Goal: Task Accomplishment & Management: Use online tool/utility

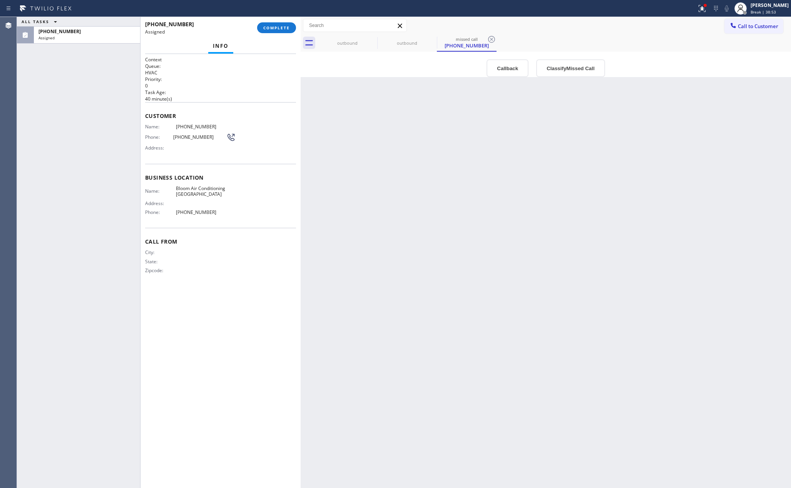
drag, startPoint x: 528, startPoint y: 404, endPoint x: 533, endPoint y: 404, distance: 4.6
click at [528, 404] on div "Back to Dashboard Change Sender ID Customers Technicians Select a contact Outbo…" at bounding box center [546, 252] width 491 height 471
click at [590, 369] on div "Back to Dashboard Change Sender ID Customers Technicians Select a contact Outbo…" at bounding box center [546, 252] width 491 height 471
click at [660, 267] on div "Back to Dashboard Change Sender ID Customers Technicians Select a contact Outbo…" at bounding box center [546, 252] width 491 height 471
drag, startPoint x: 447, startPoint y: 342, endPoint x: 406, endPoint y: 340, distance: 41.3
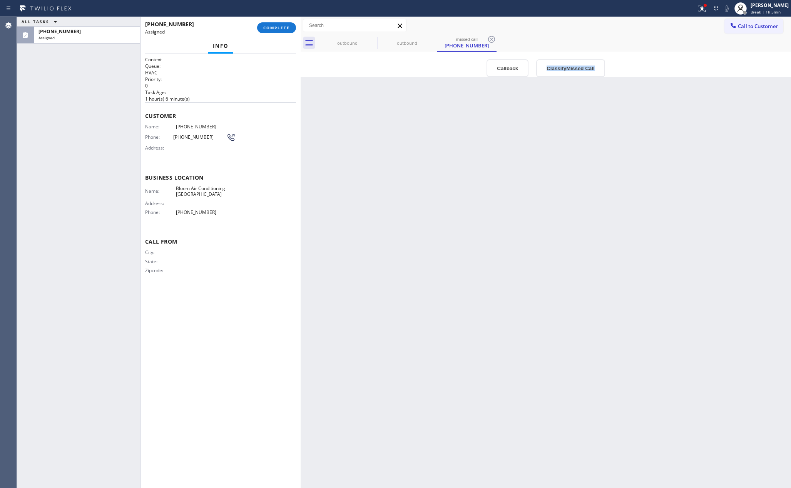
click at [406, 340] on div "Back to Dashboard Change Sender ID Customers Technicians Select a contact Outbo…" at bounding box center [546, 252] width 491 height 471
click at [667, 328] on div "Back to Dashboard Change Sender ID Customers Technicians Select a contact Outbo…" at bounding box center [546, 252] width 491 height 471
drag, startPoint x: 68, startPoint y: 103, endPoint x: 198, endPoint y: 137, distance: 134.1
click at [74, 107] on div "ALL TASKS ALL TASKS ACTIVE TASKS TASKS IN WRAP UP [PHONE_NUMBER] Assigned" at bounding box center [78, 252] width 123 height 471
drag, startPoint x: 586, startPoint y: 212, endPoint x: 593, endPoint y: 206, distance: 8.7
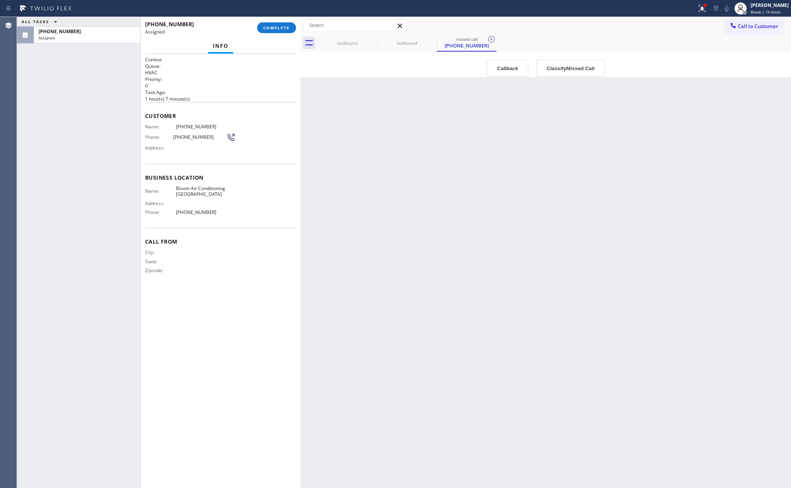
click at [587, 211] on div "Back to Dashboard Change Sender ID Customers Technicians Select a contact Outbo…" at bounding box center [546, 252] width 491 height 471
click at [759, 16] on div "Status report Issue detected This issue could affect your workflow. Please cont…" at bounding box center [395, 244] width 791 height 488
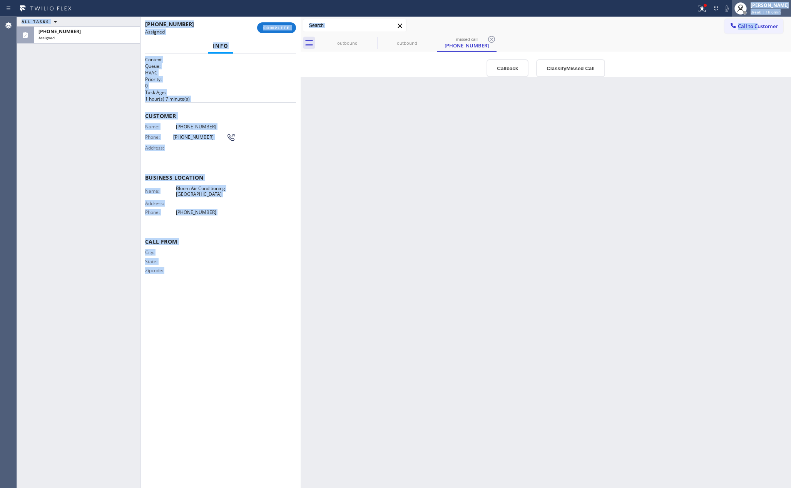
click at [766, 5] on div "[PERSON_NAME]" at bounding box center [770, 5] width 38 height 7
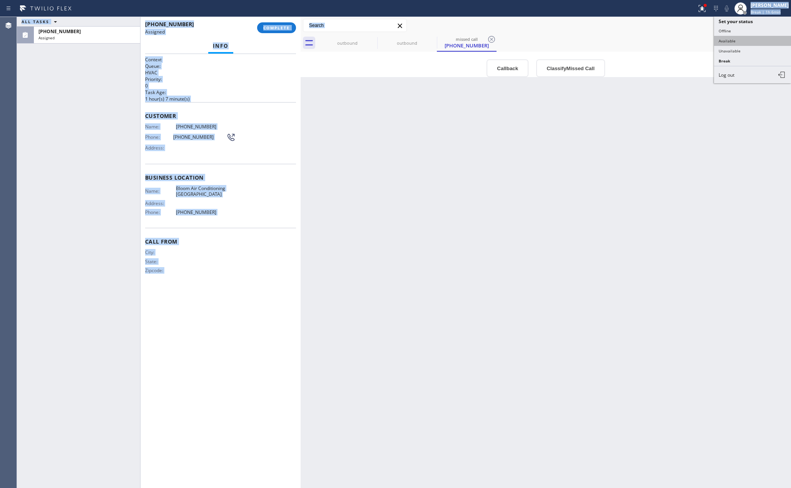
click at [729, 39] on button "Available" at bounding box center [752, 41] width 77 height 10
click at [674, 300] on div "Back to Dashboard Change Sender ID Customers Technicians Select a contact Outbo…" at bounding box center [546, 252] width 491 height 471
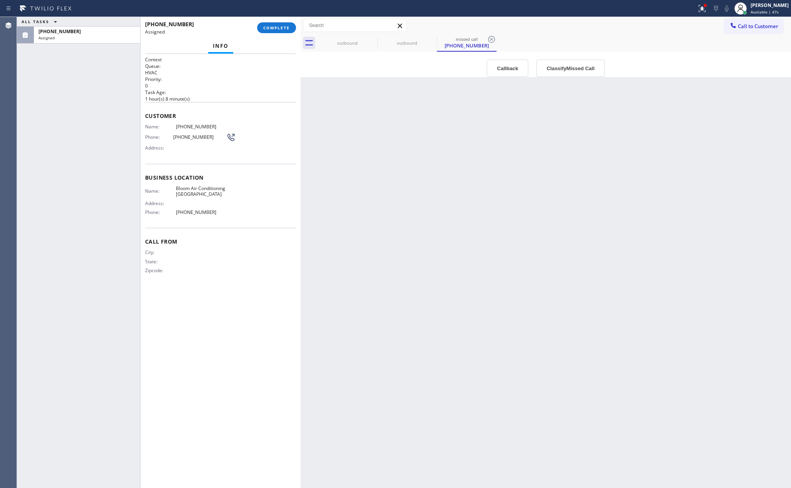
click at [612, 244] on div "Back to Dashboard Change Sender ID Customers Technicians Select a contact Outbo…" at bounding box center [546, 252] width 491 height 471
click at [106, 137] on div "[PHONE_NUMBER] Incoming call from queue Everybody ALL TASKS ALL TASKS ACTIVE TA…" at bounding box center [78, 251] width 123 height 469
click at [117, 25] on icon at bounding box center [116, 25] width 4 height 3
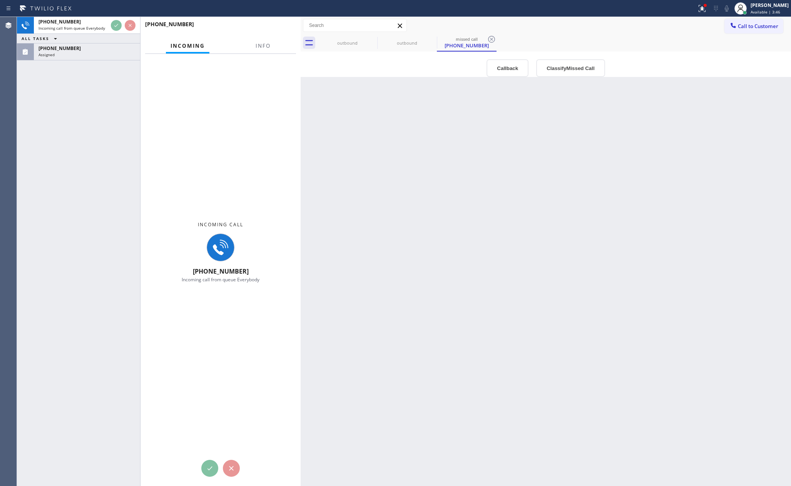
click at [85, 177] on div "[PHONE_NUMBER] Incoming call from queue Everybody ALL TASKS ALL TASKS ACTIVE TA…" at bounding box center [78, 251] width 123 height 469
click at [87, 99] on div "[PHONE_NUMBER] Incoming call from queue Everybody ALL TASKS ALL TASKS ACTIVE TA…" at bounding box center [78, 251] width 123 height 469
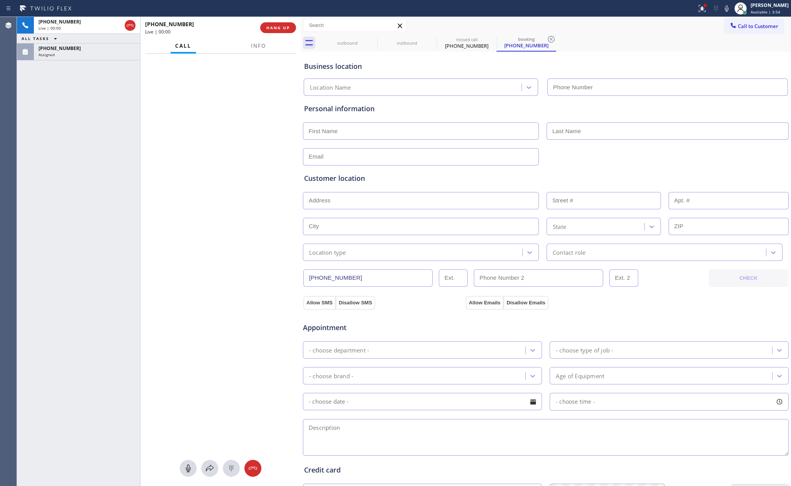
type input "[PHONE_NUMBER]"
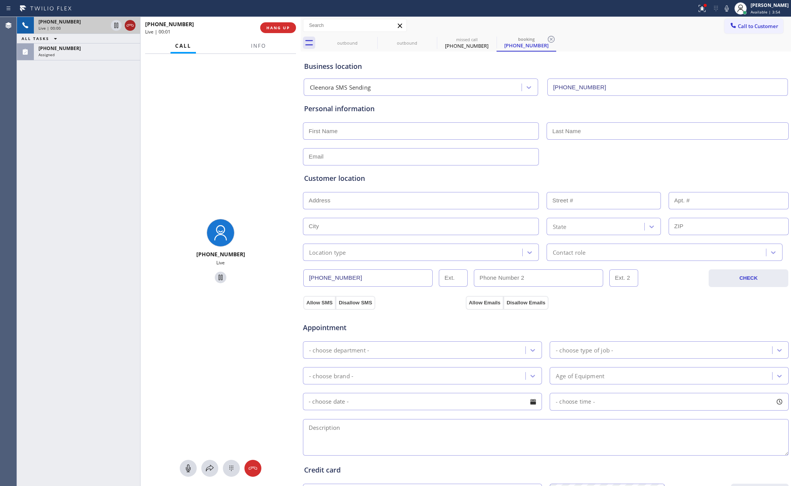
click at [130, 22] on icon at bounding box center [130, 25] width 9 height 9
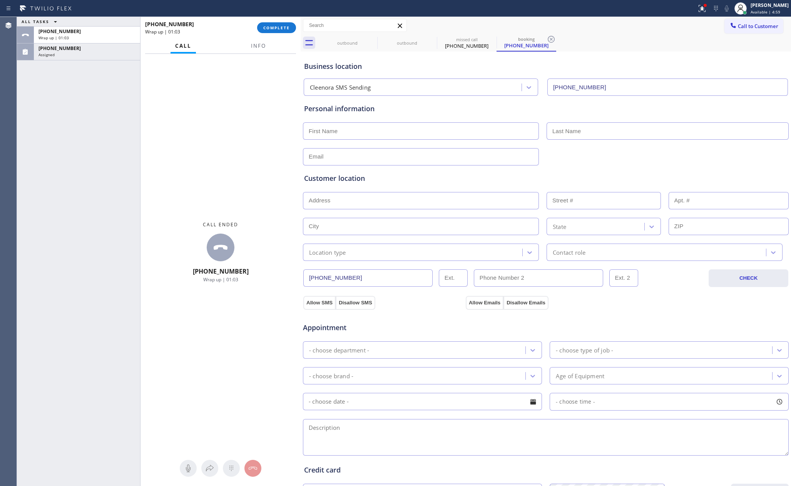
click at [224, 144] on div "Call ended [PHONE_NUMBER] Wrap up | 01:03" at bounding box center [221, 252] width 160 height 397
click at [70, 36] on div "Wrap up | 01:04" at bounding box center [87, 37] width 97 height 5
click at [103, 34] on div "[PHONE_NUMBER]" at bounding box center [87, 31] width 97 height 7
click at [80, 55] on div "Assigned" at bounding box center [87, 54] width 97 height 5
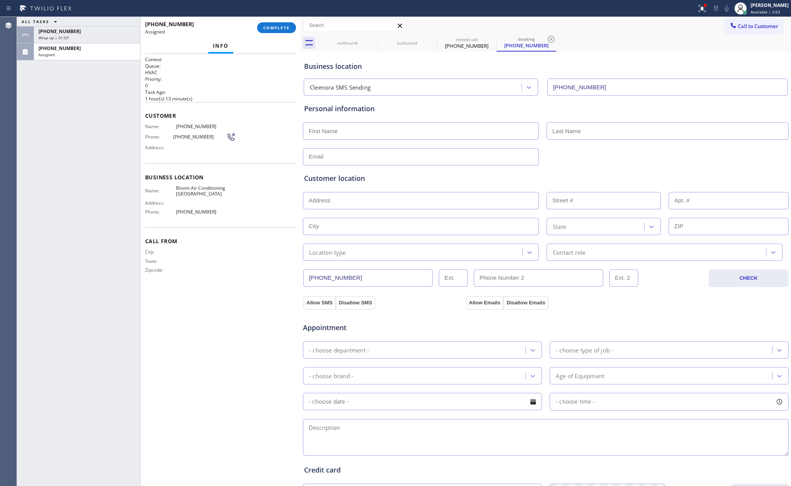
click at [92, 102] on div "ALL TASKS ALL TASKS ACTIVE TASKS TASKS IN WRAP UP [PHONE_NUMBER] Wrap up | 01:[…" at bounding box center [78, 251] width 123 height 469
click at [96, 62] on div "ALL TASKS ALL TASKS ACTIVE TASKS TASKS IN WRAP UP [PHONE_NUMBER] Wrap up | 01:[…" at bounding box center [78, 251] width 123 height 469
click at [98, 52] on div "Assigned" at bounding box center [87, 54] width 97 height 5
click at [127, 34] on div "[PHONE_NUMBER]" at bounding box center [87, 31] width 97 height 7
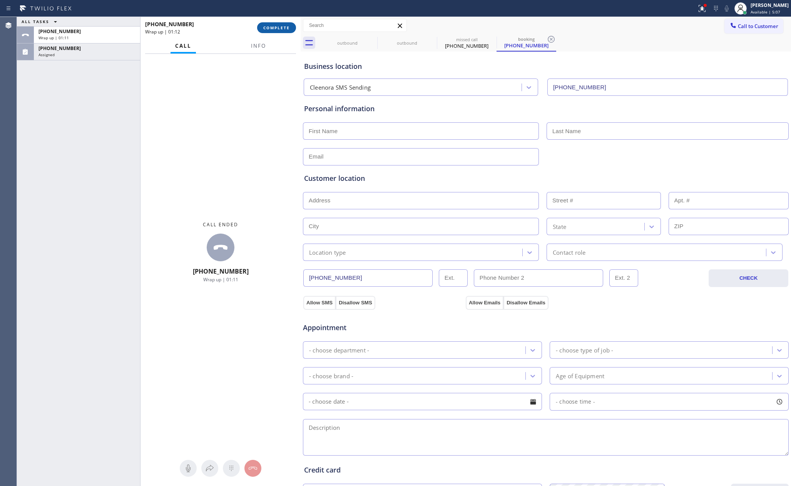
click at [267, 27] on span "COMPLETE" at bounding box center [276, 27] width 27 height 5
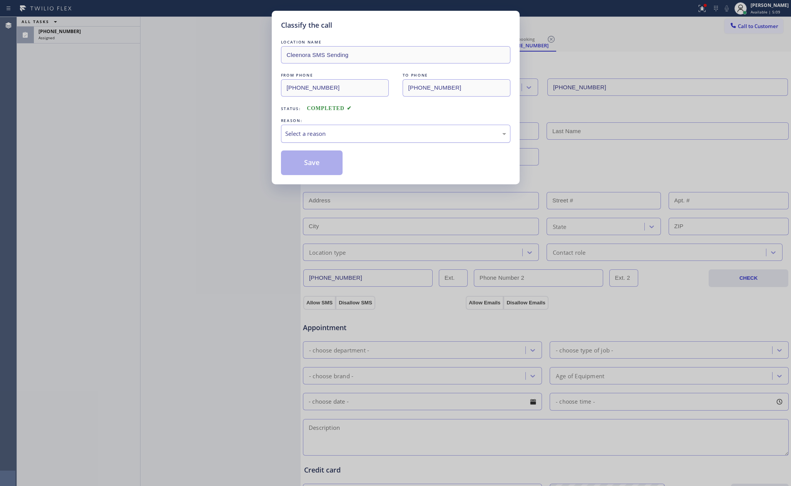
click at [313, 130] on div "Select a reason" at bounding box center [395, 133] width 221 height 9
click at [298, 165] on button "Save" at bounding box center [312, 163] width 62 height 25
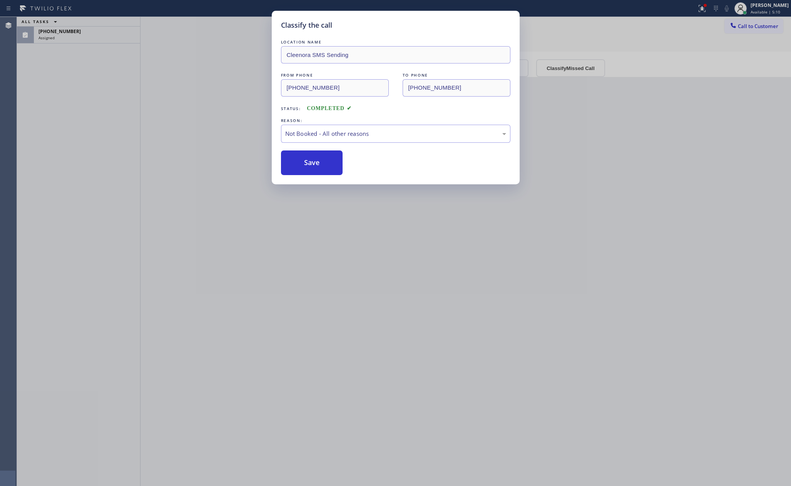
click at [298, 165] on button "Save" at bounding box center [312, 163] width 62 height 25
click at [89, 141] on div "Classify the call LOCATION NAME Cleenora SMS Sending FROM PHONE [PHONE_NUMBER] …" at bounding box center [395, 243] width 791 height 486
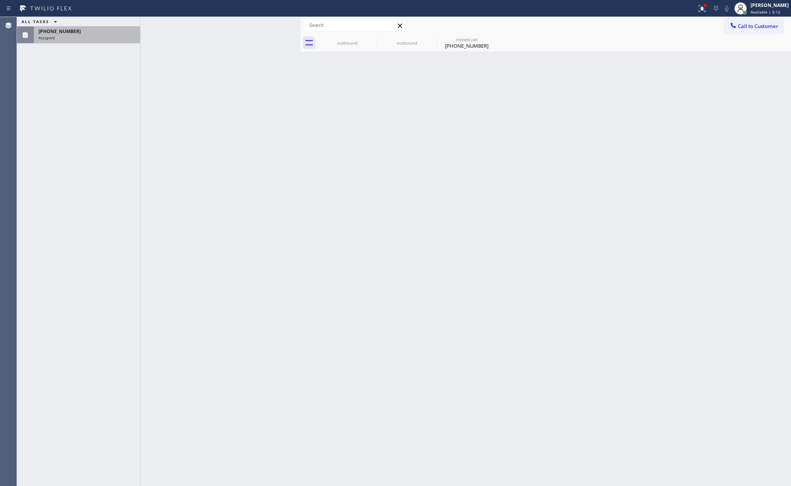
click at [108, 39] on div "Assigned" at bounding box center [87, 37] width 97 height 5
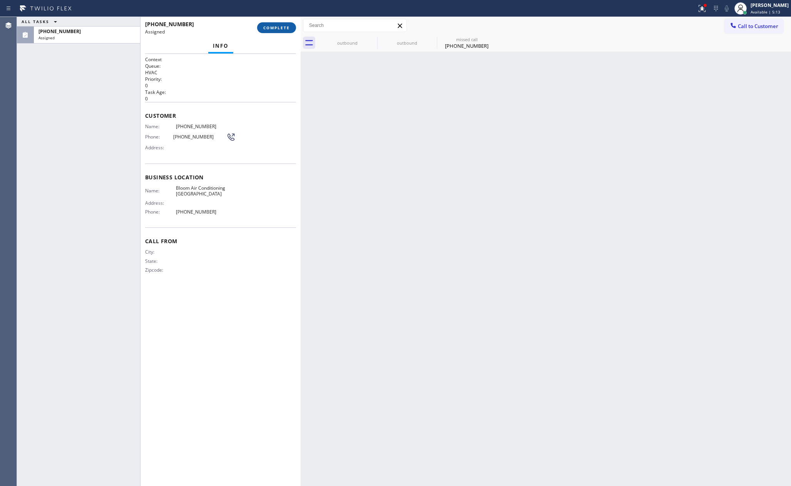
click at [283, 30] on span "COMPLETE" at bounding box center [276, 27] width 27 height 5
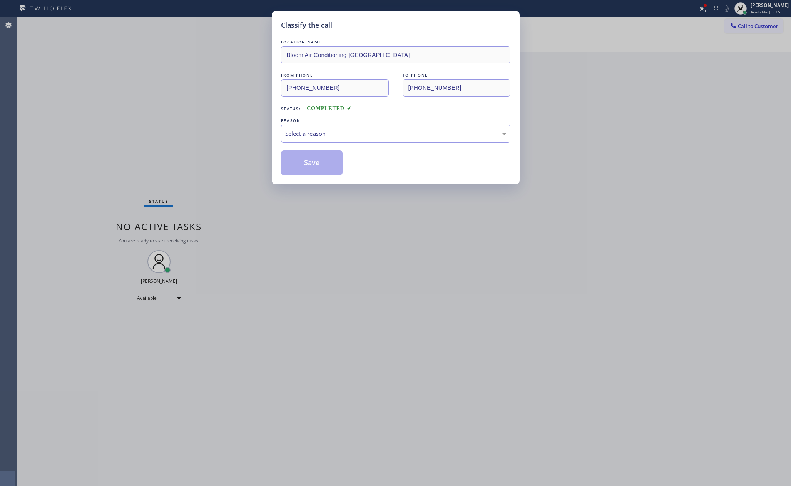
click at [335, 149] on div "LOCATION NAME Bloom Air Conditioning [GEOGRAPHIC_DATA] FROM PHONE [PHONE_NUMBER…" at bounding box center [396, 106] width 230 height 137
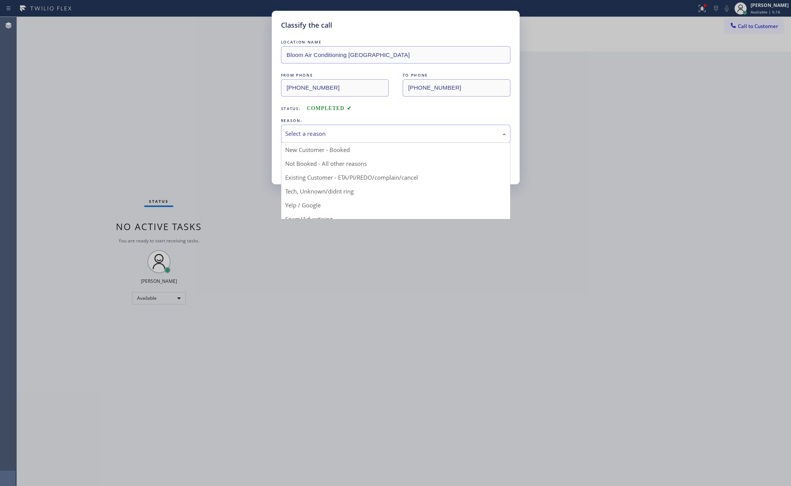
click at [323, 133] on div "Select a reason" at bounding box center [395, 133] width 221 height 9
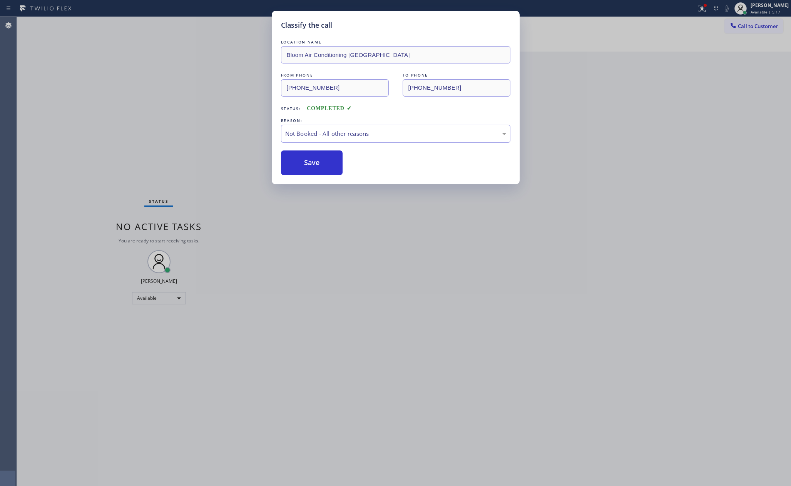
click at [314, 164] on button "Save" at bounding box center [312, 163] width 62 height 25
click at [315, 164] on button "Save" at bounding box center [312, 163] width 62 height 25
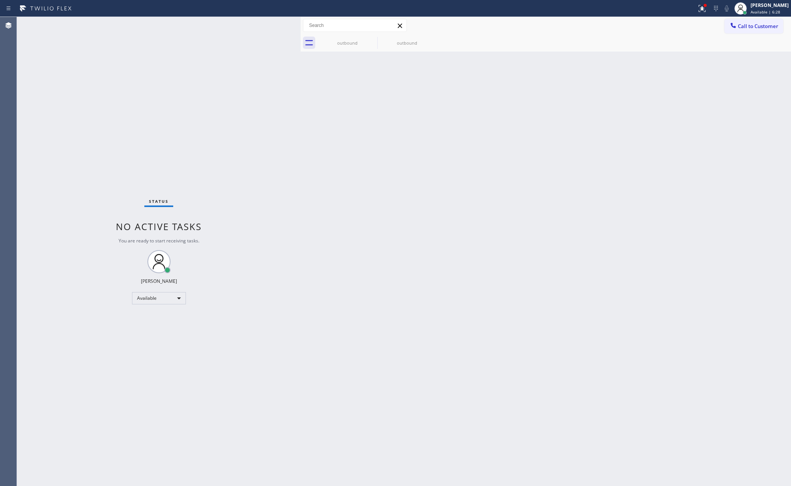
drag, startPoint x: 228, startPoint y: 127, endPoint x: 287, endPoint y: 104, distance: 63.1
click at [228, 127] on div "Status No active tasks You are ready to start receiving tasks. [PERSON_NAME] Av…" at bounding box center [159, 251] width 284 height 469
drag, startPoint x: 174, startPoint y: 77, endPoint x: 270, endPoint y: 52, distance: 99.2
click at [237, 62] on div "Status No active tasks You are ready to start receiving tasks. [PERSON_NAME] Av…" at bounding box center [159, 251] width 284 height 469
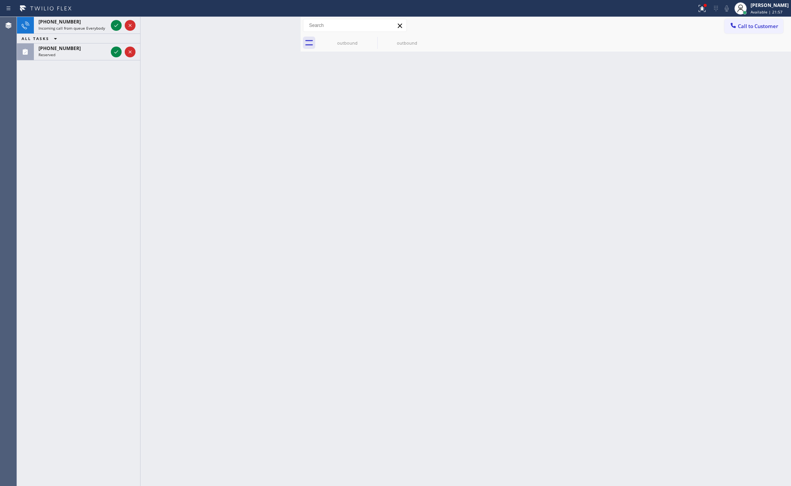
drag, startPoint x: 67, startPoint y: 125, endPoint x: 73, endPoint y: 110, distance: 16.1
click at [70, 119] on div "[PHONE_NUMBER] Incoming call from queue Everybody ALL TASKS ALL TASKS ACTIVE TA…" at bounding box center [78, 251] width 123 height 469
click at [117, 22] on icon at bounding box center [116, 25] width 9 height 9
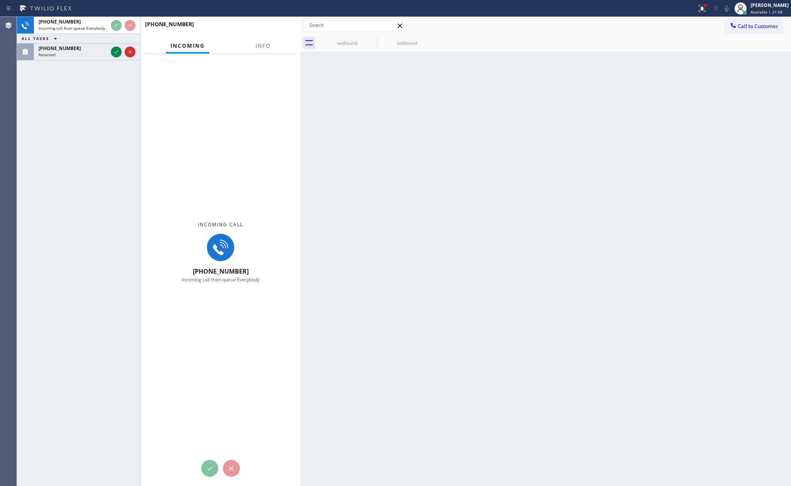
click at [84, 212] on div "[PHONE_NUMBER] Incoming call from queue Everybody ALL TASKS ALL TASKS ACTIVE TA…" at bounding box center [78, 251] width 123 height 469
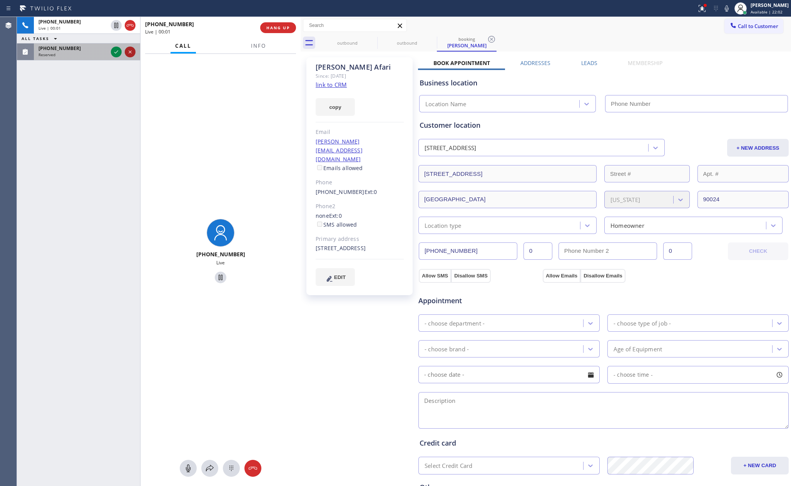
click at [132, 52] on icon at bounding box center [130, 51] width 9 height 9
type input "[PHONE_NUMBER]"
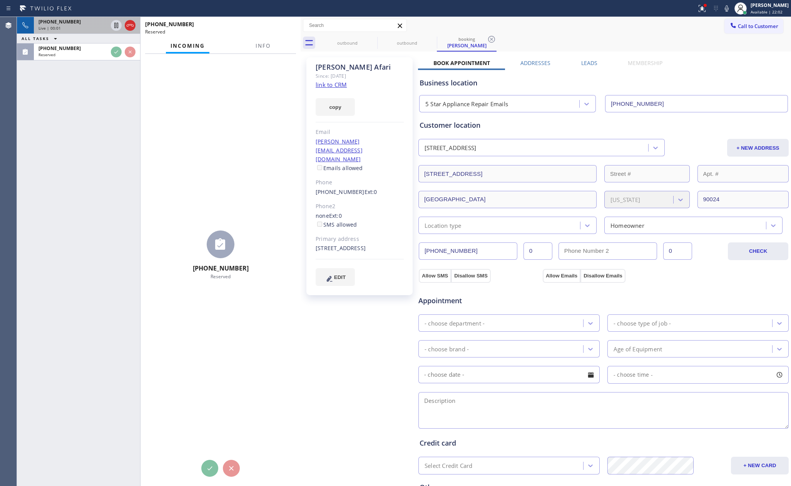
click at [136, 25] on div at bounding box center [123, 25] width 28 height 17
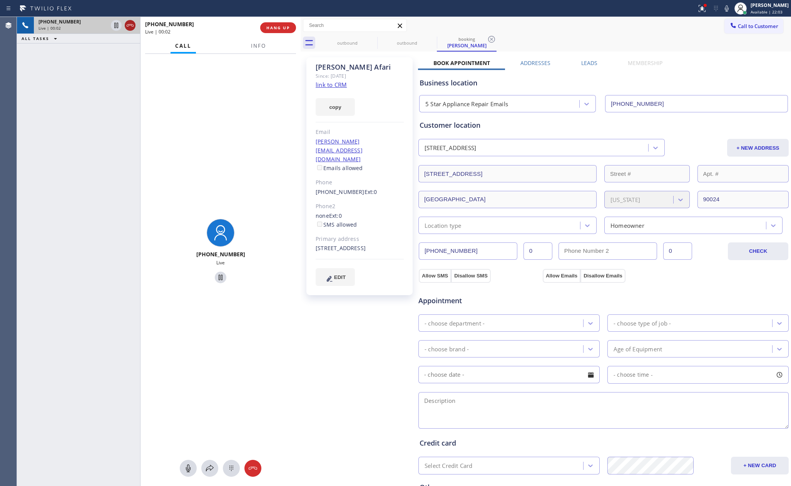
click at [129, 25] on icon at bounding box center [130, 25] width 9 height 9
click at [108, 25] on div "Live | 00:02" at bounding box center [73, 27] width 69 height 5
drag, startPoint x: 129, startPoint y: 25, endPoint x: 191, endPoint y: 192, distance: 177.3
click at [129, 26] on div "Live | 00:02" at bounding box center [87, 27] width 97 height 5
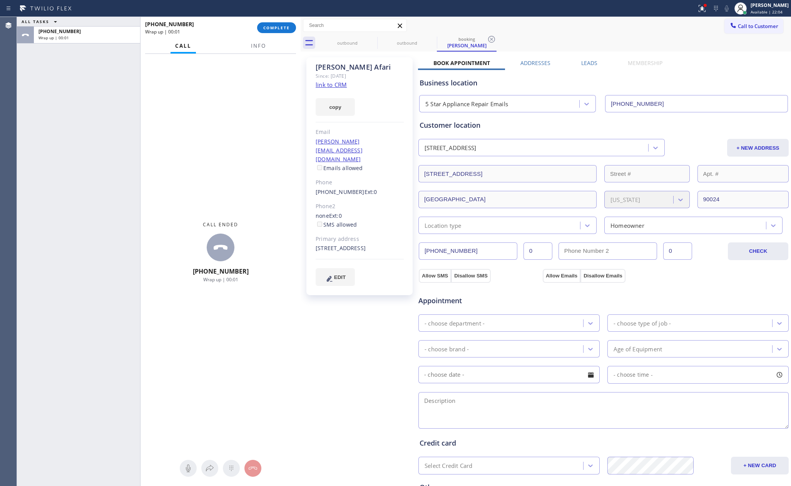
click at [332, 84] on link "link to CRM" at bounding box center [331, 85] width 31 height 8
click at [85, 204] on div "ALL TASKS ALL TASKS ACTIVE TASKS TASKS IN WRAP UP [PHONE_NUMBER] Wrap up | 00:01" at bounding box center [78, 251] width 123 height 469
drag, startPoint x: 40, startPoint y: 106, endPoint x: 170, endPoint y: 39, distance: 146.1
click at [53, 109] on div "ALL TASKS ALL TASKS ACTIVE TASKS TASKS IN WRAP UP [PHONE_NUMBER] Reserved [PHON…" at bounding box center [78, 251] width 123 height 469
click at [192, 129] on div "Call ended [PHONE_NUMBER] Wrap up | 02:58" at bounding box center [221, 252] width 160 height 397
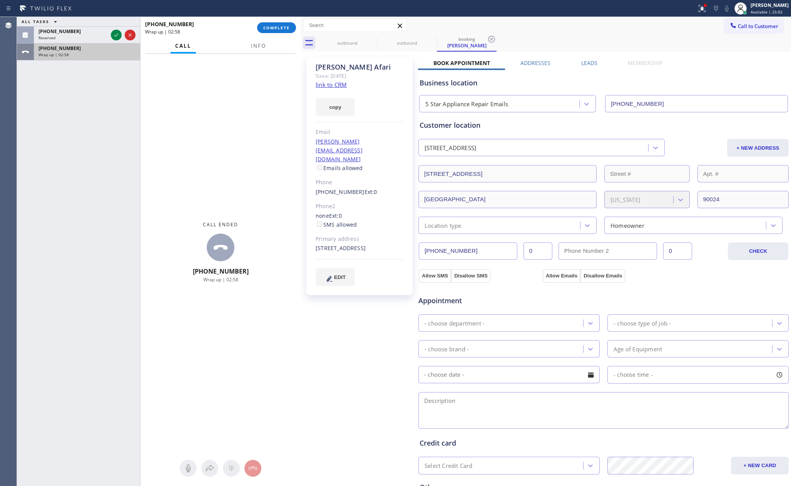
click at [55, 48] on span "[PHONE_NUMBER]" at bounding box center [60, 48] width 42 height 7
drag, startPoint x: 69, startPoint y: 56, endPoint x: 214, endPoint y: 64, distance: 145.0
click at [72, 56] on div "Wrap up | 02:59" at bounding box center [87, 54] width 97 height 5
click at [272, 29] on span "COMPLETE" at bounding box center [276, 27] width 27 height 5
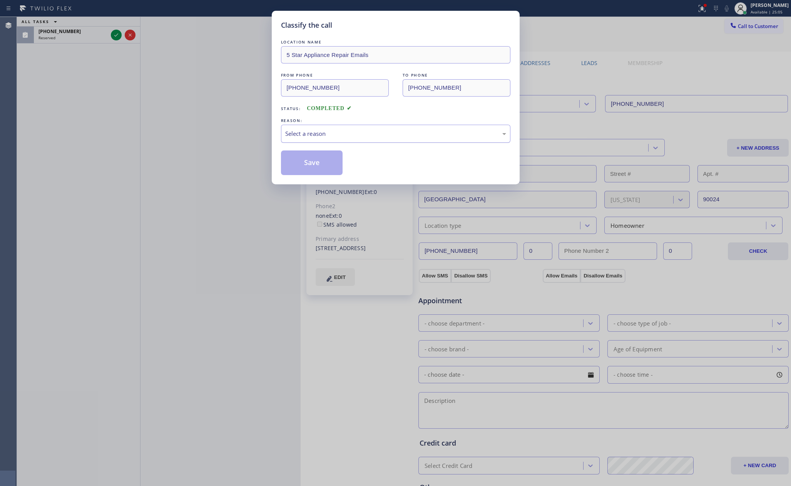
click at [300, 132] on div "Select a reason" at bounding box center [395, 133] width 221 height 9
click at [313, 134] on div "Select a reason" at bounding box center [395, 133] width 221 height 9
click at [323, 161] on button "Save" at bounding box center [312, 163] width 62 height 25
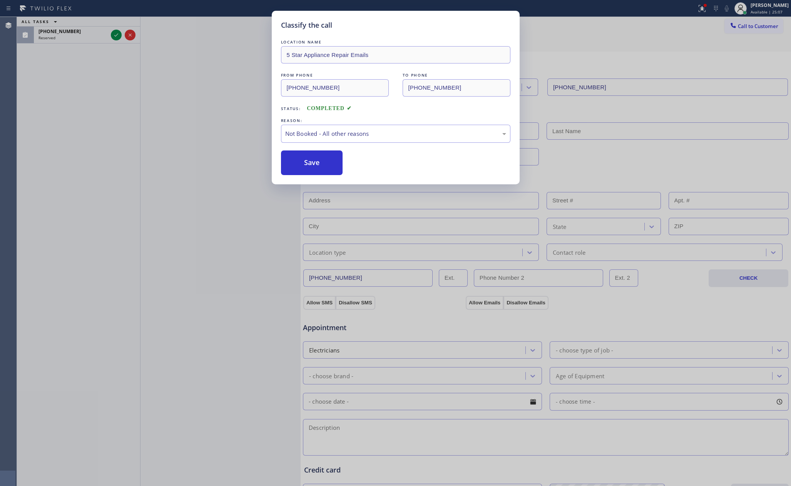
click at [323, 161] on button "Save" at bounding box center [312, 163] width 62 height 25
drag, startPoint x: 323, startPoint y: 161, endPoint x: 326, endPoint y: 154, distance: 7.2
click at [326, 154] on button "Save" at bounding box center [312, 163] width 62 height 25
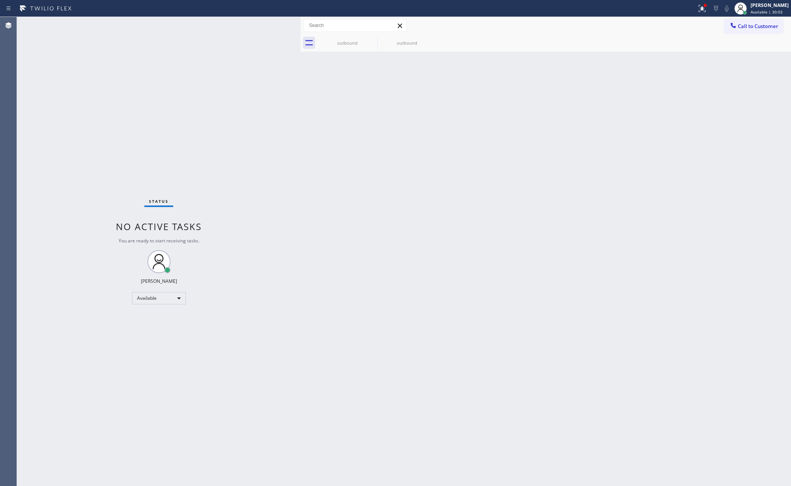
drag, startPoint x: 635, startPoint y: 184, endPoint x: 789, endPoint y: 177, distance: 154.6
click at [682, 179] on div "Back to Dashboard Change Sender ID Customers Technicians Select a contact Outbo…" at bounding box center [546, 251] width 491 height 469
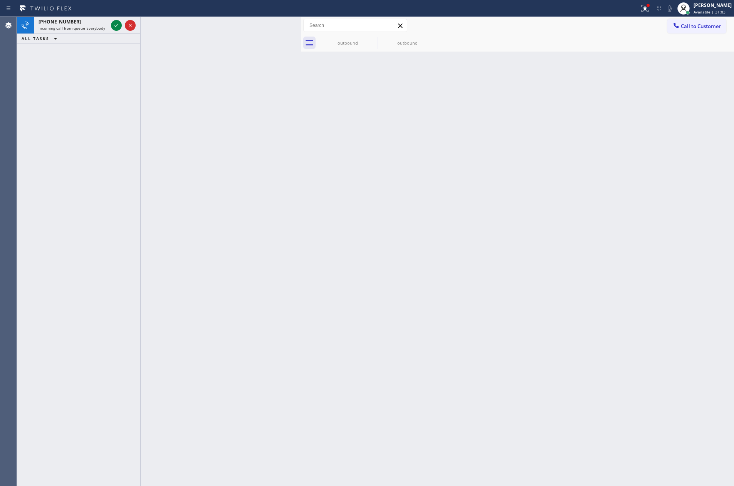
click at [170, 168] on div at bounding box center [221, 251] width 160 height 469
click at [104, 132] on div "[PHONE_NUMBER] Incoming call from queue Everybody ALL TASKS ALL TASKS ACTIVE TA…" at bounding box center [78, 251] width 123 height 469
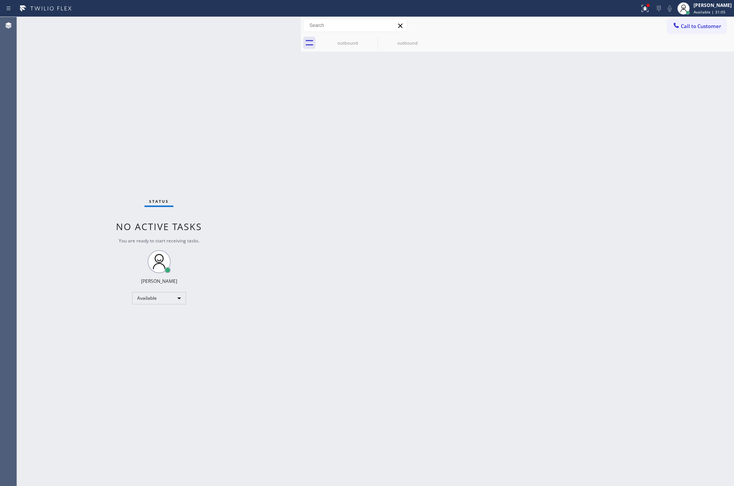
click at [113, 95] on div "Status No active tasks You are ready to start receiving tasks. [PERSON_NAME] Av…" at bounding box center [159, 251] width 284 height 469
click at [233, 193] on div "Status No active tasks You are ready to start receiving tasks. [PERSON_NAME] Av…" at bounding box center [159, 251] width 284 height 469
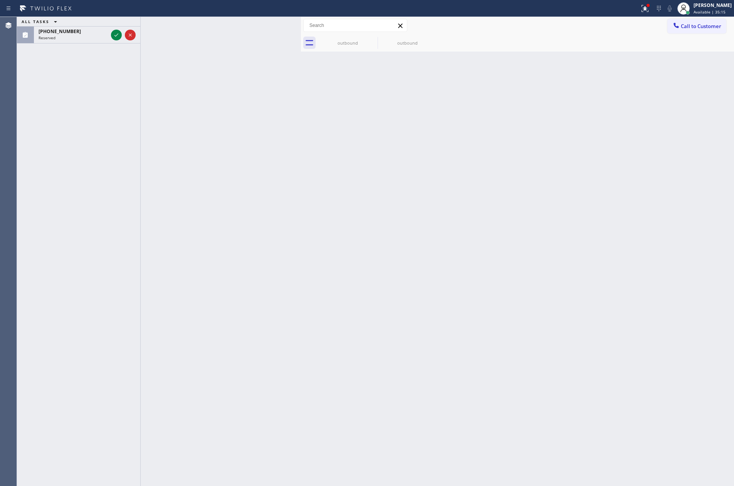
click at [88, 122] on div "ALL TASKS ALL TASKS ACTIVE TASKS TASKS IN WRAP UP [PHONE_NUMBER] Reserved" at bounding box center [78, 251] width 123 height 469
click at [116, 32] on icon at bounding box center [116, 34] width 9 height 9
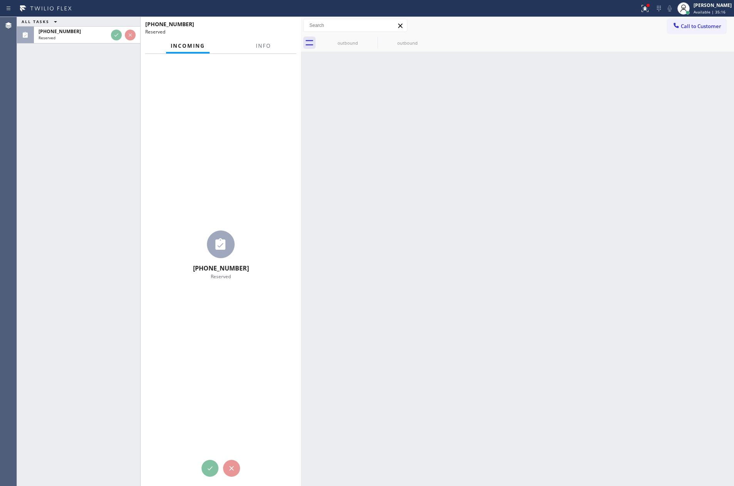
click at [110, 142] on div "ALL TASKS ALL TASKS ACTIVE TASKS TASKS IN WRAP UP [PHONE_NUMBER] Reserved" at bounding box center [78, 251] width 123 height 469
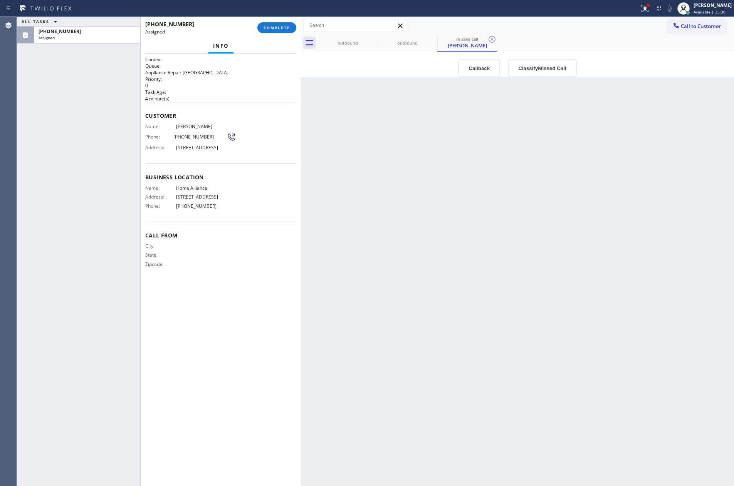
click at [409, 211] on div "Back to Dashboard Change Sender ID Customers Technicians Select a contact Outbo…" at bounding box center [517, 251] width 433 height 469
drag, startPoint x: 374, startPoint y: 155, endPoint x: 463, endPoint y: 201, distance: 100.4
click at [380, 161] on div "Back to Dashboard Change Sender ID Customers Technicians Select a contact Outbo…" at bounding box center [517, 251] width 433 height 469
click at [313, 229] on div "Back to Dashboard Change Sender ID Customers Technicians Select a contact Outbo…" at bounding box center [517, 251] width 433 height 469
click at [383, 277] on div "Back to Dashboard Change Sender ID Customers Technicians Select a contact Outbo…" at bounding box center [517, 251] width 433 height 469
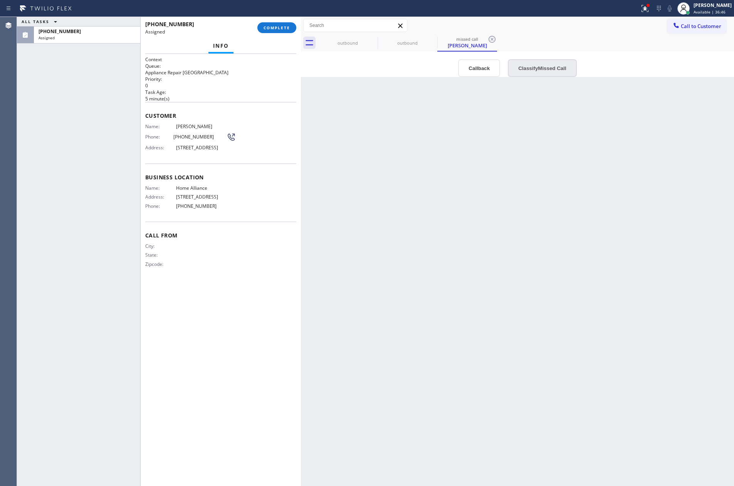
click at [532, 66] on button "Classify Missed Call" at bounding box center [542, 68] width 69 height 18
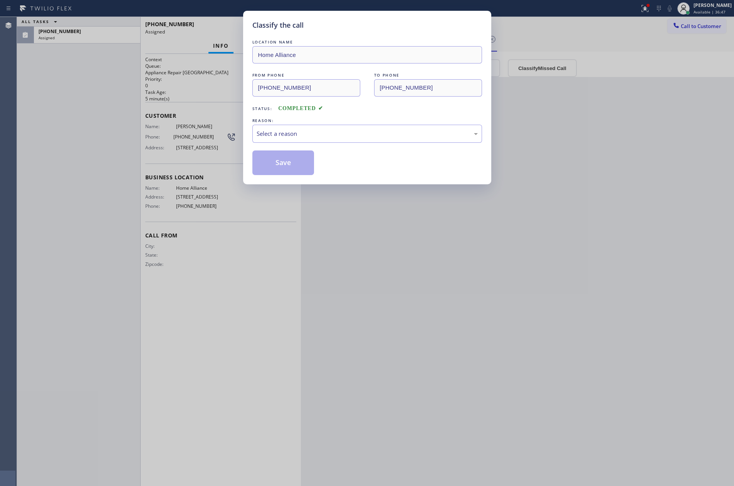
drag, startPoint x: 561, startPoint y: 222, endPoint x: 484, endPoint y: 187, distance: 85.0
click at [558, 220] on div "Classify the call LOCATION NAME Home Alliance FROM PHONE [PHONE_NUMBER] TO PHON…" at bounding box center [367, 243] width 734 height 486
click at [447, 137] on div "Select a reason" at bounding box center [366, 133] width 221 height 9
click at [284, 166] on button "Save" at bounding box center [283, 163] width 62 height 25
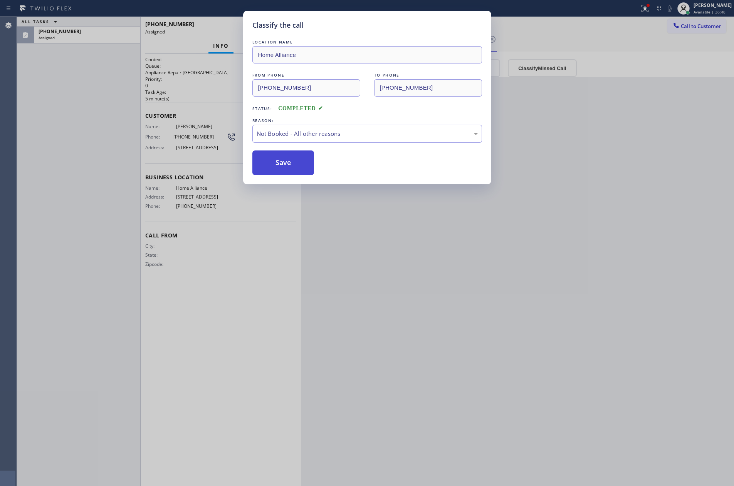
click at [284, 166] on button "Save" at bounding box center [283, 163] width 62 height 25
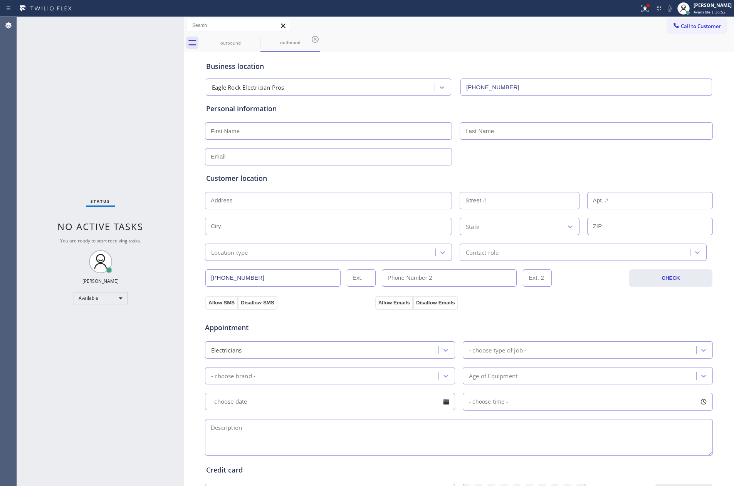
drag, startPoint x: 298, startPoint y: 90, endPoint x: 181, endPoint y: 87, distance: 117.1
click at [184, 87] on div at bounding box center [184, 251] width 0 height 469
drag, startPoint x: 458, startPoint y: 45, endPoint x: 248, endPoint y: 54, distance: 210.5
click at [442, 47] on div "outbound outbound" at bounding box center [467, 42] width 533 height 17
click at [233, 46] on div "outbound" at bounding box center [230, 42] width 58 height 17
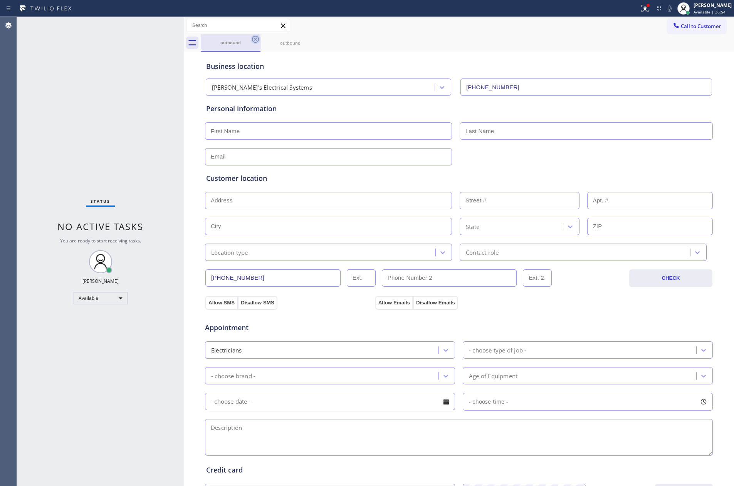
click at [257, 40] on icon at bounding box center [255, 39] width 9 height 9
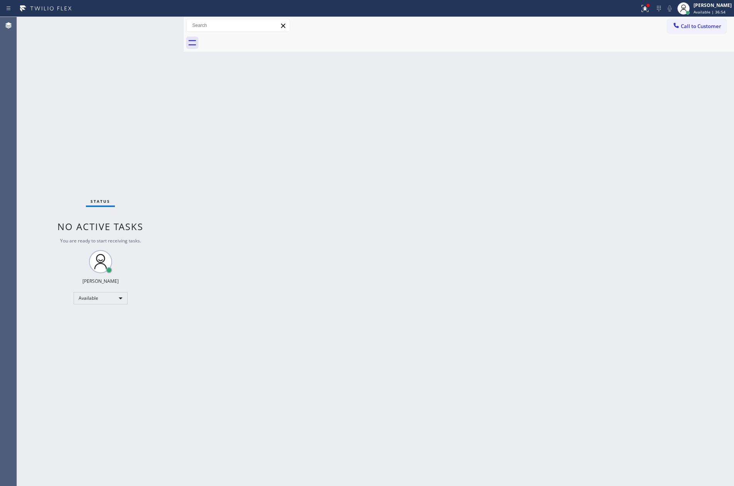
click at [256, 40] on div at bounding box center [467, 42] width 533 height 17
click at [614, 455] on div "Back to Dashboard Change Sender ID Customers Technicians Select a contact Outbo…" at bounding box center [459, 251] width 550 height 469
click at [283, 208] on div "Back to Dashboard Change Sender ID Customers Technicians Select a contact Outbo…" at bounding box center [459, 251] width 550 height 469
click at [339, 183] on div "Back to Dashboard Change Sender ID Customers Technicians Select a contact Outbo…" at bounding box center [459, 251] width 550 height 469
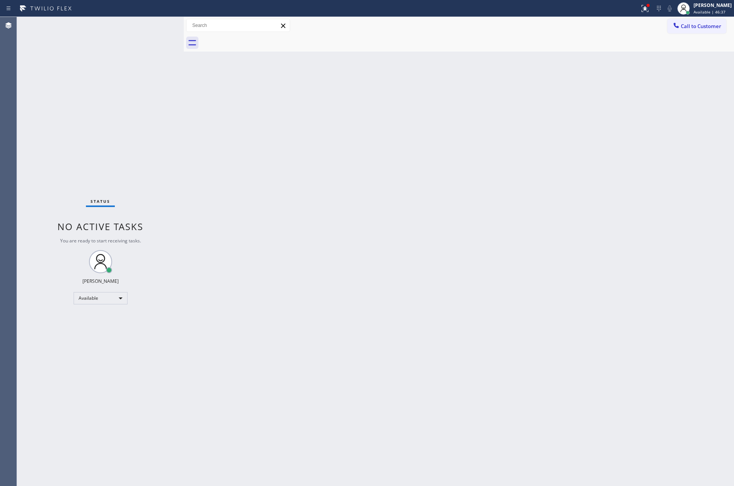
click at [127, 132] on div "Status No active tasks You are ready to start receiving tasks. [PERSON_NAME] Av…" at bounding box center [100, 251] width 167 height 469
click at [430, 222] on div "Back to Dashboard Change Sender ID Customers Technicians Select a contact Outbo…" at bounding box center [459, 251] width 550 height 469
click at [635, 307] on div "Back to Dashboard Change Sender ID Customers Technicians Select a contact Outbo…" at bounding box center [459, 251] width 550 height 469
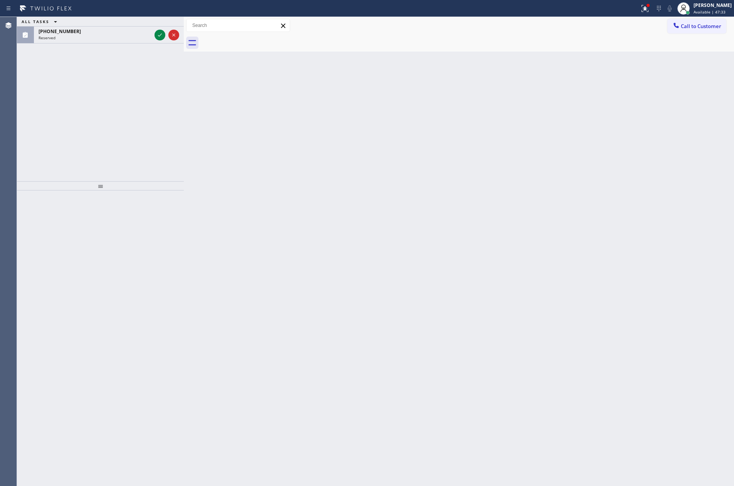
drag, startPoint x: 382, startPoint y: 275, endPoint x: 159, endPoint y: 76, distance: 299.5
click at [378, 275] on div "Back to Dashboard Change Sender ID Customers Technicians Select a contact Outbo…" at bounding box center [459, 251] width 550 height 469
click at [159, 34] on icon at bounding box center [159, 34] width 9 height 9
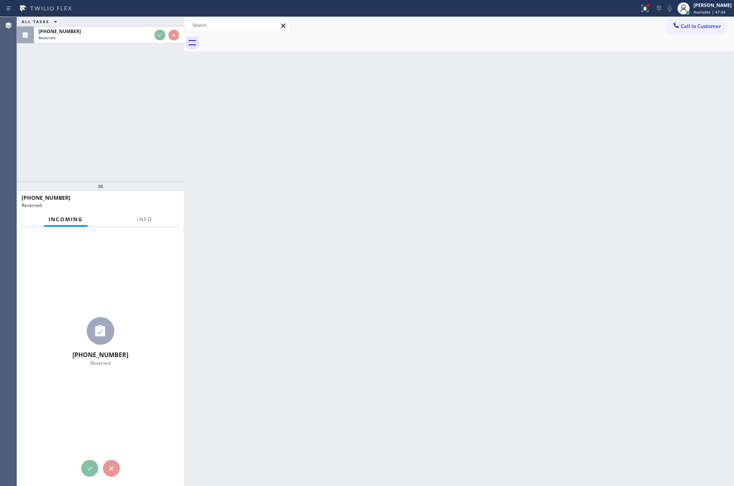
click at [148, 118] on div "ALL TASKS ALL TASKS ACTIVE TASKS TASKS IN WRAP UP [PHONE_NUMBER] Reserved" at bounding box center [100, 99] width 167 height 164
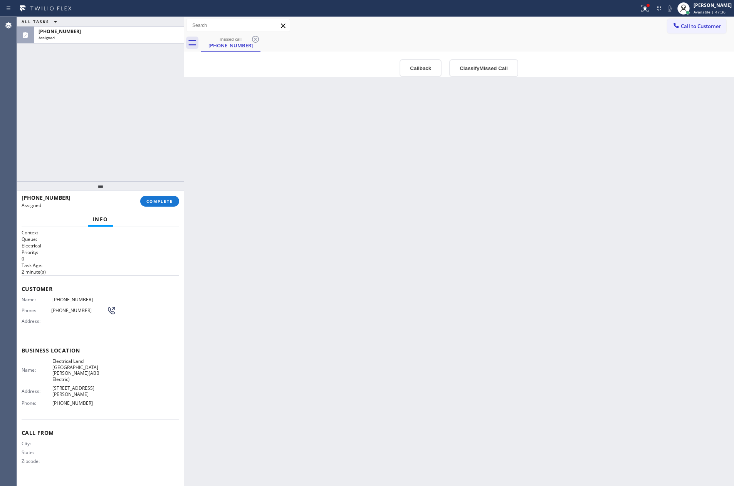
click at [546, 203] on div "Back to Dashboard Change Sender ID Customers Technicians Select a contact Outbo…" at bounding box center [459, 251] width 550 height 469
click at [412, 66] on button "Callback" at bounding box center [420, 68] width 42 height 18
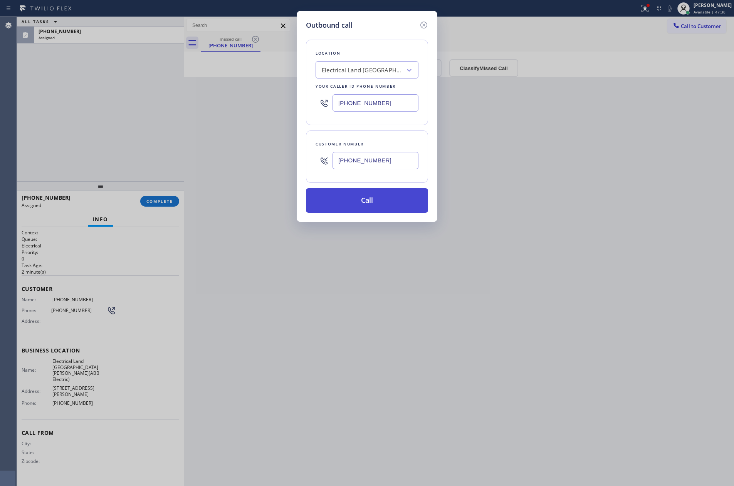
click at [383, 202] on button "Call" at bounding box center [367, 200] width 122 height 25
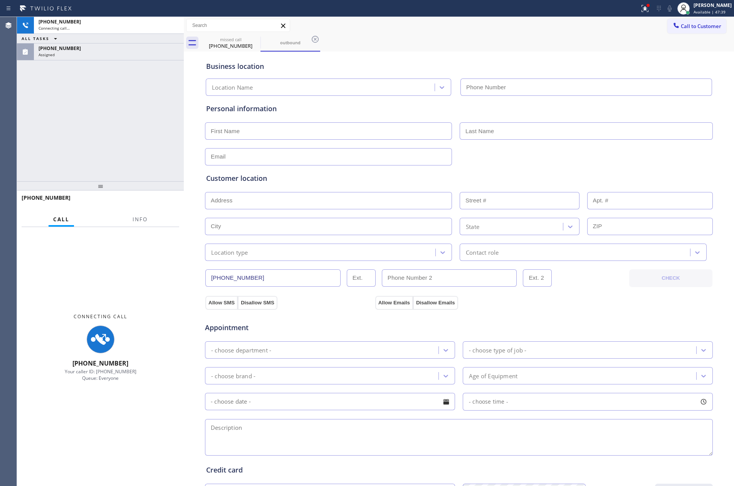
type input "[PHONE_NUMBER]"
click at [546, 163] on div at bounding box center [458, 156] width 509 height 19
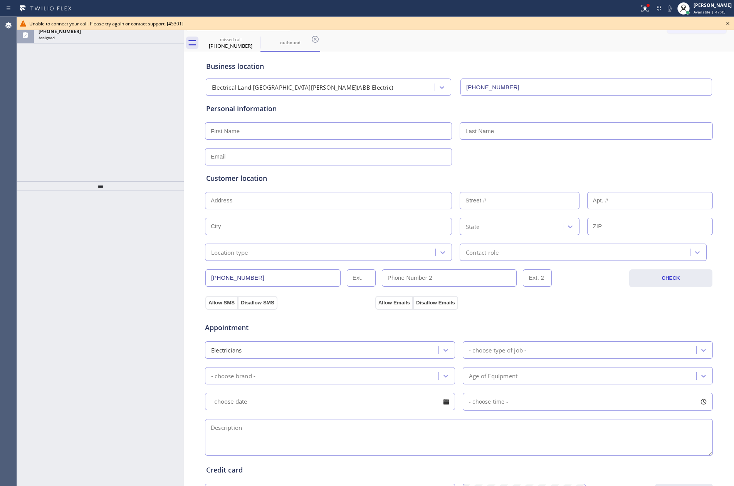
drag, startPoint x: 92, startPoint y: 115, endPoint x: 576, endPoint y: 33, distance: 490.2
click at [107, 116] on div "ALL TASKS ALL TASKS ACTIVE TASKS TASKS IN WRAP UP [PHONE_NUMBER] Assigned" at bounding box center [100, 99] width 167 height 164
click at [727, 25] on icon at bounding box center [727, 23] width 9 height 9
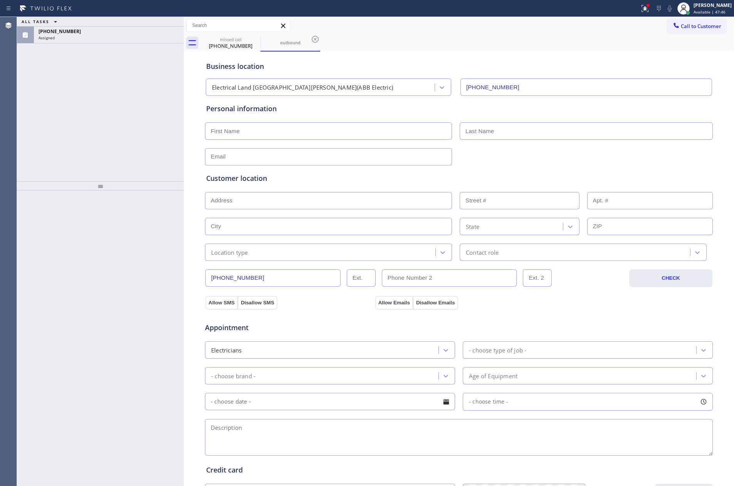
drag, startPoint x: 161, startPoint y: 100, endPoint x: 158, endPoint y: 96, distance: 4.5
click at [159, 99] on div "ALL TASKS ALL TASKS ACTIVE TASKS TASKS IN WRAP UP [PHONE_NUMBER] Assigned" at bounding box center [100, 99] width 167 height 164
click at [134, 34] on div "[PHONE_NUMBER]" at bounding box center [109, 31] width 141 height 7
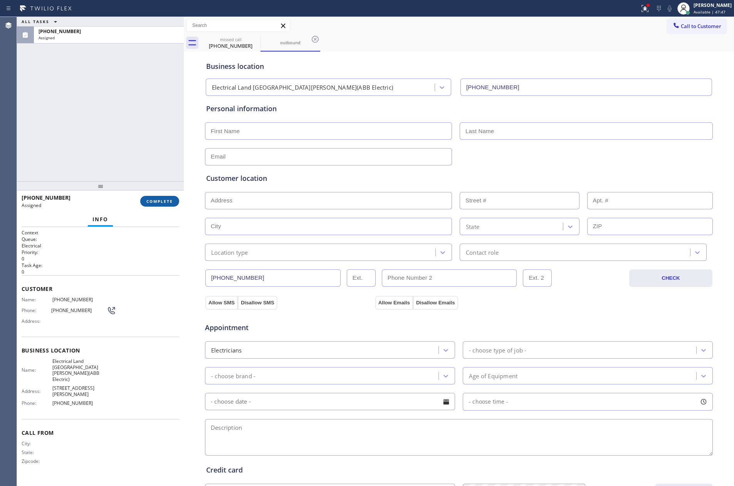
click at [163, 201] on span "COMPLETE" at bounding box center [159, 201] width 27 height 5
click at [127, 62] on div "ALL TASKS ALL TASKS ACTIVE TASKS TASKS IN WRAP UP [PHONE_NUMBER] Assigned" at bounding box center [100, 99] width 167 height 164
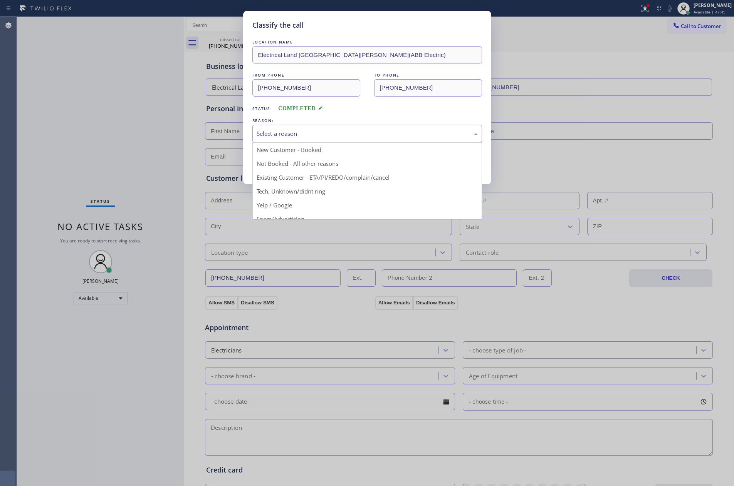
click at [285, 129] on div "Select a reason" at bounding box center [367, 134] width 230 height 18
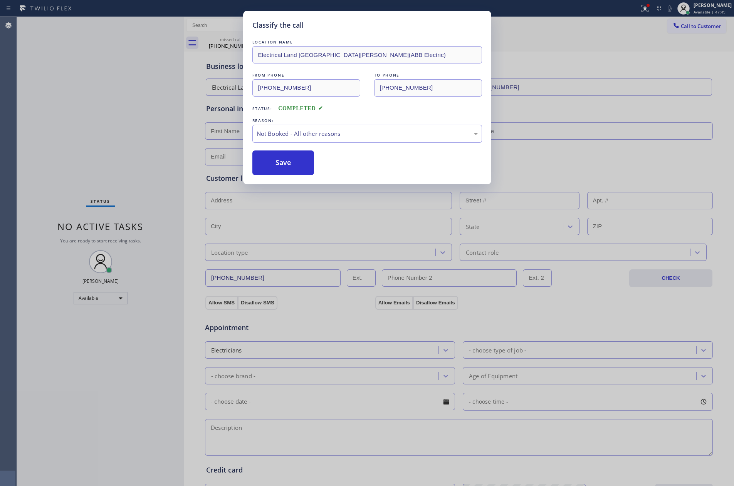
click at [276, 161] on button "Save" at bounding box center [283, 163] width 62 height 25
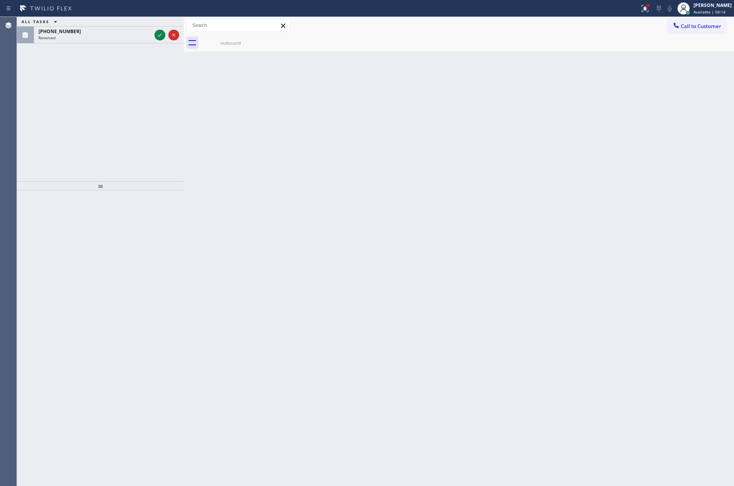
drag, startPoint x: 160, startPoint y: 31, endPoint x: 150, endPoint y: 118, distance: 87.2
click at [160, 31] on icon at bounding box center [159, 34] width 9 height 9
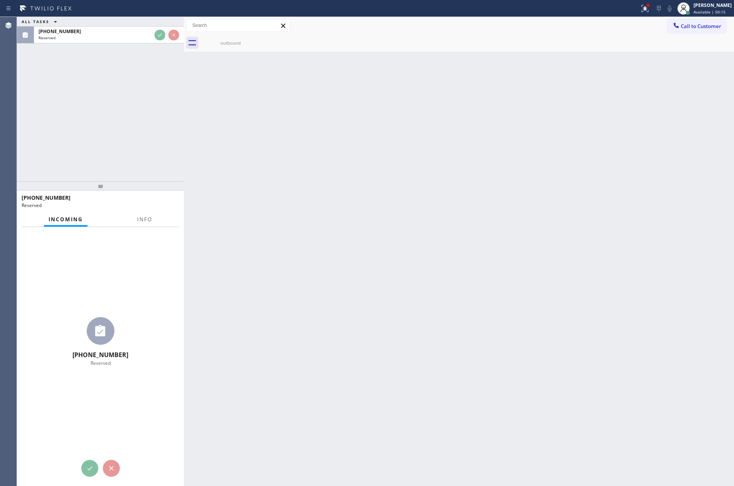
click at [150, 118] on div "ALL TASKS ALL TASKS ACTIVE TASKS TASKS IN WRAP UP [PHONE_NUMBER] Reserved" at bounding box center [100, 99] width 167 height 164
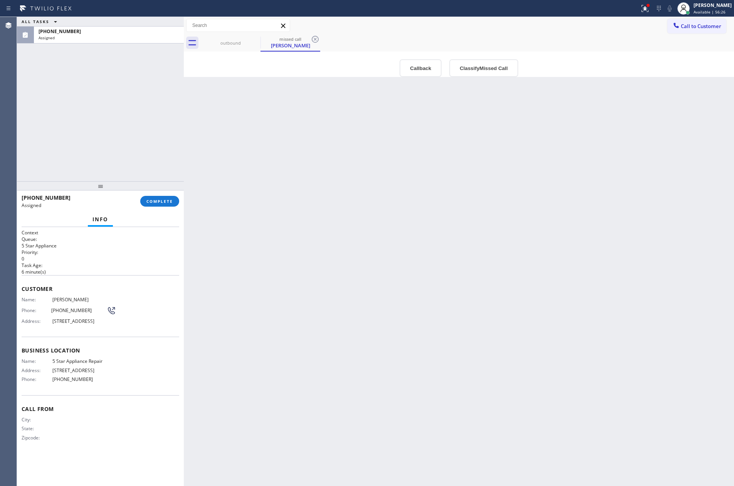
drag, startPoint x: 254, startPoint y: 171, endPoint x: 547, endPoint y: 65, distance: 311.3
click at [259, 169] on div "Back to Dashboard Change Sender ID Customers Technicians Select a contact Outbo…" at bounding box center [459, 251] width 550 height 469
click at [685, 27] on span "Call to Customer" at bounding box center [700, 26] width 40 height 7
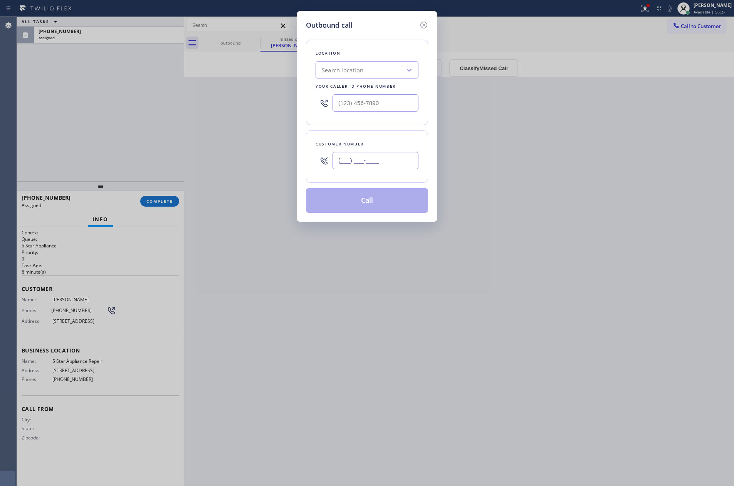
click at [397, 159] on input "(___) ___-____" at bounding box center [375, 160] width 86 height 17
paste input "929) 310-4748"
type input "[PHONE_NUMBER]"
click at [352, 73] on div "Search location" at bounding box center [343, 70] width 42 height 9
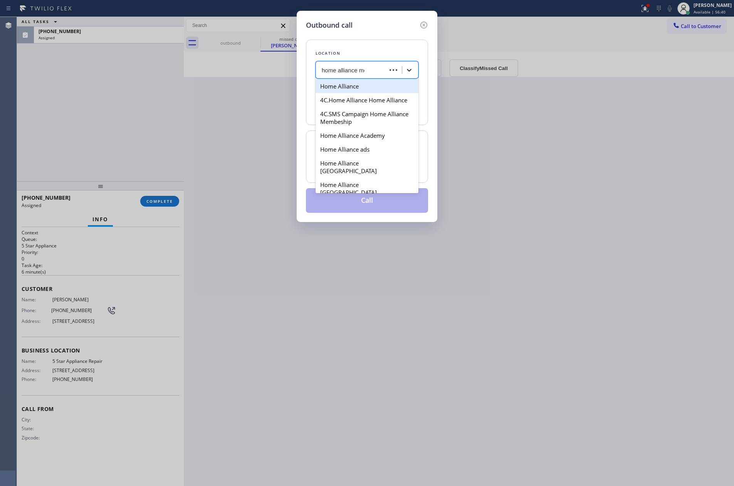
type input "home alliance mem"
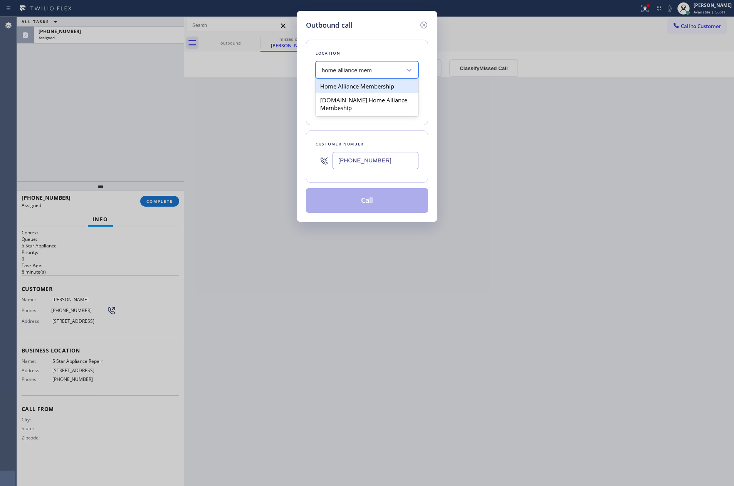
click at [396, 84] on div "Home Alliance Membership" at bounding box center [366, 86] width 103 height 14
type input "[PHONE_NUMBER]"
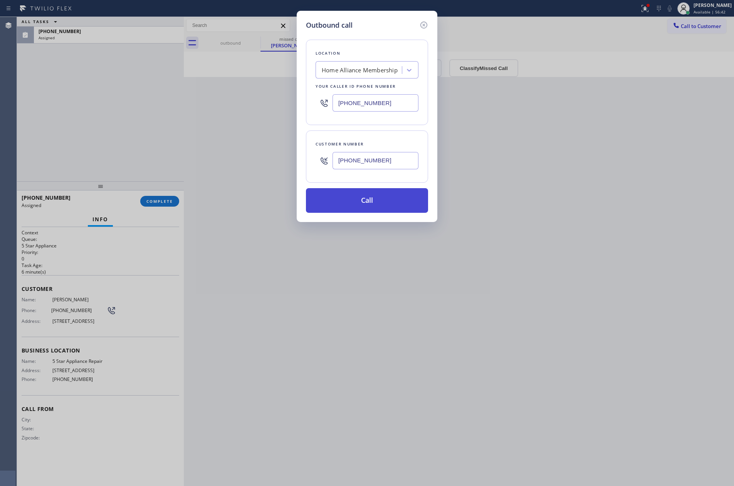
click at [372, 202] on button "Call" at bounding box center [367, 200] width 122 height 25
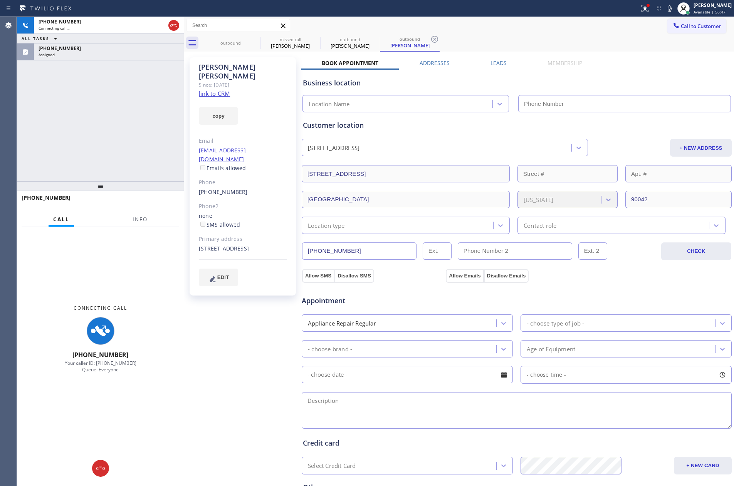
type input "[PHONE_NUMBER]"
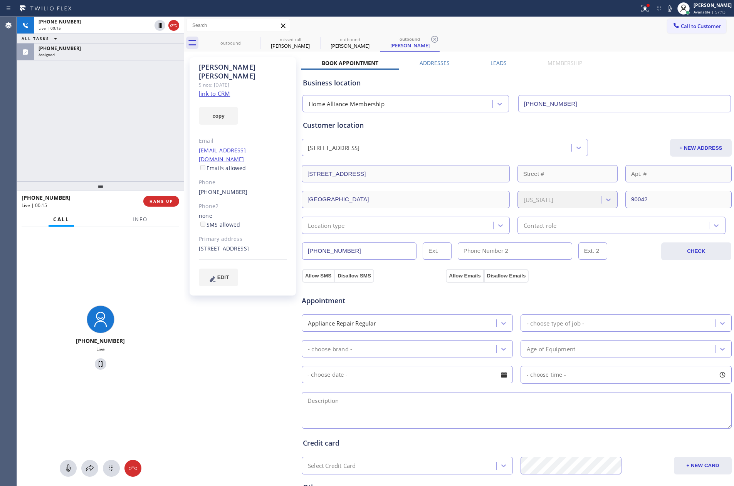
drag, startPoint x: 69, startPoint y: 103, endPoint x: 164, endPoint y: 104, distance: 95.9
click at [73, 106] on div "[PHONE_NUMBER] Live | 00:15 ALL TASKS ALL TASKS ACTIVE TASKS TASKS IN WRAP UP […" at bounding box center [100, 99] width 167 height 164
click at [206, 90] on link "link to CRM" at bounding box center [214, 94] width 31 height 8
click at [93, 153] on div "[PHONE_NUMBER] Live | 03:31 ALL TASKS ALL TASKS ACTIVE TASKS TASKS IN WRAP UP […" at bounding box center [100, 99] width 167 height 164
click at [93, 153] on div "[PHONE_NUMBER] Live | 03:32 ALL TASKS ALL TASKS ACTIVE TASKS TASKS IN WRAP UP […" at bounding box center [100, 99] width 167 height 164
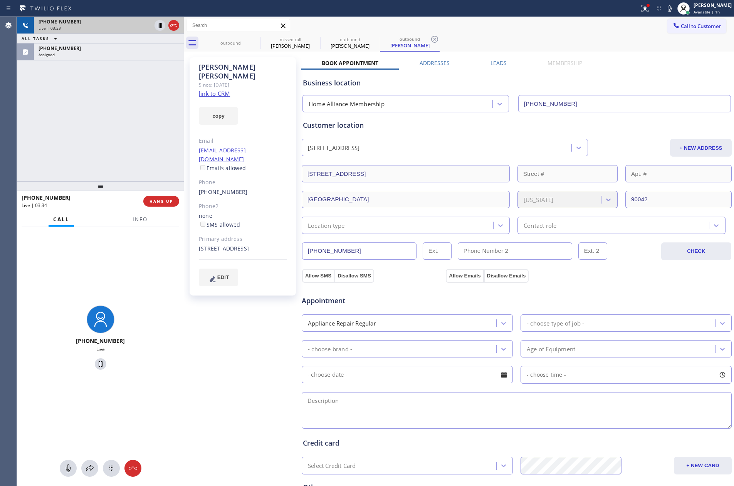
click at [109, 29] on div "Live | 03:33" at bounding box center [95, 27] width 113 height 5
click at [72, 127] on div "[PHONE_NUMBER] Live | 03:35 ALL TASKS ALL TASKS ACTIVE TASKS TASKS IN WRAP UP […" at bounding box center [100, 99] width 167 height 164
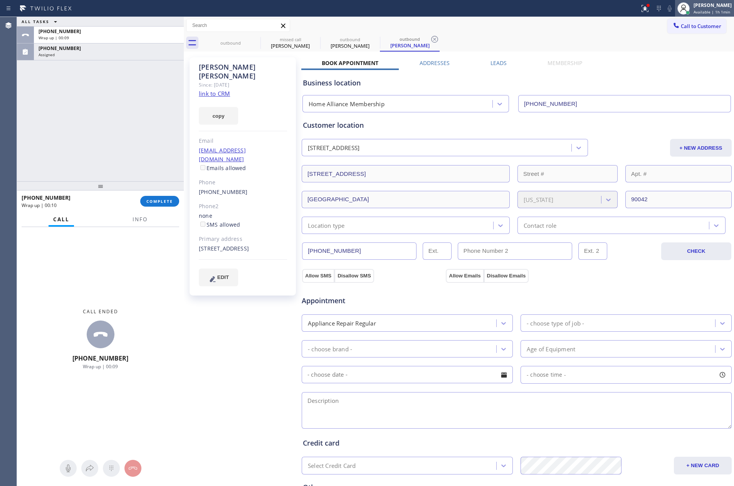
click at [709, 3] on div "[PERSON_NAME]" at bounding box center [712, 5] width 38 height 7
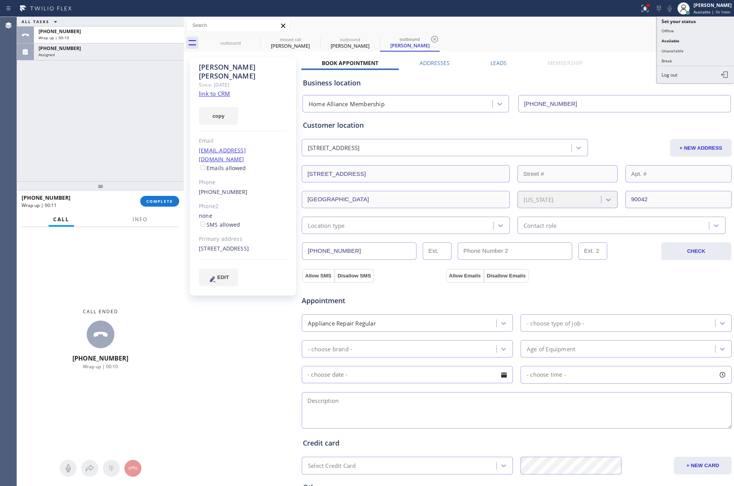
click at [680, 50] on button "Unavailable" at bounding box center [695, 51] width 77 height 10
drag, startPoint x: 129, startPoint y: 112, endPoint x: 155, endPoint y: 220, distance: 110.3
click at [132, 137] on div "ALL TASKS ALL TASKS ACTIVE TASKS TASKS IN WRAP UP [PHONE_NUMBER] Wrap up | 00:[…" at bounding box center [100, 99] width 167 height 164
click at [142, 137] on div "ALL TASKS ALL TASKS ACTIVE TASKS TASKS IN WRAP UP [PHONE_NUMBER] Wrap up | 00:[…" at bounding box center [100, 99] width 167 height 164
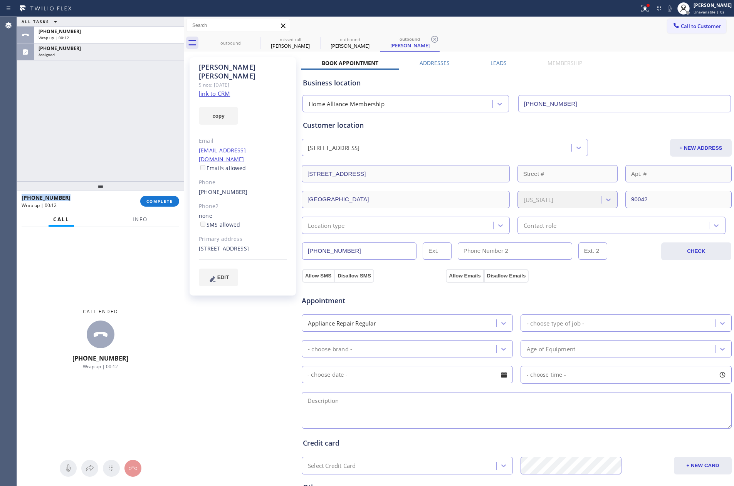
click at [142, 137] on div "ALL TASKS ALL TASKS ACTIVE TASKS TASKS IN WRAP UP [PHONE_NUMBER] Wrap up | 00:[…" at bounding box center [100, 99] width 167 height 164
drag, startPoint x: 142, startPoint y: 137, endPoint x: 174, endPoint y: 213, distance: 82.1
click at [142, 153] on div "ALL TASKS ALL TASKS ACTIVE TASKS TASKS IN WRAP UP [PHONE_NUMBER] Wrap up | 00:[…" at bounding box center [100, 99] width 167 height 164
click at [163, 204] on button "COMPLETE" at bounding box center [159, 201] width 39 height 11
click at [145, 121] on div "ALL TASKS ALL TASKS ACTIVE TASKS TASKS IN WRAP UP [PHONE_NUMBER] Wrap up | 00:[…" at bounding box center [100, 99] width 167 height 164
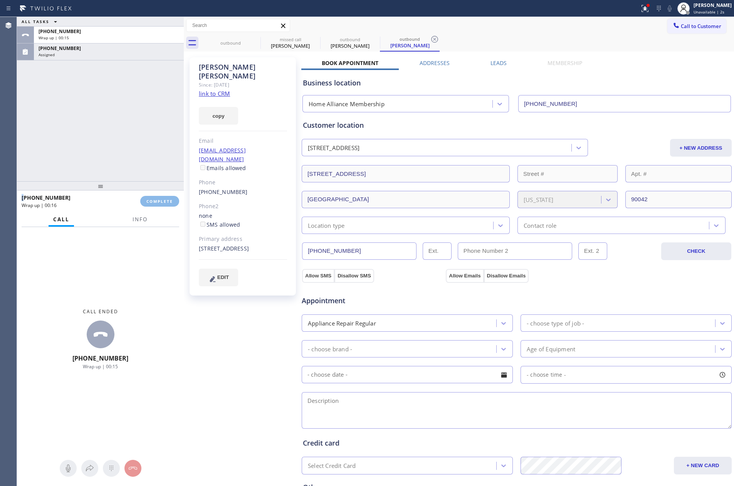
click at [145, 121] on div "ALL TASKS ALL TASKS ACTIVE TASKS TASKS IN WRAP UP [PHONE_NUMBER] Wrap up | 00:[…" at bounding box center [100, 99] width 167 height 164
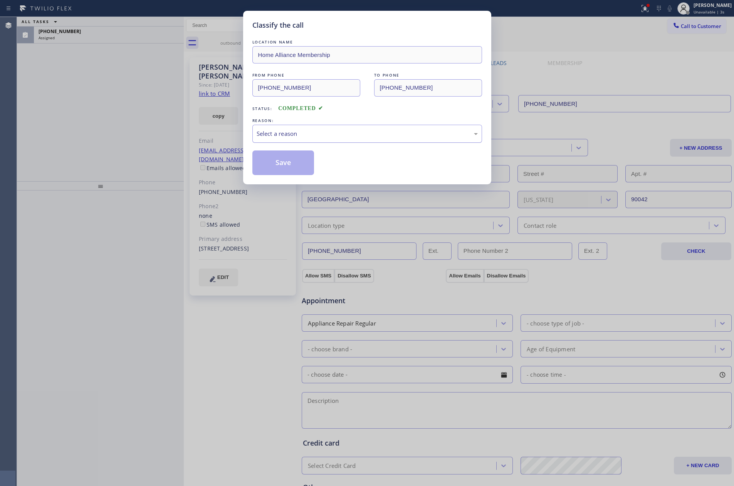
click at [320, 131] on div "Select a reason" at bounding box center [367, 134] width 230 height 18
click at [285, 166] on button "Save" at bounding box center [283, 163] width 62 height 25
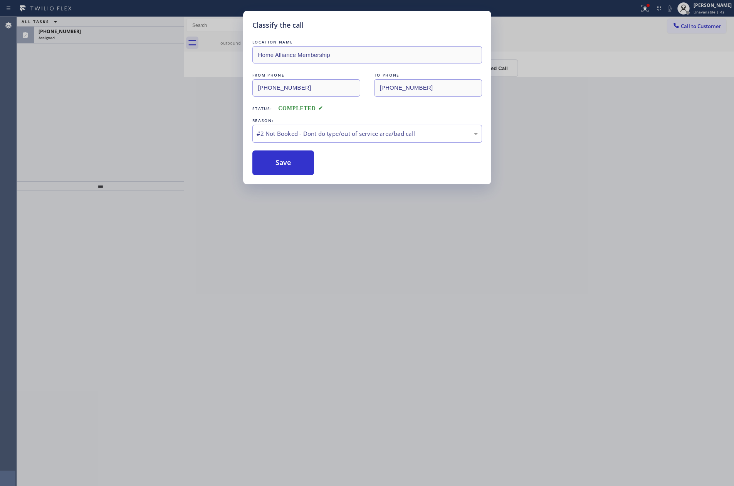
click at [72, 121] on div "Classify the call LOCATION NAME Home Alliance Membership FROM PHONE [PHONE_NUMB…" at bounding box center [367, 243] width 734 height 486
click at [114, 36] on div "Classify the call LOCATION NAME Home Alliance Membership FROM PHONE [PHONE_NUMB…" at bounding box center [367, 243] width 734 height 486
click at [279, 164] on button "Save" at bounding box center [283, 163] width 62 height 25
click at [151, 129] on div "Classify the call LOCATION NAME Home Alliance Membership FROM PHONE [PHONE_NUMB…" at bounding box center [367, 243] width 734 height 486
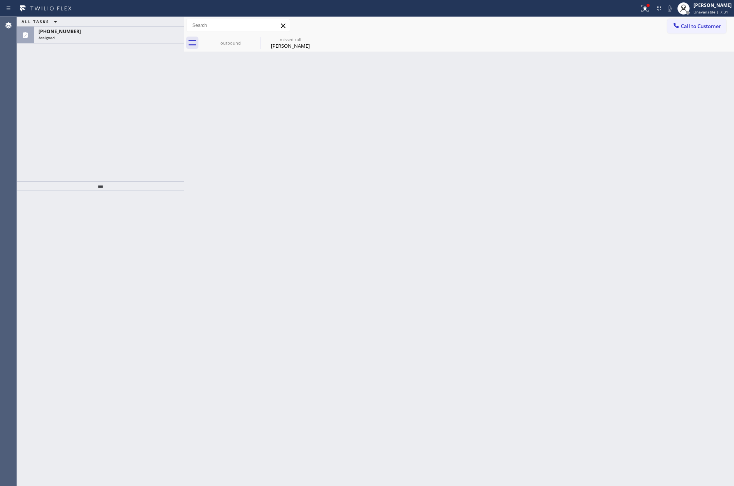
click at [317, 142] on div "Back to Dashboard Change Sender ID Customers Technicians Select a contact Outbo…" at bounding box center [459, 251] width 550 height 469
click at [133, 36] on div "Assigned" at bounding box center [109, 37] width 141 height 5
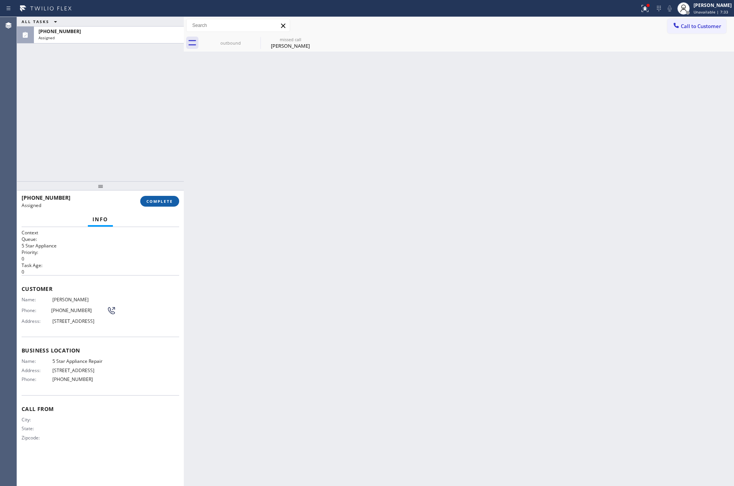
click at [162, 201] on span "COMPLETE" at bounding box center [159, 201] width 27 height 5
click at [134, 95] on div "ALL TASKS ALL TASKS ACTIVE TASKS TASKS IN WRAP UP [PHONE_NUMBER] Assigned" at bounding box center [100, 99] width 167 height 164
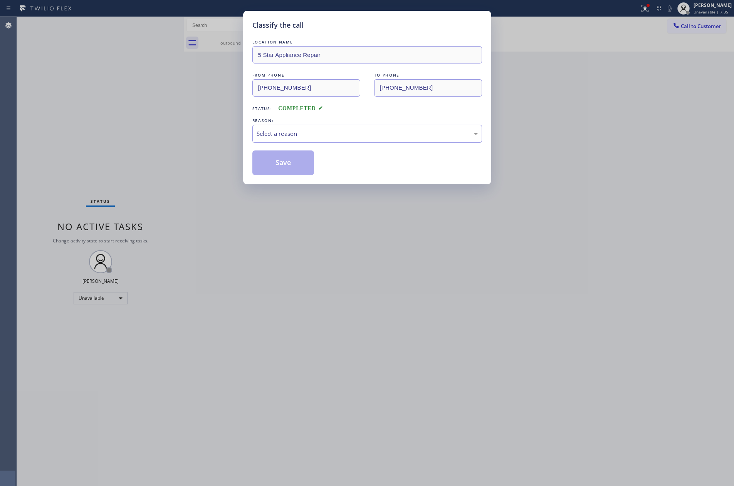
drag, startPoint x: 323, startPoint y: 132, endPoint x: 324, endPoint y: 140, distance: 7.7
click at [324, 132] on div "Select a reason" at bounding box center [366, 133] width 221 height 9
click at [289, 163] on button "Save" at bounding box center [283, 163] width 62 height 25
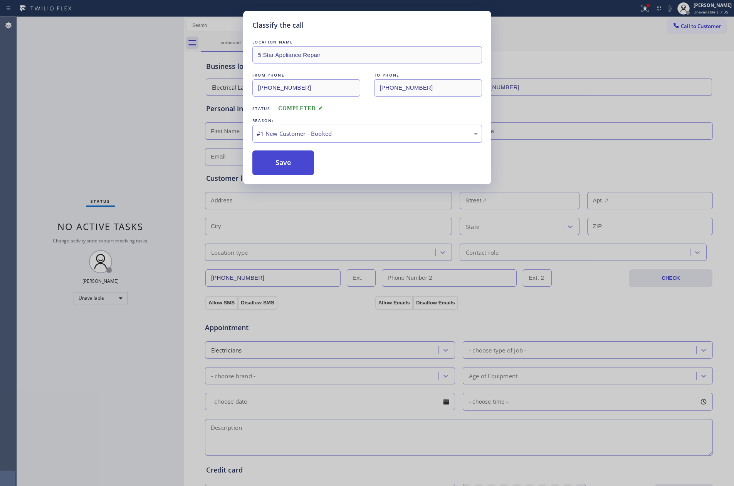
click at [289, 163] on button "Save" at bounding box center [283, 163] width 62 height 25
click at [97, 107] on div "Classify the call LOCATION NAME 5 Star Appliance Repair FROM PHONE [PHONE_NUMBE…" at bounding box center [367, 243] width 734 height 486
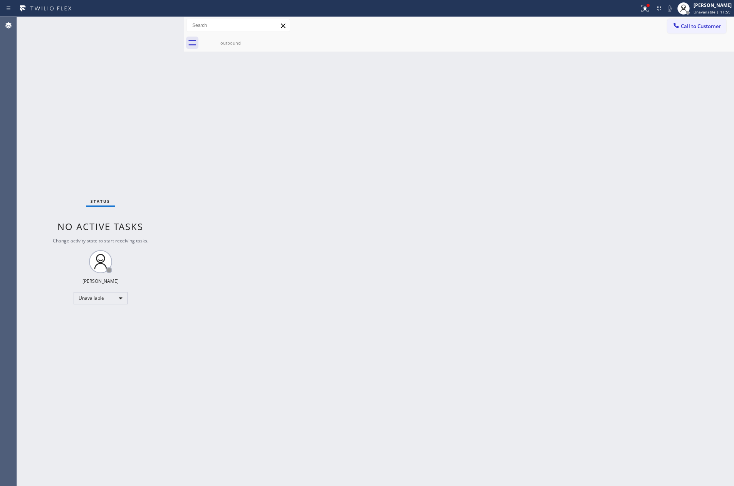
click at [296, 257] on div "Back to Dashboard Change Sender ID Customers Technicians Select a contact Outbo…" at bounding box center [459, 251] width 550 height 469
click at [101, 298] on div "Unavailable" at bounding box center [101, 298] width 54 height 12
click at [99, 319] on li "Available" at bounding box center [100, 318] width 52 height 9
click at [416, 289] on div "Back to Dashboard Change Sender ID Customers Technicians Select a contact Outbo…" at bounding box center [459, 251] width 550 height 469
drag, startPoint x: 132, startPoint y: 154, endPoint x: 292, endPoint y: 326, distance: 235.1
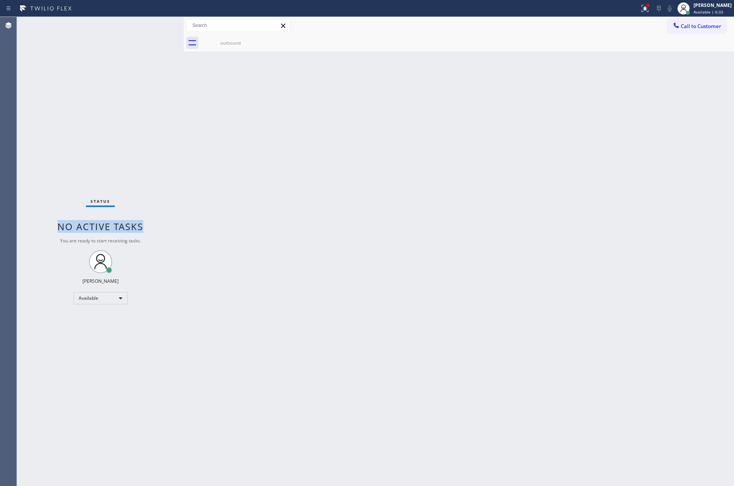
click at [176, 210] on div "Status No active tasks You are ready to start receiving tasks. [PERSON_NAME] Av…" at bounding box center [100, 251] width 167 height 469
click at [322, 334] on div "Back to Dashboard Change Sender ID Customers Technicians Select a contact Outbo…" at bounding box center [459, 251] width 550 height 469
click at [250, 241] on div "Back to Dashboard Change Sender ID Customers Technicians Select a contact Outbo…" at bounding box center [459, 251] width 550 height 469
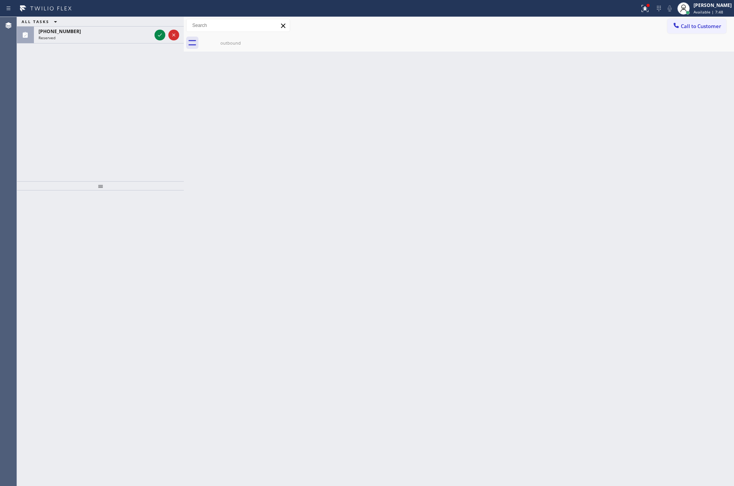
click at [80, 126] on div "ALL TASKS ALL TASKS ACTIVE TASKS TASKS IN WRAP UP [PHONE_NUMBER] Reserved" at bounding box center [100, 99] width 167 height 164
click at [158, 35] on icon at bounding box center [159, 34] width 9 height 9
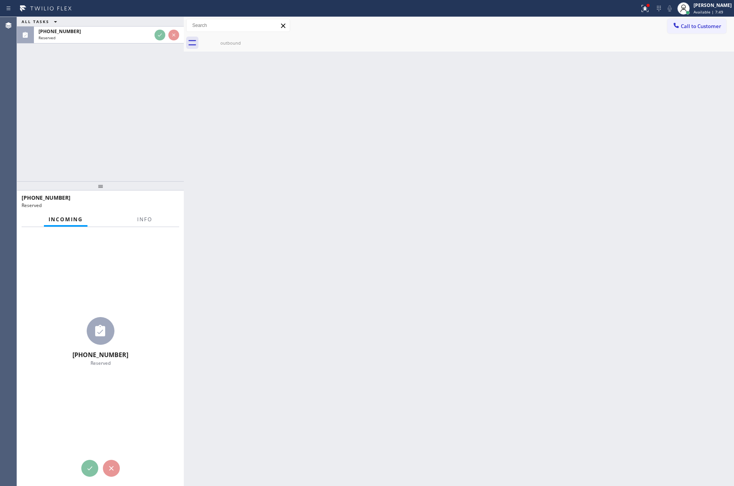
click at [132, 116] on div "ALL TASKS ALL TASKS ACTIVE TASKS TASKS IN WRAP UP [PHONE_NUMBER] Reserved" at bounding box center [100, 99] width 167 height 164
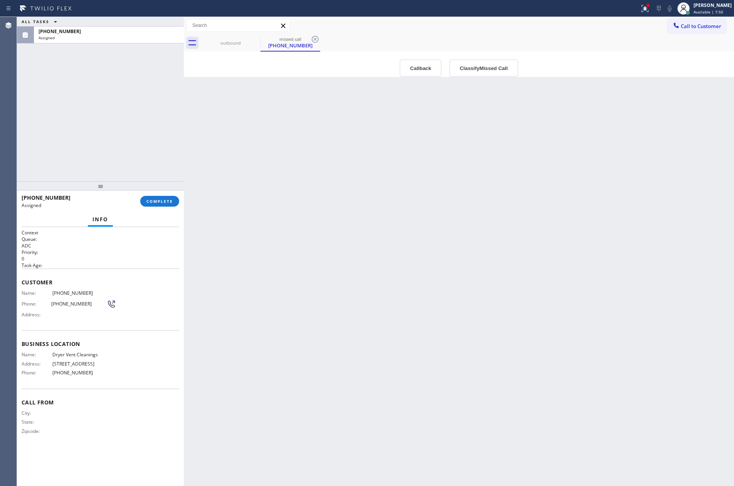
drag, startPoint x: 132, startPoint y: 116, endPoint x: 166, endPoint y: 119, distance: 34.4
click at [166, 119] on div "ALL TASKS ALL TASKS ACTIVE TASKS TASKS IN WRAP UP [PHONE_NUMBER] Assigned" at bounding box center [100, 99] width 167 height 164
drag, startPoint x: 471, startPoint y: 197, endPoint x: 402, endPoint y: 92, distance: 125.5
click at [468, 191] on div "Back to Dashboard Change Sender ID Customers Technicians Select a contact Outbo…" at bounding box center [459, 251] width 550 height 469
click at [425, 64] on button "Callback" at bounding box center [420, 68] width 42 height 18
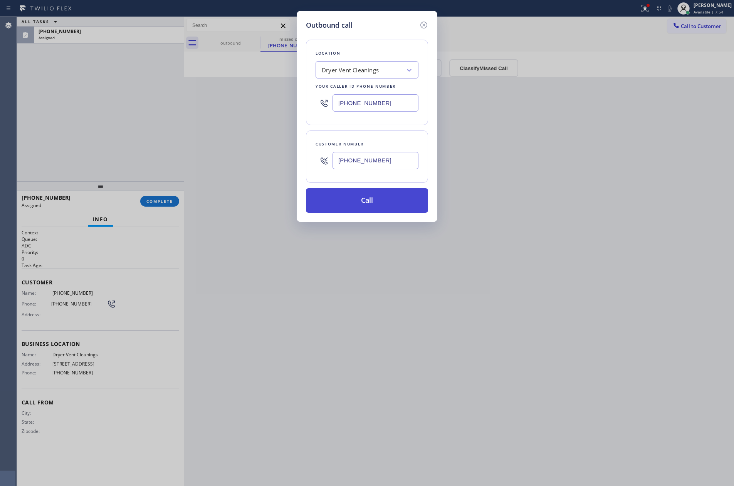
click at [390, 205] on button "Call" at bounding box center [367, 200] width 122 height 25
click at [152, 135] on div "Outbound call Location Dryer Vent Cleanings Your caller id phone number [PHONE_…" at bounding box center [367, 243] width 734 height 486
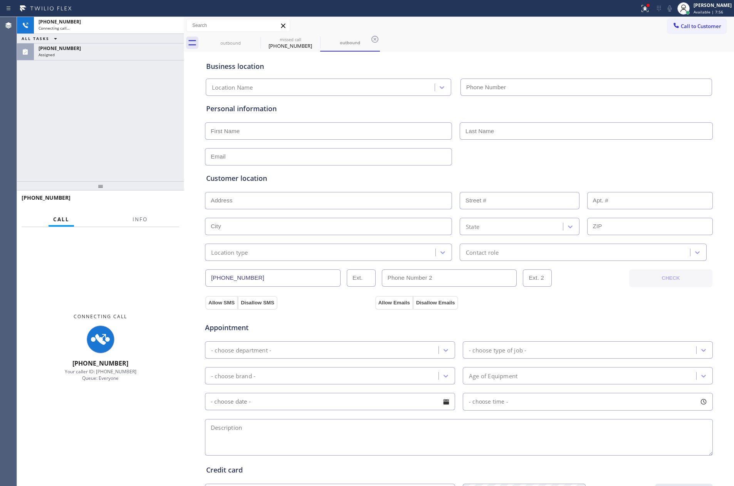
type input "[PHONE_NUMBER]"
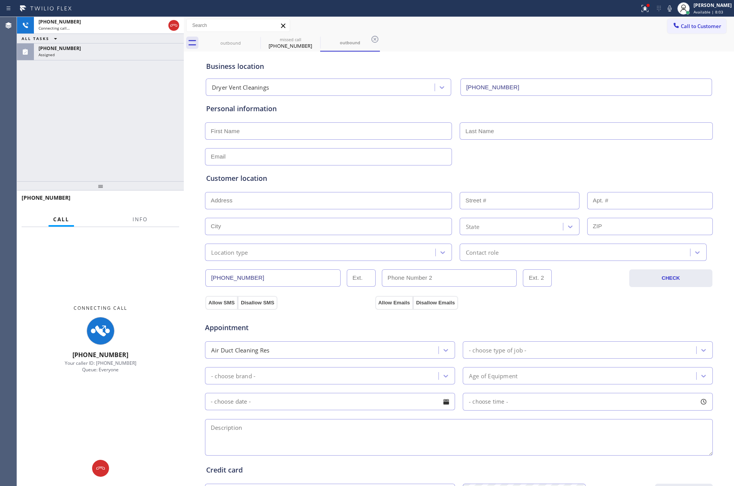
click at [146, 171] on div "[PHONE_NUMBER] Connecting call… ALL TASKS ALL TASKS ACTIVE TASKS TASKS IN WRAP …" at bounding box center [100, 99] width 167 height 164
click at [144, 171] on div "[PHONE_NUMBER] Connecting call… ALL TASKS ALL TASKS ACTIVE TASKS TASKS IN WRAP …" at bounding box center [100, 99] width 167 height 164
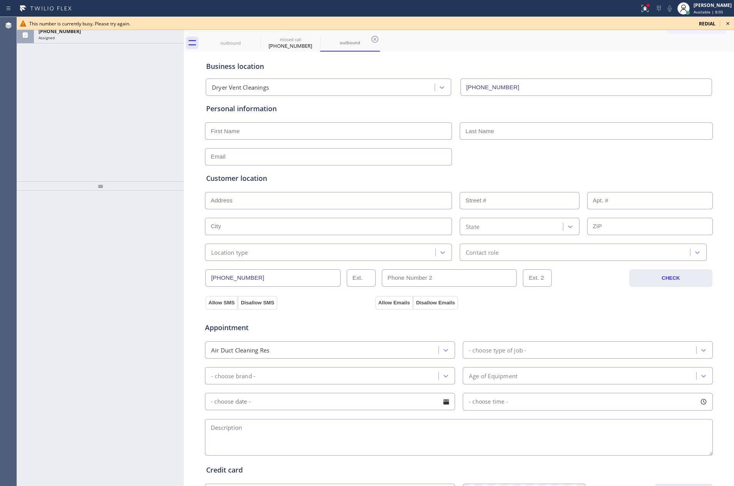
click at [144, 168] on div "ALL TASKS ALL TASKS ACTIVE TASKS TASKS IN WRAP UP [PHONE_NUMBER] Assigned" at bounding box center [100, 99] width 167 height 164
click at [696, 54] on div "Business location Dryer Vent Cleanings [PHONE_NUMBER]" at bounding box center [458, 75] width 508 height 42
click at [728, 23] on icon at bounding box center [727, 23] width 3 height 3
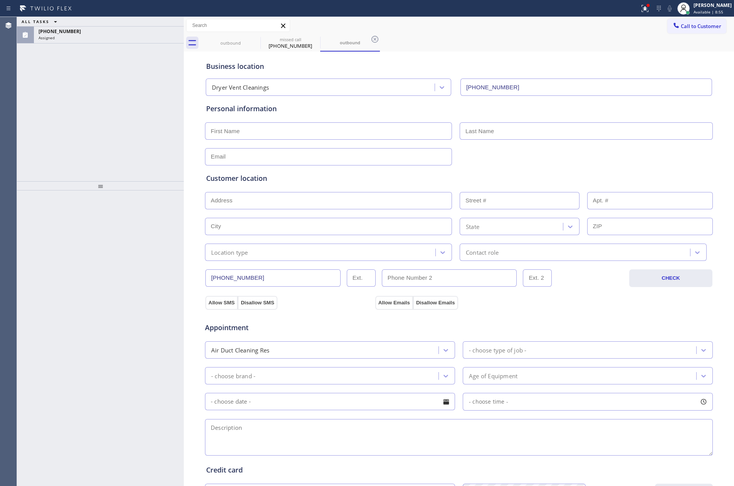
click at [665, 55] on div "Business location Dryer Vent Cleanings [PHONE_NUMBER]" at bounding box center [458, 75] width 508 height 42
click at [134, 37] on div "Assigned" at bounding box center [109, 37] width 141 height 5
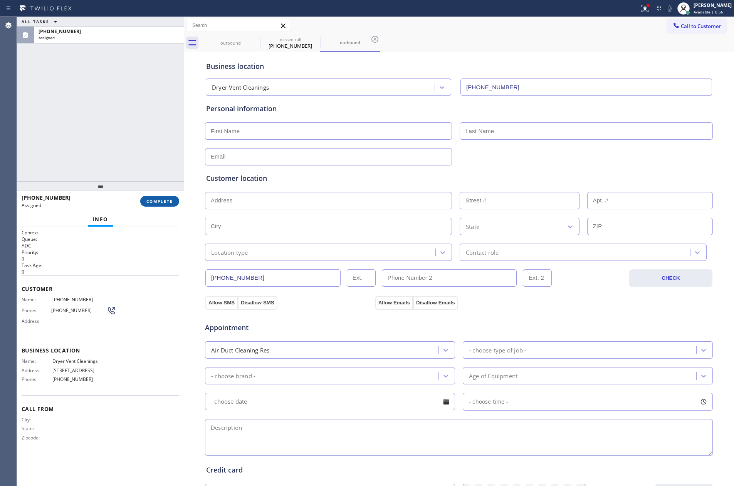
click at [159, 196] on button "COMPLETE" at bounding box center [159, 201] width 39 height 11
click at [134, 99] on div "ALL TASKS ALL TASKS ACTIVE TASKS TASKS IN WRAP UP [PHONE_NUMBER] Assigned" at bounding box center [100, 99] width 167 height 164
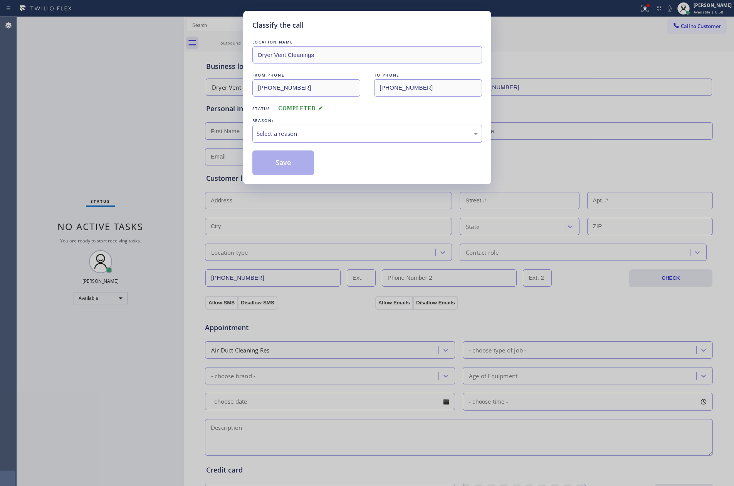
click at [297, 136] on div "Select a reason" at bounding box center [366, 133] width 221 height 9
click at [273, 162] on button "Save" at bounding box center [283, 163] width 62 height 25
click at [53, 103] on div "Classify the call LOCATION NAME Dryer Vent Cleanings FROM PHONE [PHONE_NUMBER] …" at bounding box center [367, 243] width 734 height 486
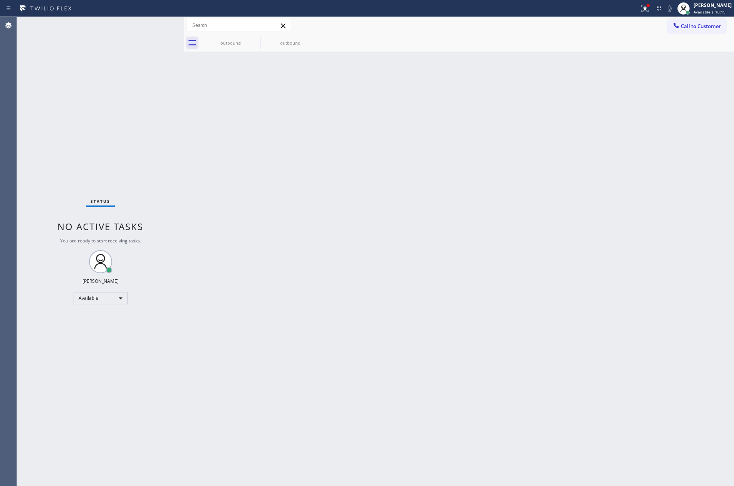
drag, startPoint x: 188, startPoint y: 231, endPoint x: 326, endPoint y: 10, distance: 260.3
click at [207, 217] on div "Back to Dashboard Change Sender ID Customers Technicians Select a contact Outbo…" at bounding box center [459, 251] width 550 height 469
click at [410, 272] on div "Back to Dashboard Change Sender ID Customers Technicians Select a contact Outbo…" at bounding box center [459, 251] width 550 height 469
drag, startPoint x: 221, startPoint y: 140, endPoint x: 259, endPoint y: 137, distance: 37.8
click at [245, 137] on div "Back to Dashboard Change Sender ID Customers Technicians Select a contact Outbo…" at bounding box center [459, 251] width 550 height 469
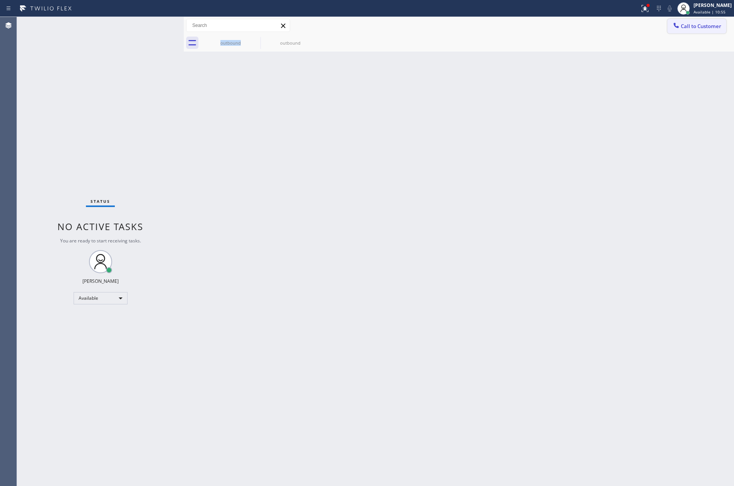
click at [698, 25] on span "Call to Customer" at bounding box center [700, 26] width 40 height 7
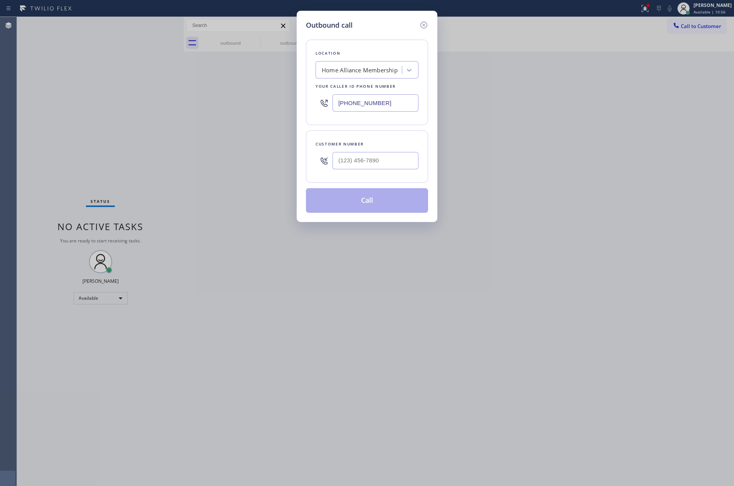
click at [384, 151] on div at bounding box center [375, 160] width 86 height 25
click at [386, 167] on input "(___) ___-____" at bounding box center [375, 160] width 86 height 17
paste input "714) 875-1325"
type input "[PHONE_NUMBER]"
click at [384, 206] on button "Call" at bounding box center [367, 200] width 122 height 25
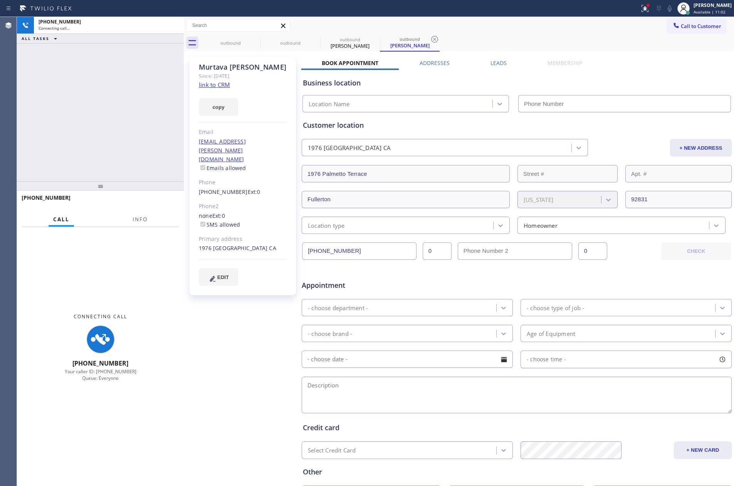
drag, startPoint x: 82, startPoint y: 125, endPoint x: 95, endPoint y: 129, distance: 13.5
click at [85, 125] on div "[PHONE_NUMBER] Connecting call… ALL TASKS ALL TASKS ACTIVE TASKS TASKS IN WRAP …" at bounding box center [100, 99] width 167 height 164
type input "[PHONE_NUMBER]"
click at [107, 110] on div "[PHONE_NUMBER] Connecting call… ALL TASKS ALL TASKS ACTIVE TASKS TASKS IN WRAP …" at bounding box center [100, 99] width 167 height 164
click at [222, 84] on link "link to CRM" at bounding box center [214, 85] width 31 height 8
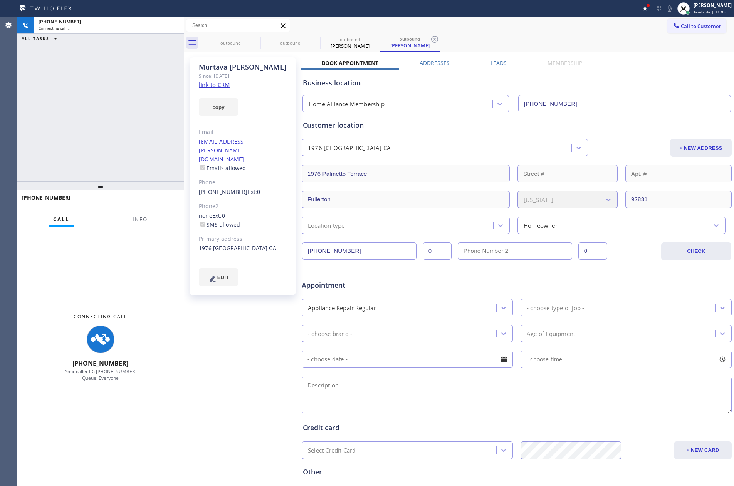
click at [102, 127] on div "[PHONE_NUMBER] Connecting call… ALL TASKS ALL TASKS ACTIVE TASKS TASKS IN WRAP …" at bounding box center [100, 99] width 167 height 164
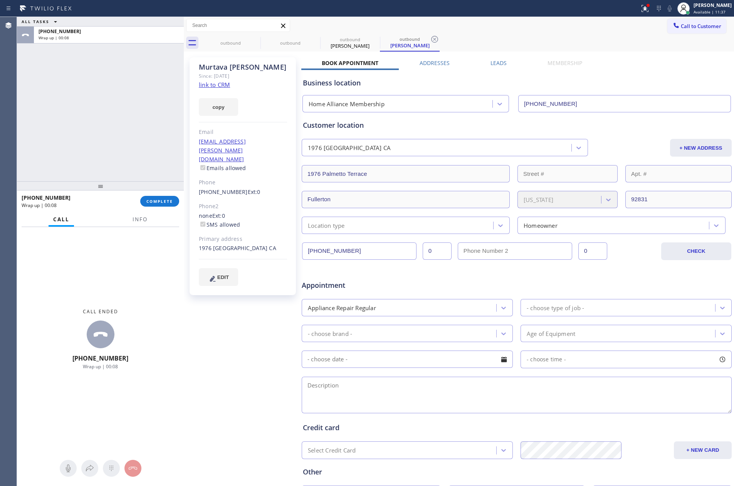
click at [114, 104] on div "ALL TASKS ALL TASKS ACTIVE TASKS TASKS IN WRAP UP [PHONE_NUMBER] Wrap up | 00:08" at bounding box center [100, 99] width 167 height 164
click at [158, 203] on span "COMPLETE" at bounding box center [159, 201] width 27 height 5
click at [144, 130] on div "ALL TASKS ALL TASKS ACTIVE TASKS TASKS IN WRAP UP [PHONE_NUMBER] Wrap up | 00:09" at bounding box center [100, 99] width 167 height 164
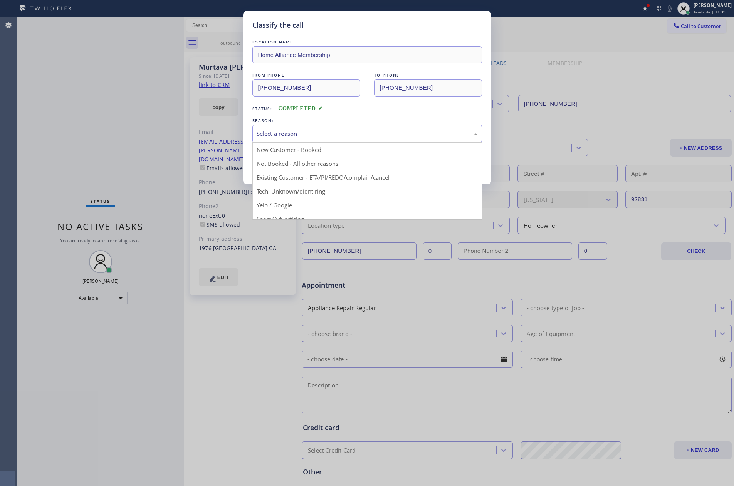
click at [296, 137] on div "Select a reason" at bounding box center [366, 133] width 221 height 9
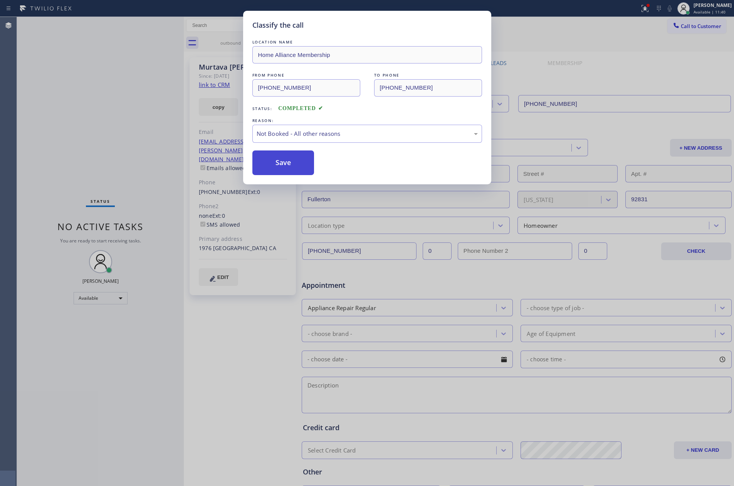
click at [266, 162] on button "Save" at bounding box center [283, 163] width 62 height 25
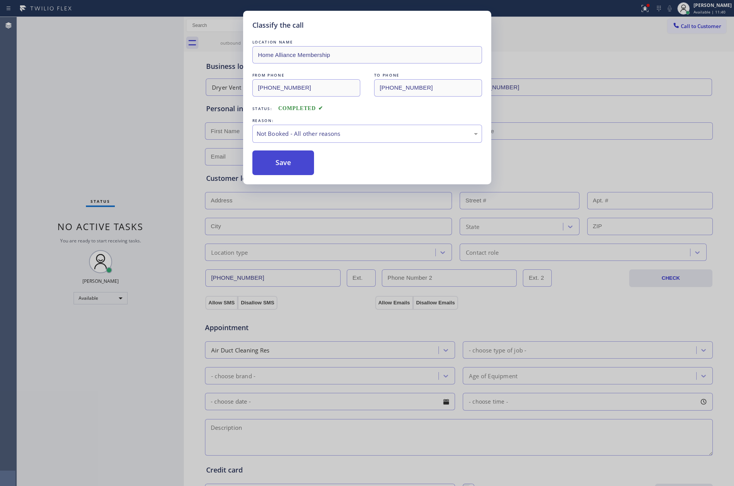
click at [266, 162] on button "Save" at bounding box center [283, 163] width 62 height 25
click at [67, 114] on div "Classify the call LOCATION NAME Home Alliance Membership FROM PHONE [PHONE_NUMB…" at bounding box center [367, 243] width 734 height 486
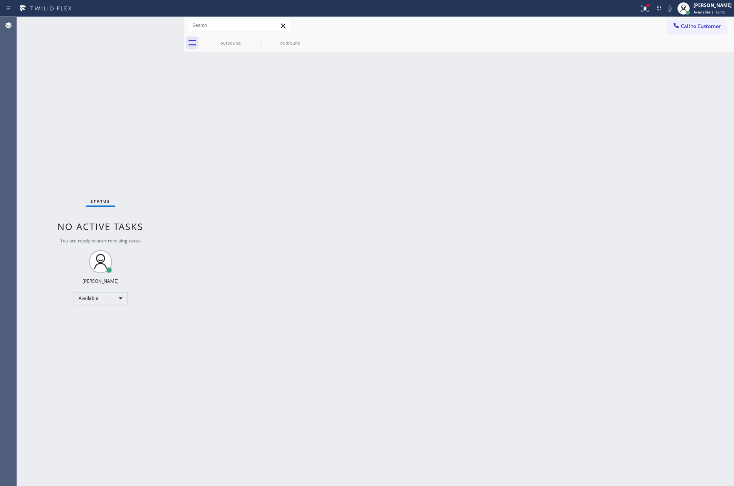
click at [399, 268] on div "Back to Dashboard Change Sender ID Customers Technicians Select a contact Outbo…" at bounding box center [459, 251] width 550 height 469
click at [494, 204] on div "Back to Dashboard Change Sender ID Customers Technicians Select a contact Outbo…" at bounding box center [459, 251] width 550 height 469
click at [281, 161] on div "Back to Dashboard Change Sender ID Customers Technicians Select a contact Outbo…" at bounding box center [459, 251] width 550 height 469
click at [714, 27] on span "Call to Customer" at bounding box center [700, 26] width 40 height 7
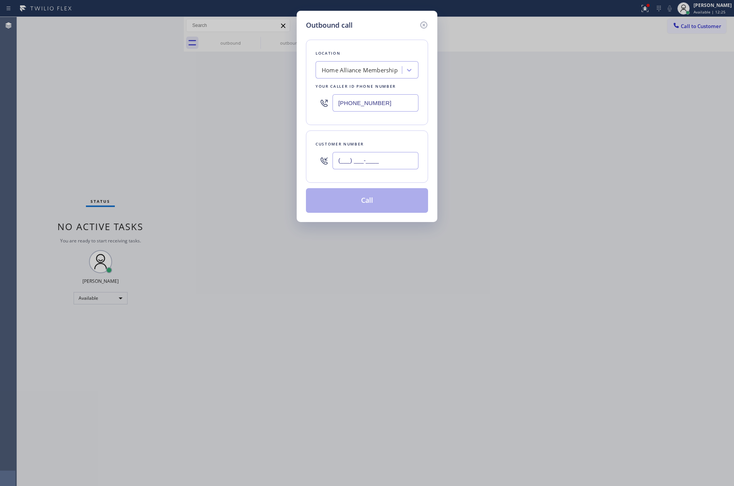
click at [387, 163] on input "(___) ___-____" at bounding box center [375, 160] width 86 height 17
paste input "786) 897-7515"
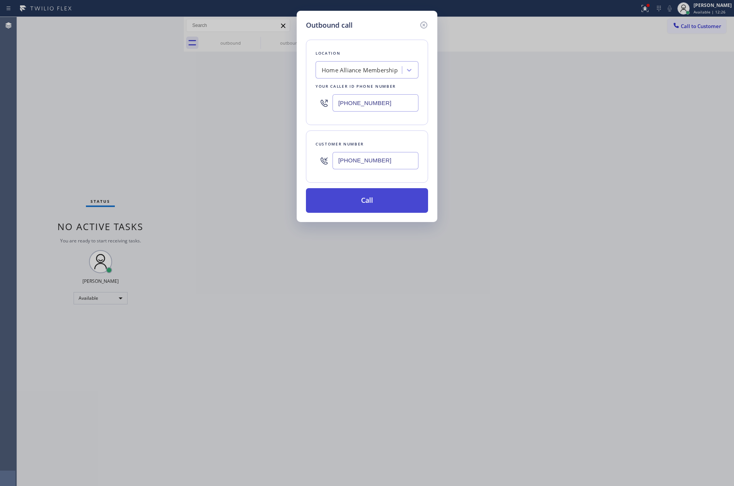
type input "[PHONE_NUMBER]"
click at [380, 209] on button "Call" at bounding box center [367, 200] width 122 height 25
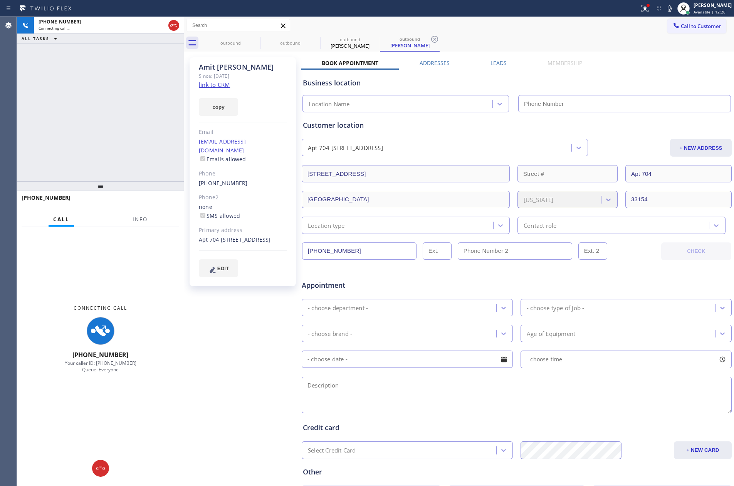
click at [89, 110] on div "[PHONE_NUMBER] Connecting call… ALL TASKS ALL TASKS ACTIVE TASKS TASKS IN WRAP …" at bounding box center [100, 99] width 167 height 164
type input "[PHONE_NUMBER]"
click at [89, 110] on div "[PHONE_NUMBER] Connecting call… ALL TASKS ALL TASKS ACTIVE TASKS TASKS IN WRAP …" at bounding box center [100, 99] width 167 height 164
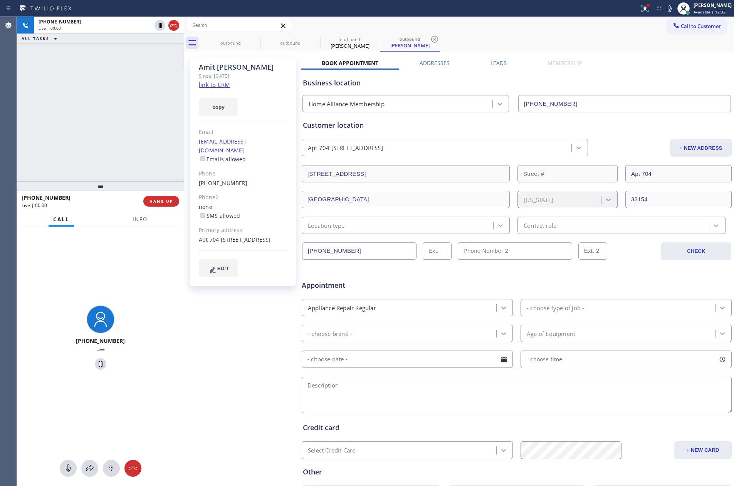
click at [89, 110] on div "[PHONE_NUMBER] Live | 00:00 ALL TASKS ALL TASKS ACTIVE TASKS TASKS IN WRAP UP" at bounding box center [100, 99] width 167 height 164
click at [213, 84] on link "link to CRM" at bounding box center [214, 85] width 31 height 8
click at [133, 116] on div "[PHONE_NUMBER] Live | 00:01 ALL TASKS ALL TASKS ACTIVE TASKS TASKS IN WRAP UP" at bounding box center [100, 99] width 167 height 164
drag, startPoint x: 104, startPoint y: 96, endPoint x: 167, endPoint y: 32, distance: 90.1
click at [108, 95] on div "[PHONE_NUMBER] Live | 00:10 ALL TASKS ALL TASKS ACTIVE TASKS TASKS IN WRAP UP" at bounding box center [100, 99] width 167 height 164
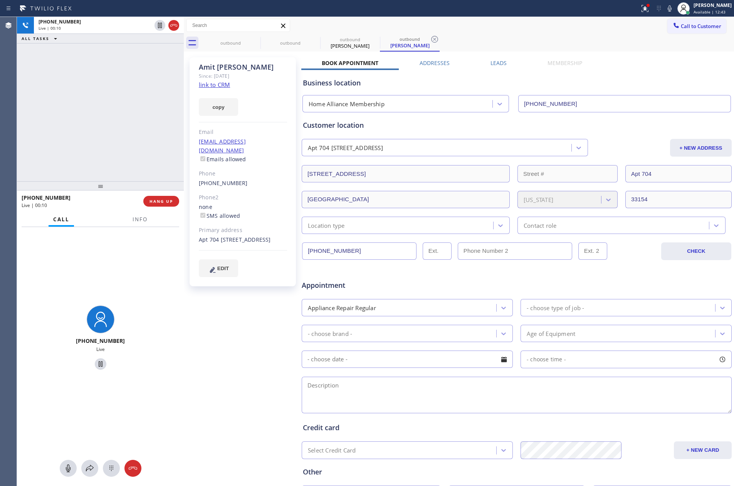
click at [176, 23] on icon at bounding box center [173, 25] width 9 height 9
drag, startPoint x: 130, startPoint y: 174, endPoint x: 170, endPoint y: 170, distance: 40.7
click at [140, 174] on div "[PHONE_NUMBER] Live | 00:11 ALL TASKS ALL TASKS ACTIVE TASKS TASKS IN WRAP UP" at bounding box center [100, 99] width 167 height 164
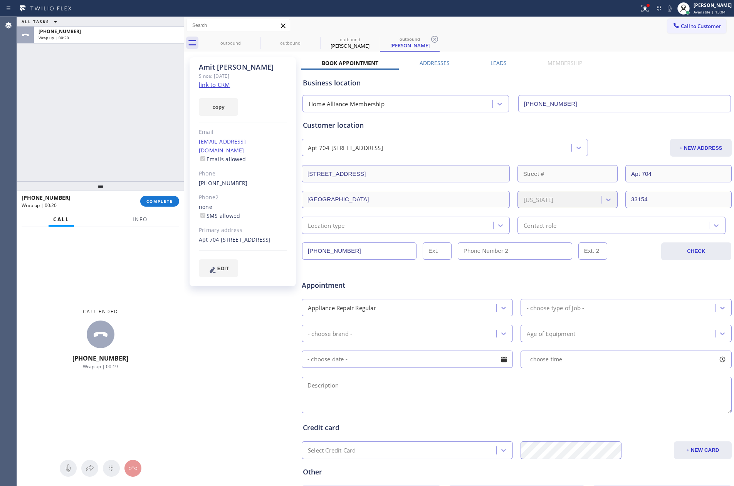
click at [104, 125] on div "ALL TASKS ALL TASKS ACTIVE TASKS TASKS IN WRAP UP [PHONE_NUMBER] Wrap up | 00:20" at bounding box center [100, 99] width 167 height 164
drag, startPoint x: 104, startPoint y: 125, endPoint x: 127, endPoint y: 186, distance: 65.6
click at [114, 150] on div "ALL TASKS ALL TASKS ACTIVE TASKS TASKS IN WRAP UP [PHONE_NUMBER] Wrap up | 00:20" at bounding box center [100, 99] width 167 height 164
click at [154, 203] on span "COMPLETE" at bounding box center [159, 201] width 27 height 5
click at [127, 125] on div "ALL TASKS ALL TASKS ACTIVE TASKS TASKS IN WRAP UP [PHONE_NUMBER] Wrap up | 00:21" at bounding box center [100, 99] width 167 height 164
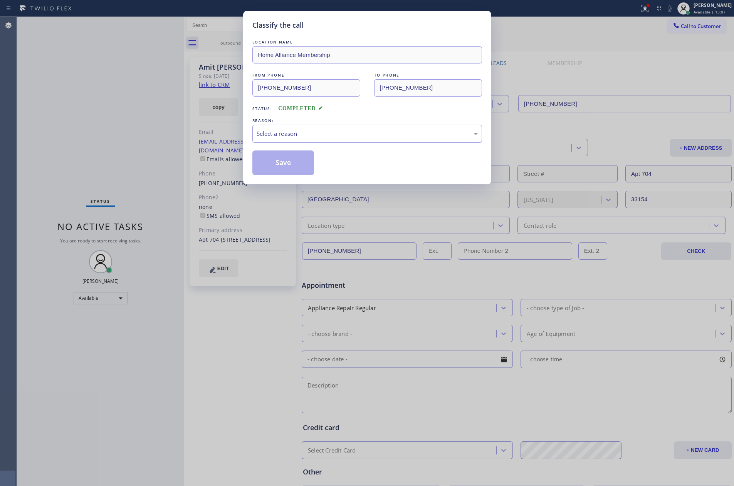
click at [319, 132] on div "Select a reason" at bounding box center [366, 133] width 221 height 9
click at [274, 162] on button "Save" at bounding box center [283, 163] width 62 height 25
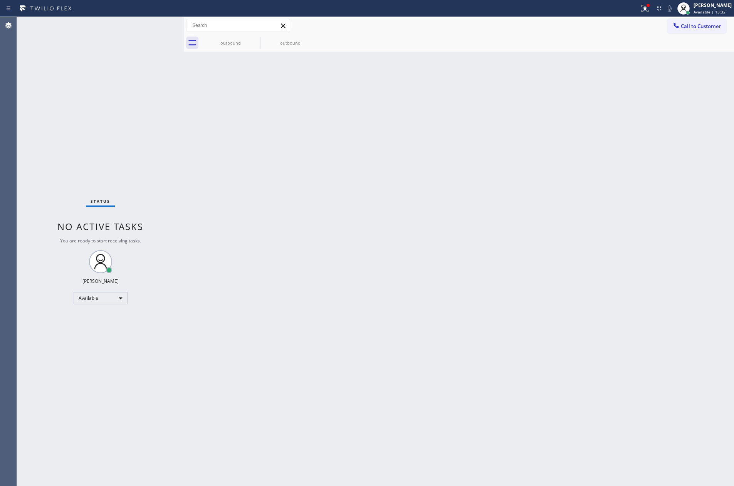
drag, startPoint x: 131, startPoint y: 170, endPoint x: 322, endPoint y: 430, distance: 322.0
click at [132, 174] on div "Status No active tasks You are ready to start receiving tasks. [PERSON_NAME] Av…" at bounding box center [100, 251] width 167 height 469
drag, startPoint x: 356, startPoint y: 438, endPoint x: 441, endPoint y: 255, distance: 202.3
click at [408, 365] on div "Back to Dashboard Change Sender ID Customers Technicians Select a contact Outbo…" at bounding box center [459, 251] width 550 height 469
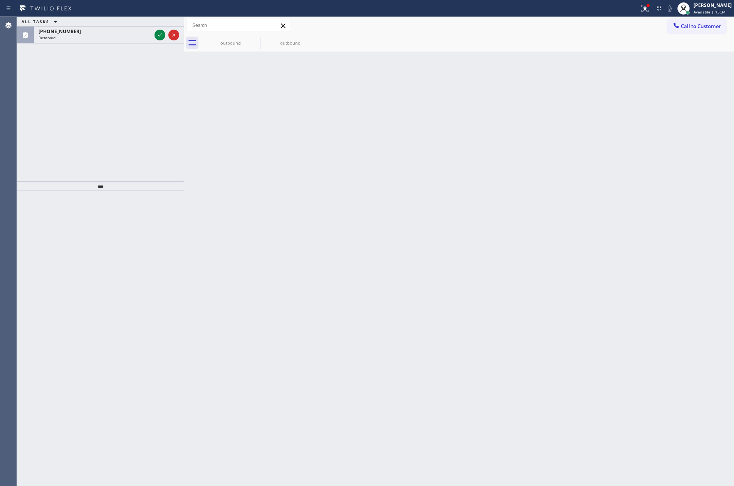
click at [142, 115] on div "ALL TASKS ALL TASKS ACTIVE TASKS TASKS IN WRAP UP [PHONE_NUMBER] Reserved" at bounding box center [100, 99] width 167 height 164
click at [159, 32] on icon at bounding box center [159, 34] width 9 height 9
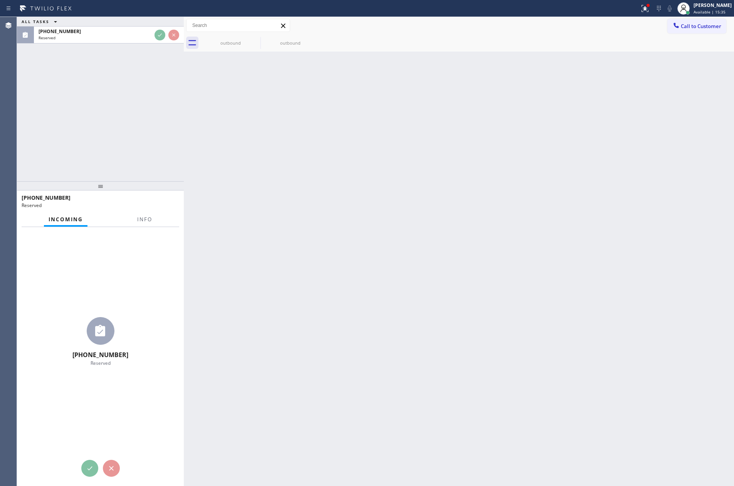
click at [151, 124] on div "ALL TASKS ALL TASKS ACTIVE TASKS TASKS IN WRAP UP [PHONE_NUMBER] Reserved" at bounding box center [100, 99] width 167 height 164
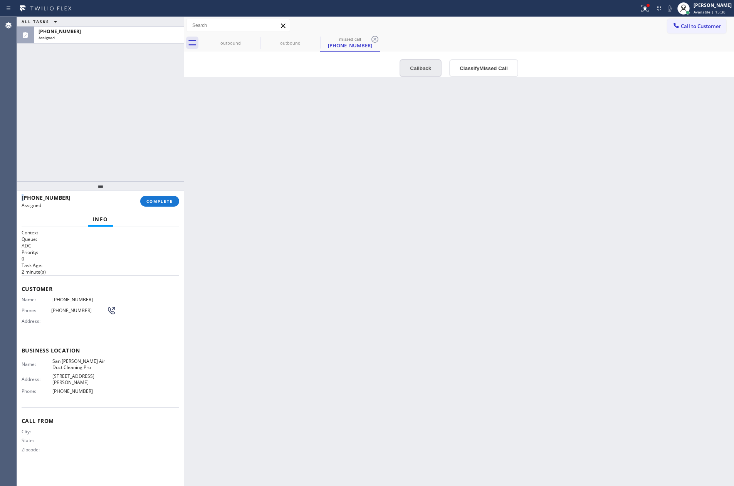
click at [424, 73] on button "Callback" at bounding box center [420, 68] width 42 height 18
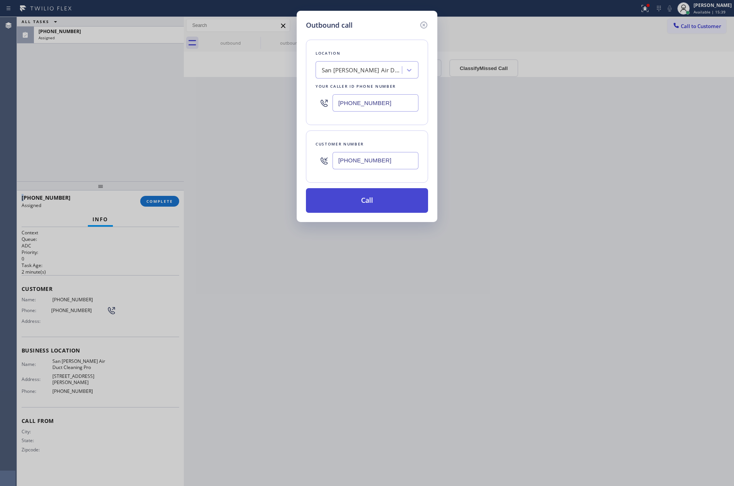
click at [375, 207] on button "Call" at bounding box center [367, 200] width 122 height 25
click at [51, 101] on div "Outbound call Location [GEOGRAPHIC_DATA][PERSON_NAME] Air Duct Cleaning Pro You…" at bounding box center [367, 243] width 734 height 486
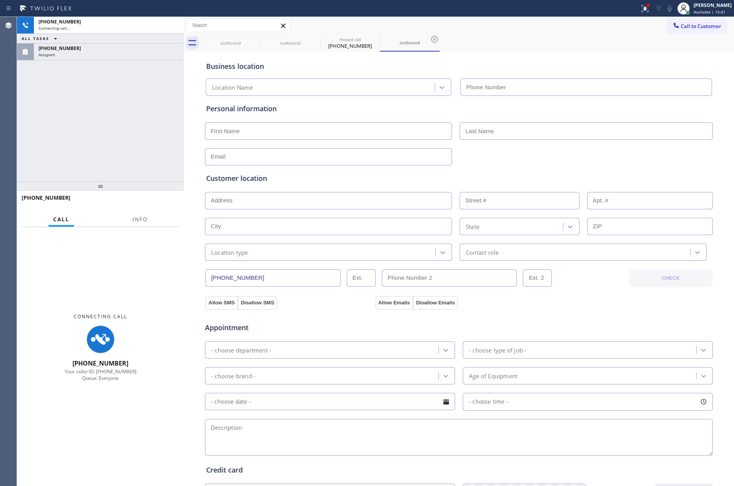
type input "[PHONE_NUMBER]"
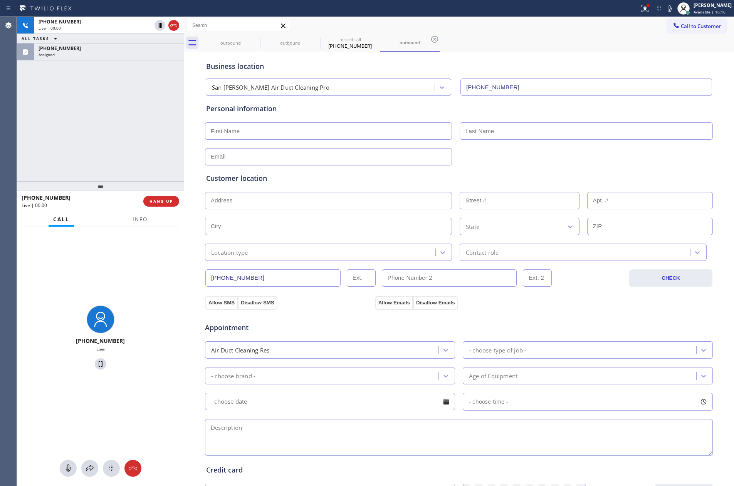
click at [88, 96] on div "[PHONE_NUMBER] Live | 00:00 ALL TASKS ALL TASKS ACTIVE TASKS TASKS IN WRAP UP […" at bounding box center [100, 99] width 167 height 164
click at [160, 201] on span "HANG UP" at bounding box center [160, 201] width 23 height 5
click at [116, 108] on div "[PHONE_NUMBER] Live | 00:00 ALL TASKS ALL TASKS ACTIVE TASKS TASKS IN WRAP UP […" at bounding box center [100, 99] width 167 height 164
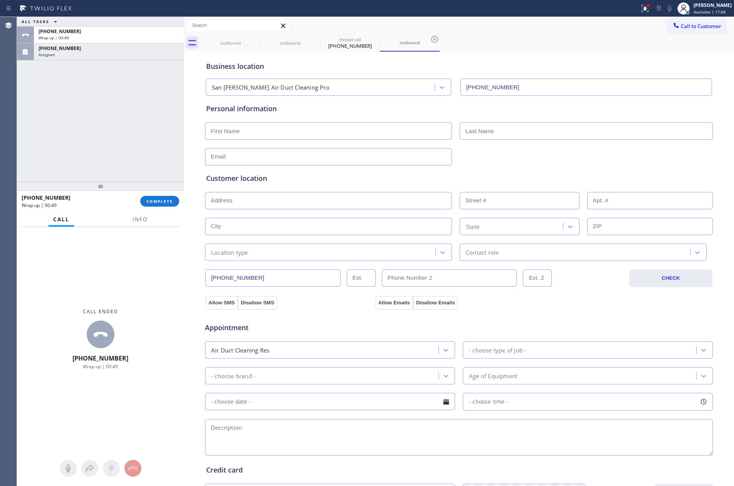
click at [117, 147] on div "ALL TASKS ALL TASKS ACTIVE TASKS TASKS IN WRAP UP [PHONE_NUMBER] Wrap up | 00:[…" at bounding box center [100, 99] width 167 height 164
click at [138, 174] on div "ALL TASKS ALL TASKS ACTIVE TASKS TASKS IN WRAP UP [PHONE_NUMBER] Wrap up | 00:[…" at bounding box center [100, 99] width 167 height 164
click at [161, 207] on div "[PHONE_NUMBER] Wrap up | 00:50 COMPLETE" at bounding box center [101, 201] width 158 height 20
drag, startPoint x: 156, startPoint y: 127, endPoint x: 151, endPoint y: 167, distance: 40.0
click at [155, 128] on div "ALL TASKS ALL TASKS ACTIVE TASKS TASKS IN WRAP UP [PHONE_NUMBER] Wrap up | 00:[…" at bounding box center [100, 99] width 167 height 164
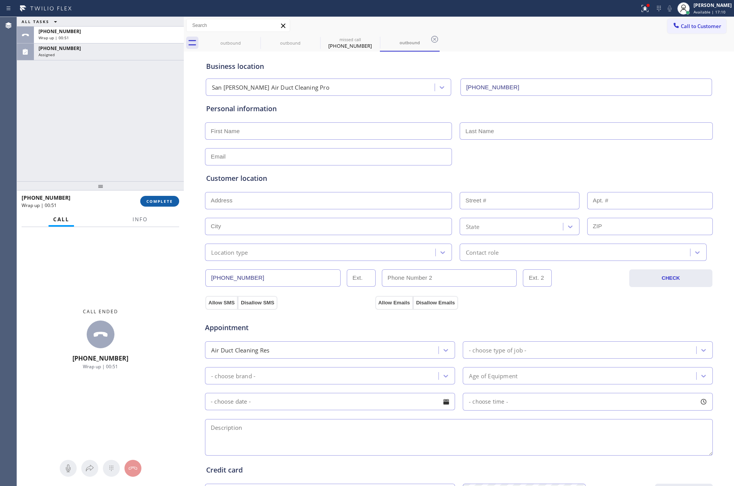
click at [157, 203] on span "COMPLETE" at bounding box center [159, 201] width 27 height 5
click at [143, 136] on div "ALL TASKS ALL TASKS ACTIVE TASKS TASKS IN WRAP UP [PHONE_NUMBER] Wrap up | 00:[…" at bounding box center [100, 99] width 167 height 164
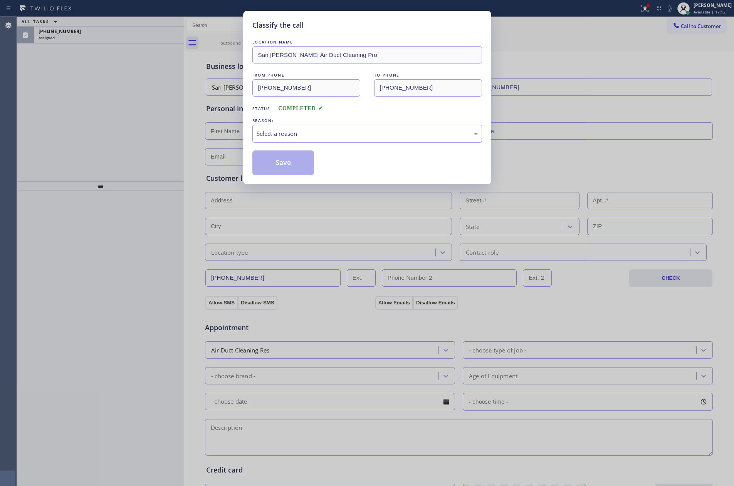
click at [293, 140] on div "Select a reason" at bounding box center [367, 134] width 230 height 18
drag, startPoint x: 292, startPoint y: 164, endPoint x: 111, endPoint y: 137, distance: 182.3
click at [275, 167] on button "Save" at bounding box center [283, 163] width 62 height 25
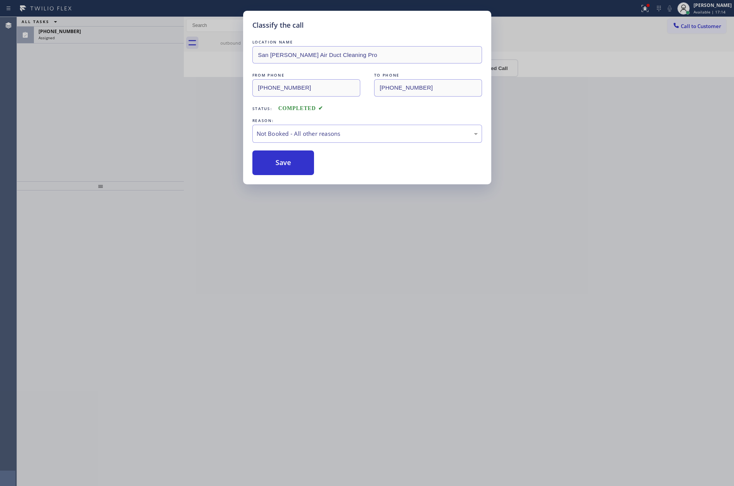
click at [110, 135] on div "Classify the call LOCATION NAME San [PERSON_NAME] Air Duct Cleaning Pro FROM PH…" at bounding box center [367, 243] width 734 height 486
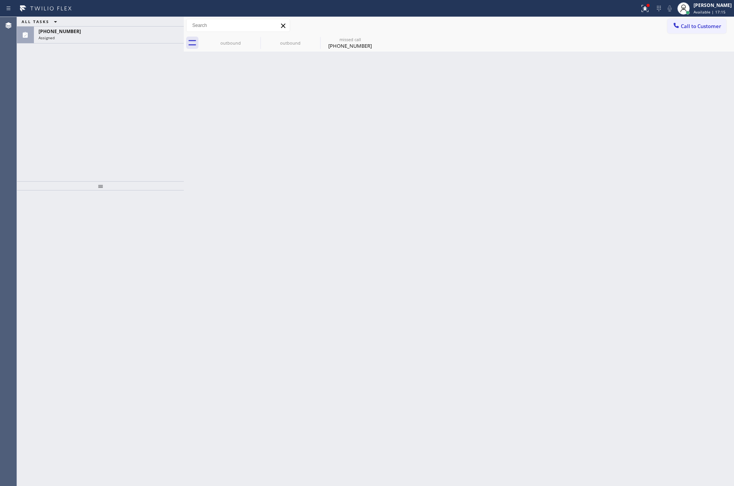
click at [146, 23] on div "ALL TASKS ALL TASKS ACTIVE TASKS TASKS IN WRAP UP" at bounding box center [100, 22] width 167 height 10
click at [146, 35] on div "Assigned" at bounding box center [109, 37] width 141 height 5
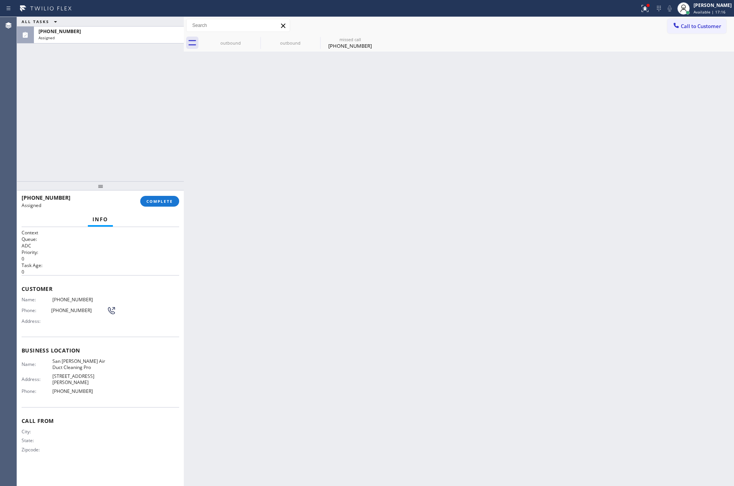
drag, startPoint x: 163, startPoint y: 201, endPoint x: 153, endPoint y: 130, distance: 72.3
click at [165, 191] on div "ALL TASKS ALL TASKS ACTIVE TASKS TASKS IN WRAP UP [PHONE_NUMBER] Assigned [PHON…" at bounding box center [100, 251] width 167 height 469
click at [146, 103] on div "ALL TASKS ALL TASKS ACTIVE TASKS TASKS IN WRAP UP [PHONE_NUMBER] Assigned" at bounding box center [100, 99] width 167 height 164
click at [173, 199] on span "COMPLETE" at bounding box center [159, 201] width 27 height 5
click at [137, 77] on div "ALL TASKS ALL TASKS ACTIVE TASKS TASKS IN WRAP UP [PHONE_NUMBER] Assigned" at bounding box center [100, 99] width 167 height 164
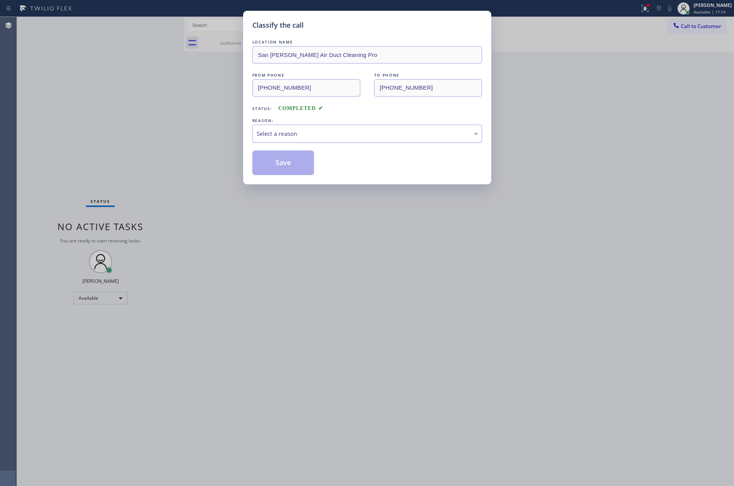
drag, startPoint x: 283, startPoint y: 124, endPoint x: 285, endPoint y: 137, distance: 13.5
click at [283, 127] on div "REASON: Select a reason" at bounding box center [367, 130] width 230 height 26
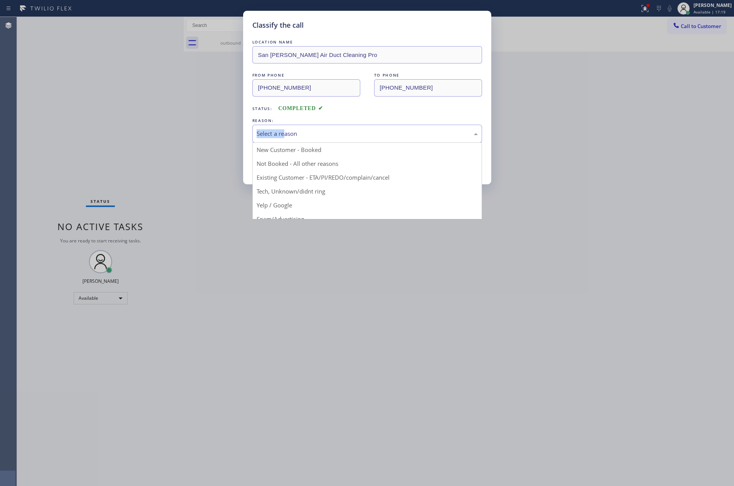
click at [285, 137] on div "Select a reason" at bounding box center [366, 133] width 221 height 9
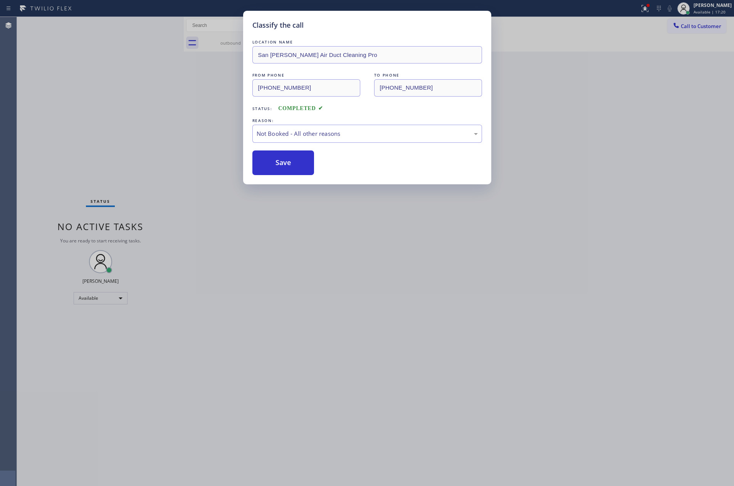
click at [288, 164] on button "Save" at bounding box center [283, 163] width 62 height 25
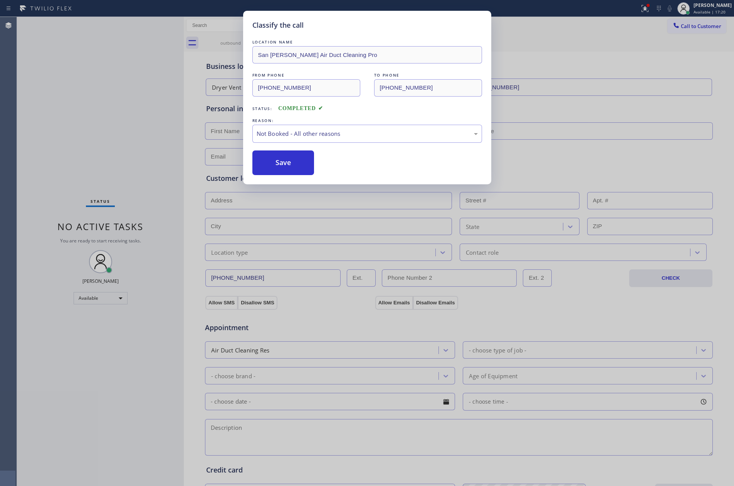
click at [288, 164] on button "Save" at bounding box center [283, 163] width 62 height 25
click at [168, 114] on div "Classify the call LOCATION NAME San [PERSON_NAME] Air Duct Cleaning Pro FROM PH…" at bounding box center [367, 243] width 734 height 486
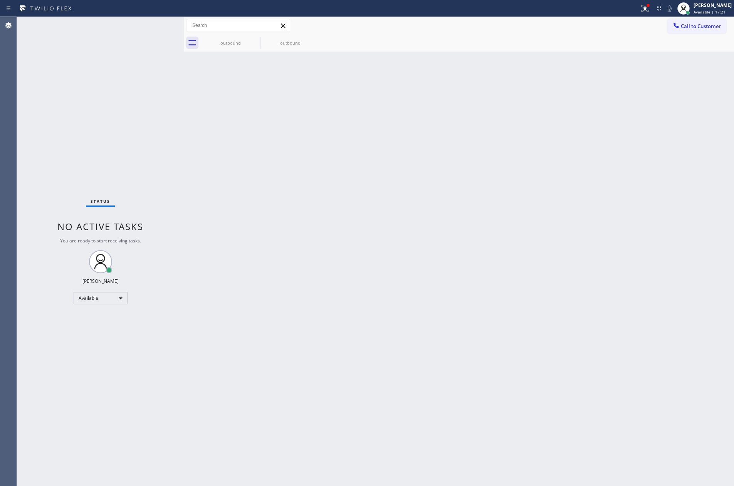
click at [168, 114] on div "Status No active tasks You are ready to start receiving tasks. [PERSON_NAME] Av…" at bounding box center [100, 251] width 167 height 469
drag, startPoint x: 512, startPoint y: 241, endPoint x: 702, endPoint y: 67, distance: 257.0
click at [605, 175] on div "Back to Dashboard Change Sender ID Customers Technicians Select a contact Outbo…" at bounding box center [459, 251] width 550 height 469
click at [705, 19] on button "Call to Customer" at bounding box center [696, 26] width 59 height 15
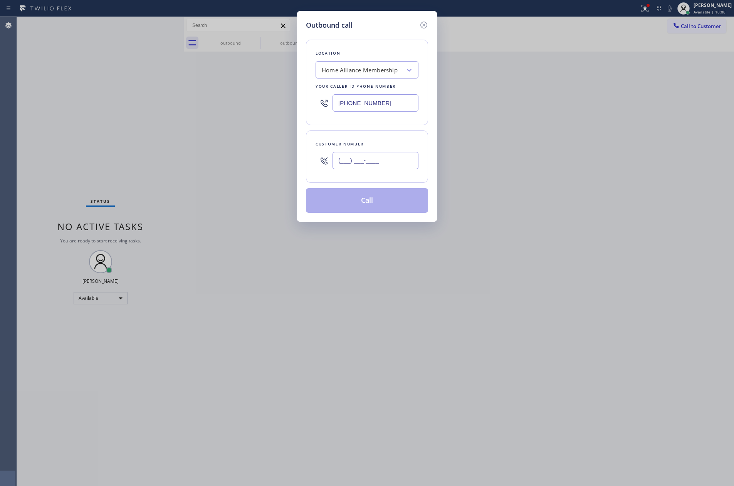
click at [383, 159] on input "(___) ___-____" at bounding box center [375, 160] width 86 height 17
paste input "754) 265-6844"
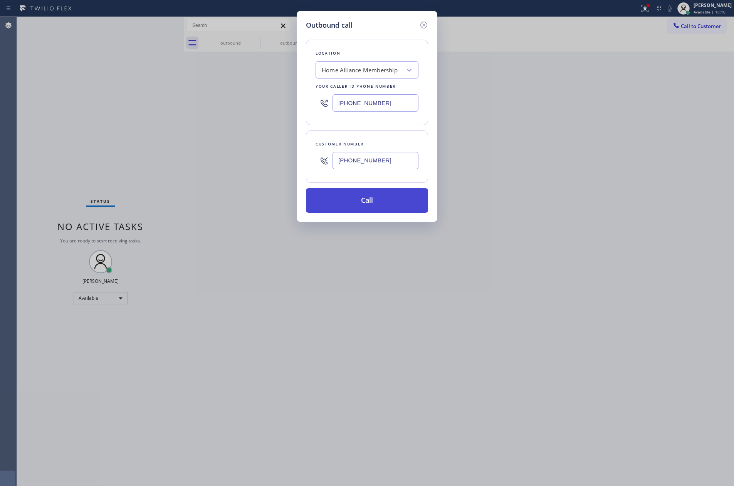
type input "[PHONE_NUMBER]"
click at [386, 203] on button "Call" at bounding box center [367, 200] width 122 height 25
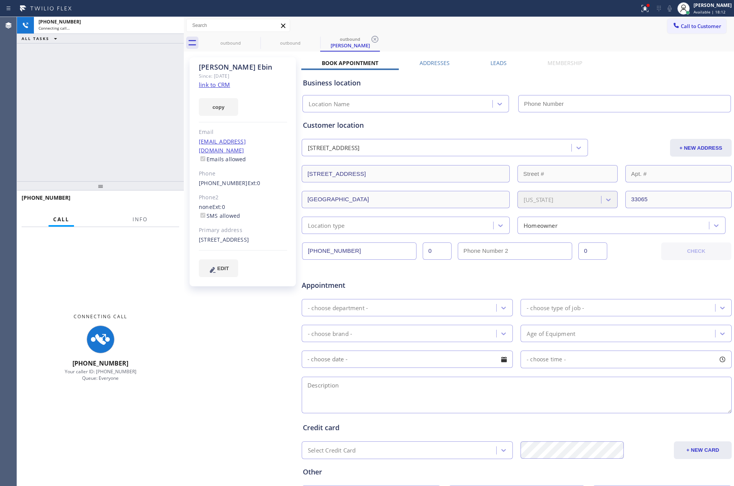
drag, startPoint x: 89, startPoint y: 95, endPoint x: 180, endPoint y: 74, distance: 93.7
click at [95, 95] on div "[PHONE_NUMBER] Connecting call… ALL TASKS ALL TASKS ACTIVE TASKS TASKS IN WRAP …" at bounding box center [100, 99] width 167 height 164
click at [104, 128] on div "[PHONE_NUMBER] Connecting call… ALL TASKS ALL TASKS ACTIVE TASKS TASKS IN WRAP …" at bounding box center [100, 99] width 167 height 164
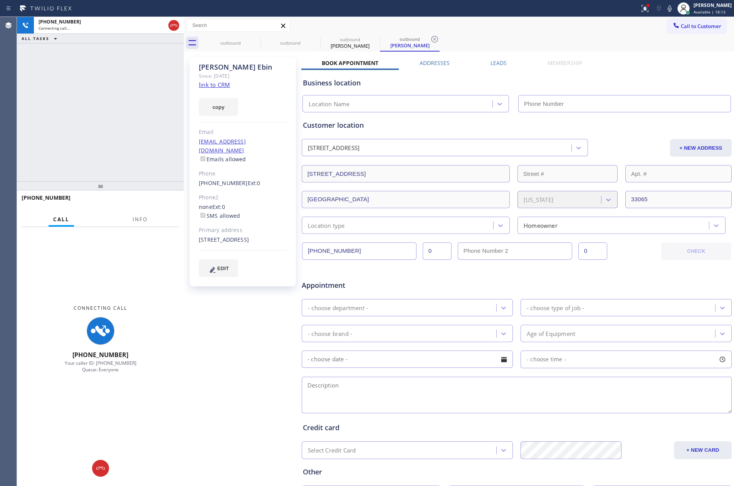
click at [191, 95] on div "[PERSON_NAME] Since: [DATE] link to CRM copy Email [EMAIL_ADDRESS][DOMAIN_NAME]…" at bounding box center [242, 171] width 106 height 229
click at [137, 125] on div "[PHONE_NUMBER] Connecting call… ALL TASKS ALL TASKS ACTIVE TASKS TASKS IN WRAP …" at bounding box center [100, 99] width 167 height 164
type input "[PHONE_NUMBER]"
click at [115, 110] on div "[PHONE_NUMBER] Connecting call… ALL TASKS ALL TASKS ACTIVE TASKS TASKS IN WRAP …" at bounding box center [100, 99] width 167 height 164
click at [213, 85] on link "link to CRM" at bounding box center [214, 85] width 31 height 8
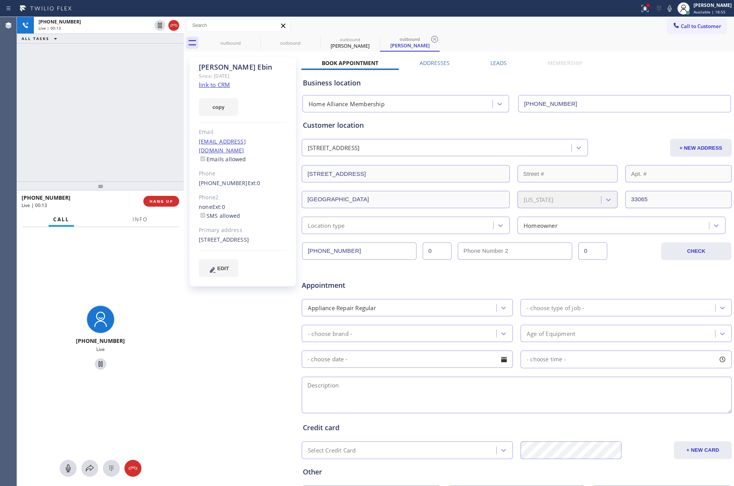
drag, startPoint x: 121, startPoint y: 96, endPoint x: 169, endPoint y: 184, distance: 99.9
click at [125, 106] on div "[PHONE_NUMBER] Live | 00:13 ALL TASKS ALL TASKS ACTIVE TASKS TASKS IN WRAP UP" at bounding box center [100, 99] width 167 height 164
click at [220, 85] on link "link to CRM" at bounding box center [214, 85] width 31 height 8
drag, startPoint x: 107, startPoint y: 99, endPoint x: 111, endPoint y: 104, distance: 5.8
click at [110, 101] on div "[PHONE_NUMBER] Live | 00:15 ALL TASKS ALL TASKS ACTIVE TASKS TASKS IN WRAP UP" at bounding box center [100, 99] width 167 height 164
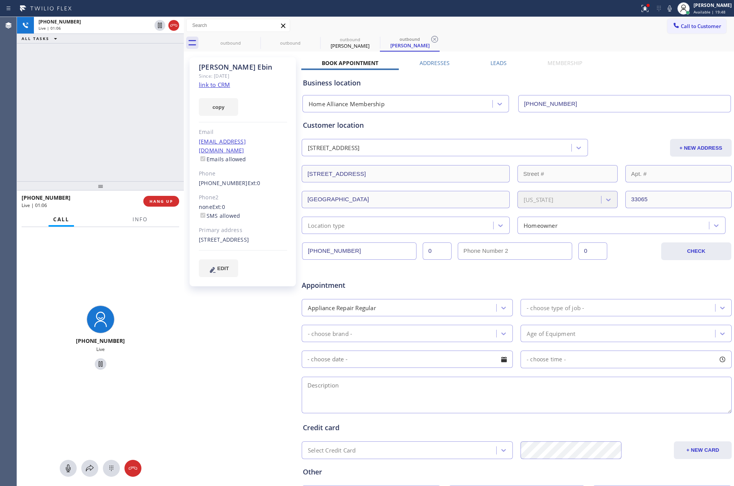
drag, startPoint x: 121, startPoint y: 118, endPoint x: 161, endPoint y: 252, distance: 140.4
click at [142, 173] on div "[PHONE_NUMBER] Live | 01:06 ALL TASKS ALL TASKS ACTIVE TASKS TASKS IN WRAP UP" at bounding box center [100, 99] width 167 height 164
click at [164, 201] on span "HANG UP" at bounding box center [160, 201] width 23 height 5
drag, startPoint x: 130, startPoint y: 132, endPoint x: 122, endPoint y: 128, distance: 8.1
click at [131, 132] on div "[PHONE_NUMBER] Live | 01:06 ALL TASKS ALL TASKS ACTIVE TASKS TASKS IN WRAP UP" at bounding box center [100, 99] width 167 height 164
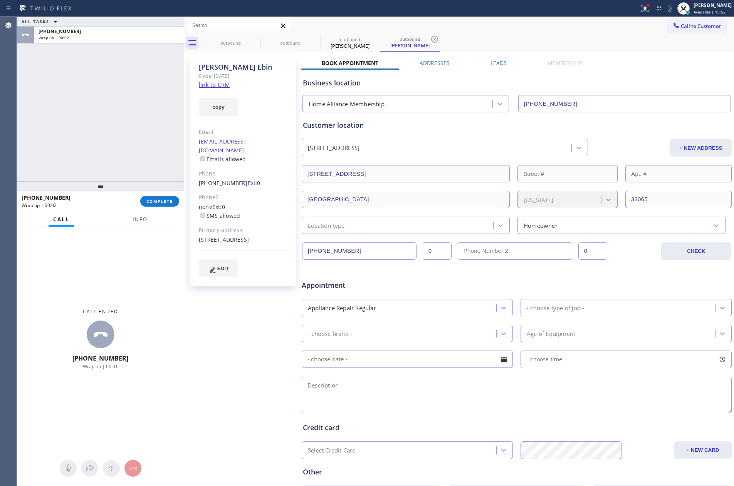
click at [105, 125] on div "ALL TASKS ALL TASKS ACTIVE TASKS TASKS IN WRAP UP [PHONE_NUMBER] Wrap up | 00:02" at bounding box center [100, 99] width 167 height 164
click at [672, 23] on icon at bounding box center [676, 26] width 8 height 8
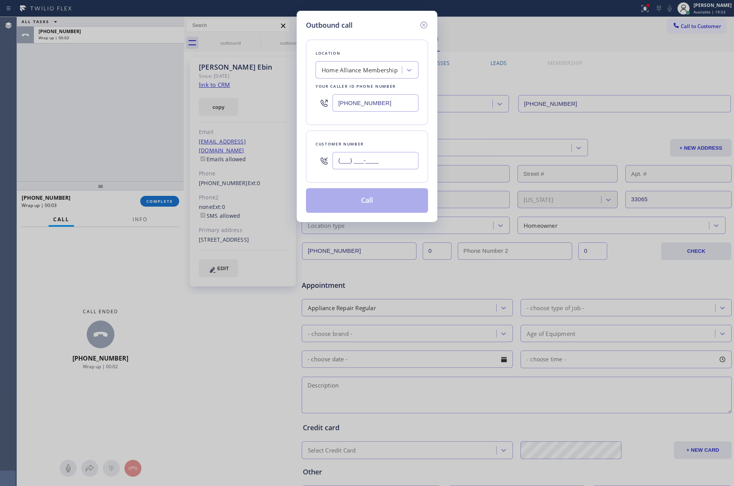
click at [384, 164] on input "(___) ___-____" at bounding box center [375, 160] width 86 height 17
paste input "text"
click at [404, 168] on input "(___) ___-____" at bounding box center [375, 160] width 86 height 17
click at [405, 166] on input "(___) ___-____" at bounding box center [375, 160] width 86 height 17
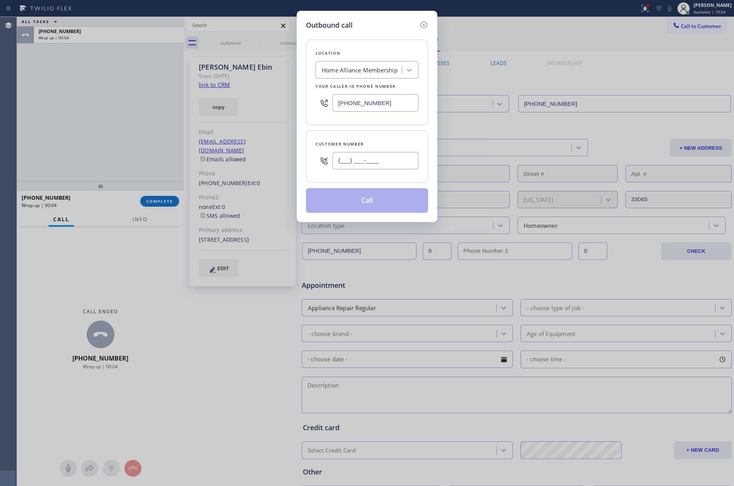
click at [405, 166] on input "(___) ___-____" at bounding box center [375, 160] width 86 height 17
paste input "503) 523-8731"
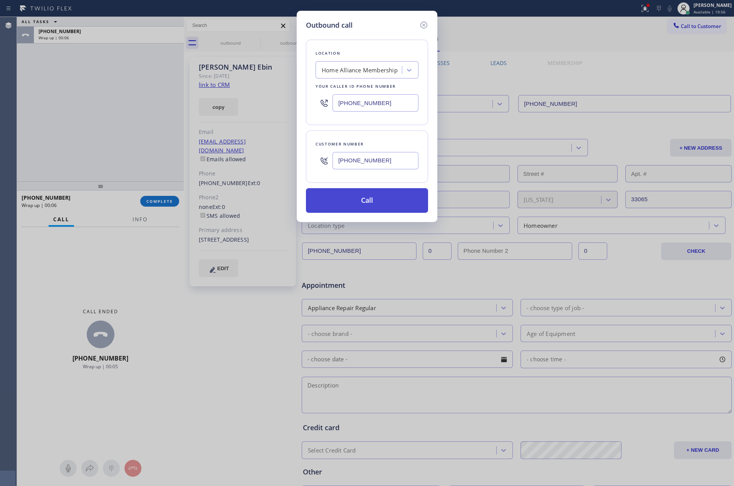
type input "[PHONE_NUMBER]"
click at [376, 213] on button "Call" at bounding box center [367, 200] width 122 height 25
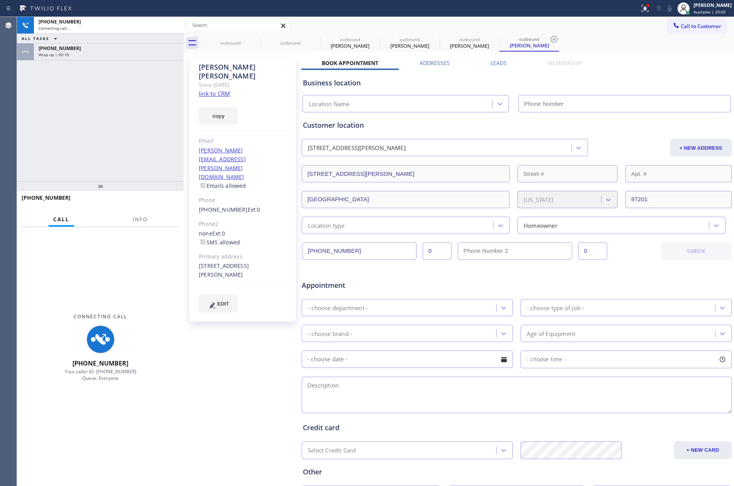
type input "[PHONE_NUMBER]"
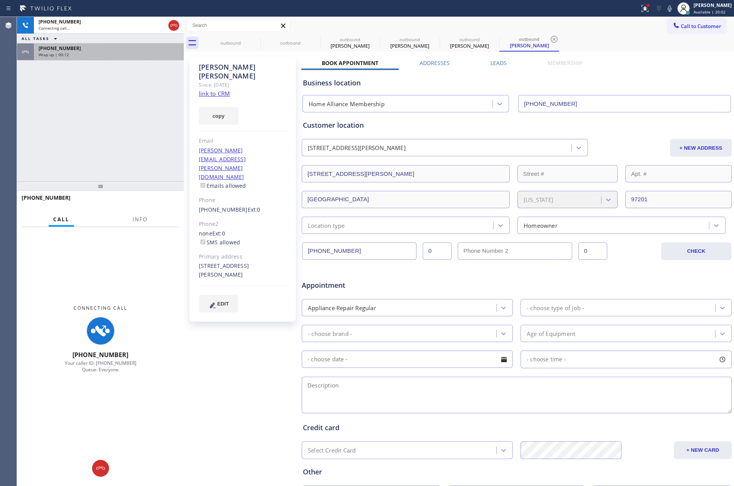
click at [96, 53] on div "Wrap up | 00:12" at bounding box center [109, 54] width 141 height 5
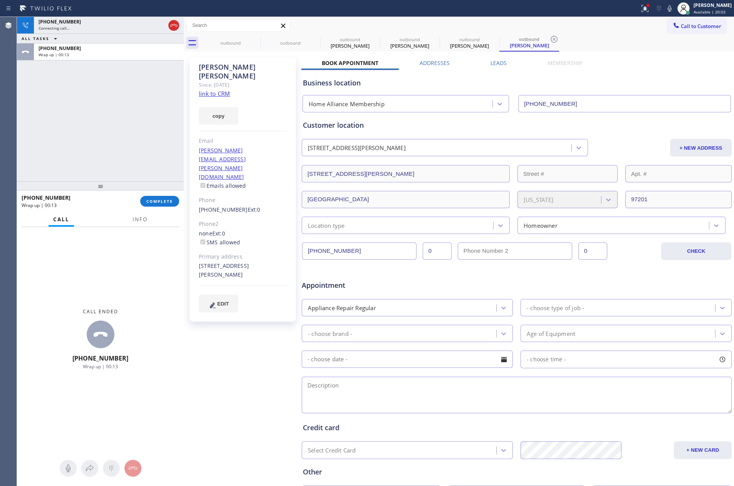
click at [161, 207] on div "[PHONE_NUMBER] Wrap up | 00:13 COMPLETE" at bounding box center [101, 201] width 158 height 20
click at [149, 110] on div "[PHONE_NUMBER] Connecting call… ALL TASKS ALL TASKS ACTIVE TASKS TASKS IN WRAP …" at bounding box center [100, 99] width 167 height 164
click at [156, 204] on button "COMPLETE" at bounding box center [159, 201] width 39 height 11
click at [135, 132] on div "[PHONE_NUMBER] Connecting call… ALL TASKS ALL TASKS ACTIVE TASKS TASKS IN WRAP …" at bounding box center [100, 99] width 167 height 164
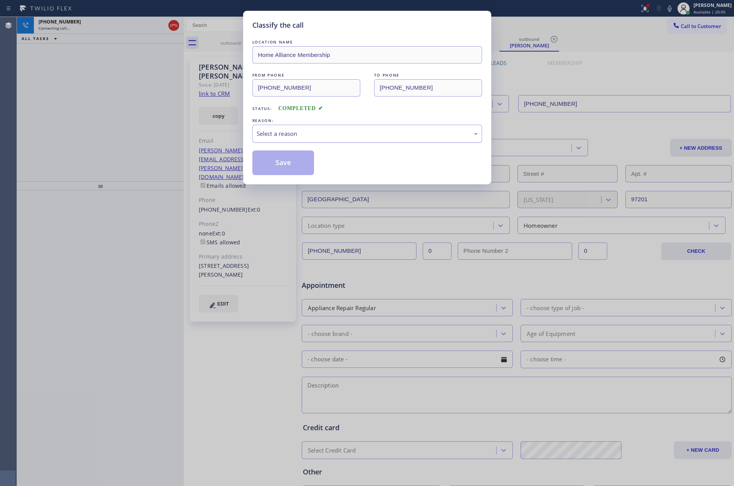
click at [278, 130] on div "Select a reason" at bounding box center [366, 133] width 221 height 9
click at [284, 161] on button "Save" at bounding box center [283, 163] width 62 height 25
click at [137, 103] on div "Classify the call LOCATION NAME Home Alliance Membership FROM PHONE [PHONE_NUMB…" at bounding box center [367, 243] width 734 height 486
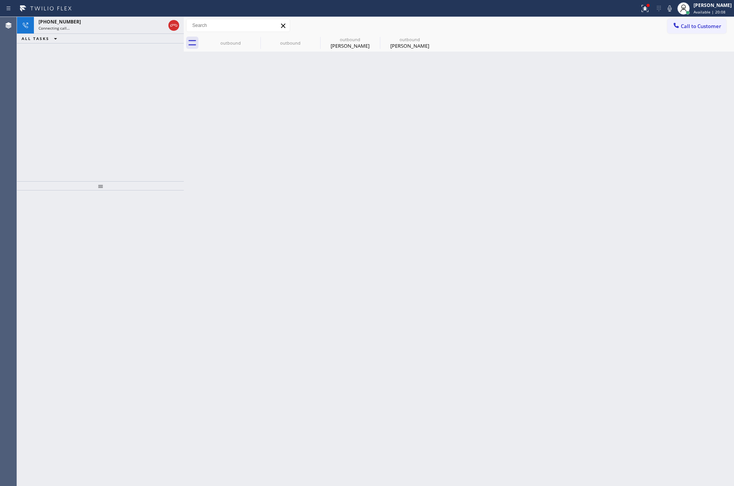
click at [137, 103] on div "[PHONE_NUMBER] Connecting call… ALL TASKS ALL TASKS ACTIVE TASKS TASKS IN WRAP …" at bounding box center [100, 99] width 167 height 164
drag, startPoint x: 137, startPoint y: 103, endPoint x: 221, endPoint y: 52, distance: 97.7
click at [156, 92] on div "[PHONE_NUMBER] Connecting call… ALL TASKS ALL TASKS ACTIVE TASKS TASKS IN WRAP …" at bounding box center [100, 99] width 167 height 164
click at [230, 44] on div "outbound" at bounding box center [230, 43] width 58 height 6
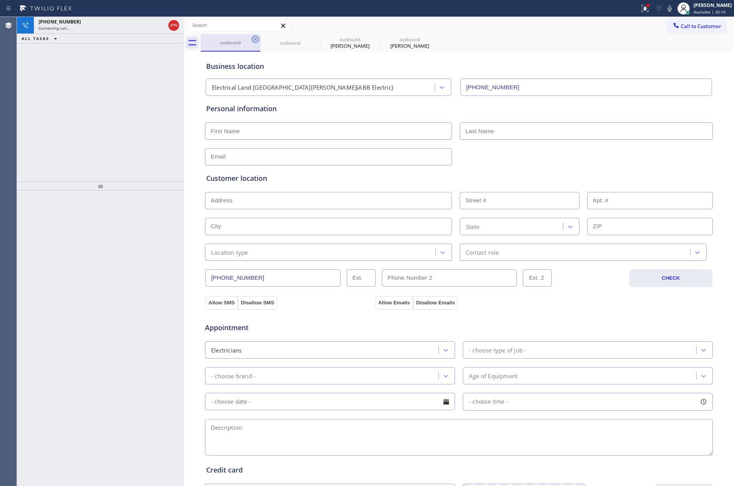
click at [257, 39] on icon at bounding box center [255, 39] width 9 height 9
click at [0, 0] on icon at bounding box center [0, 0] width 0 height 0
type input "[PHONE_NUMBER]"
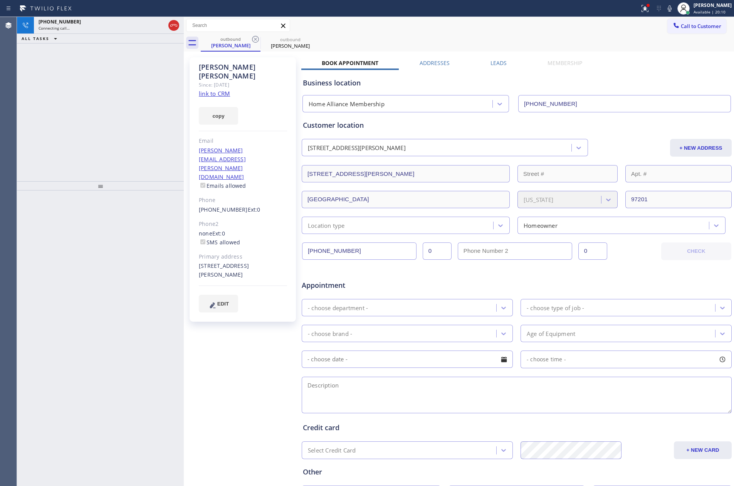
click at [257, 39] on icon at bounding box center [255, 39] width 9 height 9
click at [78, 106] on div "[PHONE_NUMBER] Connecting call… ALL TASKS ALL TASKS ACTIVE TASKS TASKS IN WRAP …" at bounding box center [100, 99] width 167 height 164
click at [215, 90] on link "link to CRM" at bounding box center [214, 94] width 31 height 8
drag, startPoint x: 215, startPoint y: 85, endPoint x: 119, endPoint y: 118, distance: 101.6
click at [215, 90] on link "link to CRM" at bounding box center [214, 94] width 31 height 8
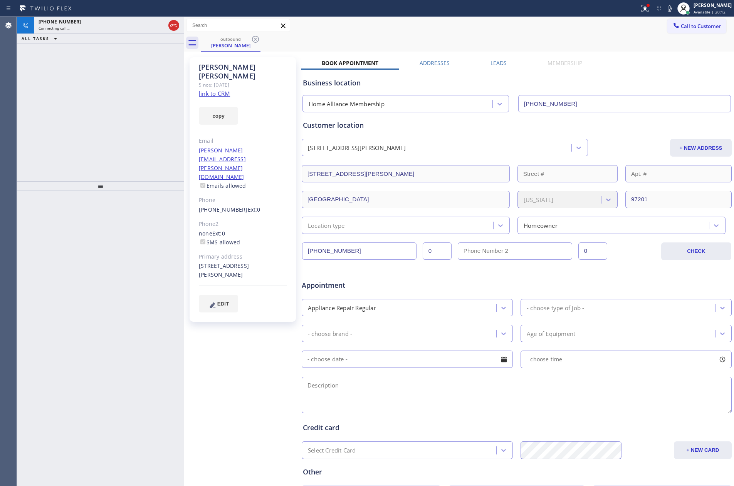
click at [105, 131] on div "[PHONE_NUMBER] Connecting call… ALL TASKS ALL TASKS ACTIVE TASKS TASKS IN WRAP …" at bounding box center [100, 99] width 167 height 164
drag, startPoint x: 111, startPoint y: 95, endPoint x: 457, endPoint y: 32, distance: 351.2
click at [122, 96] on div "[PHONE_NUMBER] Live | 00:01 ALL TASKS ALL TASKS ACTIVE TASKS TASKS IN WRAP UP" at bounding box center [100, 99] width 167 height 164
click at [82, 151] on div "[PHONE_NUMBER] Live | 00:12 ALL TASKS ALL TASKS ACTIVE TASKS TASKS IN WRAP UP […" at bounding box center [100, 99] width 167 height 164
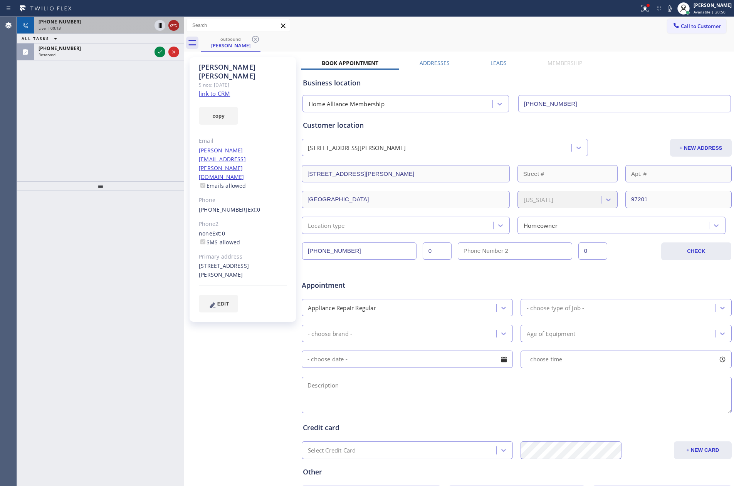
click at [171, 25] on icon at bounding box center [173, 25] width 9 height 9
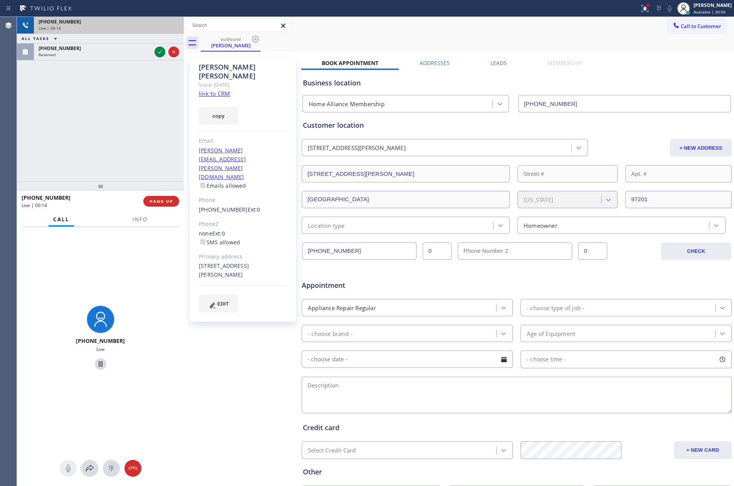
click at [136, 141] on div "[PHONE_NUMBER] Live | 00:14 ALL TASKS ALL TASKS ACTIVE TASKS TASKS IN WRAP UP […" at bounding box center [100, 99] width 167 height 164
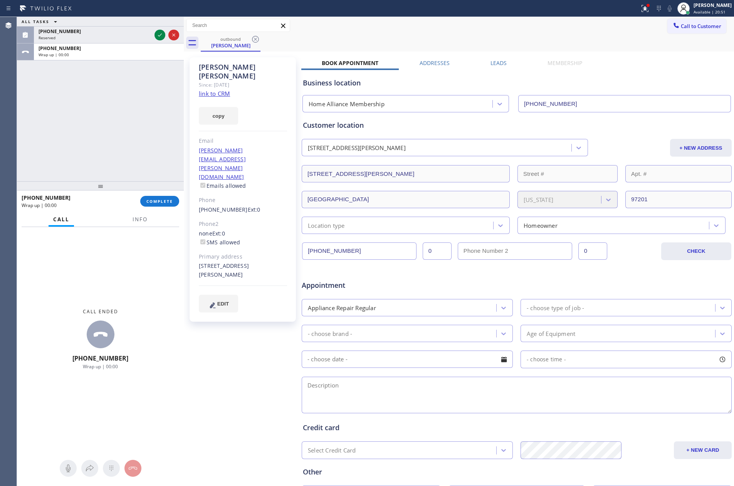
drag, startPoint x: 143, startPoint y: 134, endPoint x: 464, endPoint y: 2, distance: 347.4
click at [241, 104] on div "ALL TASKS ALL TASKS ACTIVE TASKS TASKS IN WRAP UP [PHONE_NUMBER] Reserved [PHON…" at bounding box center [375, 251] width 717 height 469
drag, startPoint x: 136, startPoint y: 132, endPoint x: 134, endPoint y: 143, distance: 11.3
click at [135, 138] on div "ALL TASKS ALL TASKS ACTIVE TASKS TASKS IN WRAP UP [PHONE_NUMBER] Reserved [PHON…" at bounding box center [100, 99] width 167 height 164
click at [153, 148] on div "ALL TASKS ALL TASKS ACTIVE TASKS TASKS IN WRAP UP [PHONE_NUMBER] Reserved [PHON…" at bounding box center [100, 99] width 167 height 164
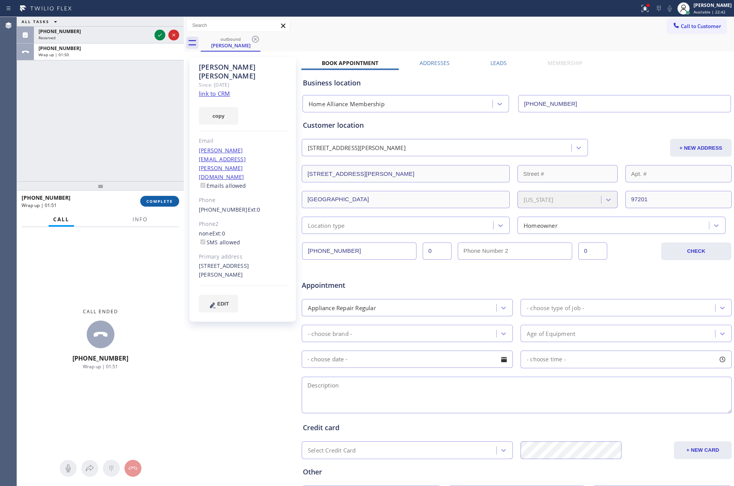
click at [157, 200] on span "COMPLETE" at bounding box center [159, 201] width 27 height 5
click at [148, 133] on div "ALL TASKS ALL TASKS ACTIVE TASKS TASKS IN WRAP UP [PHONE_NUMBER] Reserved [PHON…" at bounding box center [100, 99] width 167 height 164
click at [149, 133] on div "ALL TASKS ALL TASKS ACTIVE TASKS TASKS IN WRAP UP [PHONE_NUMBER] Reserved [PHON…" at bounding box center [100, 99] width 167 height 164
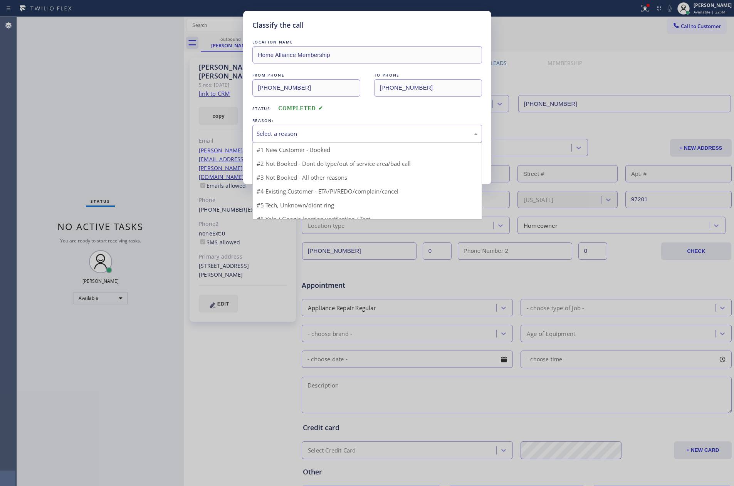
click at [284, 135] on div "Select a reason" at bounding box center [366, 133] width 221 height 9
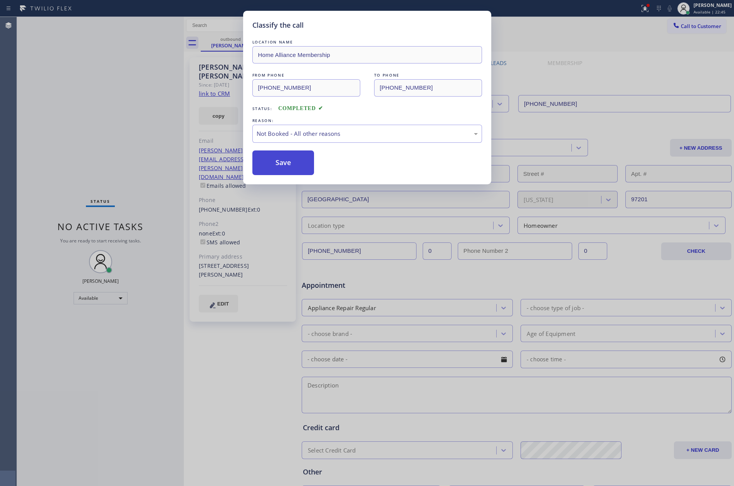
click at [289, 165] on button "Save" at bounding box center [283, 163] width 62 height 25
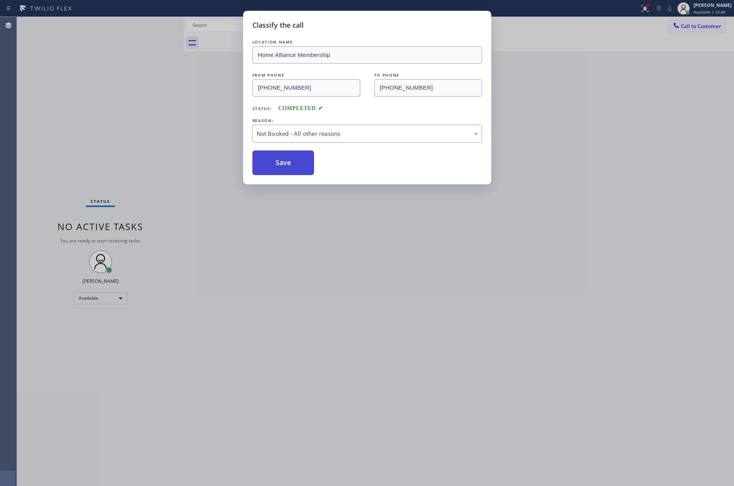
click at [289, 165] on button "Save" at bounding box center [283, 163] width 62 height 25
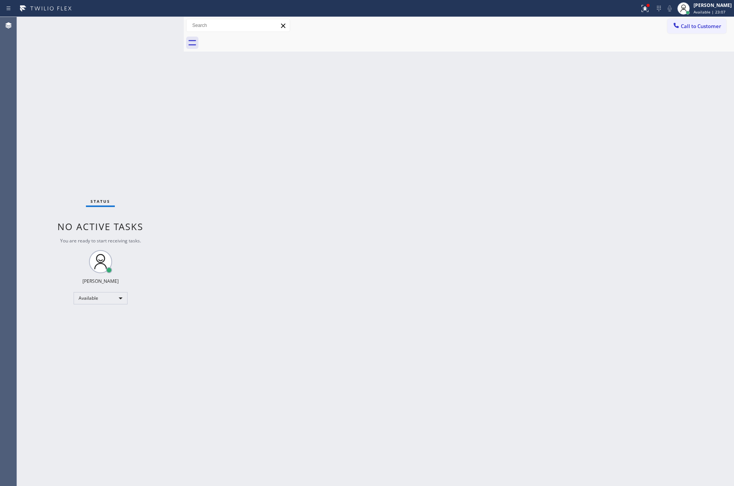
drag, startPoint x: 230, startPoint y: 108, endPoint x: 296, endPoint y: 61, distance: 80.4
click at [230, 108] on div "Back to Dashboard Change Sender ID Customers Technicians Select a contact Outbo…" at bounding box center [459, 251] width 550 height 469
click at [245, 96] on div "Back to Dashboard Change Sender ID Customers Technicians Select a contact Outbo…" at bounding box center [459, 251] width 550 height 469
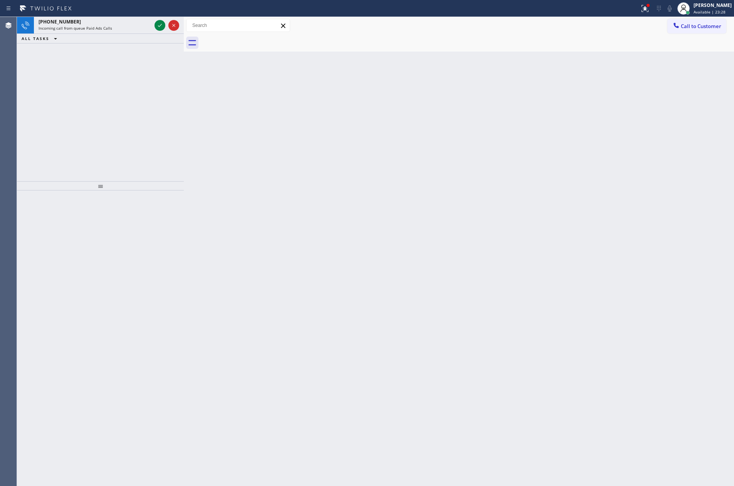
drag, startPoint x: 147, startPoint y: 94, endPoint x: 151, endPoint y: 80, distance: 14.1
click at [147, 89] on div "[PHONE_NUMBER] Incoming call from queue Paid Ads Calls ALL TASKS ALL TASKS ACTI…" at bounding box center [100, 99] width 167 height 164
click at [159, 24] on icon at bounding box center [159, 25] width 9 height 9
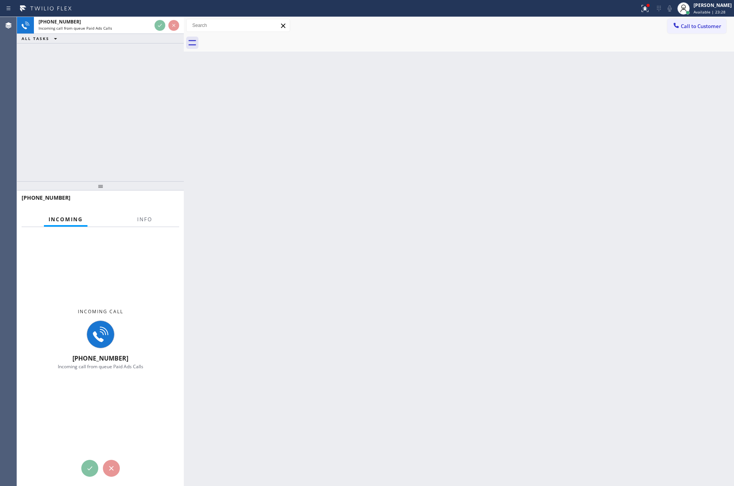
click at [158, 138] on div "[PHONE_NUMBER] Incoming call from queue Paid Ads Calls ALL TASKS ALL TASKS ACTI…" at bounding box center [100, 99] width 167 height 164
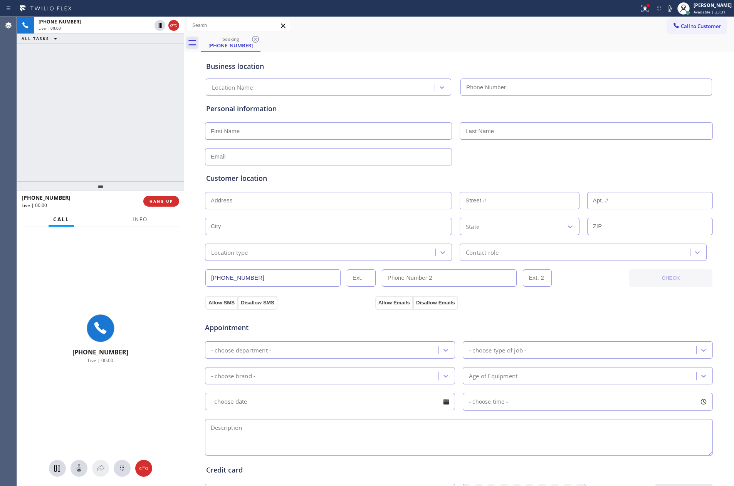
type input "[PHONE_NUMBER]"
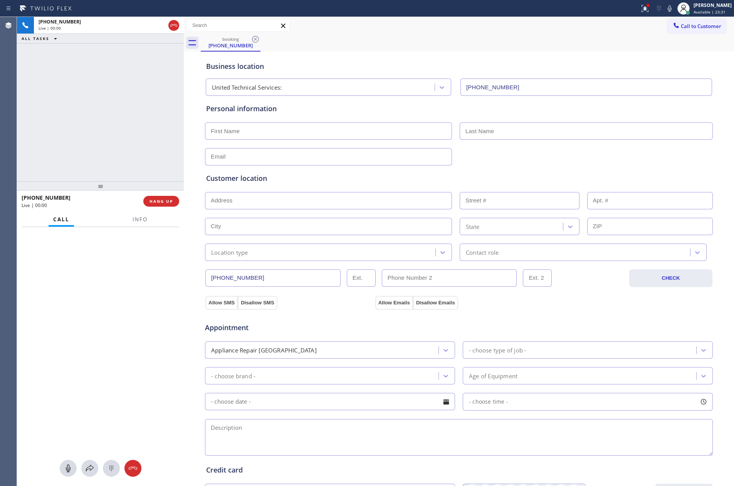
click at [84, 75] on div "[PHONE_NUMBER] Live | 00:00 ALL TASKS ALL TASKS ACTIVE TASKS TASKS IN WRAP UP" at bounding box center [100, 99] width 167 height 164
click at [85, 76] on div "[PHONE_NUMBER] Live | 00:01 ALL TASKS ALL TASKS ACTIVE TASKS TASKS IN WRAP UP" at bounding box center [100, 99] width 167 height 164
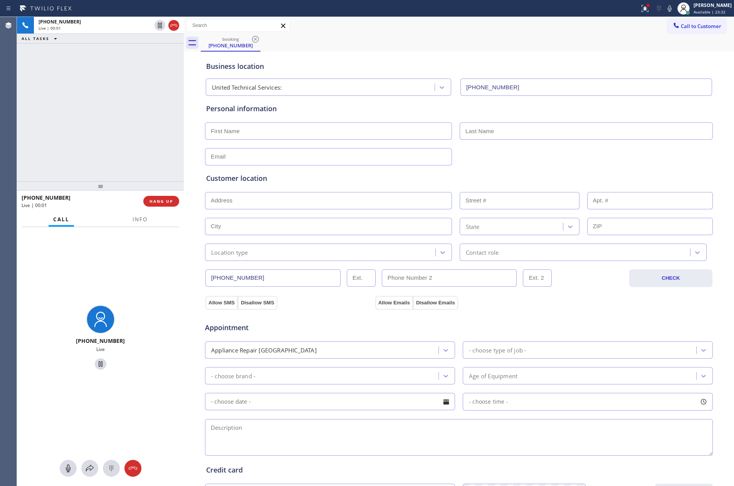
click at [338, 54] on div "Business location United Technical Services: [PHONE_NUMBER]" at bounding box center [458, 75] width 508 height 42
click at [106, 96] on div "[PHONE_NUMBER] Live | 00:09 ALL TASKS ALL TASKS ACTIVE TASKS TASKS IN WRAP UP" at bounding box center [100, 99] width 167 height 164
click at [109, 150] on div "[PHONE_NUMBER] Live | 00:13 ALL TASKS ALL TASKS ACTIVE TASKS TASKS IN WRAP UP" at bounding box center [100, 99] width 167 height 164
click at [109, 150] on div "[PHONE_NUMBER] Live | 00:14 ALL TASKS ALL TASKS ACTIVE TASKS TASKS IN WRAP UP" at bounding box center [100, 99] width 167 height 164
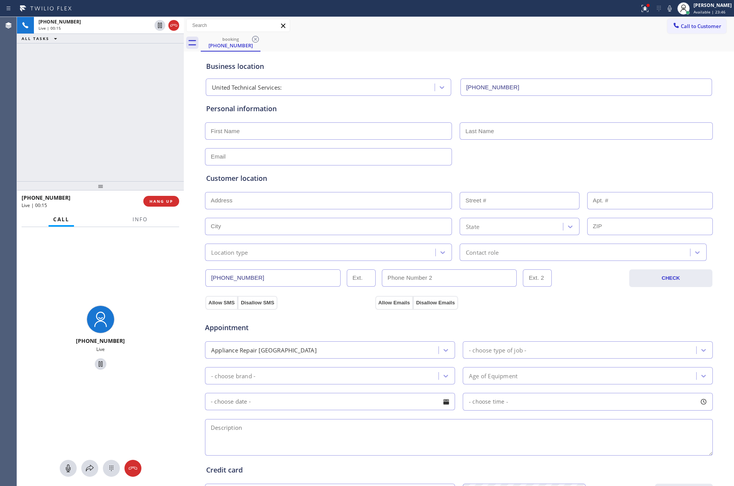
click at [109, 150] on div "[PHONE_NUMBER] Live | 00:15 ALL TASKS ALL TASKS ACTIVE TASKS TASKS IN WRAP UP" at bounding box center [100, 99] width 167 height 164
click at [109, 150] on div "[PHONE_NUMBER] Live | 00:16 ALL TASKS ALL TASKS ACTIVE TASKS TASKS IN WRAP UP" at bounding box center [100, 99] width 167 height 164
click at [115, 134] on div "[PHONE_NUMBER] Live | 00:18 ALL TASKS ALL TASKS ACTIVE TASKS TASKS IN WRAP UP" at bounding box center [100, 99] width 167 height 164
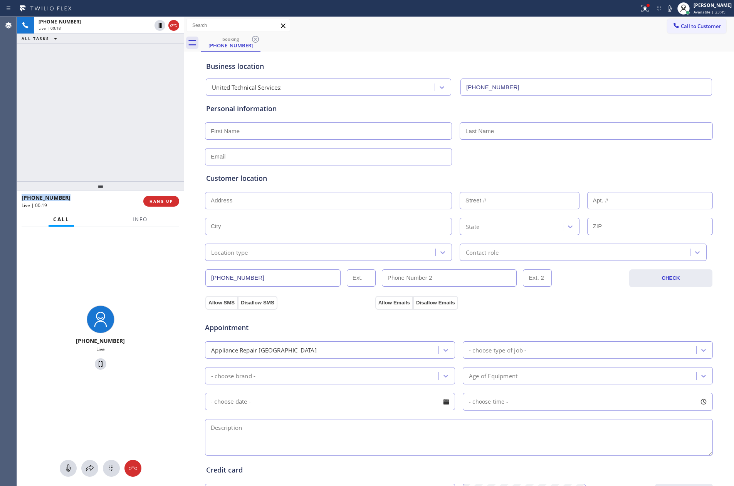
click at [115, 134] on div "[PHONE_NUMBER] Live | 00:18 ALL TASKS ALL TASKS ACTIVE TASKS TASKS IN WRAP UP" at bounding box center [100, 99] width 167 height 164
click at [65, 469] on icon at bounding box center [68, 468] width 9 height 9
click at [345, 464] on div "Credit card Select Credit Card + NEW CARD CANCEL SAVE" at bounding box center [458, 480] width 508 height 44
click at [159, 22] on icon at bounding box center [159, 25] width 9 height 9
click at [137, 151] on div "[PHONE_NUMBER] Live | 00:35 ALL TASKS ALL TASKS ACTIVE TASKS TASKS IN WRAP UP" at bounding box center [100, 99] width 167 height 164
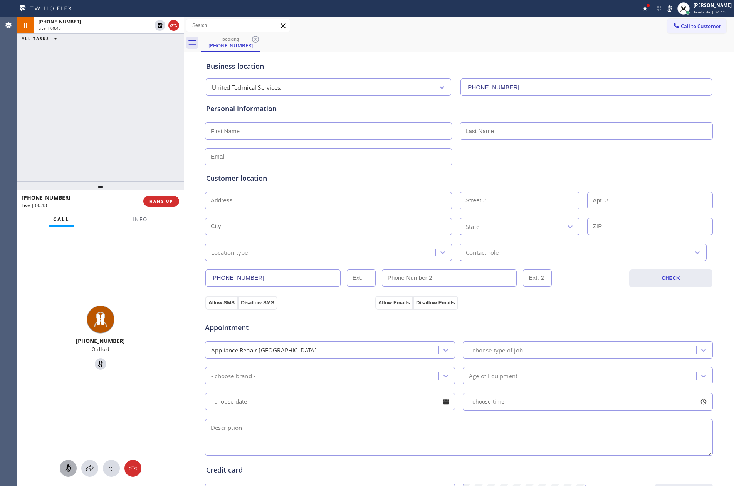
click at [168, 201] on span "HANG UP" at bounding box center [160, 201] width 23 height 5
click at [131, 122] on div "[PHONE_NUMBER] Live | 00:49 ALL TASKS ALL TASKS ACTIVE TASKS TASKS IN WRAP UP" at bounding box center [100, 99] width 167 height 164
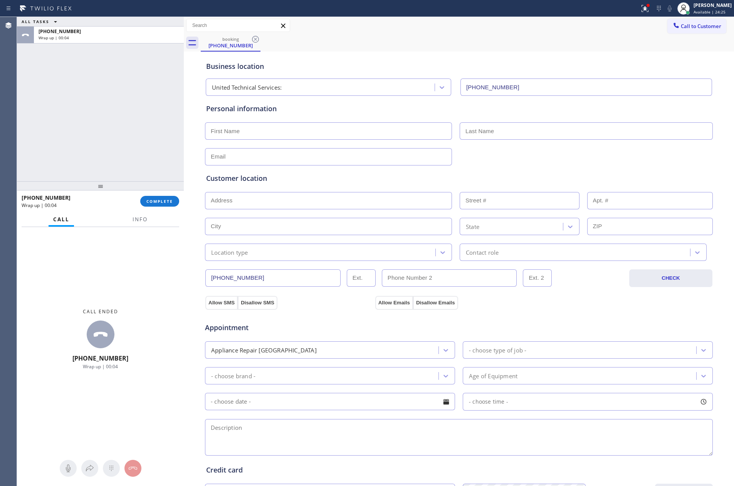
click at [146, 112] on div "ALL TASKS ALL TASKS ACTIVE TASKS TASKS IN WRAP UP [PHONE_NUMBER] Wrap up | 00:04" at bounding box center [100, 99] width 167 height 164
drag, startPoint x: 119, startPoint y: 150, endPoint x: 639, endPoint y: 49, distance: 530.1
click at [141, 150] on div "ALL TASKS ALL TASKS ACTIVE TASKS TASKS IN WRAP UP [PHONE_NUMBER] Wrap up | 00:36" at bounding box center [100, 99] width 167 height 164
click at [713, 6] on div "[PERSON_NAME]" at bounding box center [712, 5] width 38 height 7
click at [678, 50] on button "Unavailable" at bounding box center [695, 51] width 77 height 10
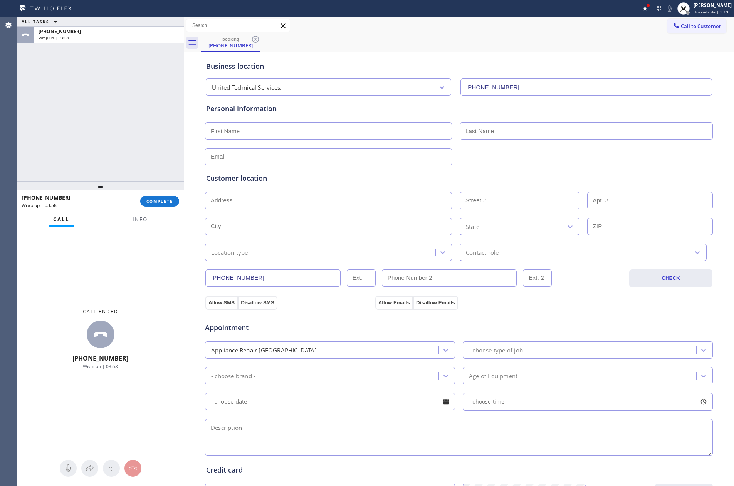
click at [118, 92] on div "ALL TASKS ALL TASKS ACTIVE TASKS TASKS IN WRAP UP [PHONE_NUMBER] Wrap up | 03:58" at bounding box center [100, 99] width 167 height 164
click at [137, 114] on div "ALL TASKS ALL TASKS ACTIVE TASKS TASKS IN WRAP UP [PHONE_NUMBER] Wrap up | 03:59" at bounding box center [100, 99] width 167 height 164
click at [268, 281] on input "[PHONE_NUMBER]" at bounding box center [272, 278] width 135 height 17
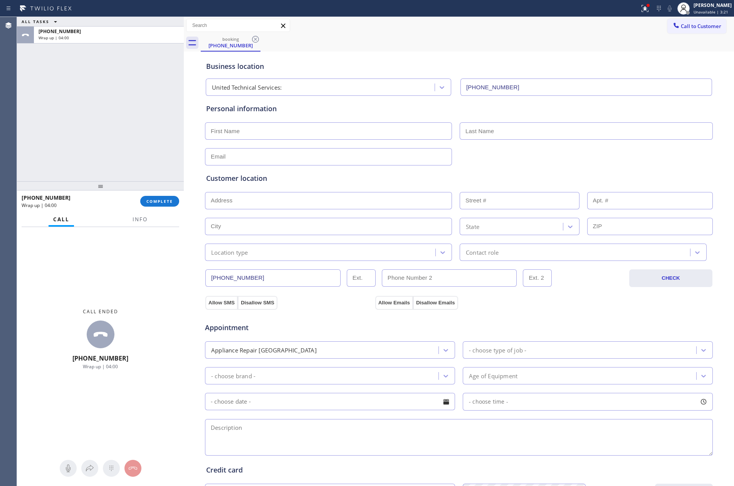
click at [268, 281] on input "[PHONE_NUMBER]" at bounding box center [272, 278] width 135 height 17
click at [108, 64] on div "ALL TASKS ALL TASKS ACTIVE TASKS TASKS IN WRAP UP [PHONE_NUMBER] Wrap up | 04:02" at bounding box center [100, 99] width 167 height 164
click at [157, 199] on span "COMPLETE" at bounding box center [159, 201] width 27 height 5
click at [146, 125] on div "ALL TASKS ALL TASKS ACTIVE TASKS TASKS IN WRAP UP [PHONE_NUMBER] Wrap up | 04:03" at bounding box center [100, 99] width 167 height 164
click at [147, 125] on div "ALL TASKS ALL TASKS ACTIVE TASKS TASKS IN WRAP UP [PHONE_NUMBER] Wrap up | 04:03" at bounding box center [100, 99] width 167 height 164
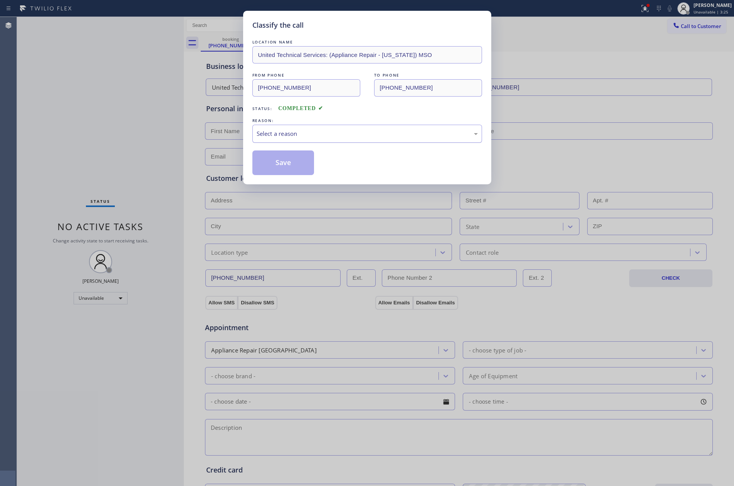
click at [357, 134] on div "Select a reason" at bounding box center [366, 133] width 221 height 9
click at [273, 166] on button "Save" at bounding box center [283, 163] width 62 height 25
drag, startPoint x: 273, startPoint y: 166, endPoint x: 124, endPoint y: 119, distance: 156.4
click at [269, 165] on button "Save" at bounding box center [283, 163] width 62 height 25
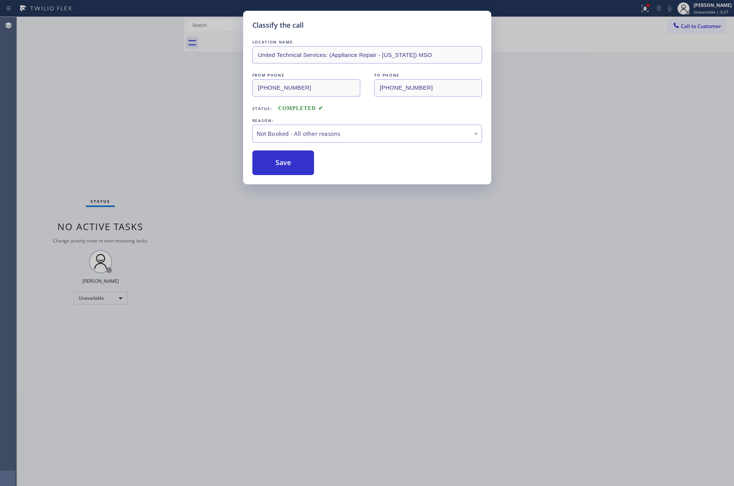
click at [128, 118] on div "Classify the call LOCATION NAME United Technical Services: (Appliance Repair - …" at bounding box center [367, 243] width 734 height 486
drag, startPoint x: 131, startPoint y: 118, endPoint x: 369, endPoint y: 81, distance: 241.2
click at [184, 119] on div "Classify the call LOCATION NAME United Technical Services: (Appliance Repair - …" at bounding box center [367, 243] width 734 height 486
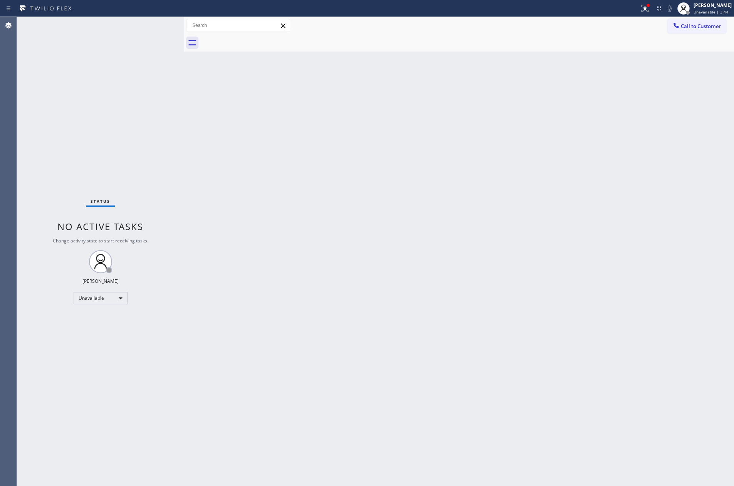
drag, startPoint x: 91, startPoint y: 173, endPoint x: 122, endPoint y: 181, distance: 31.5
drag, startPoint x: 386, startPoint y: 234, endPoint x: 421, endPoint y: 243, distance: 35.5
click at [397, 240] on div "Back to Dashboard Change Sender ID Customers Technicians Select a contact Outbo…" at bounding box center [459, 251] width 550 height 469
drag, startPoint x: 490, startPoint y: 322, endPoint x: 724, endPoint y: 139, distance: 297.3
click at [540, 297] on div "Back to Dashboard Change Sender ID Customers Technicians Select a contact Outbo…" at bounding box center [459, 251] width 550 height 469
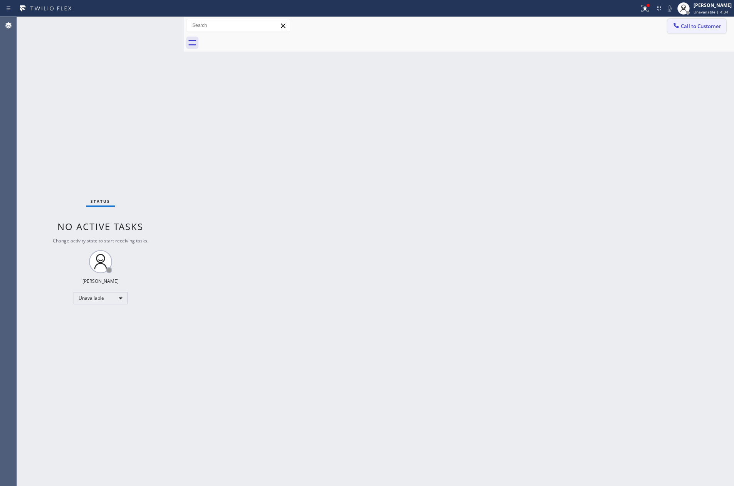
click at [711, 29] on span "Call to Customer" at bounding box center [700, 26] width 40 height 7
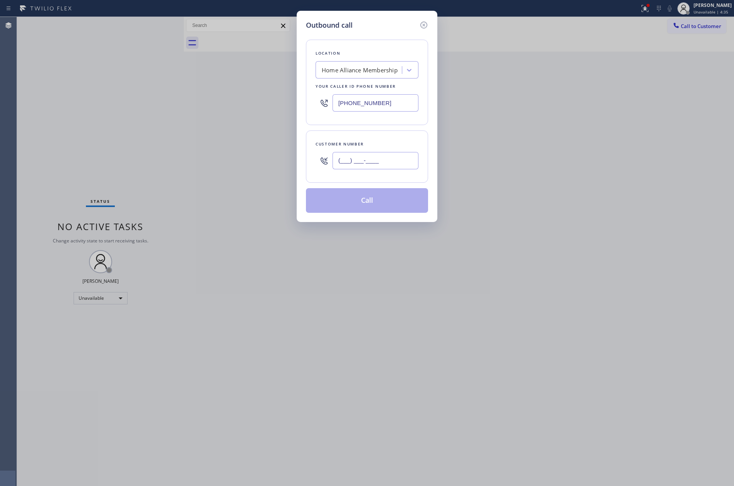
click at [394, 159] on input "(___) ___-____" at bounding box center [375, 160] width 86 height 17
paste input "503) 680-1737"
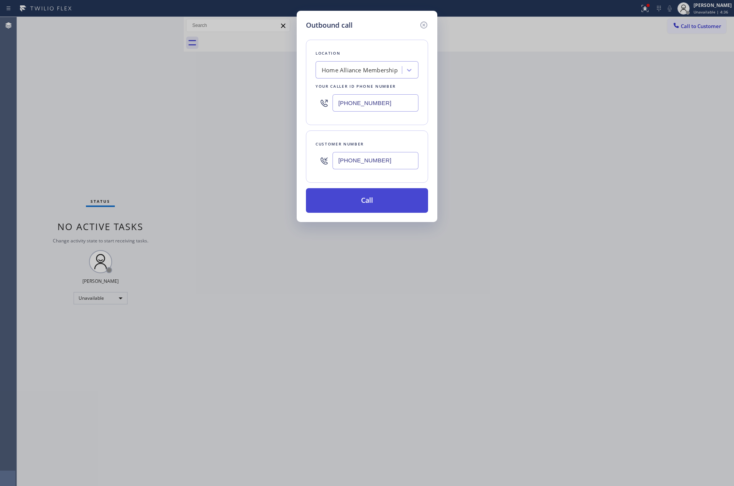
type input "[PHONE_NUMBER]"
click at [374, 199] on button "Call" at bounding box center [367, 200] width 122 height 25
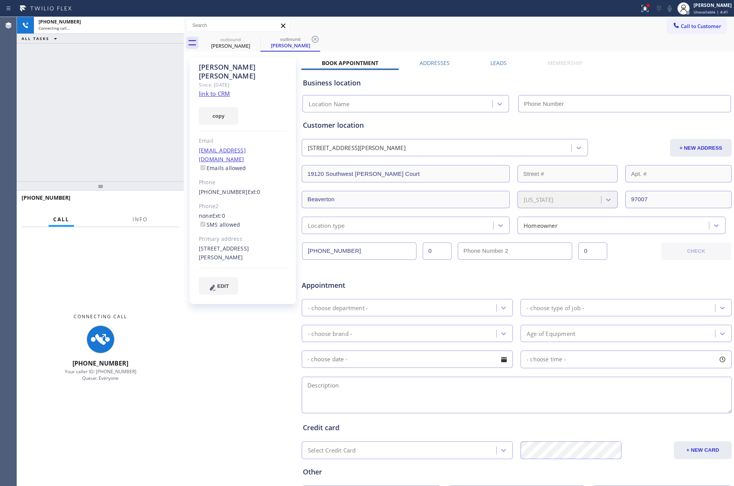
click at [102, 116] on div "[PHONE_NUMBER] Connecting call… ALL TASKS ALL TASKS ACTIVE TASKS TASKS IN WRAP …" at bounding box center [100, 99] width 167 height 164
click at [142, 171] on div "[PHONE_NUMBER] Connecting call… ALL TASKS ALL TASKS ACTIVE TASKS TASKS IN WRAP …" at bounding box center [100, 99] width 167 height 164
type input "[PHONE_NUMBER]"
click at [140, 112] on div "[PHONE_NUMBER] Connecting call… ALL TASKS ALL TASKS ACTIVE TASKS TASKS IN WRAP …" at bounding box center [100, 99] width 167 height 164
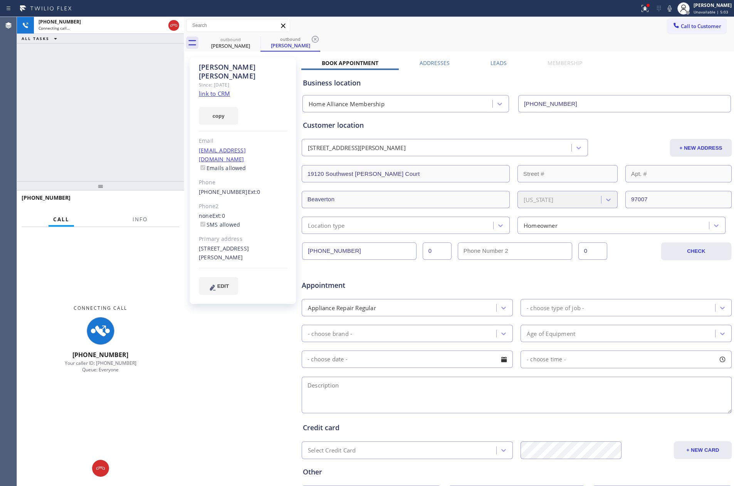
click at [112, 88] on div "[PHONE_NUMBER] Connecting call… ALL TASKS ALL TASKS ACTIVE TASKS TASKS IN WRAP …" at bounding box center [100, 99] width 167 height 164
click at [173, 23] on icon at bounding box center [173, 25] width 9 height 9
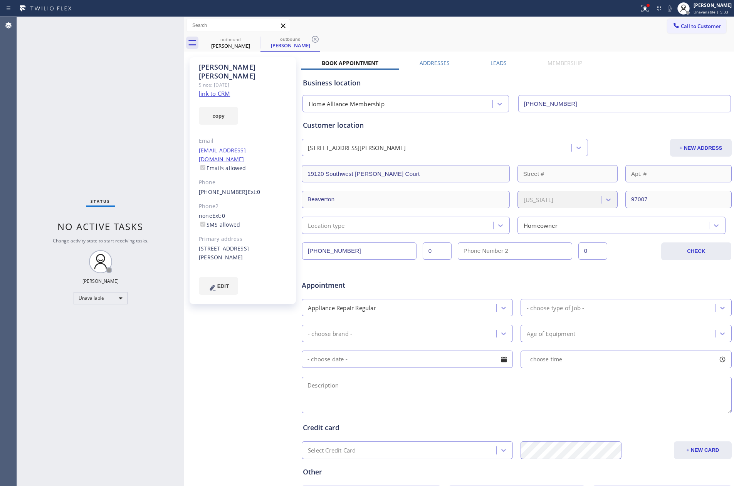
click at [168, 162] on div "Status No active tasks Change activity state to start receiving tasks. [PERSON_…" at bounding box center [100, 251] width 167 height 469
click at [373, 253] on input "[PHONE_NUMBER]" at bounding box center [359, 251] width 114 height 17
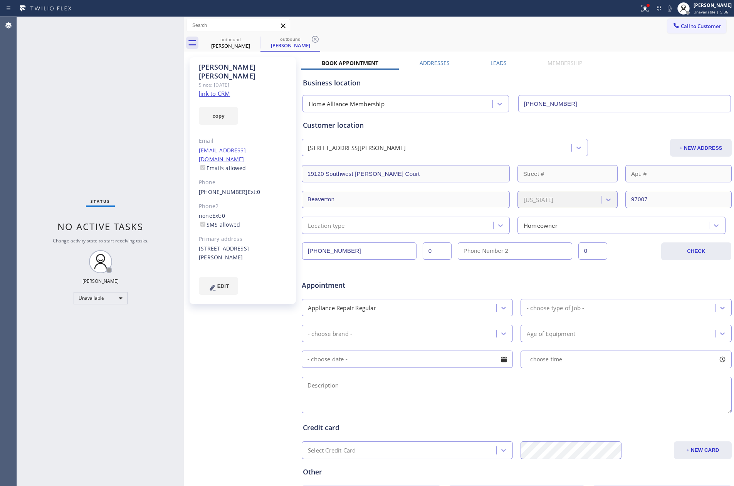
click at [373, 253] on input "[PHONE_NUMBER]" at bounding box center [359, 251] width 114 height 17
click at [696, 28] on span "Call to Customer" at bounding box center [700, 26] width 40 height 7
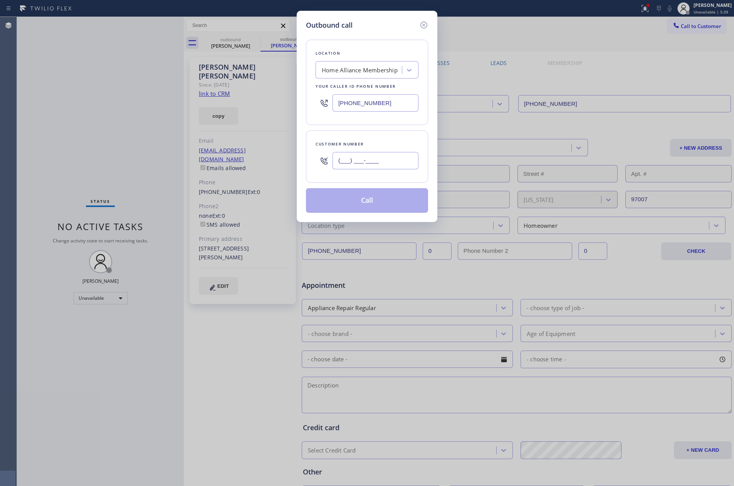
click at [359, 159] on input "(___) ___-____" at bounding box center [375, 160] width 86 height 17
paste input "503) 680-1737"
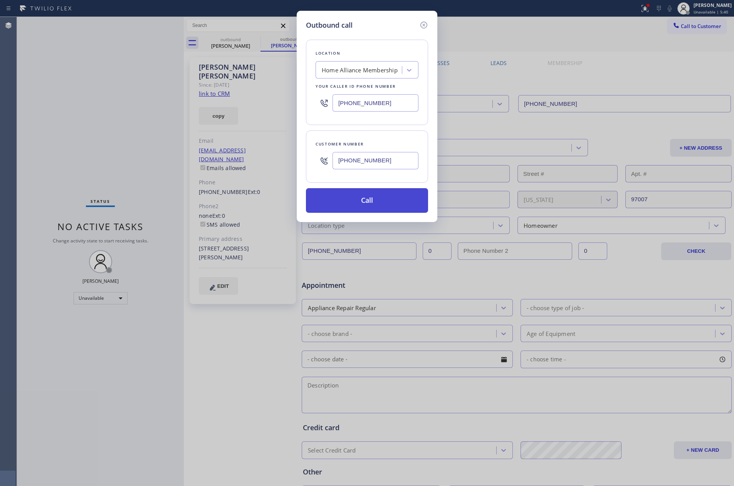
type input "[PHONE_NUMBER]"
click at [364, 204] on button "Call" at bounding box center [367, 200] width 122 height 25
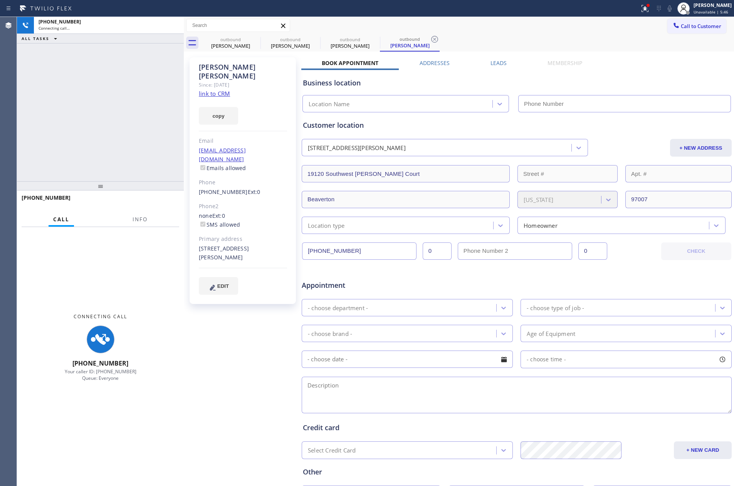
type input "[PHONE_NUMBER]"
click at [110, 154] on div "[PHONE_NUMBER] Connecting call… ALL TASKS ALL TASKS ACTIVE TASKS TASKS IN WRAP …" at bounding box center [100, 99] width 167 height 164
click at [112, 153] on div "[PHONE_NUMBER] Connecting call… ALL TASKS ALL TASKS ACTIVE TASKS TASKS IN WRAP …" at bounding box center [100, 99] width 167 height 164
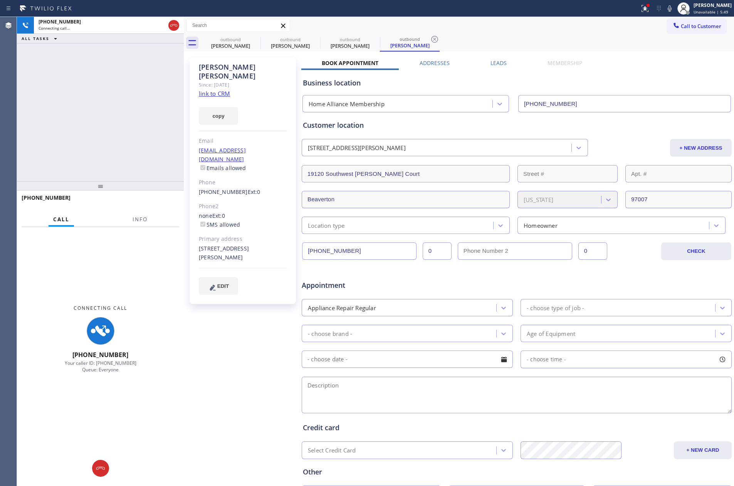
click at [144, 141] on div "[PHONE_NUMBER] Connecting call… ALL TASKS ALL TASKS ACTIVE TASKS TASKS IN WRAP …" at bounding box center [100, 99] width 167 height 164
click at [494, 60] on label "Leads" at bounding box center [498, 62] width 16 height 7
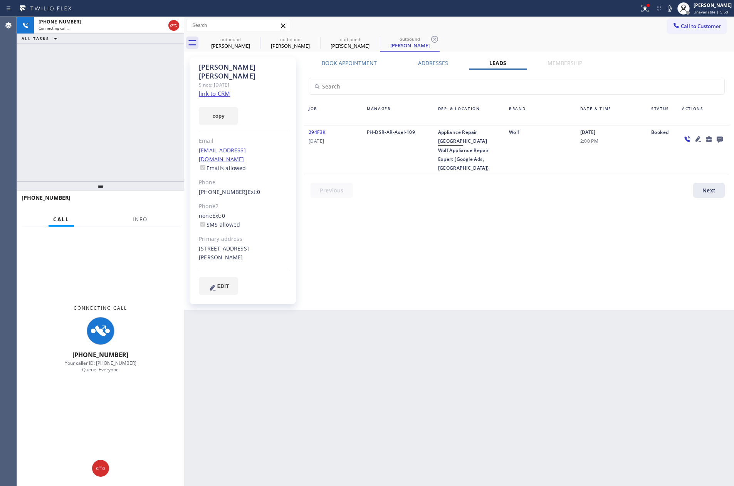
click at [581, 251] on div "Book Appointment Addresses Leads Membership Business location Home Alliance Mem…" at bounding box center [516, 183] width 431 height 249
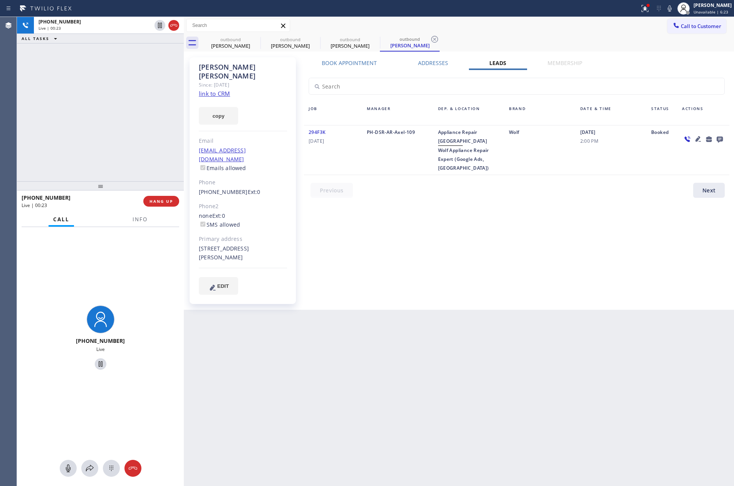
drag, startPoint x: 172, startPoint y: 204, endPoint x: 126, endPoint y: 85, distance: 126.9
click at [172, 203] on button "HANG UP" at bounding box center [161, 201] width 36 height 11
click at [126, 85] on div "[PHONE_NUMBER] Live | 00:23 ALL TASKS ALL TASKS ACTIVE TASKS TASKS IN WRAP UP" at bounding box center [100, 99] width 167 height 164
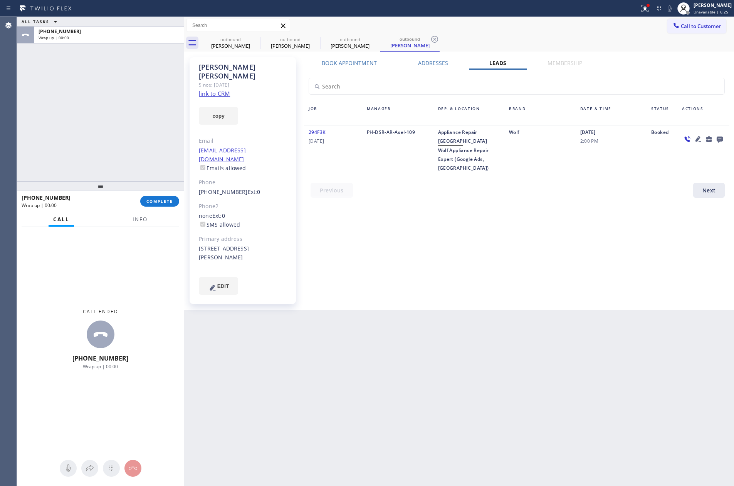
click at [133, 149] on div "ALL TASKS ALL TASKS ACTIVE TASKS TASKS IN WRAP UP [PHONE_NUMBER] Wrap up | 00:00" at bounding box center [100, 99] width 167 height 164
click at [494, 380] on div "Back to Dashboard Change Sender ID Customers Technicians Select a contact Outbo…" at bounding box center [459, 251] width 550 height 469
click at [535, 309] on div "Back to Dashboard Change Sender ID Customers Technicians Select a contact Outbo…" at bounding box center [459, 251] width 550 height 469
click at [721, 137] on icon at bounding box center [719, 140] width 6 height 6
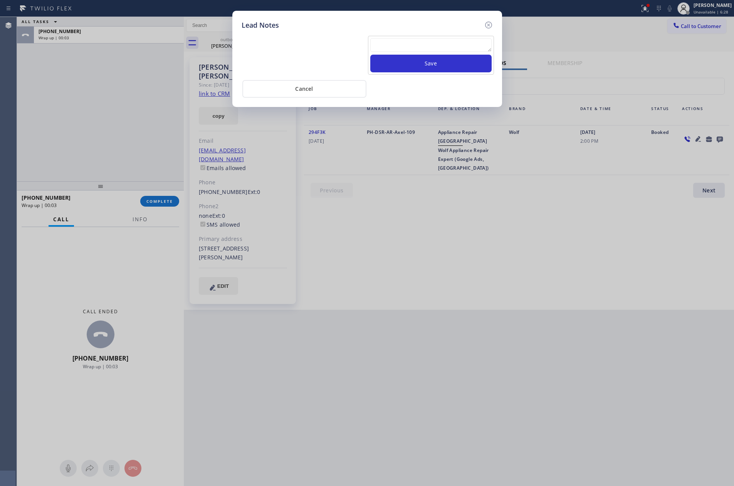
click at [447, 41] on textarea at bounding box center [430, 45] width 121 height 14
paste textarea "PLEASE TRANSFER FOR MEMBERSHIP"
type textarea "PLEASE TRANSFER FOR MEMBERSHIP"
click at [136, 129] on div "Lead Notes PLEASE TRANSFER FOR MEMBERSHIP Save Cancel" at bounding box center [367, 243] width 734 height 486
drag, startPoint x: 133, startPoint y: 147, endPoint x: 146, endPoint y: 248, distance: 102.4
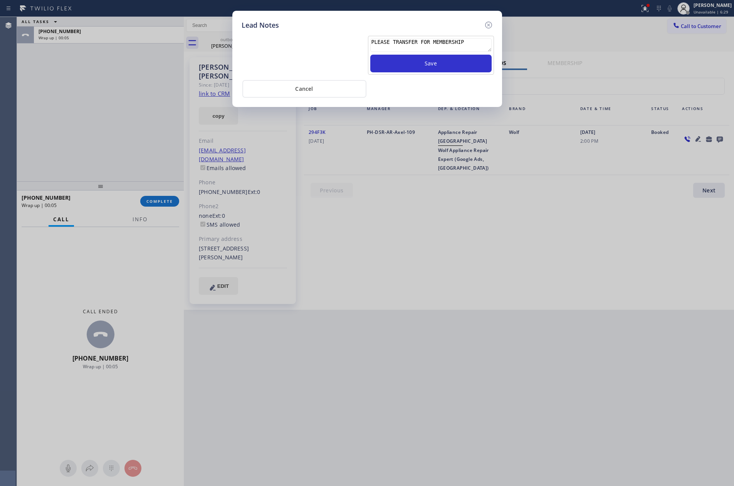
click at [136, 167] on div "Lead Notes PLEASE TRANSFER FOR MEMBERSHIP Save Cancel" at bounding box center [367, 243] width 734 height 486
drag, startPoint x: 421, startPoint y: 95, endPoint x: 393, endPoint y: 95, distance: 27.7
click at [421, 95] on div "Cancel" at bounding box center [366, 88] width 251 height 19
click at [423, 63] on button "Save" at bounding box center [430, 64] width 121 height 18
click at [402, 274] on div "Lead Notes Save Cancel" at bounding box center [367, 243] width 734 height 486
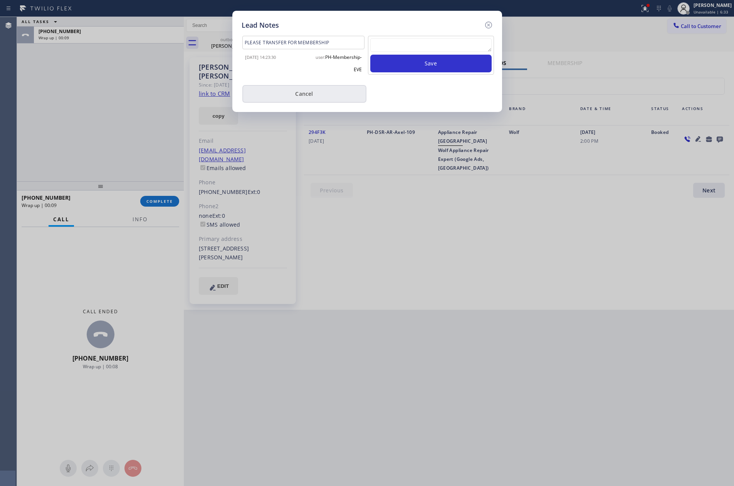
click at [298, 87] on button "Cancel" at bounding box center [304, 94] width 124 height 18
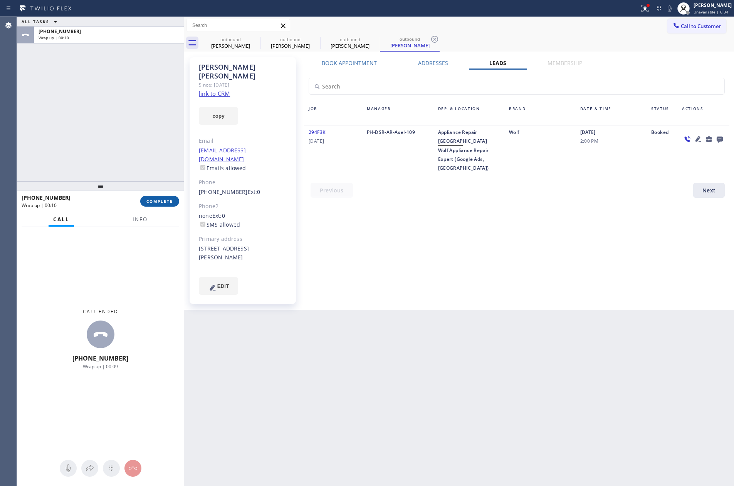
click at [161, 202] on span "COMPLETE" at bounding box center [159, 201] width 27 height 5
click at [139, 101] on div "ALL TASKS ALL TASKS ACTIVE TASKS TASKS IN WRAP UP [PHONE_NUMBER] Wrap up | 00:10" at bounding box center [100, 99] width 167 height 164
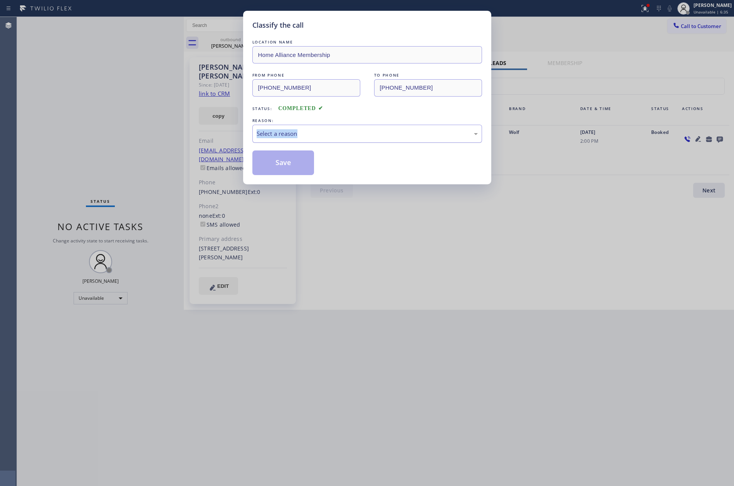
click at [318, 125] on div "REASON: Select a reason" at bounding box center [367, 130] width 230 height 26
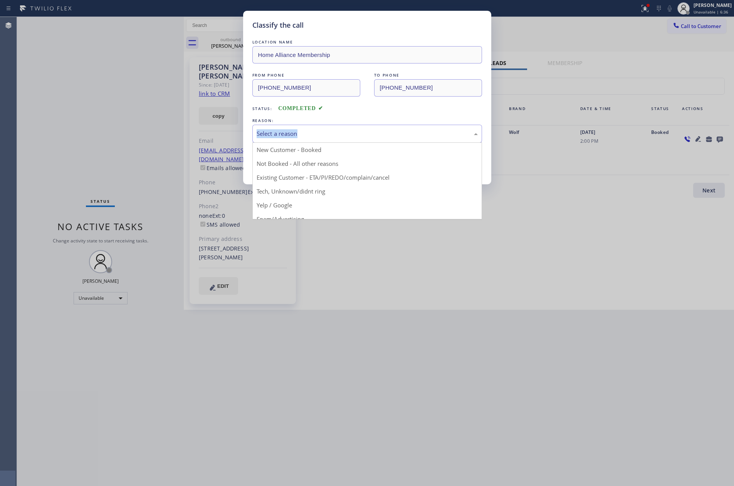
click at [305, 136] on div "Select a reason" at bounding box center [366, 133] width 221 height 9
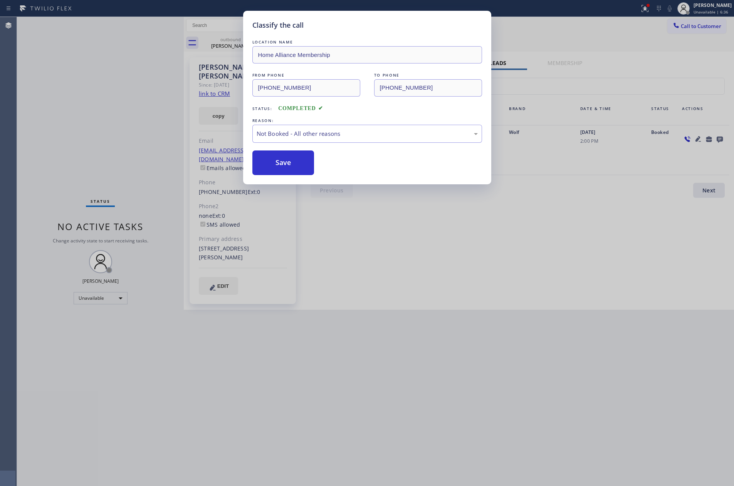
click at [270, 162] on button "Save" at bounding box center [283, 163] width 62 height 25
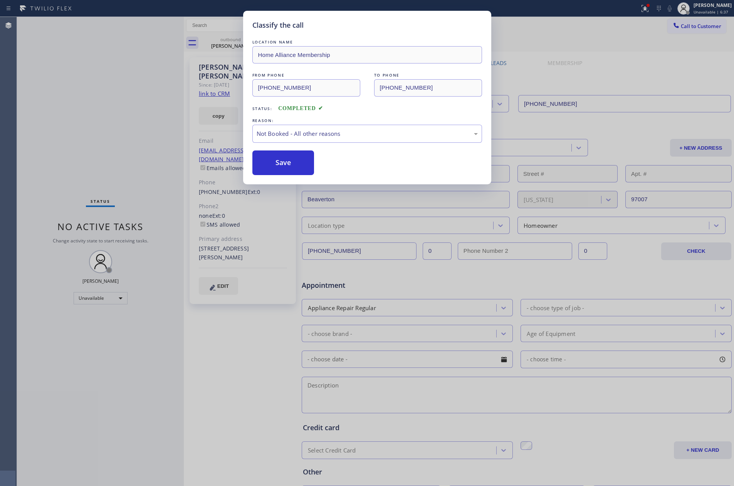
click at [270, 162] on button "Save" at bounding box center [283, 163] width 62 height 25
drag, startPoint x: 103, startPoint y: 109, endPoint x: 216, endPoint y: 213, distance: 153.7
click at [108, 109] on div "Classify the call LOCATION NAME Home Alliance Membership FROM PHONE [PHONE_NUMB…" at bounding box center [367, 243] width 734 height 486
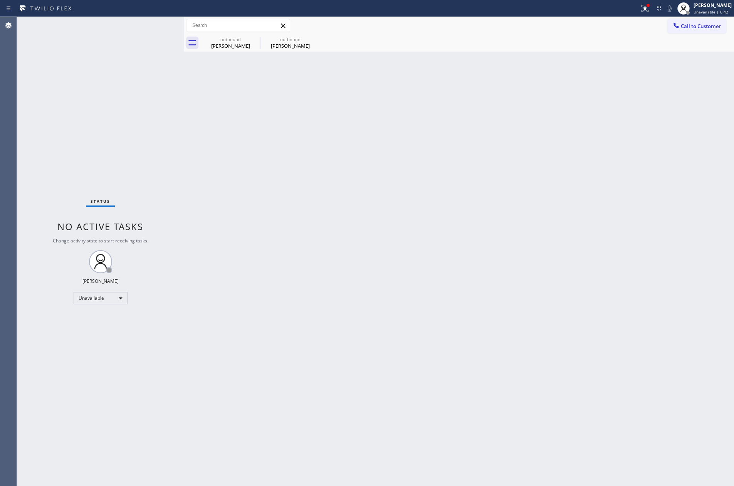
drag, startPoint x: 300, startPoint y: 231, endPoint x: 231, endPoint y: 115, distance: 135.3
click at [296, 226] on div "Back to Dashboard Change Sender ID Customers Technicians Select a contact Outbo…" at bounding box center [459, 251] width 550 height 469
click at [227, 40] on div "outbound" at bounding box center [230, 40] width 58 height 6
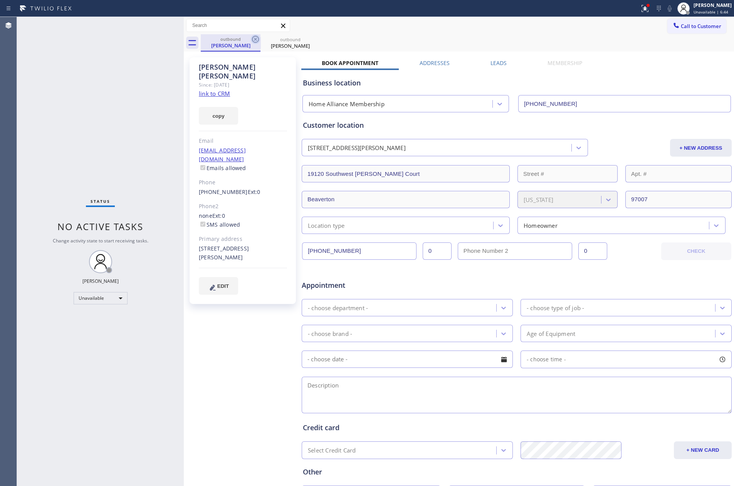
click at [255, 42] on icon at bounding box center [255, 39] width 9 height 9
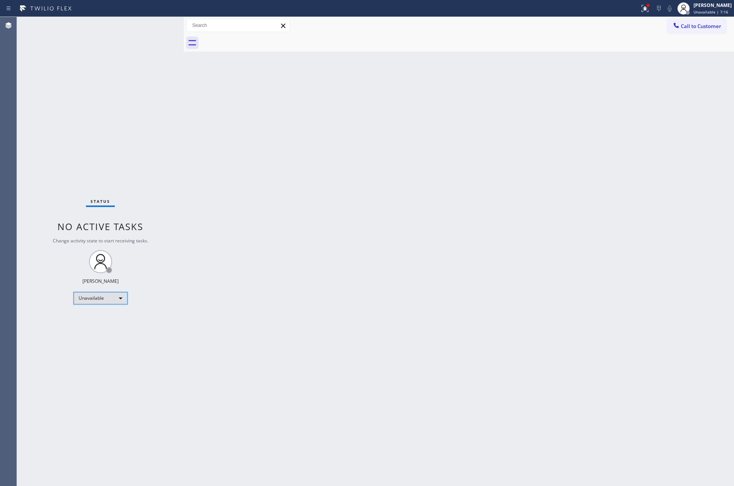
click at [113, 299] on div "Unavailable" at bounding box center [101, 298] width 54 height 12
click at [344, 188] on div at bounding box center [367, 243] width 734 height 486
click at [121, 298] on div "Unavailable" at bounding box center [101, 298] width 54 height 12
click at [90, 340] on li "Break" at bounding box center [100, 337] width 52 height 9
click at [379, 278] on div "Back to Dashboard Change Sender ID Customers Technicians Select a contact Outbo…" at bounding box center [459, 251] width 550 height 469
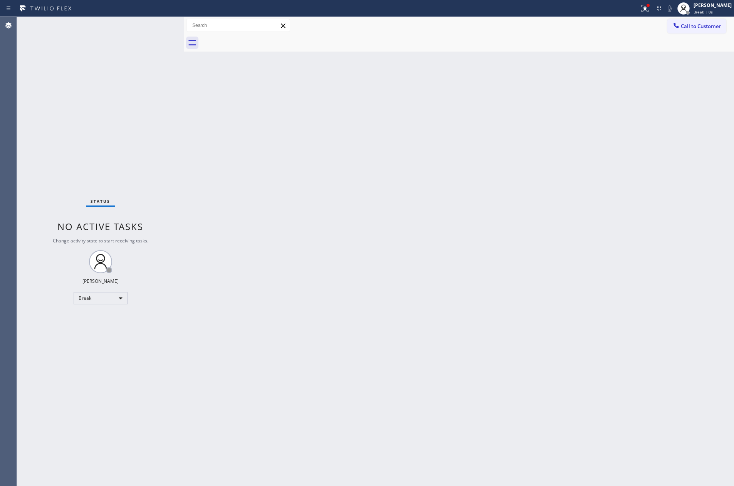
drag, startPoint x: 379, startPoint y: 278, endPoint x: 334, endPoint y: 389, distance: 119.9
click at [378, 318] on div "Back to Dashboard Change Sender ID Customers Technicians Select a contact Outbo…" at bounding box center [459, 251] width 550 height 469
click at [537, 422] on div "Back to Dashboard Change Sender ID Customers Technicians Select a contact Outbo…" at bounding box center [459, 251] width 550 height 469
drag, startPoint x: 630, startPoint y: 189, endPoint x: 676, endPoint y: 104, distance: 96.3
click at [637, 182] on div "Back to Dashboard Change Sender ID Customers Technicians Select a contact Outbo…" at bounding box center [459, 251] width 550 height 469
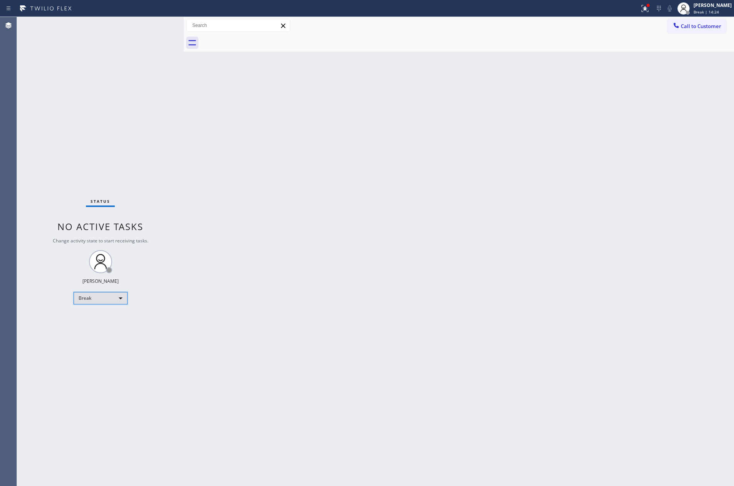
click at [110, 299] on div "Break" at bounding box center [101, 298] width 54 height 12
click at [99, 320] on li "Available" at bounding box center [100, 318] width 52 height 9
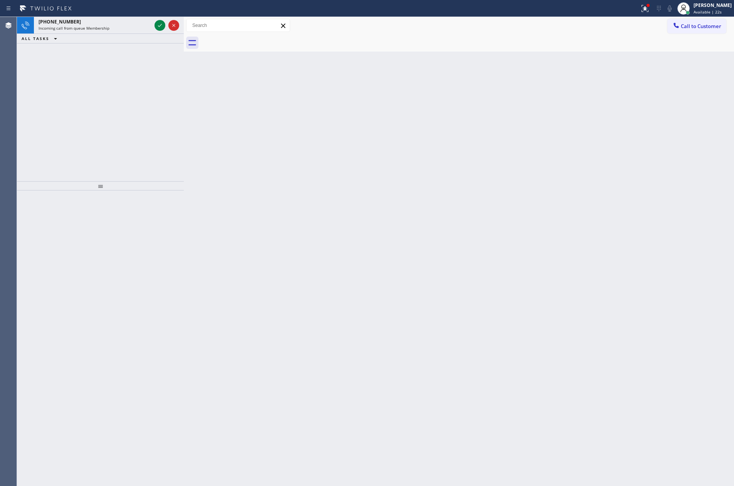
drag, startPoint x: 162, startPoint y: 25, endPoint x: 129, endPoint y: 164, distance: 143.5
click at [162, 25] on icon at bounding box center [159, 25] width 9 height 9
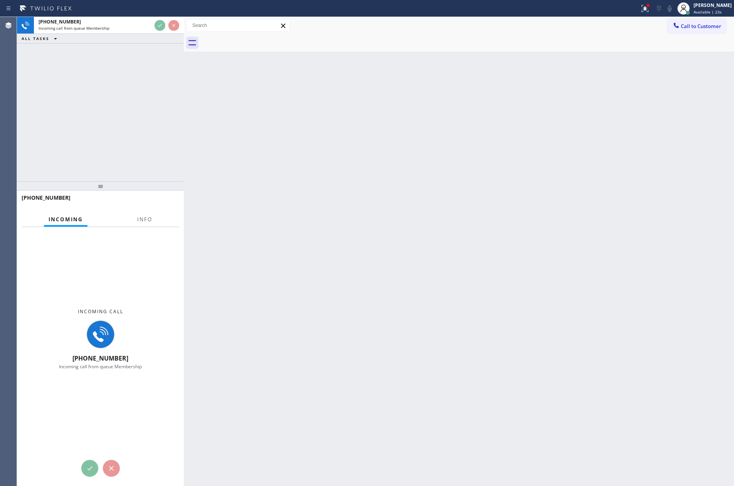
click at [133, 170] on div "[PHONE_NUMBER] Incoming call from queue Membership ALL TASKS ALL TASKS ACTIVE T…" at bounding box center [100, 99] width 167 height 164
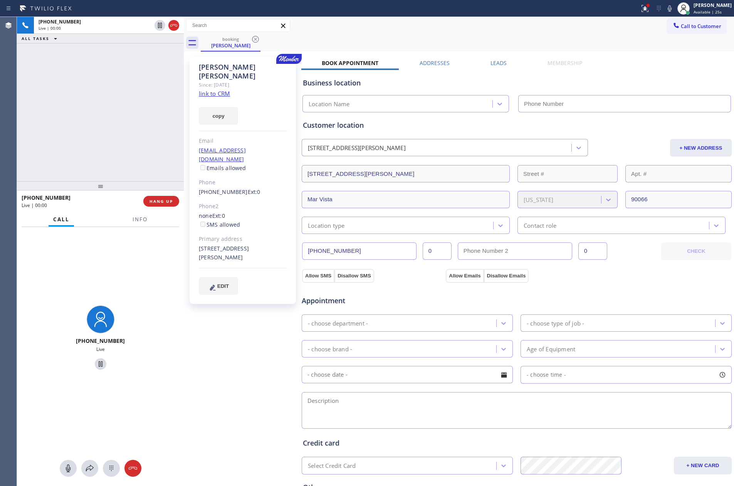
type input "[PHONE_NUMBER]"
click at [133, 129] on div "[PHONE_NUMBER] Live | 00:04 ALL TASKS ALL TASKS ACTIVE TASKS TASKS IN WRAP UP" at bounding box center [100, 99] width 167 height 164
click at [140, 133] on div "[PHONE_NUMBER] Live | 00:05 ALL TASKS ALL TASKS ACTIVE TASKS TASKS IN WRAP UP" at bounding box center [100, 99] width 167 height 164
click at [223, 90] on link "link to CRM" at bounding box center [214, 94] width 31 height 8
click at [106, 136] on div "[PHONE_NUMBER] Live | 00:06 ALL TASKS ALL TASKS ACTIVE TASKS TASKS IN WRAP UP" at bounding box center [100, 99] width 167 height 164
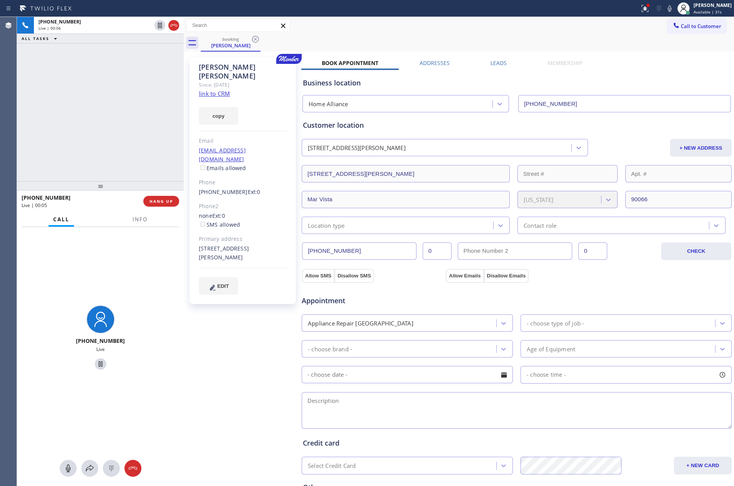
click at [216, 164] on div "[PHONE_NUMBER] Live | 00:06 ALL TASKS ALL TASKS ACTIVE TASKS TASKS IN WRAP UP […" at bounding box center [375, 251] width 717 height 469
click at [126, 112] on div "[PHONE_NUMBER] Live | 00:52 ALL TASKS ALL TASKS ACTIVE TASKS TASKS IN WRAP UP" at bounding box center [100, 99] width 167 height 164
click at [280, 146] on div "[EMAIL_ADDRESS][DOMAIN_NAME] Emails allowed" at bounding box center [243, 159] width 88 height 27
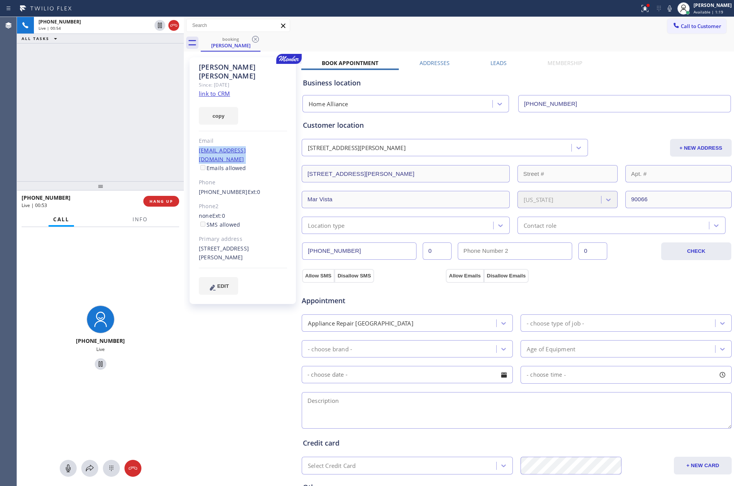
copy link "[EMAIL_ADDRESS][DOMAIN_NAME]"
click at [114, 131] on div "[PHONE_NUMBER] Live | 01:09 ALL TASKS ALL TASKS ACTIVE TASKS TASKS IN WRAP UP" at bounding box center [100, 99] width 167 height 164
click at [114, 131] on div "[PHONE_NUMBER] Live | 01:11 ALL TASKS ALL TASKS ACTIVE TASKS TASKS IN WRAP UP" at bounding box center [100, 99] width 167 height 164
click at [136, 103] on div "[PHONE_NUMBER] Live | 02:15 ALL TASKS ALL TASKS ACTIVE TASKS TASKS IN WRAP UP" at bounding box center [100, 99] width 167 height 164
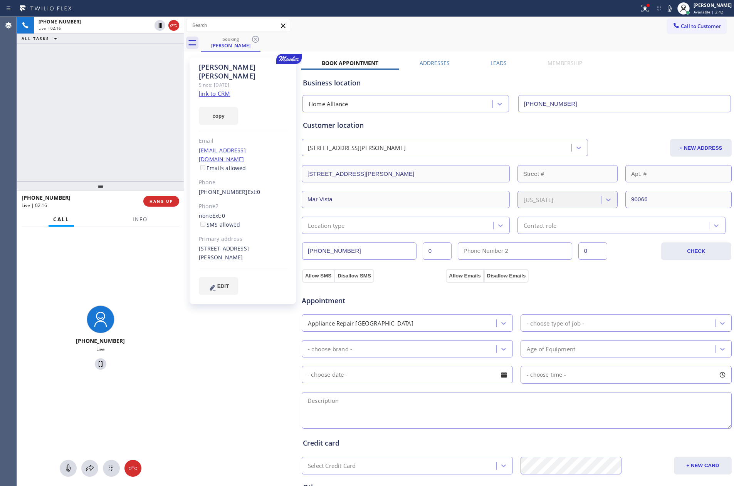
click at [137, 101] on div "[PHONE_NUMBER] Live | 02:16 ALL TASKS ALL TASKS ACTIVE TASKS TASKS IN WRAP UP" at bounding box center [100, 99] width 167 height 164
click at [139, 101] on div "[PHONE_NUMBER] Live | 02:18 ALL TASKS ALL TASKS ACTIVE TASKS TASKS IN WRAP UP" at bounding box center [100, 99] width 167 height 164
click at [139, 101] on div "[PHONE_NUMBER] Live | 02:19 ALL TASKS ALL TASKS ACTIVE TASKS TASKS IN WRAP UP" at bounding box center [100, 99] width 167 height 164
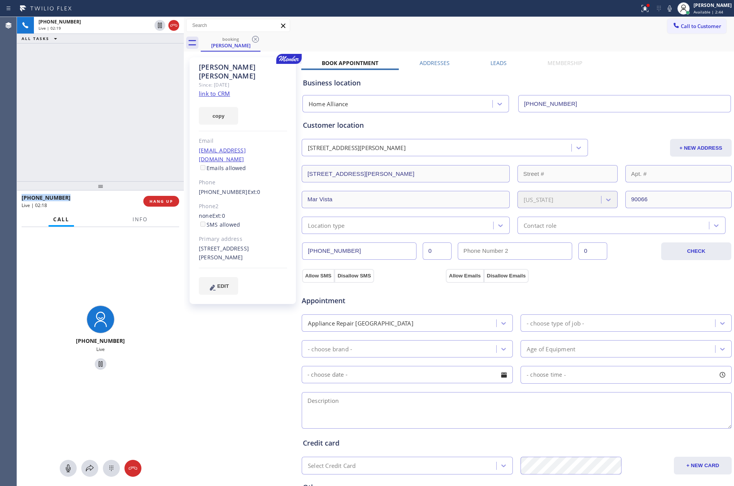
click at [140, 101] on div "[PHONE_NUMBER] Live | 02:19 ALL TASKS ALL TASKS ACTIVE TASKS TASKS IN WRAP UP" at bounding box center [100, 99] width 167 height 164
click at [140, 101] on div "[PHONE_NUMBER] Live | 02:21 ALL TASKS ALL TASKS ACTIVE TASKS TASKS IN WRAP UP" at bounding box center [100, 99] width 167 height 164
click at [140, 101] on div "[PHONE_NUMBER] Live | 02:22 ALL TASKS ALL TASKS ACTIVE TASKS TASKS IN WRAP UP" at bounding box center [100, 99] width 167 height 164
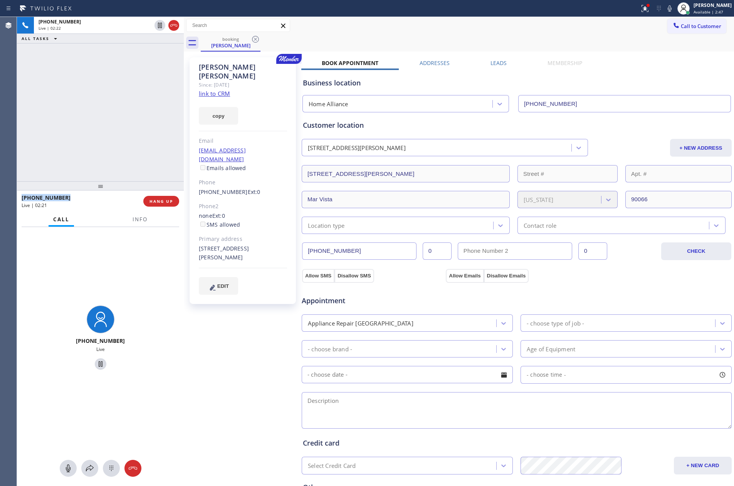
click at [140, 101] on div "[PHONE_NUMBER] Live | 02:22 ALL TASKS ALL TASKS ACTIVE TASKS TASKS IN WRAP UP" at bounding box center [100, 99] width 167 height 164
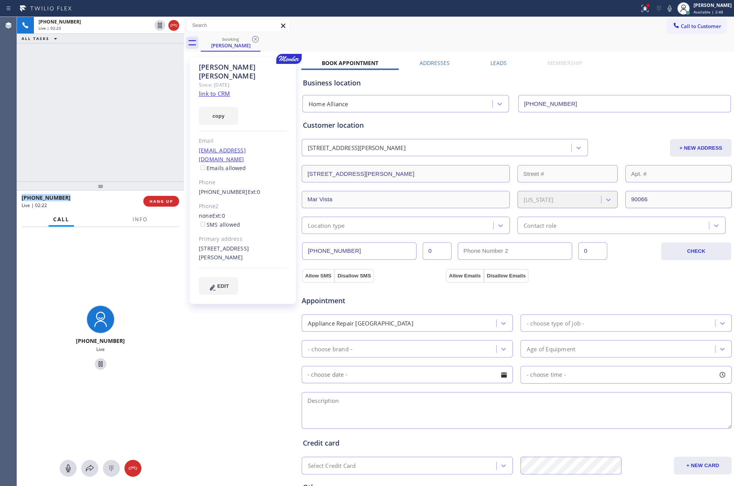
click at [140, 101] on div "[PHONE_NUMBER] Live | 02:23 ALL TASKS ALL TASKS ACTIVE TASKS TASKS IN WRAP UP" at bounding box center [100, 99] width 167 height 164
click at [141, 101] on div "[PHONE_NUMBER] Live | 02:24 ALL TASKS ALL TASKS ACTIVE TASKS TASKS IN WRAP UP" at bounding box center [100, 99] width 167 height 164
click at [142, 101] on div "[PHONE_NUMBER] Live | 02:25 ALL TASKS ALL TASKS ACTIVE TASKS TASKS IN WRAP UP" at bounding box center [100, 99] width 167 height 164
click at [142, 101] on div "[PHONE_NUMBER] Live | 02:26 ALL TASKS ALL TASKS ACTIVE TASKS TASKS IN WRAP UP" at bounding box center [100, 99] width 167 height 164
click at [643, 77] on div "Business location Home Alliance [PHONE_NUMBER]" at bounding box center [516, 91] width 431 height 42
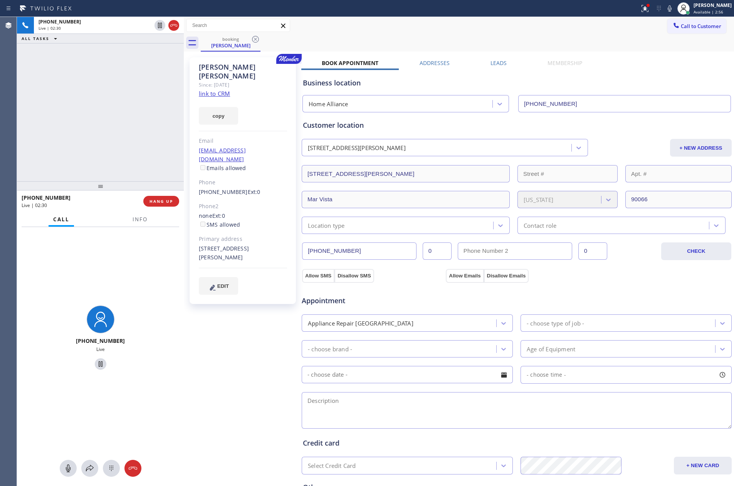
click at [645, 70] on div "Business location Home Alliance [PHONE_NUMBER]" at bounding box center [516, 91] width 431 height 42
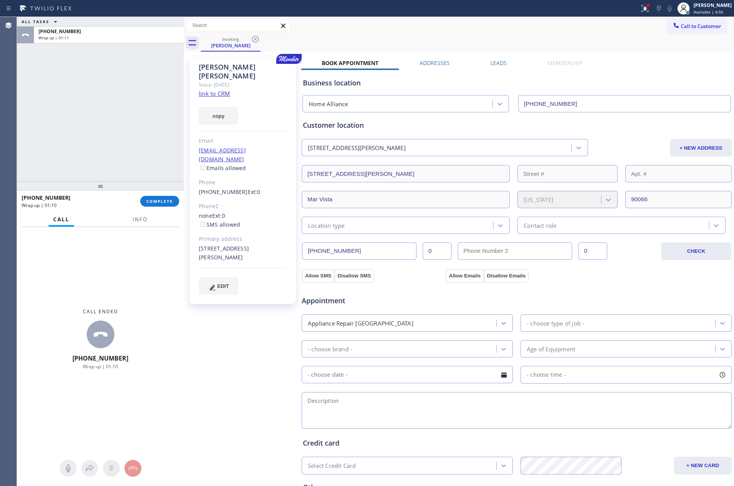
click at [125, 118] on div "ALL TASKS ALL TASKS ACTIVE TASKS TASKS IN WRAP UP [PHONE_NUMBER] Wrap up | 01:11" at bounding box center [100, 99] width 167 height 164
click at [144, 120] on div "ALL TASKS ALL TASKS ACTIVE TASKS TASKS IN WRAP UP [PHONE_NUMBER] Wrap up | 01:14" at bounding box center [100, 99] width 167 height 164
click at [163, 203] on span "COMPLETE" at bounding box center [159, 201] width 27 height 5
click at [141, 117] on div "ALL TASKS ALL TASKS ACTIVE TASKS TASKS IN WRAP UP [PHONE_NUMBER] Wrap up | 01:15" at bounding box center [100, 99] width 167 height 164
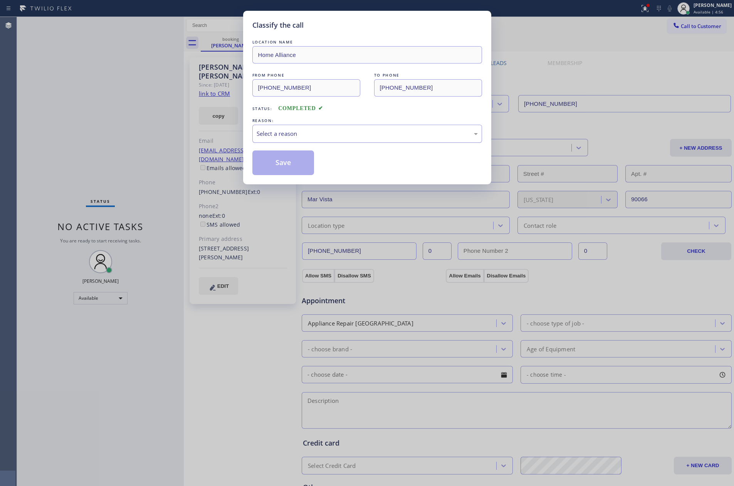
click at [349, 138] on div "Select a reason" at bounding box center [367, 134] width 230 height 18
click at [265, 159] on button "Save" at bounding box center [283, 163] width 62 height 25
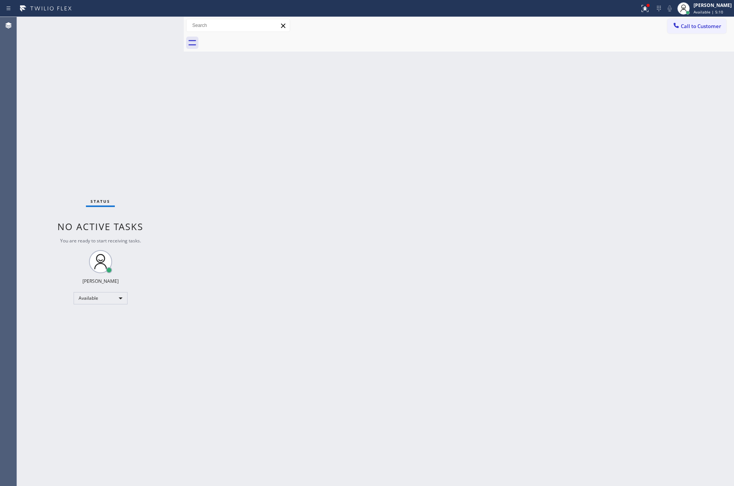
click at [272, 156] on div "Back to Dashboard Change Sender ID Customers Technicians Select a contact Outbo…" at bounding box center [459, 251] width 550 height 469
click at [712, 30] on button "Call to Customer" at bounding box center [696, 26] width 59 height 15
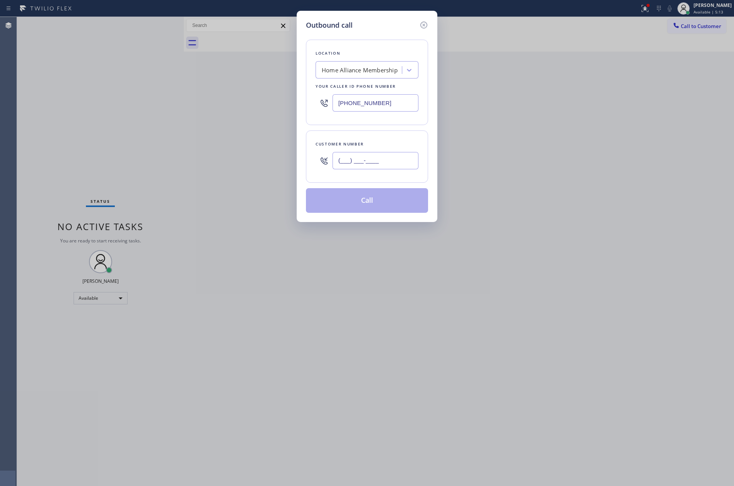
click at [408, 165] on input "(___) ___-____" at bounding box center [375, 160] width 86 height 17
paste input "773) 827-4331"
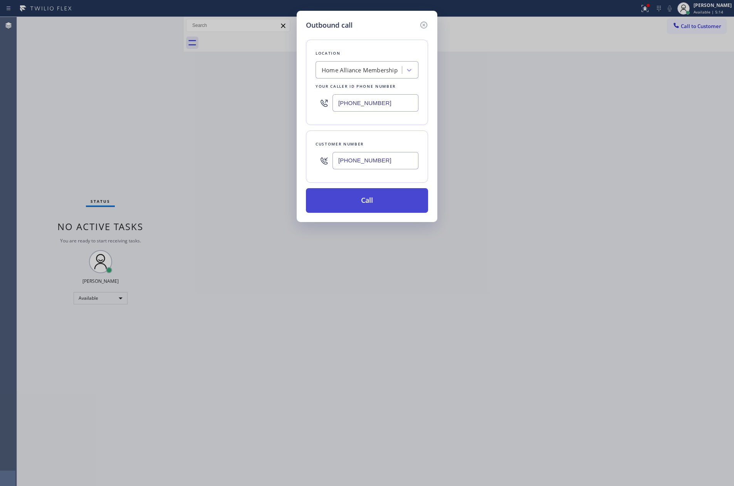
type input "[PHONE_NUMBER]"
click at [395, 205] on button "Call" at bounding box center [367, 200] width 122 height 25
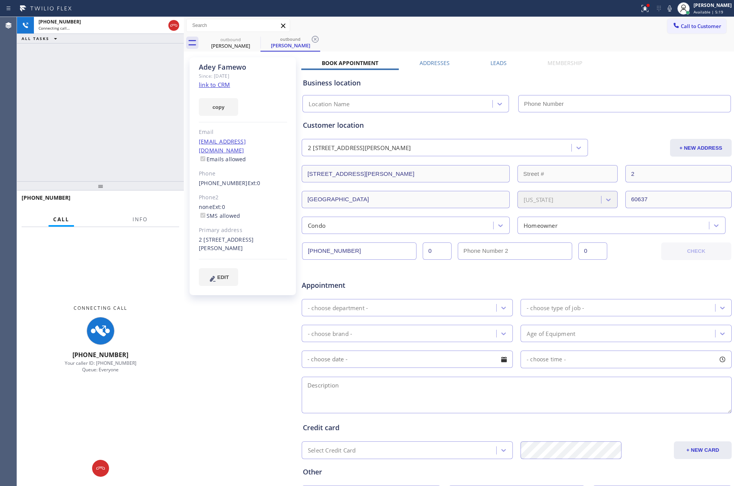
click at [225, 86] on link "link to CRM" at bounding box center [214, 85] width 31 height 8
type input "[PHONE_NUMBER]"
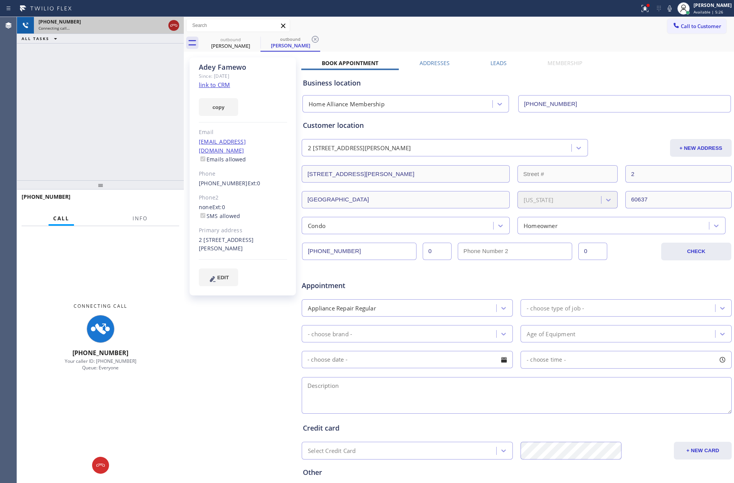
click at [176, 26] on icon at bounding box center [173, 25] width 9 height 9
drag, startPoint x: 139, startPoint y: 116, endPoint x: 170, endPoint y: 107, distance: 32.2
click at [170, 107] on div "[PHONE_NUMBER] Connecting call… ALL TASKS ALL TASKS ACTIVE TASKS TASKS IN WRAP …" at bounding box center [100, 98] width 167 height 163
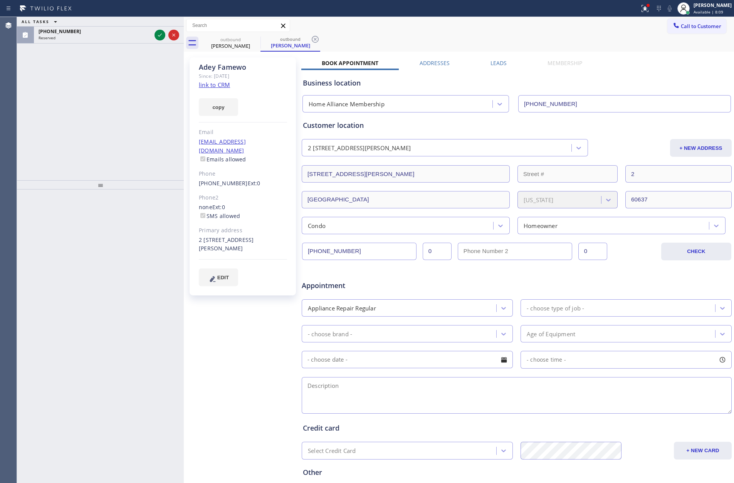
drag, startPoint x: 112, startPoint y: 111, endPoint x: 131, endPoint y: 107, distance: 19.3
click at [113, 110] on div "ALL TASKS ALL TASKS ACTIVE TASKS TASKS IN WRAP UP [PHONE_NUMBER] Reserved" at bounding box center [100, 98] width 167 height 163
click at [226, 84] on link "link to CRM" at bounding box center [214, 85] width 31 height 8
drag, startPoint x: 114, startPoint y: 89, endPoint x: 158, endPoint y: 28, distance: 75.8
click at [126, 82] on div "ALL TASKS ALL TASKS ACTIVE TASKS TASKS IN WRAP UP [PHONE_NUMBER] Reserved" at bounding box center [100, 98] width 167 height 163
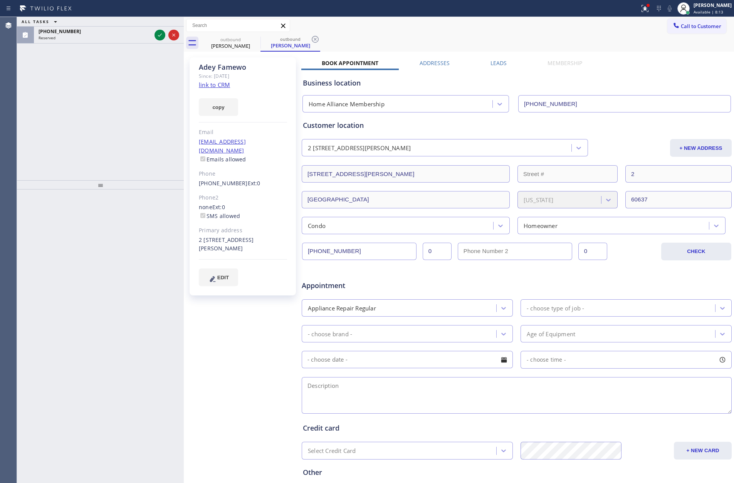
click at [121, 161] on div "ALL TASKS ALL TASKS ACTIVE TASKS TASKS IN WRAP UP [PHONE_NUMBER] Reserved" at bounding box center [100, 98] width 167 height 163
click at [161, 33] on icon at bounding box center [159, 34] width 9 height 9
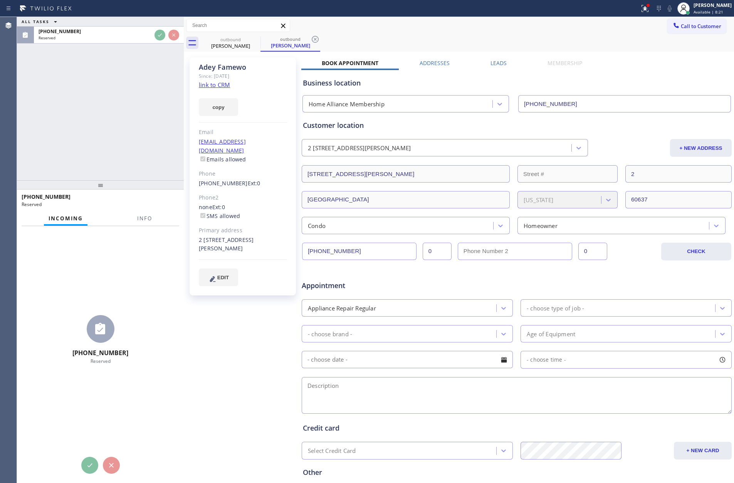
click at [163, 92] on div "ALL TASKS ALL TASKS ACTIVE TASKS TASKS IN WRAP UP [PHONE_NUMBER] Reserved" at bounding box center [100, 98] width 167 height 163
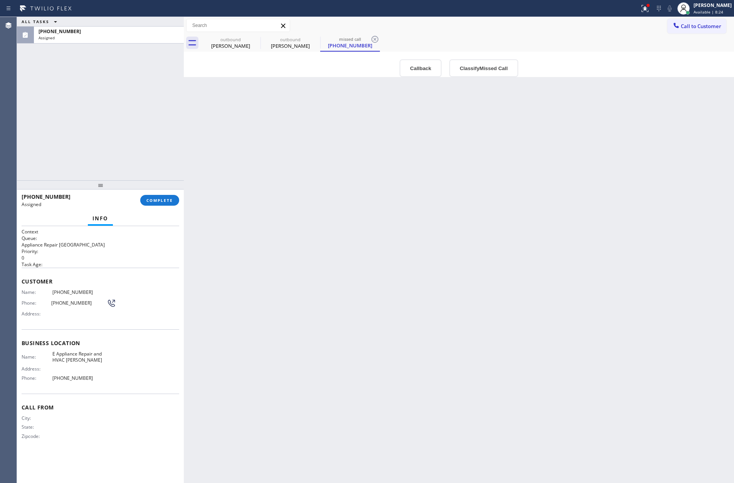
click at [163, 92] on div "ALL TASKS ALL TASKS ACTIVE TASKS TASKS IN WRAP UP [PHONE_NUMBER] Assigned" at bounding box center [100, 98] width 167 height 163
click at [356, 261] on div "Back to Dashboard Change Sender ID Customers Technicians Select a contact Outbo…" at bounding box center [459, 250] width 550 height 466
click at [416, 61] on button "Callback" at bounding box center [420, 68] width 42 height 18
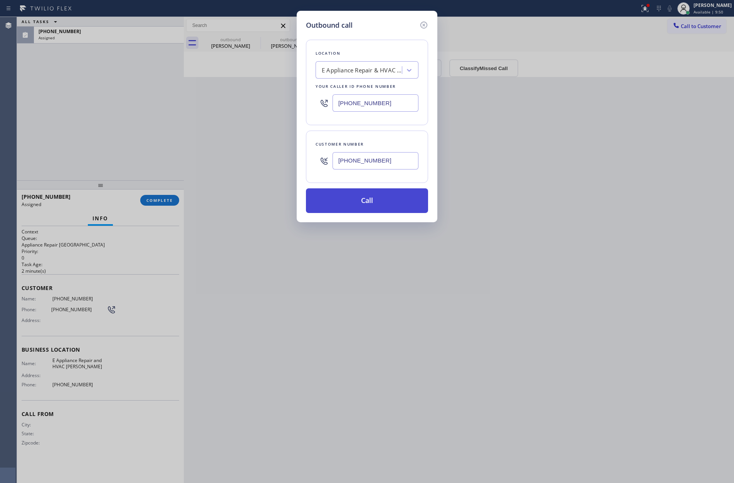
click at [374, 201] on button "Call" at bounding box center [367, 200] width 122 height 25
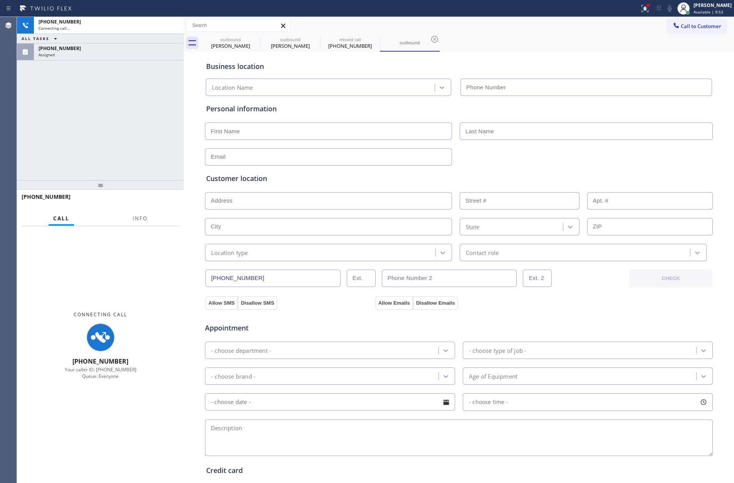
type input "[PHONE_NUMBER]"
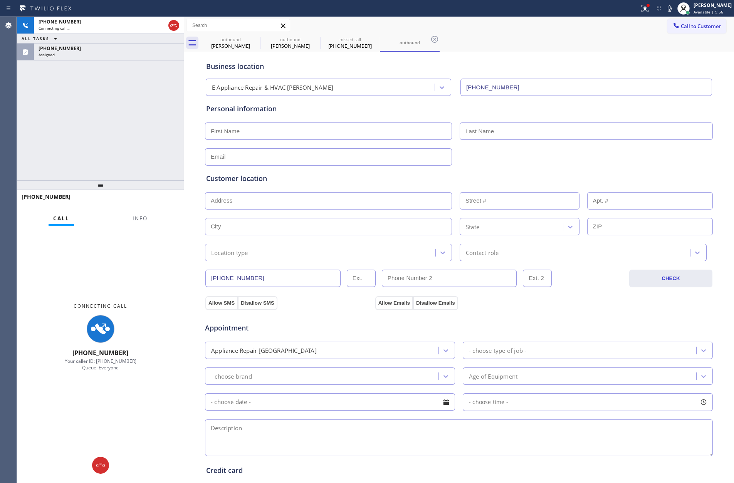
drag, startPoint x: 156, startPoint y: 119, endPoint x: 137, endPoint y: 93, distance: 32.4
click at [152, 116] on div "[PHONE_NUMBER] Connecting call… ALL TASKS ALL TASKS ACTIVE TASKS TASKS IN WRAP …" at bounding box center [100, 98] width 167 height 163
click at [148, 60] on div "[PHONE_NUMBER] Connecting call… ALL TASKS ALL TASKS ACTIVE TASKS TASKS IN WRAP …" at bounding box center [100, 98] width 167 height 163
click at [154, 50] on div "[PHONE_NUMBER]" at bounding box center [109, 48] width 141 height 7
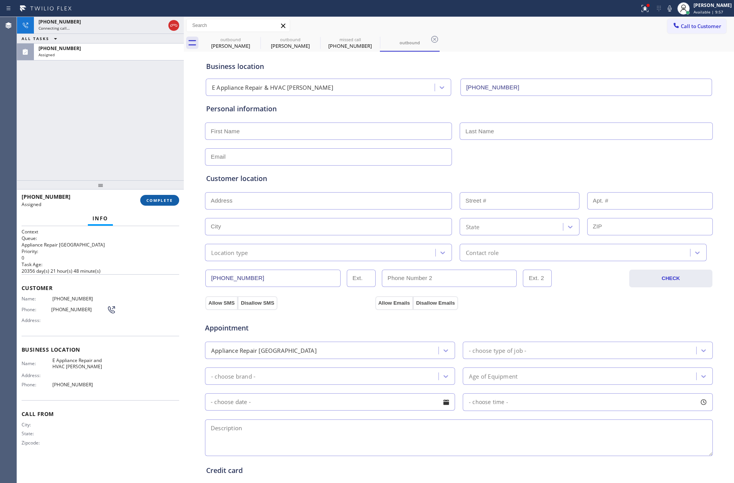
click at [168, 198] on span "COMPLETE" at bounding box center [159, 200] width 27 height 5
click at [131, 79] on div "[PHONE_NUMBER] Connecting call… ALL TASKS ALL TASKS ACTIVE TASKS TASKS IN WRAP …" at bounding box center [100, 98] width 167 height 163
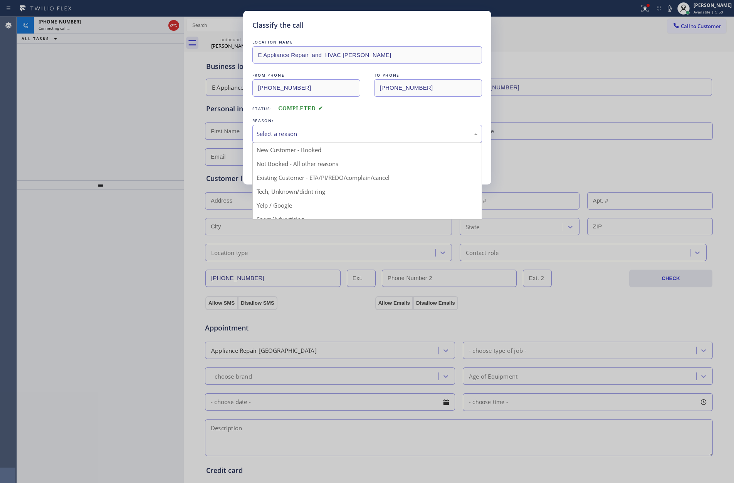
click at [323, 132] on div "Select a reason" at bounding box center [366, 133] width 221 height 9
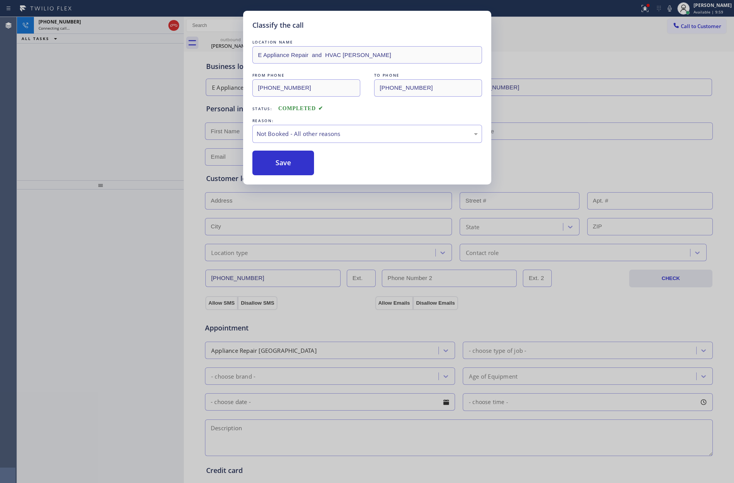
click at [273, 163] on button "Save" at bounding box center [283, 163] width 62 height 25
click at [82, 113] on div "Classify the call LOCATION NAME E Appliance Repair and HVAC [PERSON_NAME] FROM …" at bounding box center [367, 241] width 734 height 483
drag, startPoint x: 82, startPoint y: 113, endPoint x: 437, endPoint y: 5, distance: 370.8
click at [83, 113] on div "Classify the call LOCATION NAME E Appliance Repair and HVAC [PERSON_NAME] FROM …" at bounding box center [367, 241] width 734 height 483
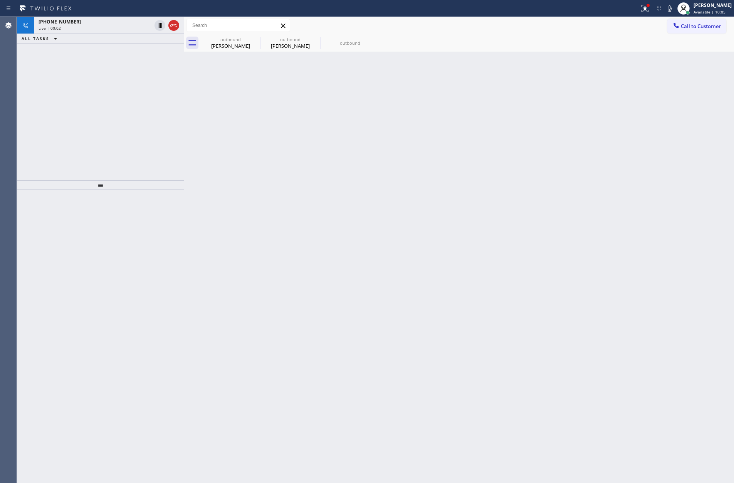
click at [119, 148] on div "[PHONE_NUMBER] Live | 00:02 ALL TASKS ALL TASKS ACTIVE TASKS TASKS IN WRAP UP" at bounding box center [100, 98] width 167 height 163
click at [173, 23] on icon at bounding box center [173, 25] width 9 height 9
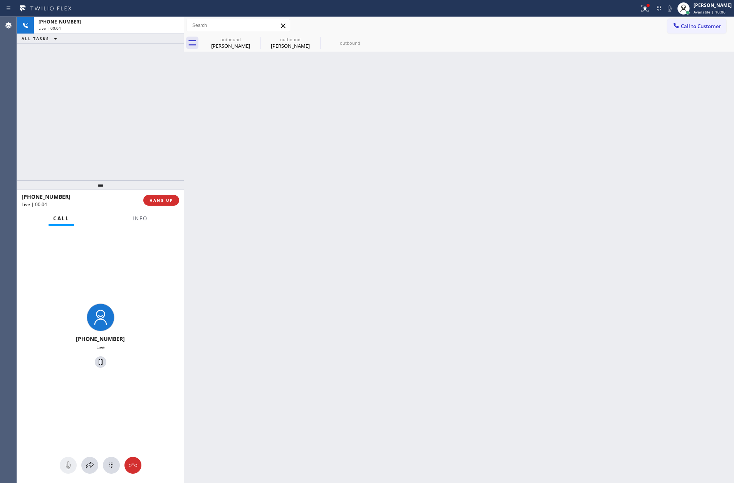
click at [156, 134] on div "[PHONE_NUMBER] Live | 00:04 ALL TASKS ALL TASKS ACTIVE TASKS TASKS IN WRAP UP" at bounding box center [100, 98] width 167 height 163
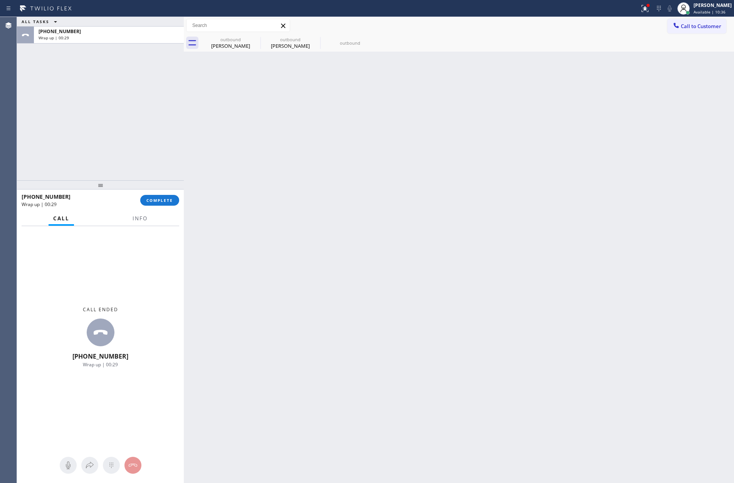
click at [367, 257] on div "Back to Dashboard Change Sender ID Customers Technicians Select a contact Outbo…" at bounding box center [459, 250] width 550 height 466
click at [151, 133] on div "ALL TASKS ALL TASKS ACTIVE TASKS TASKS IN WRAP UP [PHONE_NUMBER] Wrap up | 00:30" at bounding box center [100, 98] width 167 height 163
click at [171, 203] on button "COMPLETE" at bounding box center [159, 200] width 39 height 11
drag, startPoint x: 158, startPoint y: 147, endPoint x: 158, endPoint y: 153, distance: 5.8
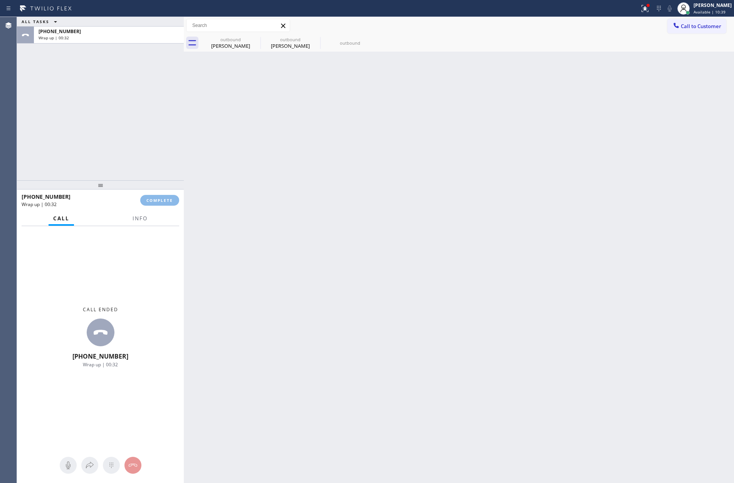
click at [158, 151] on div "ALL TASKS ALL TASKS ACTIVE TASKS TASKS IN WRAP UP [PHONE_NUMBER] Wrap up | 00:32" at bounding box center [100, 98] width 167 height 163
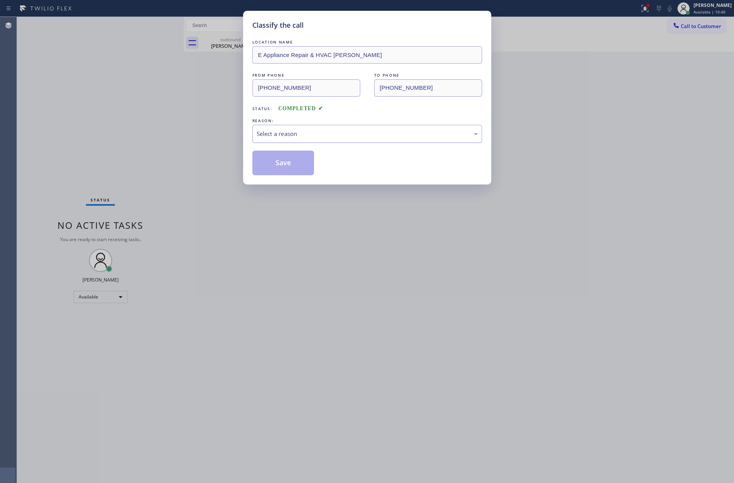
click at [272, 131] on div "Select a reason" at bounding box center [366, 133] width 221 height 9
click at [267, 162] on button "Save" at bounding box center [283, 163] width 62 height 25
type input "[PHONE_NUMBER]"
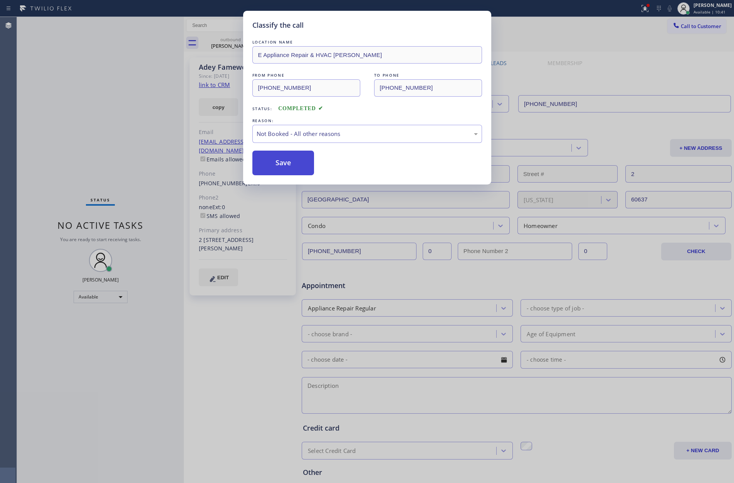
click at [268, 159] on button "Save" at bounding box center [283, 163] width 62 height 25
click at [95, 100] on div "Classify the call LOCATION NAME E Appliance Repair & HVAC [PERSON_NAME] FROM PH…" at bounding box center [367, 241] width 734 height 483
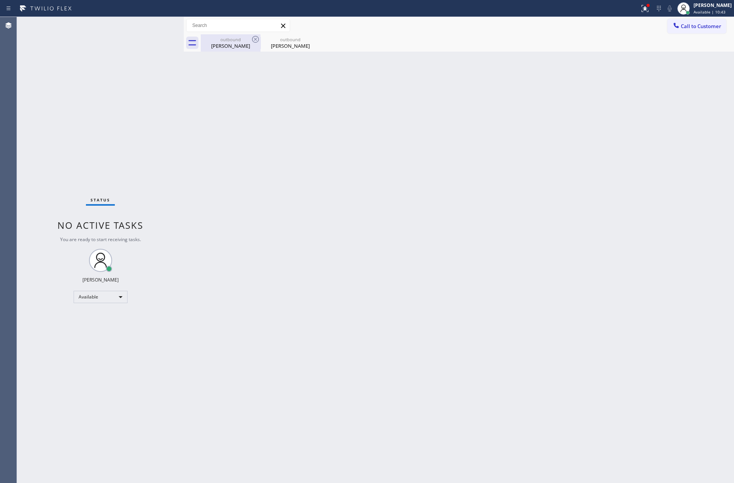
click at [227, 39] on div "outbound" at bounding box center [230, 40] width 58 height 6
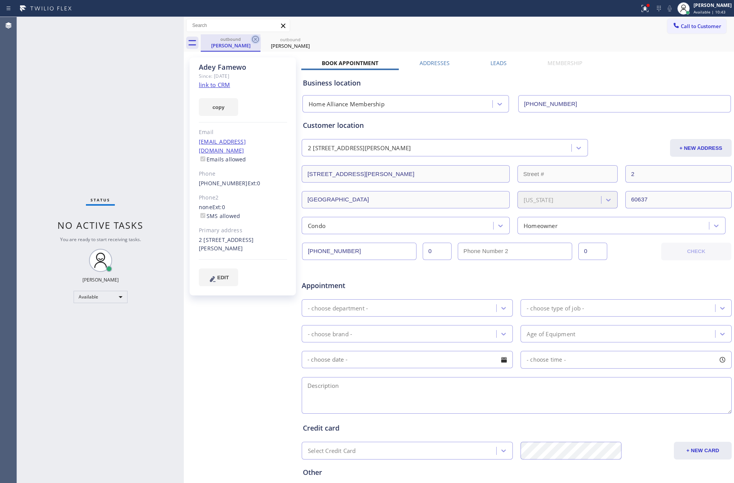
click at [254, 37] on icon at bounding box center [255, 39] width 9 height 9
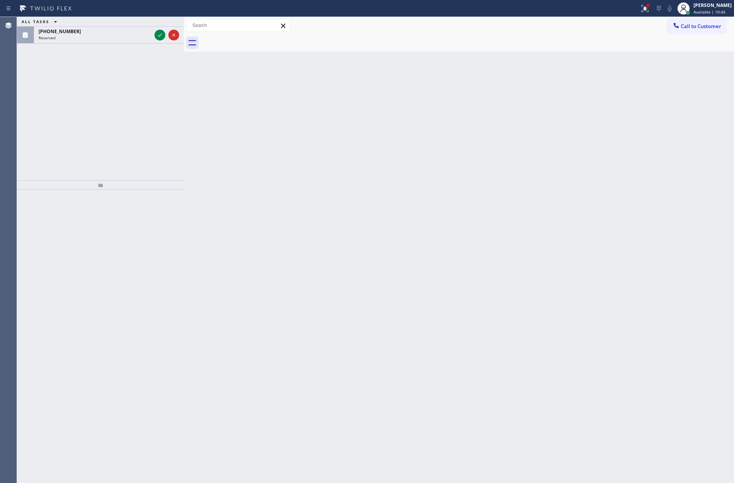
click at [157, 121] on div "ALL TASKS ALL TASKS ACTIVE TASKS TASKS IN WRAP UP [PHONE_NUMBER] Reserved" at bounding box center [100, 98] width 167 height 163
click at [158, 38] on icon at bounding box center [159, 34] width 9 height 9
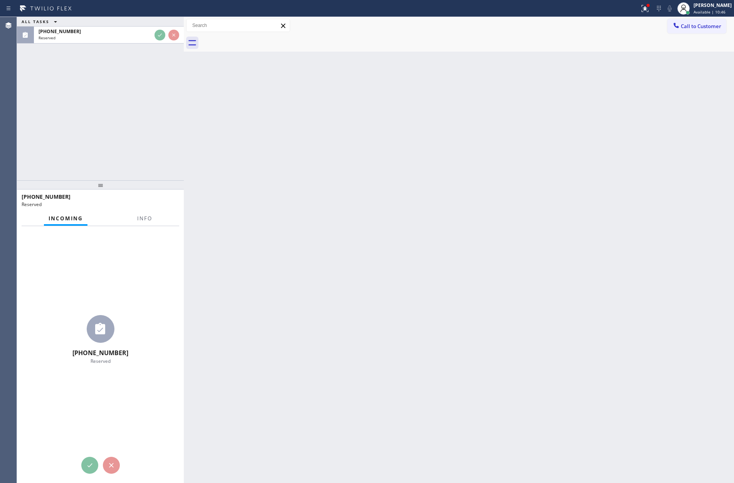
click at [144, 139] on div "ALL TASKS ALL TASKS ACTIVE TASKS TASKS IN WRAP UP [PHONE_NUMBER] Reserved" at bounding box center [100, 98] width 167 height 163
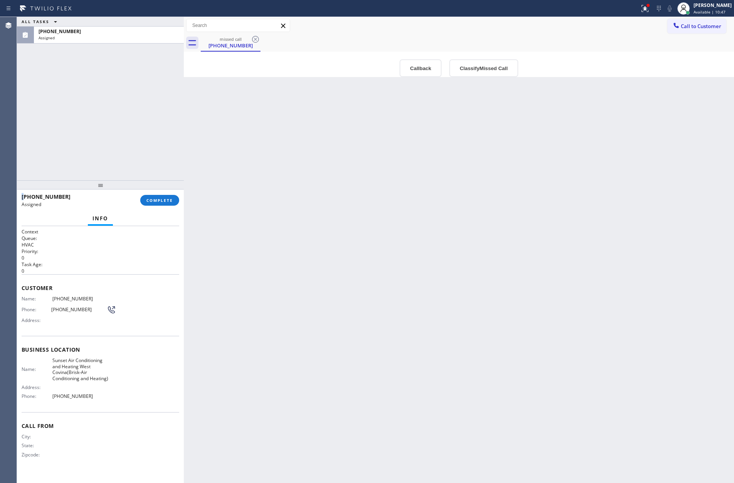
click at [145, 139] on div "ALL TASKS ALL TASKS ACTIVE TASKS TASKS IN WRAP UP [PHONE_NUMBER] Assigned" at bounding box center [100, 98] width 167 height 163
click at [409, 69] on button "Callback" at bounding box center [420, 68] width 42 height 18
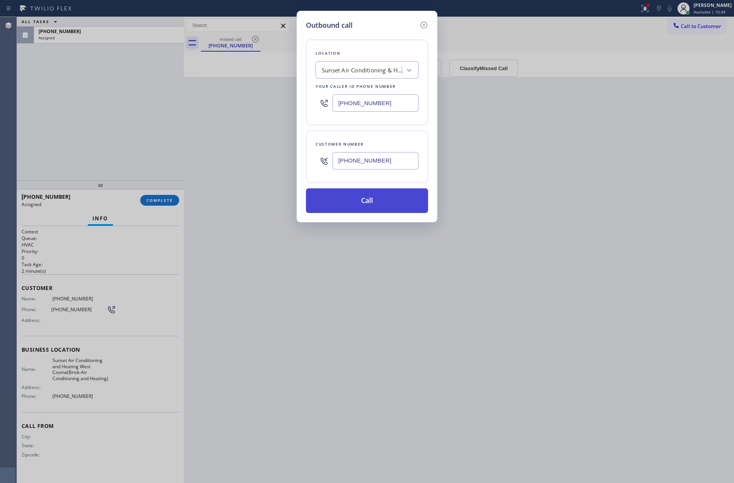
click at [380, 201] on button "Call" at bounding box center [367, 200] width 122 height 25
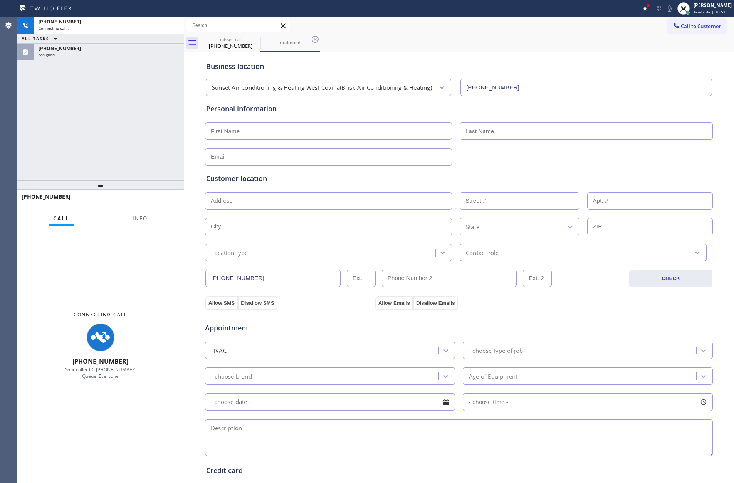
type input "[PHONE_NUMBER]"
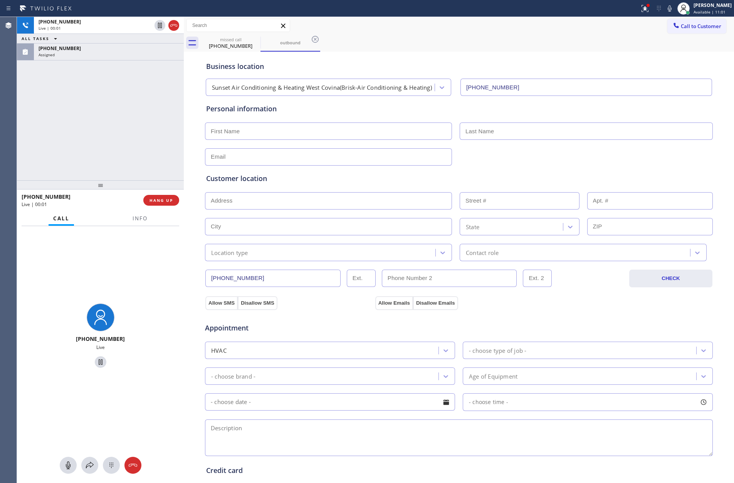
click at [118, 134] on div "[PHONE_NUMBER] Live | 00:01 ALL TASKS ALL TASKS ACTIVE TASKS TASKS IN WRAP UP […" at bounding box center [100, 98] width 167 height 163
click at [117, 62] on div "[PHONE_NUMBER] Live | 00:02 ALL TASKS ALL TASKS ACTIVE TASKS TASKS IN WRAP UP […" at bounding box center [100, 98] width 167 height 163
click at [165, 199] on span "HANG UP" at bounding box center [160, 200] width 23 height 5
click at [151, 91] on div "[PHONE_NUMBER] Live | 00:03 ALL TASKS ALL TASKS ACTIVE TASKS TASKS IN WRAP UP […" at bounding box center [100, 98] width 167 height 163
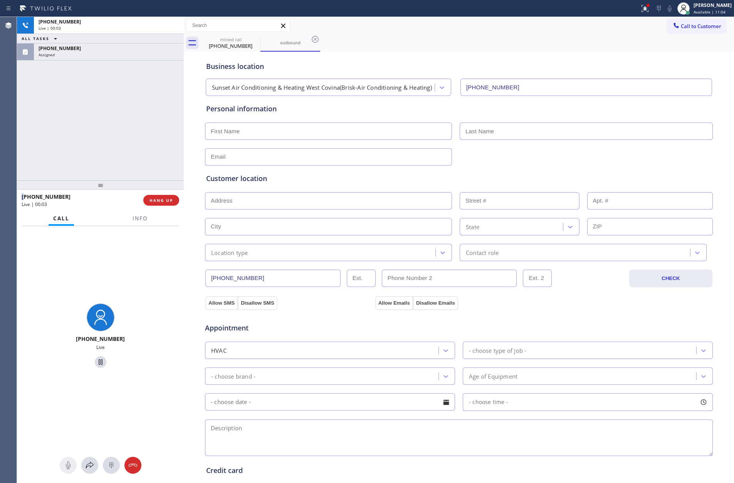
click at [151, 91] on div "[PHONE_NUMBER] Live | 00:03 ALL TASKS ALL TASKS ACTIVE TASKS TASKS IN WRAP UP […" at bounding box center [100, 98] width 167 height 163
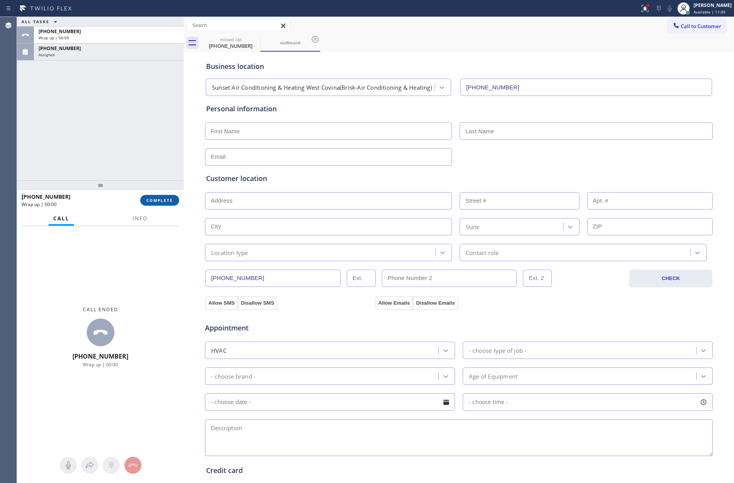
click at [164, 195] on button "COMPLETE" at bounding box center [159, 200] width 39 height 11
click at [155, 125] on div "Classify the call LOCATION NAME [GEOGRAPHIC_DATA] Plumbing FROM PHONE [PHONE_NU…" at bounding box center [375, 250] width 717 height 466
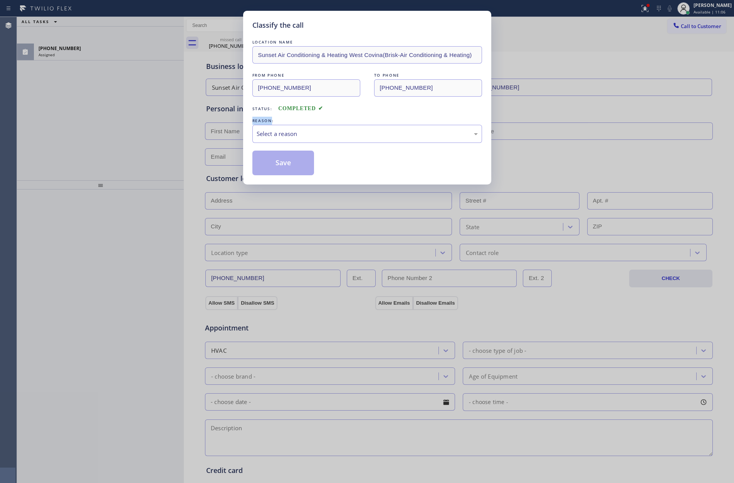
click at [155, 125] on div "Classify the call LOCATION NAME Sunset Air Conditioning & Heating [GEOGRAPHIC_D…" at bounding box center [367, 241] width 734 height 483
click at [300, 132] on div "Select a reason" at bounding box center [366, 133] width 221 height 9
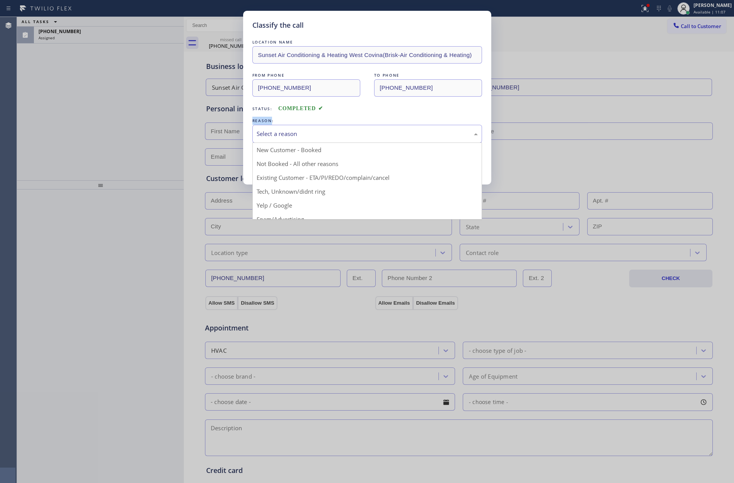
drag, startPoint x: 276, startPoint y: 160, endPoint x: 106, endPoint y: 101, distance: 179.9
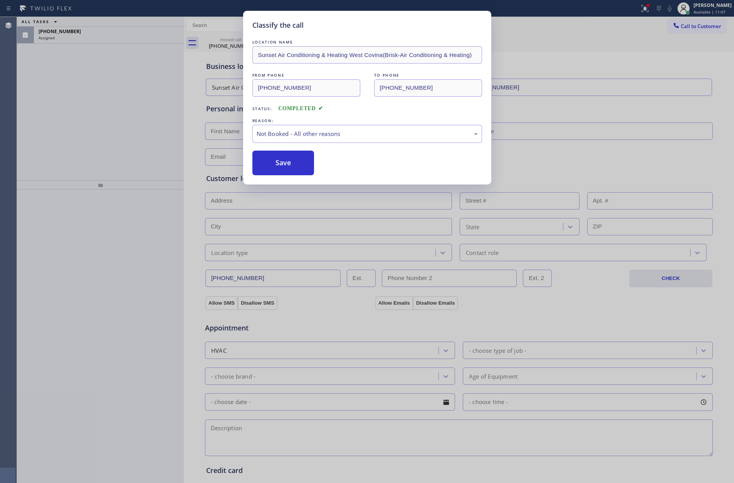
click at [110, 99] on div "Classify the call LOCATION NAME Sunset Air Conditioning & Heating [GEOGRAPHIC_D…" at bounding box center [367, 241] width 734 height 483
click at [121, 95] on div "Classify the call LOCATION NAME Sunset Air Conditioning & Heating [GEOGRAPHIC_D…" at bounding box center [367, 241] width 734 height 483
drag, startPoint x: 305, startPoint y: 171, endPoint x: 298, endPoint y: 167, distance: 8.1
click at [305, 171] on button "Save" at bounding box center [283, 163] width 62 height 25
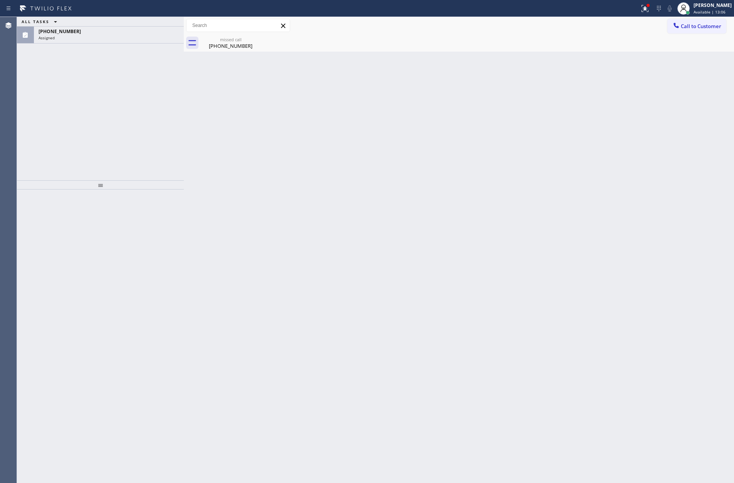
click at [184, 142] on div "ALL TASKS ALL TASKS ACTIVE TASKS TASKS IN WRAP UP [PHONE_NUMBER] Assigned Trans…" at bounding box center [375, 250] width 717 height 466
drag, startPoint x: 563, startPoint y: 173, endPoint x: 731, endPoint y: 23, distance: 225.9
click at [620, 162] on div "Back to Dashboard Change Sender ID Customers Technicians Select a contact Outbo…" at bounding box center [459, 250] width 550 height 466
click at [713, 23] on span "Call to Customer" at bounding box center [700, 26] width 40 height 7
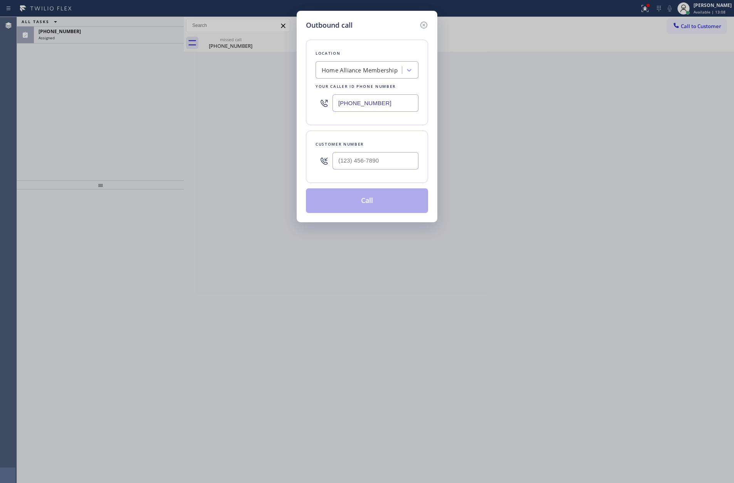
click at [377, 168] on input "text" at bounding box center [375, 160] width 86 height 17
paste input "954) 605-7094"
type input "[PHONE_NUMBER]"
click at [379, 208] on button "Call" at bounding box center [367, 200] width 122 height 25
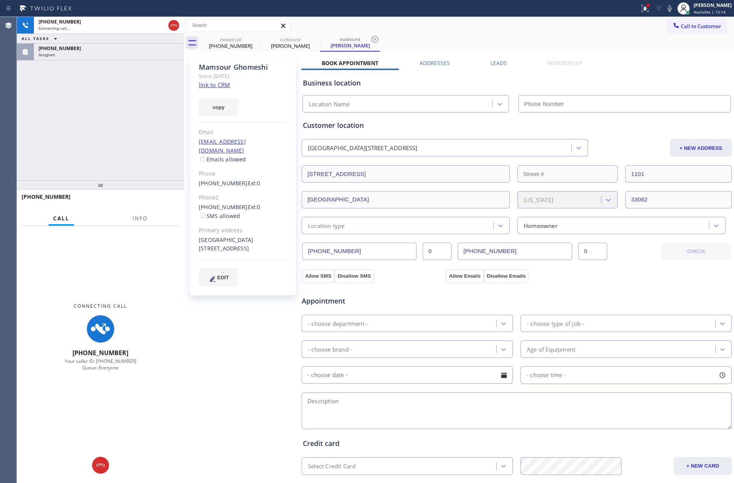
type input "[PHONE_NUMBER]"
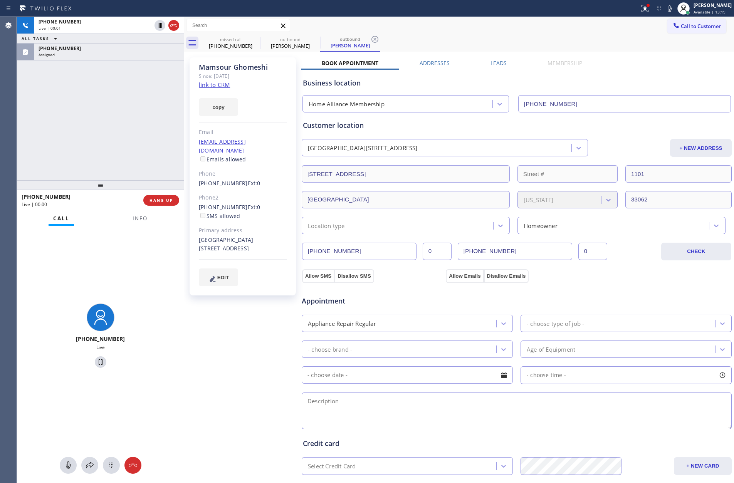
click at [102, 130] on div "[PHONE_NUMBER] Live | 00:01 ALL TASKS ALL TASKS ACTIVE TASKS TASKS IN WRAP UP […" at bounding box center [100, 98] width 167 height 163
click at [219, 83] on link "link to CRM" at bounding box center [214, 85] width 31 height 8
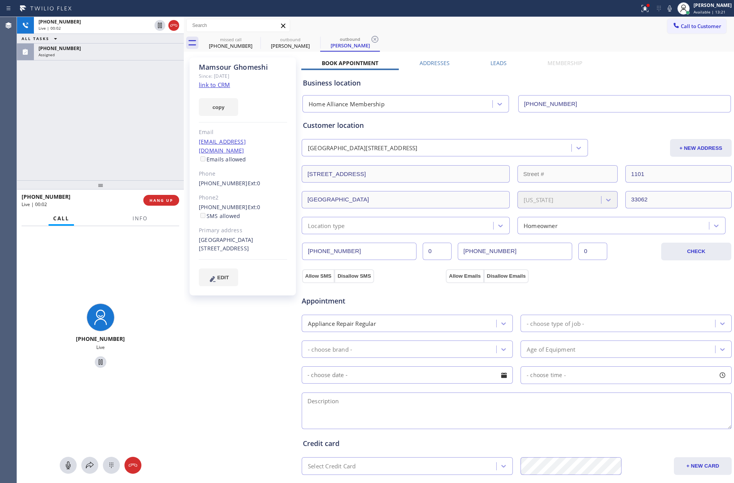
drag, startPoint x: 106, startPoint y: 124, endPoint x: 385, endPoint y: 70, distance: 284.8
click at [111, 125] on div "[PHONE_NUMBER] Live | 00:02 ALL TASKS ALL TASKS ACTIVE TASKS TASKS IN WRAP UP […" at bounding box center [100, 98] width 167 height 163
drag, startPoint x: 76, startPoint y: 81, endPoint x: 92, endPoint y: 117, distance: 39.6
click at [87, 104] on div "[PHONE_NUMBER] Live | 00:31 ALL TASKS ALL TASKS ACTIVE TASKS TASKS IN WRAP UP […" at bounding box center [100, 98] width 167 height 163
click at [162, 201] on span "HANG UP" at bounding box center [160, 200] width 23 height 5
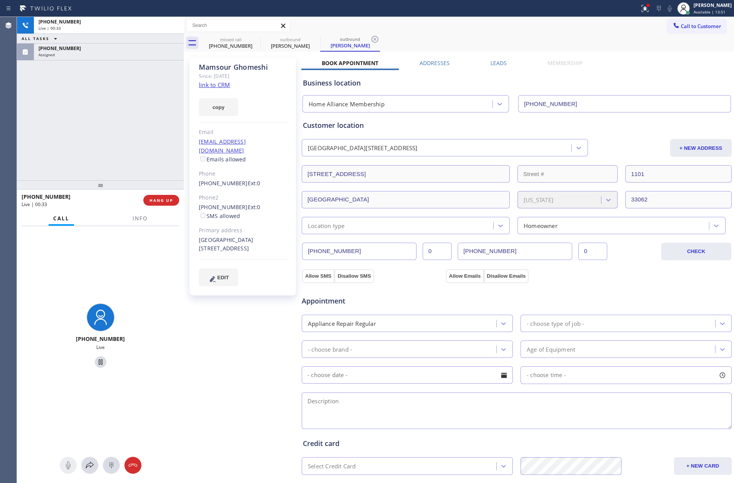
click at [137, 141] on div "[PHONE_NUMBER] Live | 00:33 ALL TASKS ALL TASKS ACTIVE TASKS TASKS IN WRAP UP […" at bounding box center [100, 98] width 167 height 163
drag, startPoint x: 137, startPoint y: 140, endPoint x: 565, endPoint y: 66, distance: 435.0
click at [149, 140] on div "[PHONE_NUMBER] Live | 00:33 ALL TASKS ALL TASKS ACTIVE TASKS TASKS IN WRAP UP […" at bounding box center [100, 98] width 167 height 163
click at [586, 52] on div "[PERSON_NAME] Since: [DATE] link to CRM copy Email [EMAIL_ADDRESS][DOMAIN_NAME]…" at bounding box center [459, 311] width 550 height 518
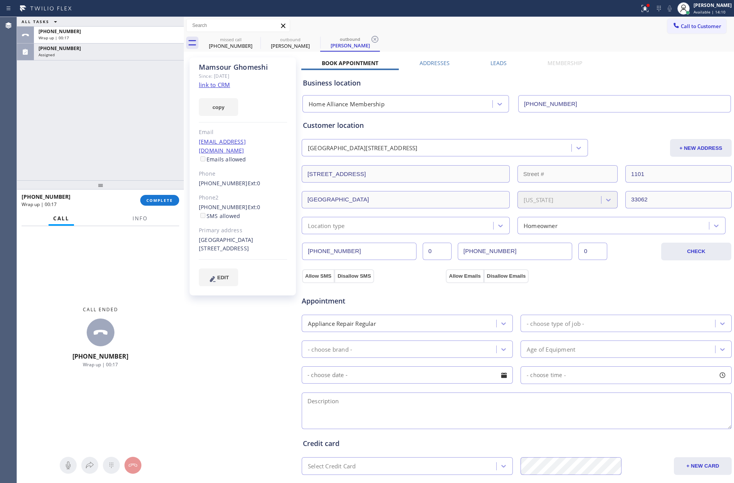
click at [141, 121] on div "ALL TASKS ALL TASKS ACTIVE TASKS TASKS IN WRAP UP [PHONE_NUMBER] Wrap up | 00:[…" at bounding box center [100, 98] width 167 height 163
click at [687, 25] on span "Call to Customer" at bounding box center [700, 26] width 40 height 7
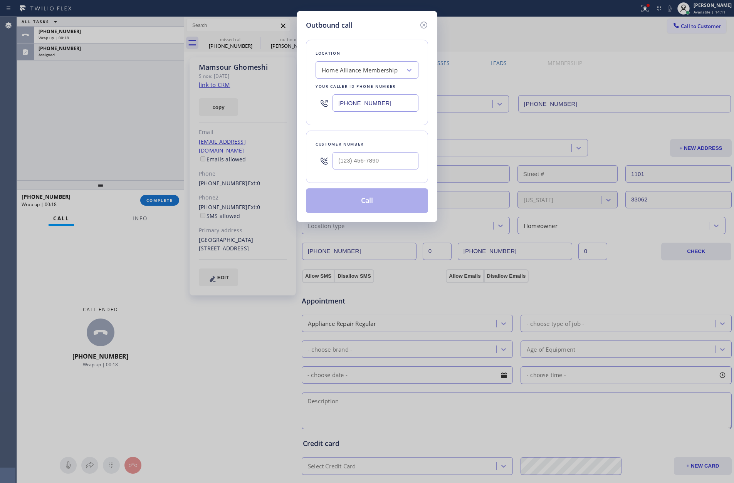
click at [375, 166] on input "text" at bounding box center [375, 160] width 86 height 17
type input "(___) ___-____"
click at [369, 164] on input "(___) ___-____" at bounding box center [375, 160] width 86 height 17
paste input "562) 581-0669"
type input "[PHONE_NUMBER]"
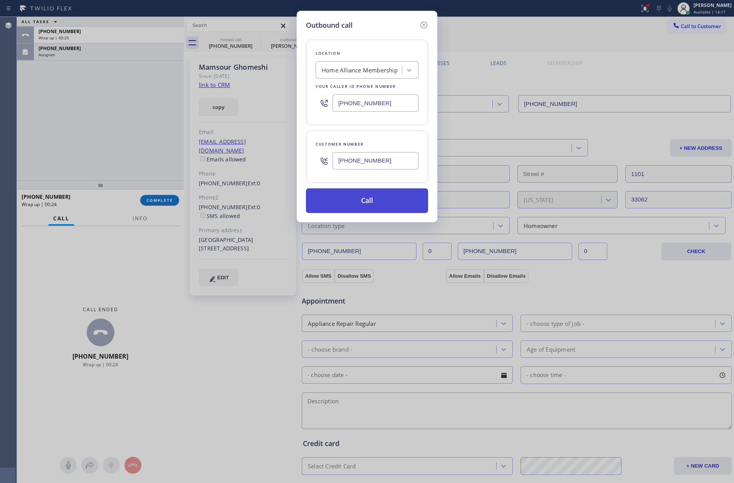
click at [369, 202] on button "Call" at bounding box center [367, 200] width 122 height 25
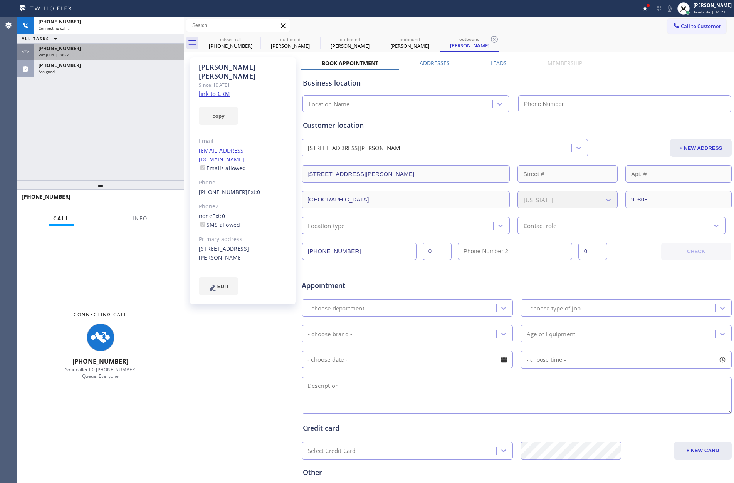
drag, startPoint x: 87, startPoint y: 127, endPoint x: 129, endPoint y: 52, distance: 85.7
click at [87, 126] on div "[PHONE_NUMBER] Connecting call… ALL TASKS ALL TASKS ACTIVE TASKS TASKS IN WRAP …" at bounding box center [100, 98] width 167 height 163
click at [129, 52] on div "Wrap up | 00:28" at bounding box center [109, 54] width 141 height 5
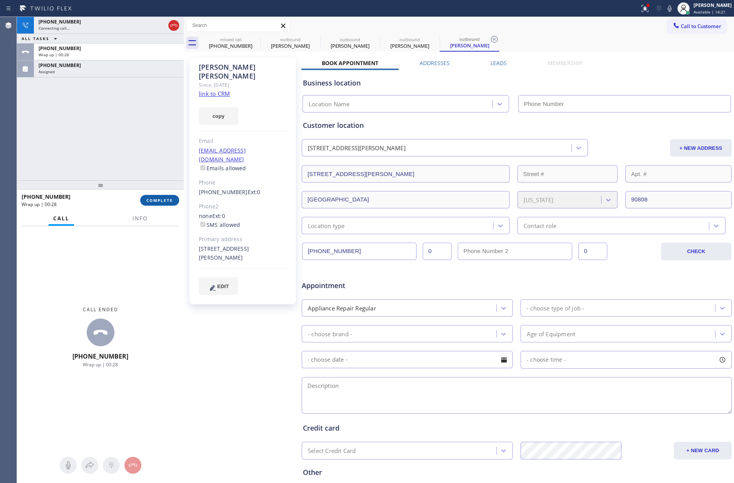
click at [161, 198] on span "COMPLETE" at bounding box center [159, 200] width 27 height 5
type input "[PHONE_NUMBER]"
click at [158, 126] on div "[PHONE_NUMBER] Connecting call… ALL TASKS ALL TASKS ACTIVE TASKS TASKS IN WRAP …" at bounding box center [100, 98] width 167 height 163
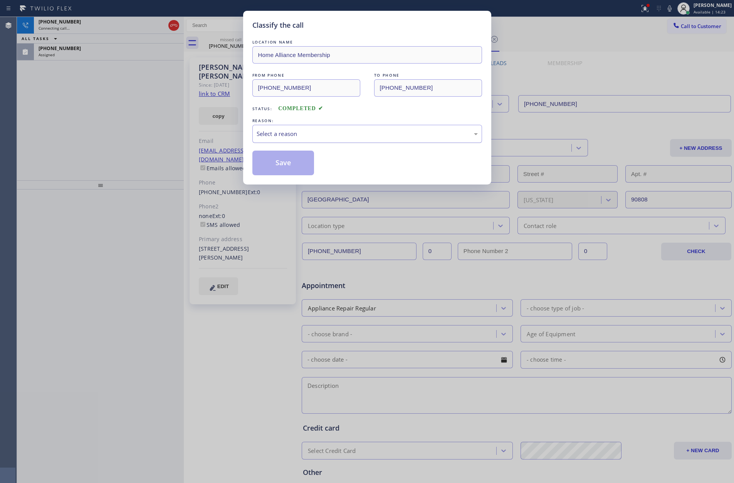
click at [281, 133] on div "Select a reason" at bounding box center [366, 133] width 221 height 9
click at [267, 165] on button "Save" at bounding box center [283, 163] width 62 height 25
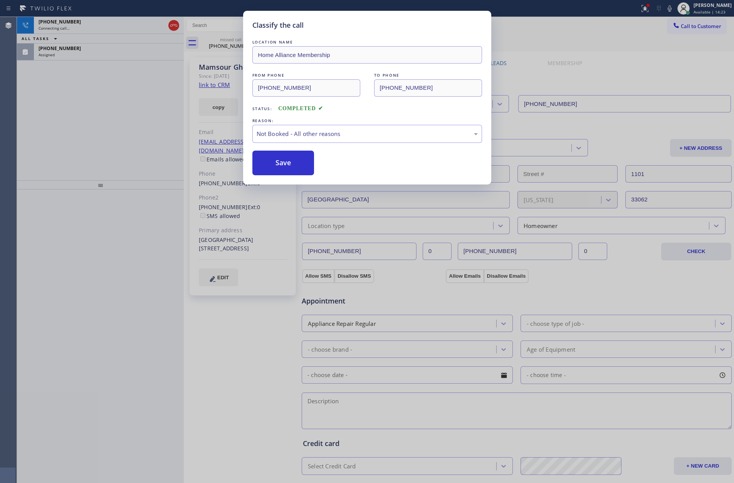
click at [267, 165] on button "Save" at bounding box center [283, 163] width 62 height 25
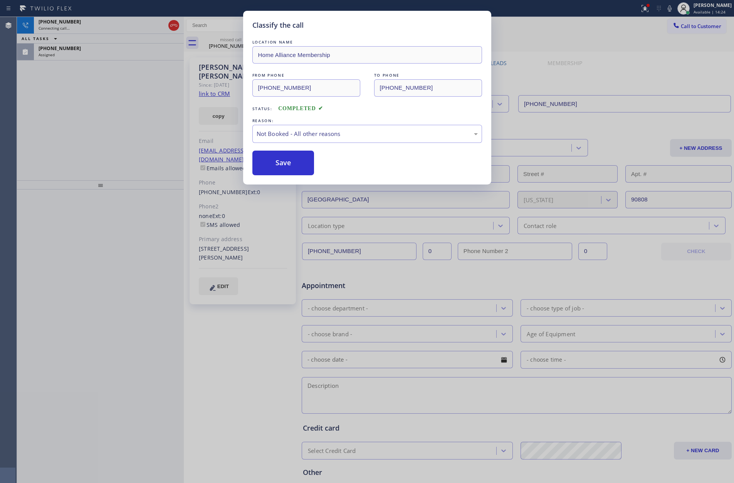
click at [120, 126] on div "Classify the call LOCATION NAME Home Alliance Membership FROM PHONE [PHONE_NUMB…" at bounding box center [367, 241] width 734 height 483
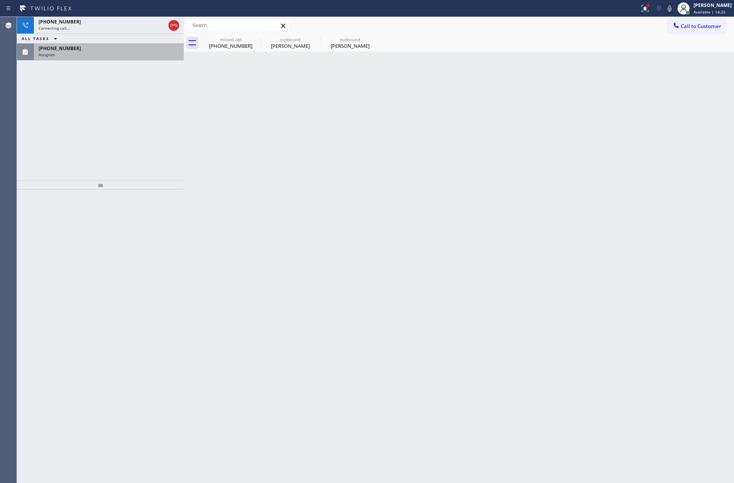
click at [125, 55] on div "Assigned" at bounding box center [109, 54] width 141 height 5
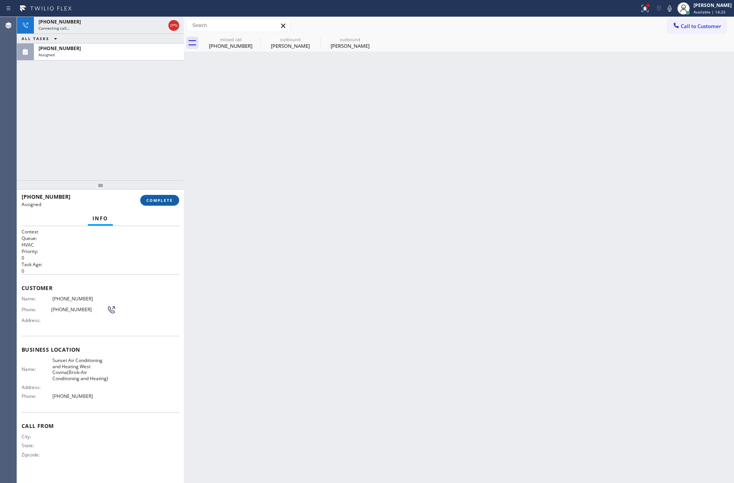
click at [159, 195] on button "COMPLETE" at bounding box center [159, 200] width 39 height 11
drag, startPoint x: 158, startPoint y: 110, endPoint x: 165, endPoint y: 112, distance: 8.0
click at [161, 110] on div "[PHONE_NUMBER] Connecting call… ALL TASKS ALL TASKS ACTIVE TASKS TASKS IN WRAP …" at bounding box center [100, 98] width 167 height 163
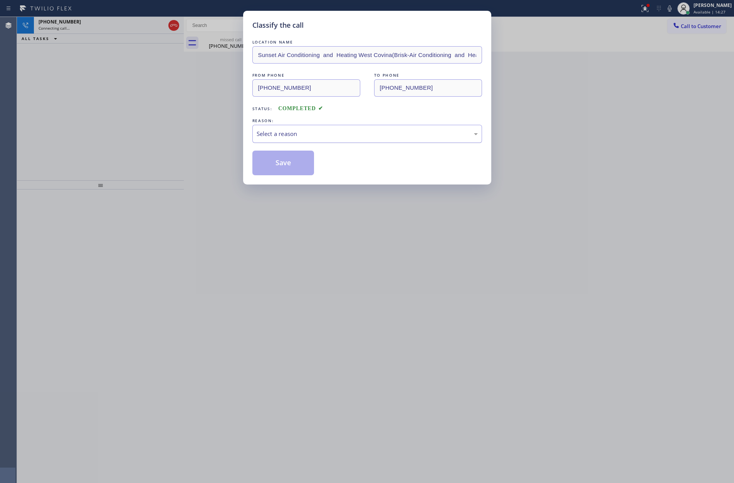
click at [296, 132] on div "Select a reason" at bounding box center [366, 133] width 221 height 9
click at [287, 164] on button "Save" at bounding box center [283, 163] width 62 height 25
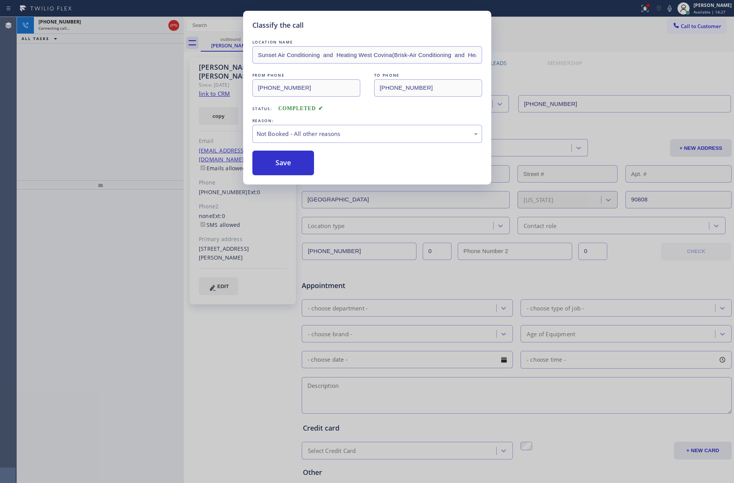
click at [287, 164] on button "Save" at bounding box center [283, 163] width 62 height 25
click at [108, 109] on div "Classify the call LOCATION NAME Sunset Air Conditioning and Heating [GEOGRAPHIC…" at bounding box center [367, 241] width 734 height 483
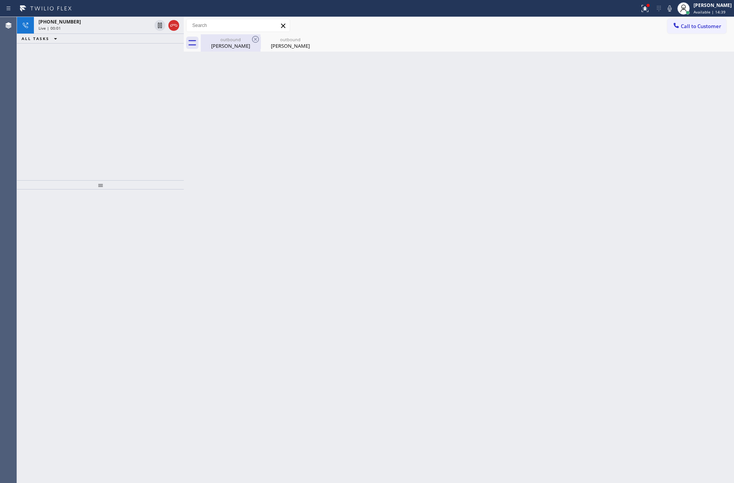
click at [228, 43] on div "[PERSON_NAME]" at bounding box center [230, 45] width 58 height 7
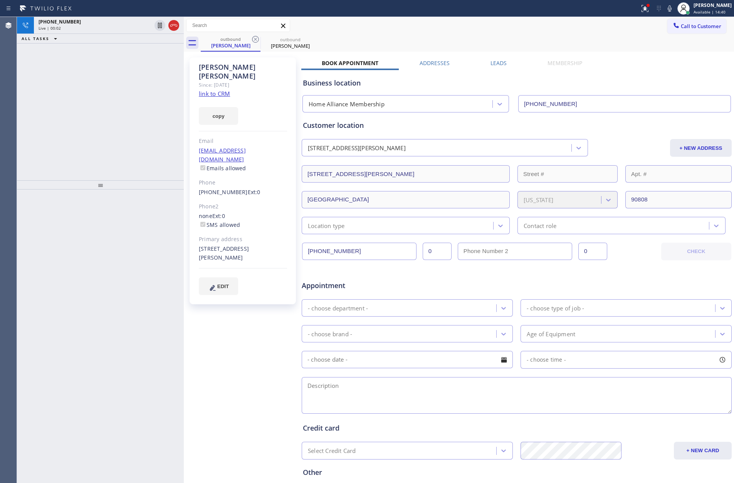
click at [226, 90] on link "link to CRM" at bounding box center [214, 94] width 31 height 8
click at [132, 118] on div "[PHONE_NUMBER] Live | 00:02 ALL TASKS ALL TASKS ACTIVE TASKS TASKS IN WRAP UP" at bounding box center [100, 98] width 167 height 163
drag, startPoint x: 89, startPoint y: 126, endPoint x: 95, endPoint y: 26, distance: 100.7
click at [94, 118] on div "[PHONE_NUMBER] Live | 00:41 ALL TASKS ALL TASKS ACTIVE TASKS TASKS IN WRAP UP" at bounding box center [100, 98] width 167 height 163
click at [95, 25] on div "Live | 00:41" at bounding box center [95, 27] width 113 height 5
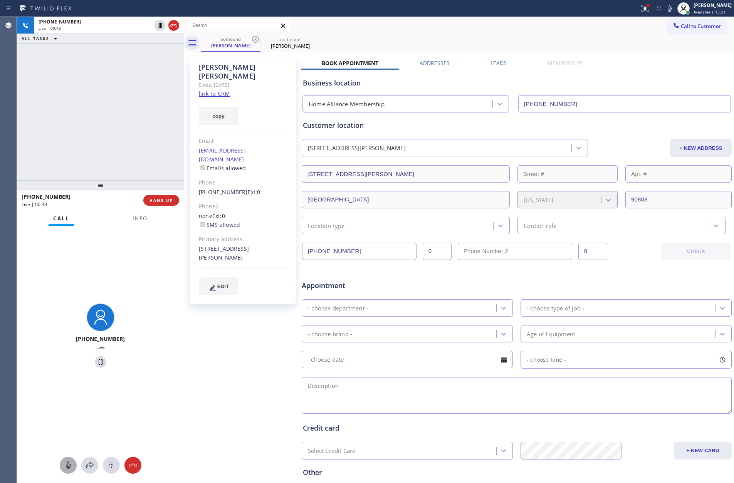
click at [66, 467] on icon at bounding box center [68, 465] width 9 height 9
click at [140, 141] on div "[PHONE_NUMBER] Live | 02:42 ALL TASKS ALL TASKS ACTIVE TASKS TASKS IN WRAP UP […" at bounding box center [100, 98] width 167 height 163
drag, startPoint x: 158, startPoint y: 51, endPoint x: 175, endPoint y: 67, distance: 23.1
click at [159, 51] on icon at bounding box center [159, 51] width 9 height 9
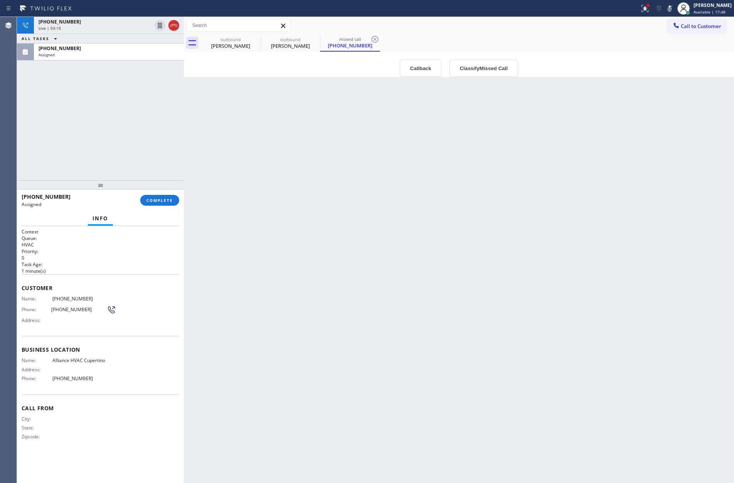
drag, startPoint x: 155, startPoint y: 152, endPoint x: 155, endPoint y: 144, distance: 8.1
click at [155, 149] on div "[PHONE_NUMBER] Live | 03:10 ALL TASKS ALL TASKS ACTIVE TASKS TASKS IN WRAP UP […" at bounding box center [100, 98] width 167 height 163
click at [107, 27] on div "Live | 03:11" at bounding box center [95, 27] width 113 height 5
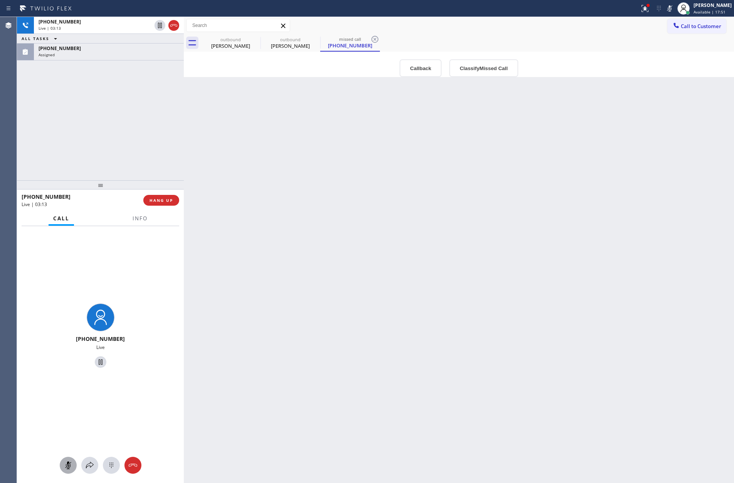
click at [68, 469] on icon at bounding box center [68, 465] width 9 height 9
click at [74, 97] on div "[PHONE_NUMBER] Live | 03:14 ALL TASKS ALL TASKS ACTIVE TASKS TASKS IN WRAP UP […" at bounding box center [100, 98] width 167 height 163
drag, startPoint x: 63, startPoint y: 469, endPoint x: 94, endPoint y: 475, distance: 31.3
click at [64, 469] on icon at bounding box center [68, 465] width 9 height 9
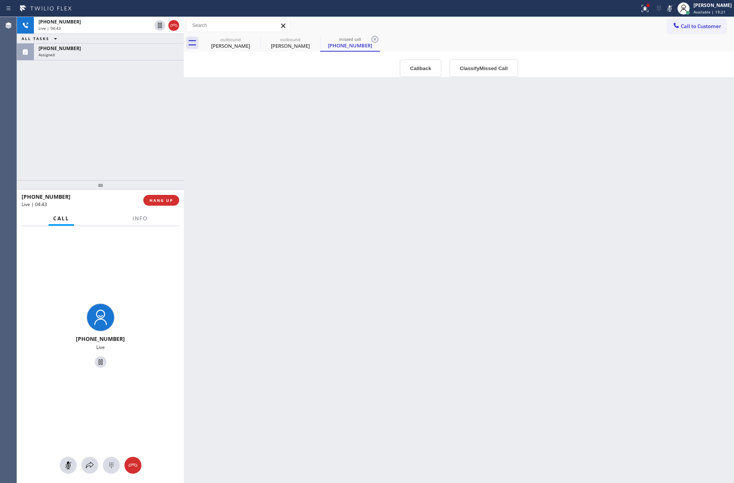
click at [142, 127] on div "[PHONE_NUMBER] Live | 04:43 ALL TASKS ALL TASKS ACTIVE TASKS TASKS IN WRAP UP […" at bounding box center [100, 98] width 167 height 163
drag, startPoint x: 69, startPoint y: 467, endPoint x: 114, endPoint y: 278, distance: 194.9
click at [71, 467] on icon at bounding box center [68, 465] width 9 height 9
click at [136, 172] on div "[PHONE_NUMBER] Live | 06:04 ALL TASKS ALL TASKS ACTIVE TASKS TASKS IN WRAP UP […" at bounding box center [100, 98] width 167 height 163
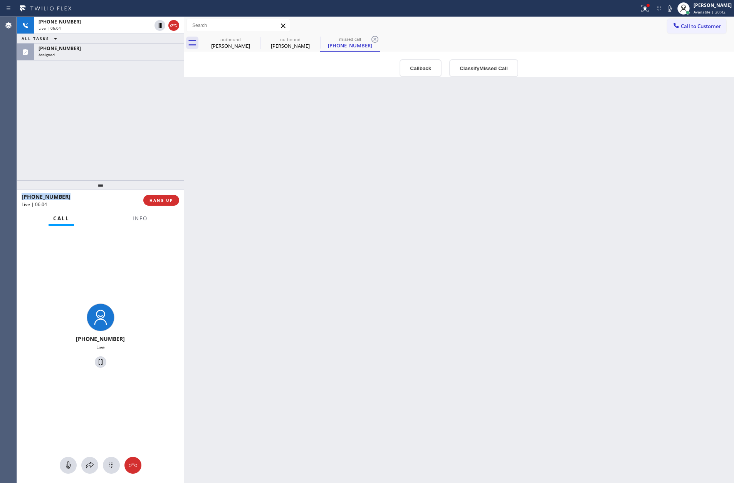
click at [136, 172] on div "[PHONE_NUMBER] Live | 06:04 ALL TASKS ALL TASKS ACTIVE TASKS TASKS IN WRAP UP […" at bounding box center [100, 98] width 167 height 163
click at [115, 122] on div "[PHONE_NUMBER] Live | 06:22 ALL TASKS ALL TASKS ACTIVE TASKS TASKS IN WRAP UP […" at bounding box center [100, 98] width 167 height 163
click at [118, 118] on div "[PHONE_NUMBER] Live | 06:22 ALL TASKS ALL TASKS ACTIVE TASKS TASKS IN WRAP UP […" at bounding box center [100, 98] width 167 height 163
click at [119, 118] on div "[PHONE_NUMBER] Live | 06:22 ALL TASKS ALL TASKS ACTIVE TASKS TASKS IN WRAP UP […" at bounding box center [100, 98] width 167 height 163
click at [125, 126] on div "[PHONE_NUMBER] Live | 06:23 ALL TASKS ALL TASKS ACTIVE TASKS TASKS IN WRAP UP […" at bounding box center [100, 98] width 167 height 163
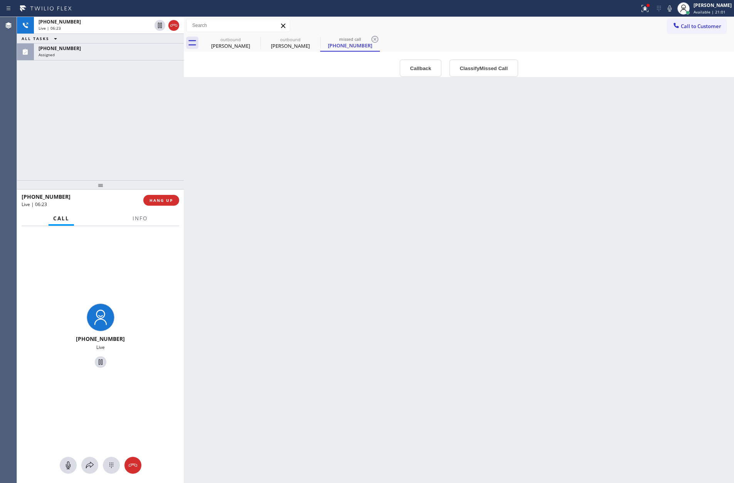
click at [228, 45] on div "[PERSON_NAME]" at bounding box center [230, 45] width 58 height 7
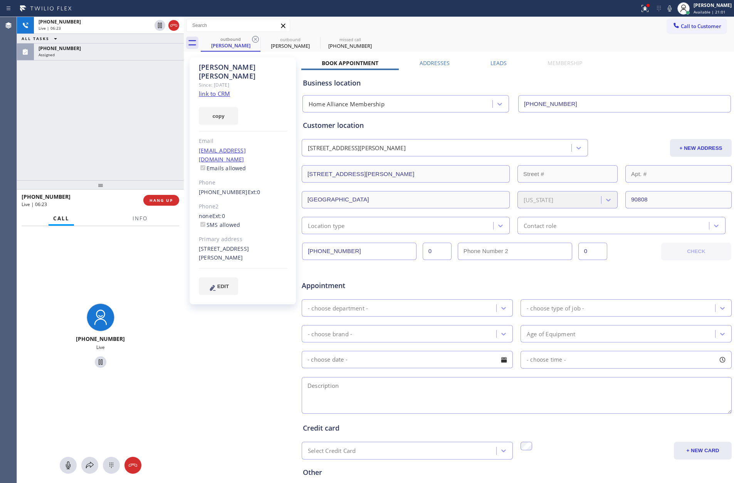
click at [91, 144] on div "[PHONE_NUMBER] Live | 06:23 ALL TASKS ALL TASKS ACTIVE TASKS TASKS IN WRAP UP […" at bounding box center [100, 98] width 167 height 163
click at [91, 144] on div "[PHONE_NUMBER] Live | 06:27 ALL TASKS ALL TASKS ACTIVE TASKS TASKS IN WRAP UP […" at bounding box center [100, 98] width 167 height 163
click at [91, 144] on div "[PHONE_NUMBER] Live | 06:29 ALL TASKS ALL TASKS ACTIVE TASKS TASKS IN WRAP UP […" at bounding box center [100, 98] width 167 height 163
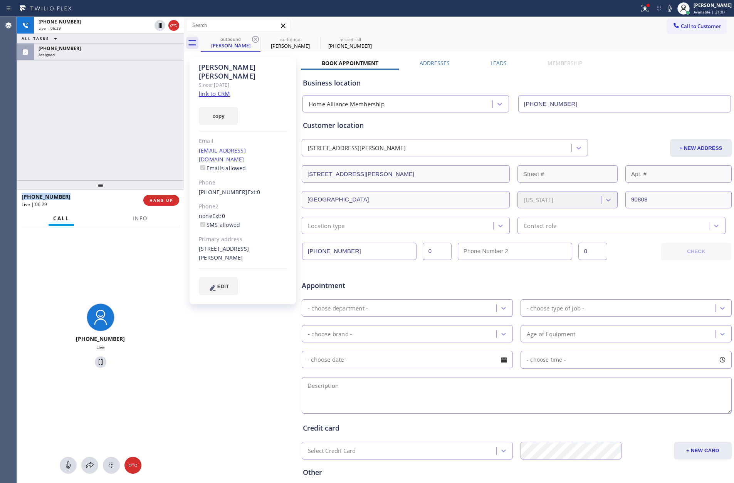
click at [91, 144] on div "[PHONE_NUMBER] Live | 06:29 ALL TASKS ALL TASKS ACTIVE TASKS TASKS IN WRAP UP […" at bounding box center [100, 98] width 167 height 163
click at [91, 144] on div "[PHONE_NUMBER] Live | 06:30 ALL TASKS ALL TASKS ACTIVE TASKS TASKS IN WRAP UP […" at bounding box center [100, 98] width 167 height 163
click at [118, 138] on div "[PHONE_NUMBER] Live | 06:32 ALL TASKS ALL TASKS ACTIVE TASKS TASKS IN WRAP UP […" at bounding box center [100, 98] width 167 height 163
drag, startPoint x: 118, startPoint y: 138, endPoint x: 403, endPoint y: 123, distance: 285.4
click at [136, 147] on div "[PHONE_NUMBER] Live | 06:33 ALL TASKS ALL TASKS ACTIVE TASKS TASKS IN WRAP UP […" at bounding box center [100, 98] width 167 height 163
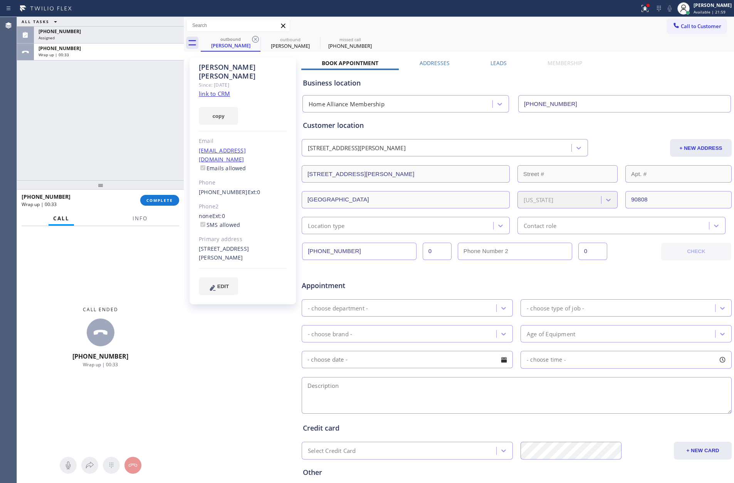
click at [121, 131] on div "ALL TASKS ALL TASKS ACTIVE TASKS TASKS IN WRAP UP [PHONE_NUMBER] Assigned [PHON…" at bounding box center [100, 98] width 167 height 163
click at [109, 137] on div "ALL TASKS ALL TASKS ACTIVE TASKS TASKS IN WRAP UP [PHONE_NUMBER] Assigned [PHON…" at bounding box center [100, 98] width 167 height 163
click at [111, 146] on div "ALL TASKS ALL TASKS ACTIVE TASKS TASKS IN WRAP UP [PHONE_NUMBER] Assigned [PHON…" at bounding box center [100, 98] width 167 height 163
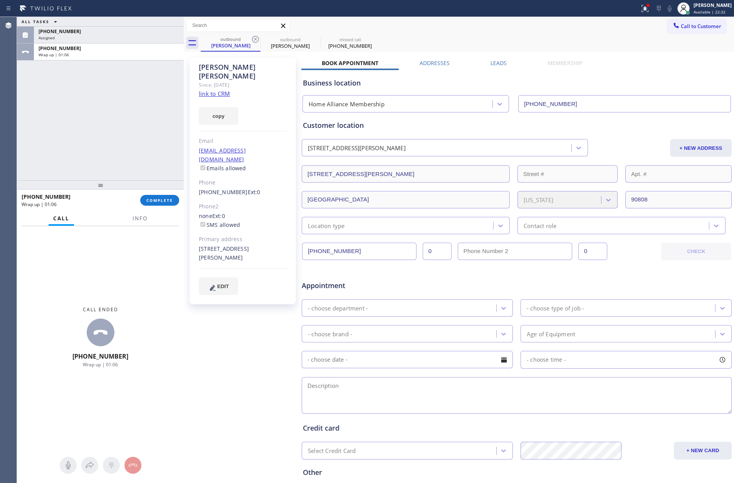
click at [149, 156] on div "ALL TASKS ALL TASKS ACTIVE TASKS TASKS IN WRAP UP [PHONE_NUMBER] Assigned [PHON…" at bounding box center [100, 98] width 167 height 163
drag, startPoint x: 157, startPoint y: 201, endPoint x: 126, endPoint y: 117, distance: 89.6
click at [158, 198] on span "COMPLETE" at bounding box center [159, 200] width 27 height 5
click at [126, 117] on div "ALL TASKS ALL TASKS ACTIVE TASKS TASKS IN WRAP UP [PHONE_NUMBER] Assigned [PHON…" at bounding box center [100, 98] width 167 height 163
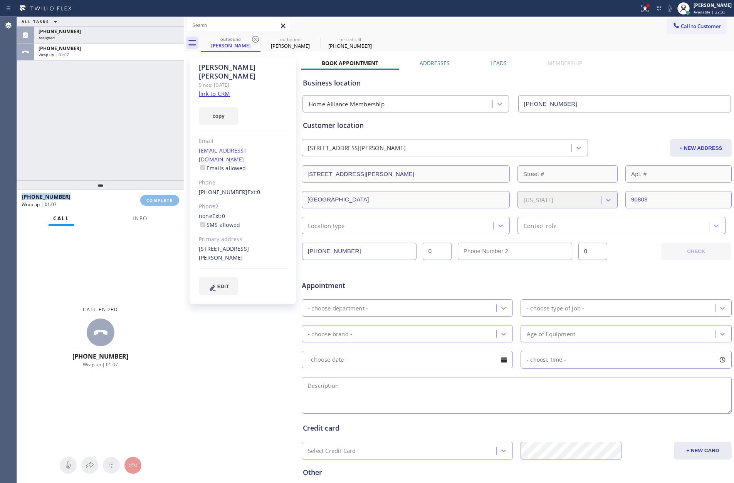
click at [126, 117] on div "ALL TASKS ALL TASKS ACTIVE TASKS TASKS IN WRAP UP [PHONE_NUMBER] Assigned [PHON…" at bounding box center [100, 98] width 167 height 163
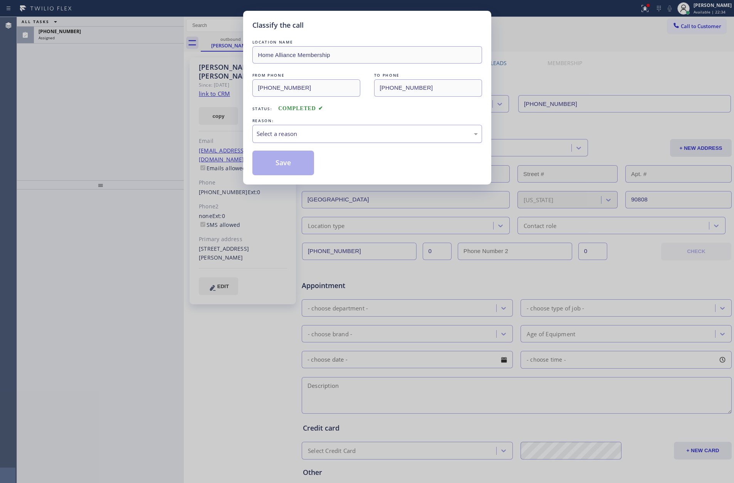
click at [315, 137] on div "Select a reason" at bounding box center [366, 133] width 221 height 9
click at [282, 164] on button "Save" at bounding box center [283, 163] width 62 height 25
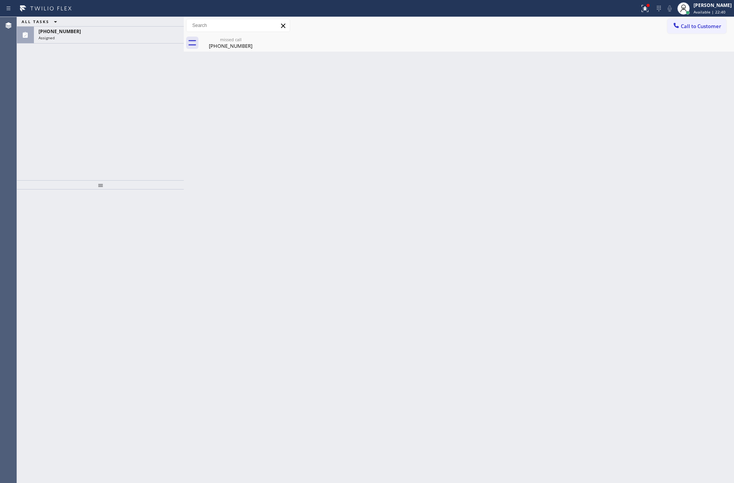
click at [328, 210] on div "Back to Dashboard Change Sender ID Customers Technicians Select a contact Outbo…" at bounding box center [459, 250] width 550 height 466
click at [686, 23] on span "Call to Customer" at bounding box center [700, 26] width 40 height 7
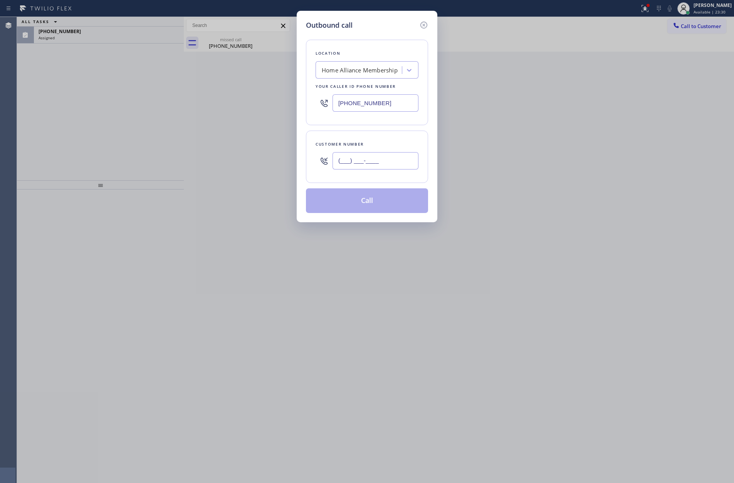
click at [399, 159] on input "(___) ___-____" at bounding box center [375, 160] width 86 height 17
paste input "2817"
click at [399, 159] on input "(___) ___-2817" at bounding box center [375, 160] width 86 height 17
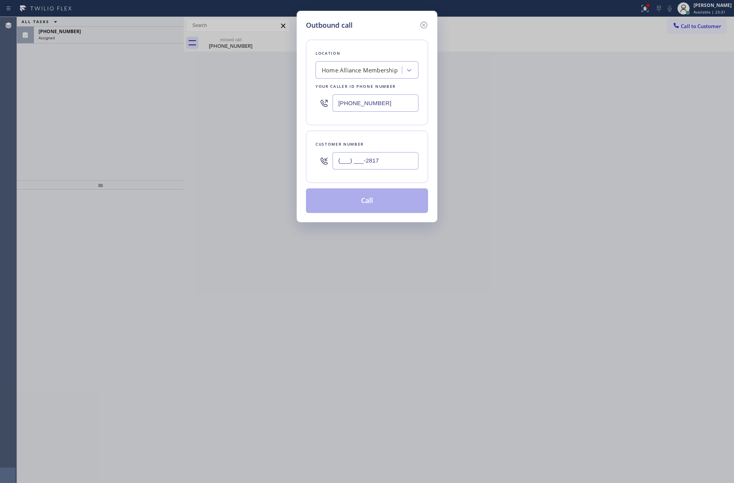
click at [399, 159] on input "(___) ___-2817" at bounding box center [375, 160] width 86 height 17
paste input "281) 739-0832"
type input "[PHONE_NUMBER]"
click at [378, 206] on button "Call" at bounding box center [367, 200] width 122 height 25
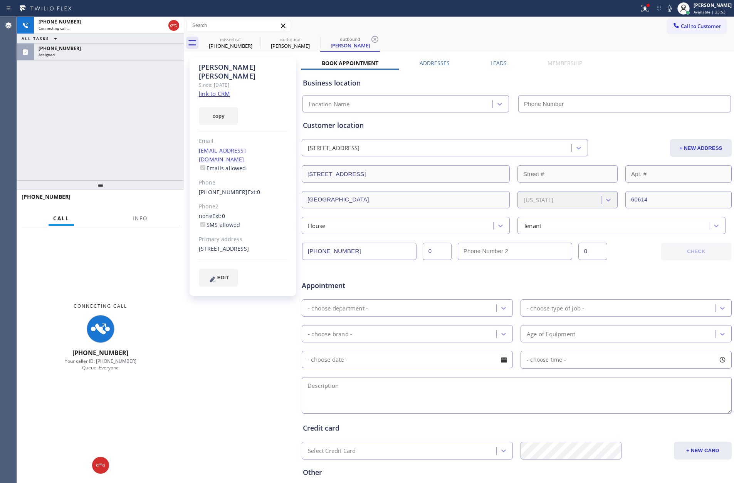
type input "[PHONE_NUMBER]"
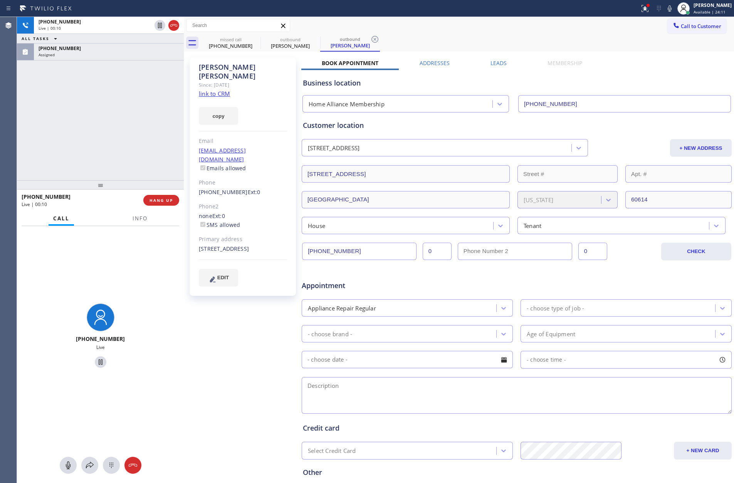
click at [215, 90] on link "link to CRM" at bounding box center [214, 94] width 31 height 8
click at [139, 113] on div "[PHONE_NUMBER] Live | 00:10 ALL TASKS ALL TASKS ACTIVE TASKS TASKS IN WRAP UP […" at bounding box center [100, 98] width 167 height 163
click at [156, 204] on button "HANG UP" at bounding box center [161, 200] width 36 height 11
click at [131, 114] on div "[PHONE_NUMBER] Live | 00:39 ALL TASKS ALL TASKS ACTIVE TASKS TASKS IN WRAP UP […" at bounding box center [100, 98] width 167 height 163
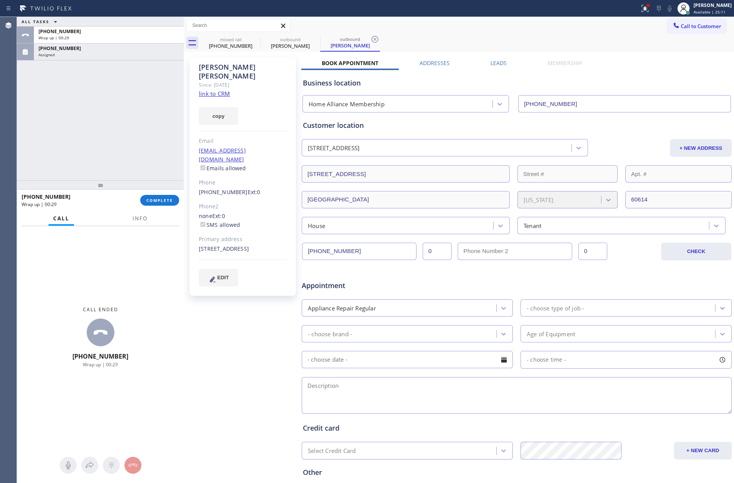
click at [127, 102] on div "ALL TASKS ALL TASKS ACTIVE TASKS TASKS IN WRAP UP [PHONE_NUMBER] Wrap up | 00:[…" at bounding box center [100, 98] width 167 height 163
click at [129, 37] on div "Wrap up | 00:30" at bounding box center [109, 37] width 141 height 5
click at [129, 37] on div "Wrap up | 00:31" at bounding box center [109, 37] width 141 height 5
click at [129, 37] on div "Wrap up | 00:35" at bounding box center [109, 37] width 141 height 5
click at [129, 37] on div "Wrap up | 00:36" at bounding box center [109, 37] width 141 height 5
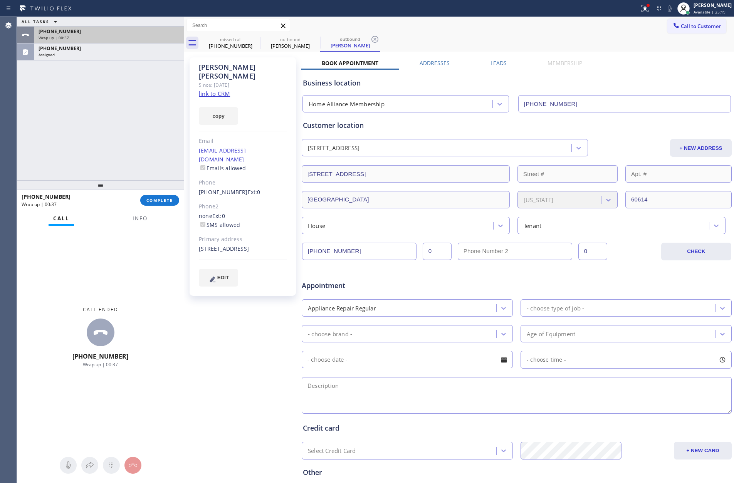
click at [129, 37] on div "Wrap up | 00:37" at bounding box center [109, 37] width 141 height 5
click at [129, 37] on div "Wrap up | 00:39" at bounding box center [109, 37] width 141 height 5
click at [129, 37] on div "Wrap up | 00:42" at bounding box center [109, 37] width 141 height 5
click at [129, 37] on div "Wrap up | 00:43" at bounding box center [109, 37] width 141 height 5
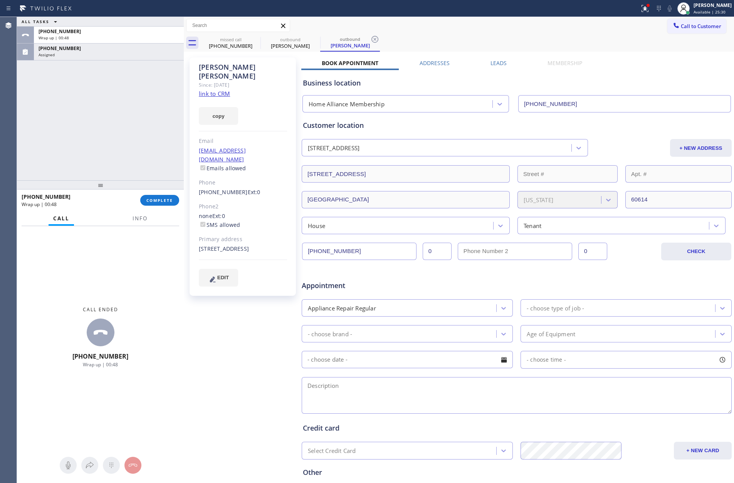
click at [118, 134] on div "ALL TASKS ALL TASKS ACTIVE TASKS TASKS IN WRAP UP [PHONE_NUMBER] Wrap up | 00:[…" at bounding box center [100, 98] width 167 height 163
click at [107, 34] on div "[PHONE_NUMBER]" at bounding box center [109, 31] width 141 height 7
click at [108, 109] on div "ALL TASKS ALL TASKS ACTIVE TASKS TASKS IN WRAP UP [PHONE_NUMBER] Wrap up | 01:[…" at bounding box center [100, 98] width 167 height 163
click at [122, 29] on div "[PHONE_NUMBER]" at bounding box center [109, 31] width 141 height 7
click at [122, 32] on div "[PHONE_NUMBER]" at bounding box center [109, 31] width 141 height 7
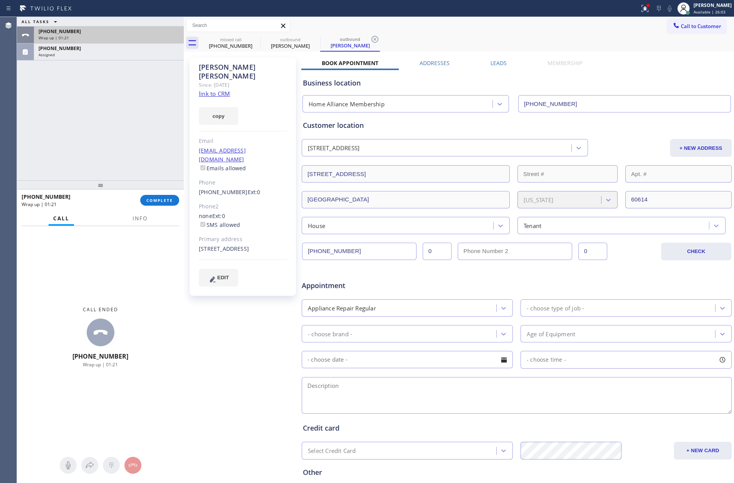
click at [122, 32] on div "[PHONE_NUMBER]" at bounding box center [109, 31] width 141 height 7
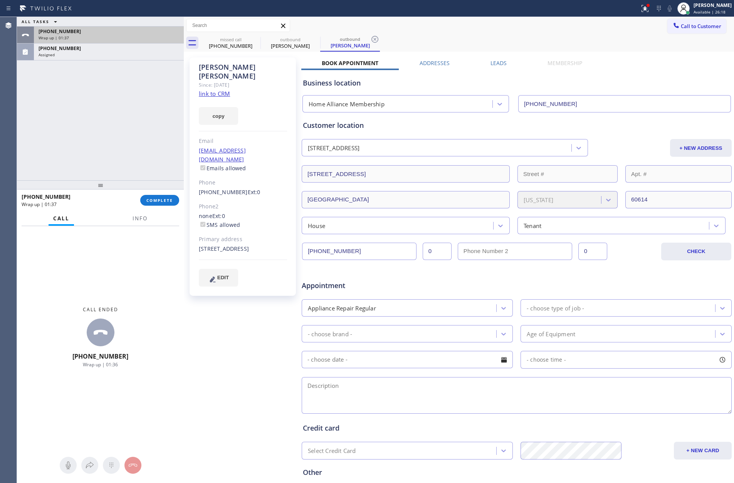
click at [122, 32] on div "[PHONE_NUMBER]" at bounding box center [109, 31] width 141 height 7
click at [142, 153] on div "ALL TASKS ALL TASKS ACTIVE TASKS TASKS IN WRAP UP [PHONE_NUMBER] Wrap up | 01:[…" at bounding box center [100, 98] width 167 height 163
click at [162, 32] on div "[PHONE_NUMBER]" at bounding box center [109, 31] width 141 height 7
click at [169, 199] on span "COMPLETE" at bounding box center [159, 200] width 27 height 5
click at [158, 105] on div "ALL TASKS ALL TASKS ACTIVE TASKS TASKS IN WRAP UP [PHONE_NUMBER] Wrap up | 01:[…" at bounding box center [100, 98] width 167 height 163
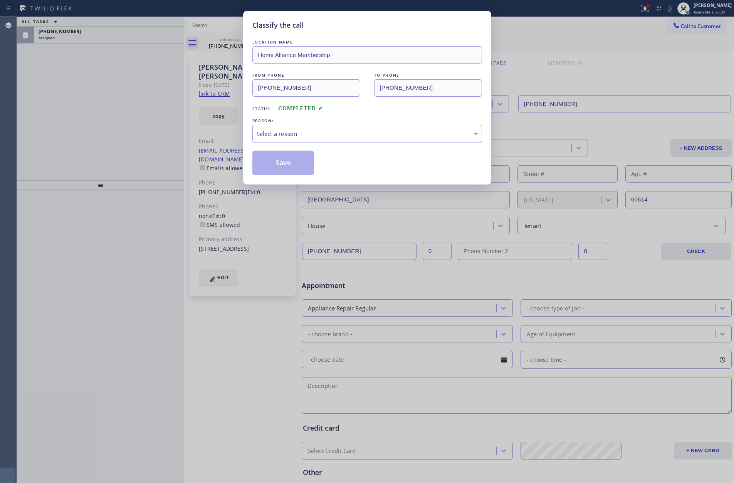
click at [275, 138] on div "Select a reason" at bounding box center [366, 133] width 221 height 9
click at [284, 162] on button "Save" at bounding box center [283, 163] width 62 height 25
click at [285, 162] on button "Save" at bounding box center [283, 163] width 62 height 25
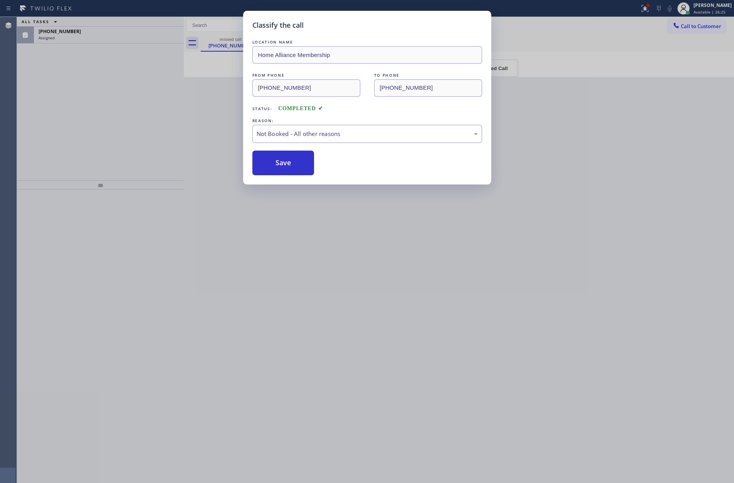
click at [134, 119] on div "Classify the call LOCATION NAME Home Alliance Membership FROM PHONE [PHONE_NUMB…" at bounding box center [367, 241] width 734 height 483
click at [134, 119] on div "ALL TASKS ALL TASKS ACTIVE TASKS TASKS IN WRAP UP [PHONE_NUMBER] Assigned" at bounding box center [100, 98] width 167 height 163
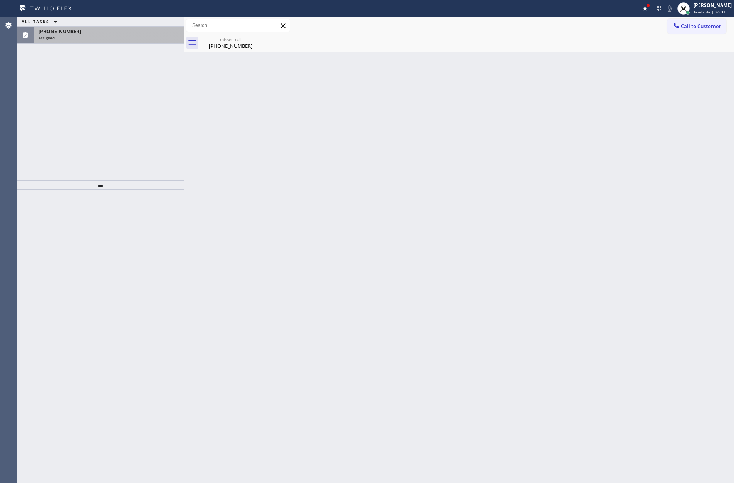
click at [125, 37] on div "Assigned" at bounding box center [109, 37] width 141 height 5
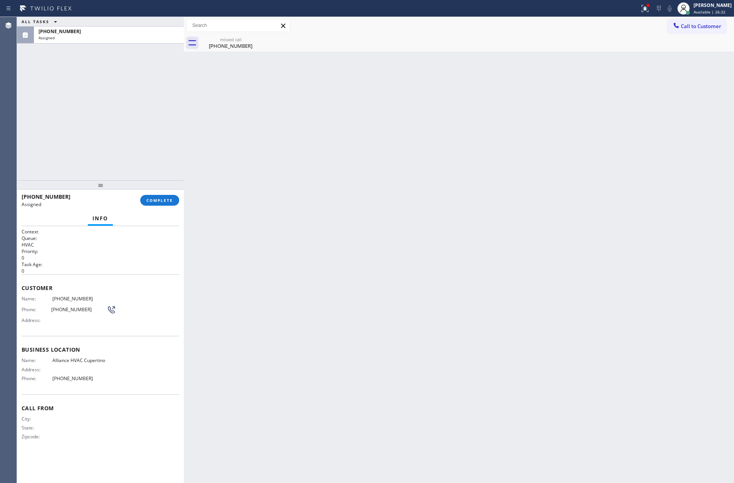
click at [159, 161] on div "ALL TASKS ALL TASKS ACTIVE TASKS TASKS IN WRAP UP [PHONE_NUMBER] Assigned" at bounding box center [100, 98] width 167 height 163
drag, startPoint x: 235, startPoint y: 178, endPoint x: 291, endPoint y: 191, distance: 57.6
click at [252, 182] on div "Back to Dashboard Change Sender ID Customers Technicians Select a contact Outbo…" at bounding box center [459, 250] width 550 height 466
drag, startPoint x: 181, startPoint y: 139, endPoint x: 102, endPoint y: 10, distance: 151.7
click at [184, 129] on div at bounding box center [184, 250] width 0 height 466
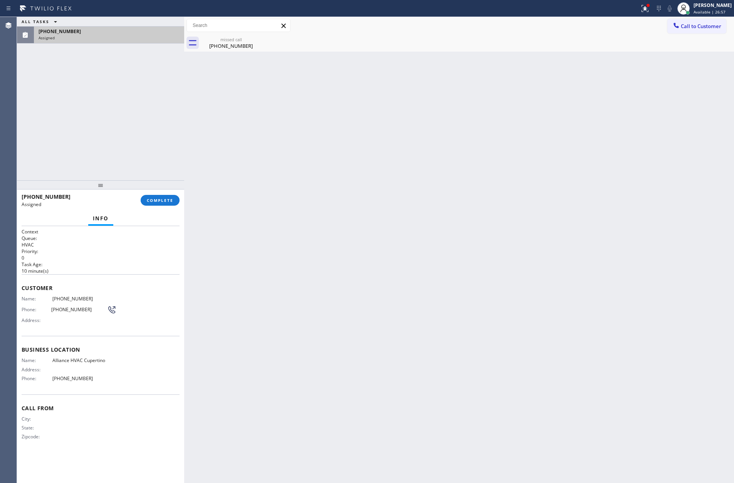
click at [106, 32] on div "[PHONE_NUMBER]" at bounding box center [109, 31] width 141 height 7
click at [149, 136] on div "ALL TASKS ALL TASKS ACTIVE TASKS TASKS IN WRAP UP [PHONE_NUMBER] Assigned" at bounding box center [100, 98] width 167 height 163
drag, startPoint x: 195, startPoint y: 136, endPoint x: 199, endPoint y: 197, distance: 60.6
click at [199, 136] on div "Back to Dashboard Change Sender ID Customers Technicians Select a contact Outbo…" at bounding box center [459, 250] width 550 height 466
drag, startPoint x: 140, startPoint y: 109, endPoint x: 139, endPoint y: 130, distance: 20.9
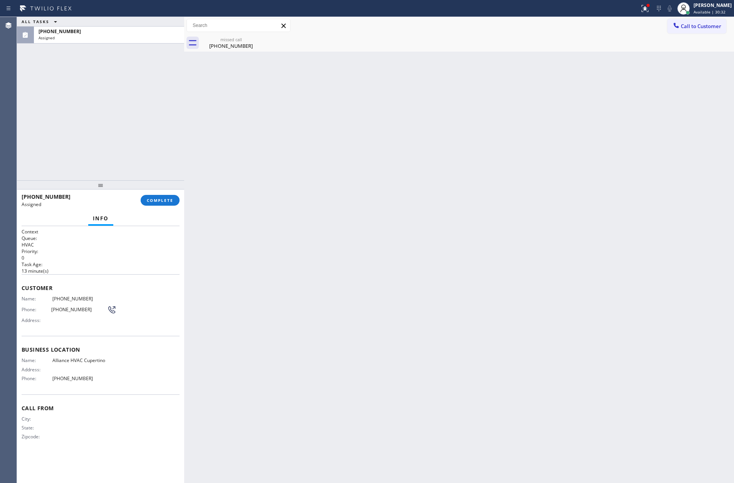
click at [139, 114] on div "ALL TASKS ALL TASKS ACTIVE TASKS TASKS IN WRAP UP [PHONE_NUMBER] Assigned" at bounding box center [100, 98] width 167 height 163
click at [222, 48] on div "[PHONE_NUMBER]" at bounding box center [231, 45] width 58 height 7
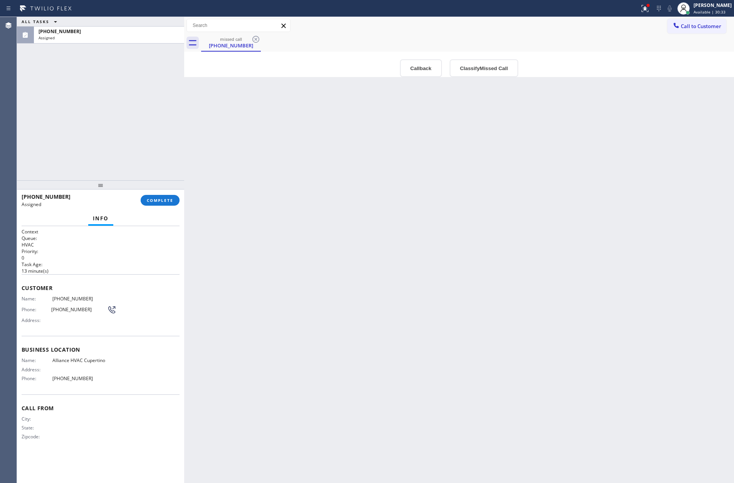
click at [414, 71] on button "Callback" at bounding box center [421, 68] width 42 height 18
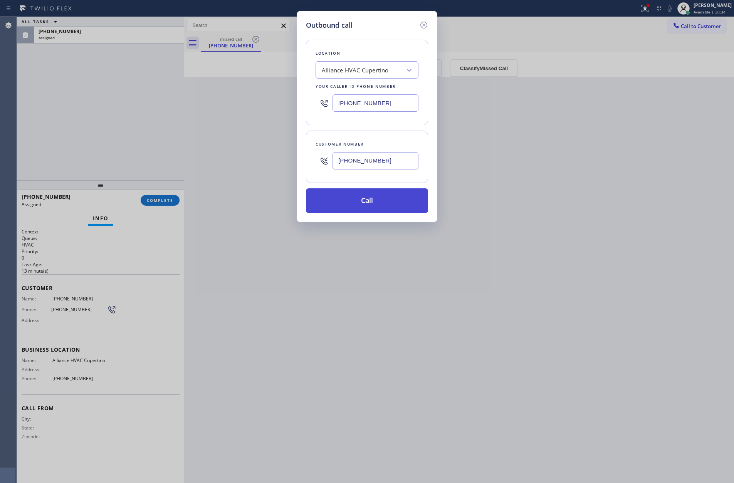
click at [384, 194] on button "Call" at bounding box center [367, 200] width 122 height 25
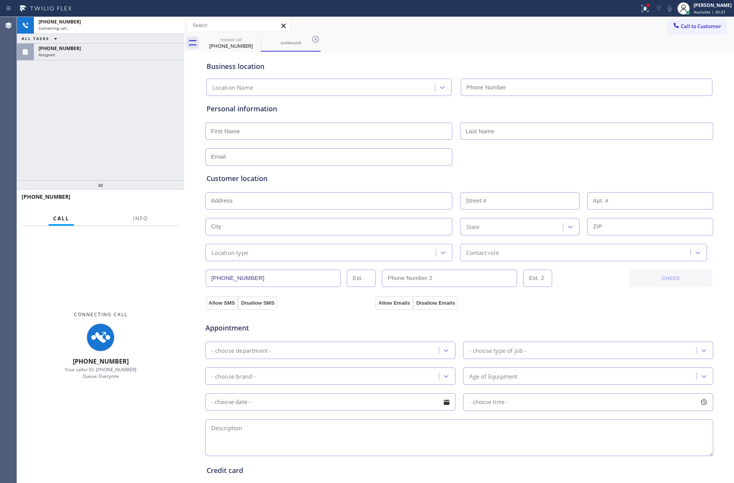
type input "[PHONE_NUMBER]"
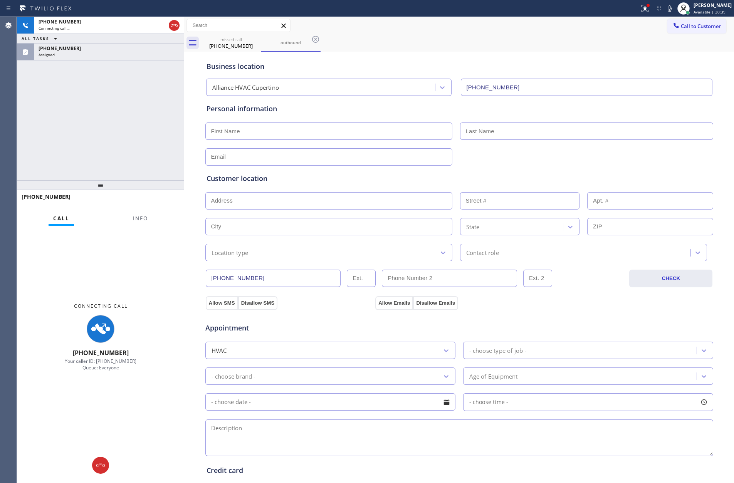
click at [127, 112] on div "[PHONE_NUMBER] Connecting call… ALL TASKS ALL TASKS ACTIVE TASKS TASKS IN WRAP …" at bounding box center [100, 98] width 167 height 163
click at [159, 99] on div "[PHONE_NUMBER] Connecting call… ALL TASKS ALL TASKS ACTIVE TASKS TASKS IN WRAP …" at bounding box center [100, 98] width 167 height 163
click at [174, 24] on icon at bounding box center [174, 25] width 7 height 2
click at [140, 180] on div at bounding box center [100, 184] width 167 height 9
click at [142, 177] on div "[PHONE_NUMBER] Connecting call… ALL TASKS ALL TASKS ACTIVE TASKS TASKS IN WRAP …" at bounding box center [100, 98] width 167 height 163
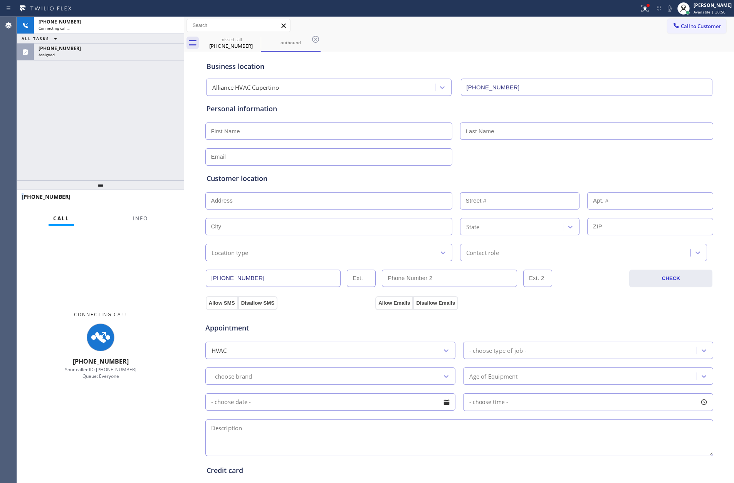
click at [142, 177] on div "[PHONE_NUMBER] Connecting call… ALL TASKS ALL TASKS ACTIVE TASKS TASKS IN WRAP …" at bounding box center [100, 98] width 167 height 163
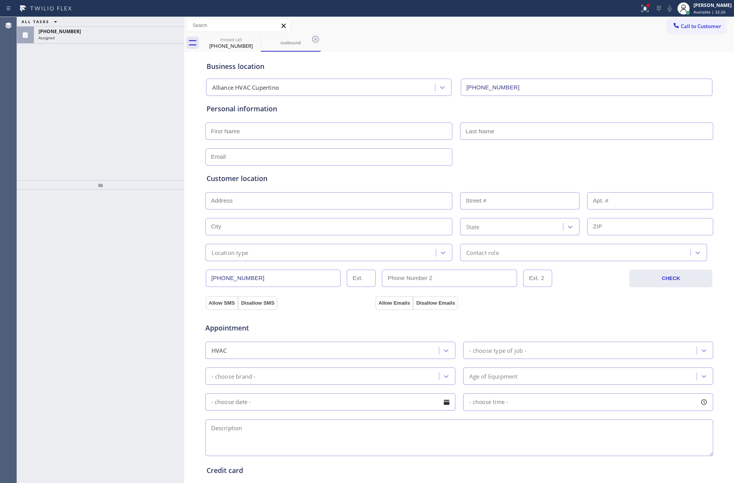
drag, startPoint x: 672, startPoint y: 23, endPoint x: 543, endPoint y: 77, distance: 138.8
click at [680, 23] on span "Call to Customer" at bounding box center [700, 26] width 40 height 7
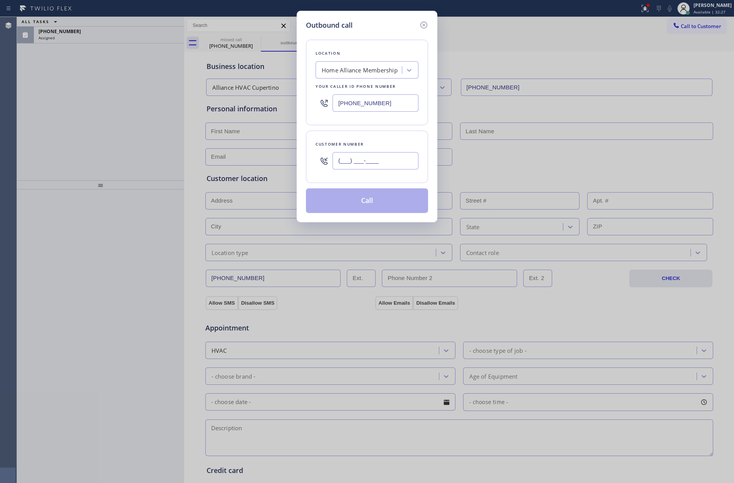
click at [389, 163] on input "(___) ___-____" at bounding box center [375, 160] width 86 height 17
paste input "562) 754-0814"
type input "[PHONE_NUMBER]"
click at [379, 209] on button "Call" at bounding box center [367, 200] width 122 height 25
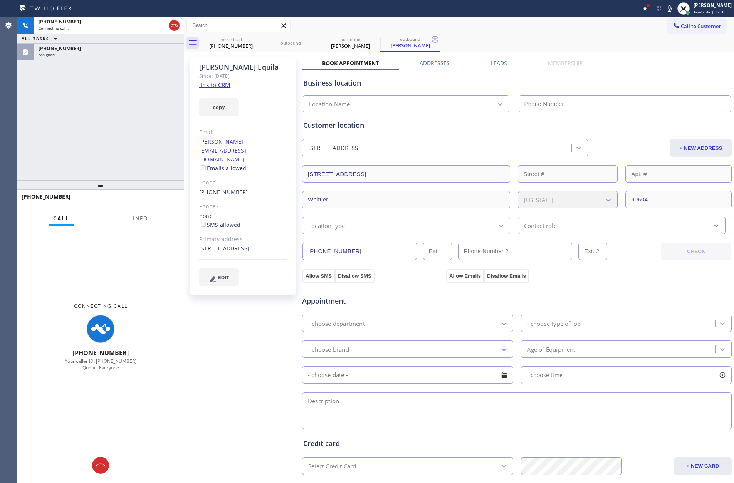
type input "[PHONE_NUMBER]"
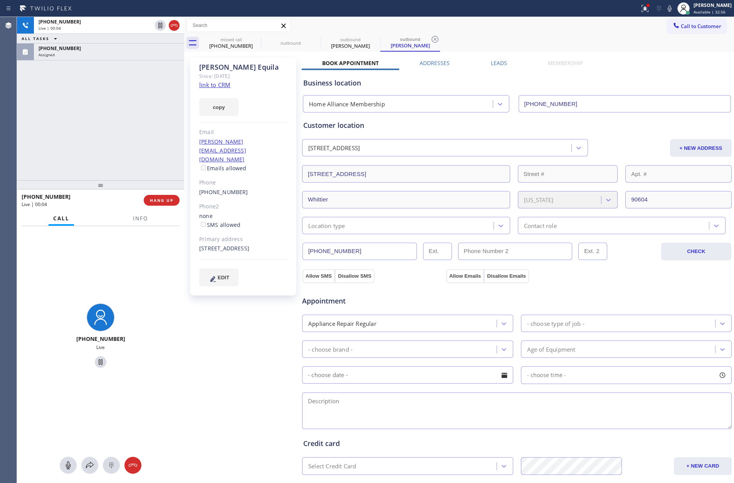
drag, startPoint x: 112, startPoint y: 121, endPoint x: 238, endPoint y: 95, distance: 128.7
click at [129, 122] on div "[PHONE_NUMBER] Live | 00:04 ALL TASKS ALL TASKS ACTIVE TASKS TASKS IN WRAP UP […" at bounding box center [100, 98] width 167 height 163
click at [223, 85] on link "link to CRM" at bounding box center [214, 85] width 31 height 8
drag, startPoint x: 157, startPoint y: 126, endPoint x: 251, endPoint y: 92, distance: 100.0
click at [177, 121] on div "[PHONE_NUMBER] Live | 00:09 ALL TASKS ALL TASKS ACTIVE TASKS TASKS IN WRAP UP […" at bounding box center [100, 98] width 167 height 163
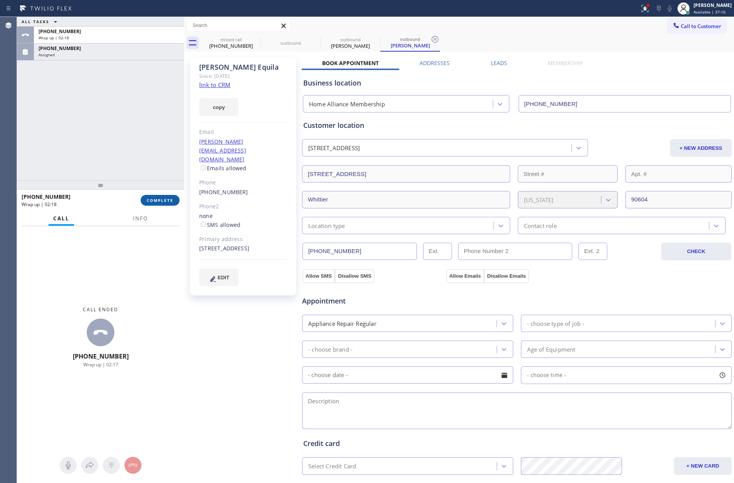
click at [174, 201] on button "COMPLETE" at bounding box center [160, 200] width 39 height 11
click at [113, 42] on div "[PHONE_NUMBER] Wrap up | 02:18" at bounding box center [107, 35] width 147 height 17
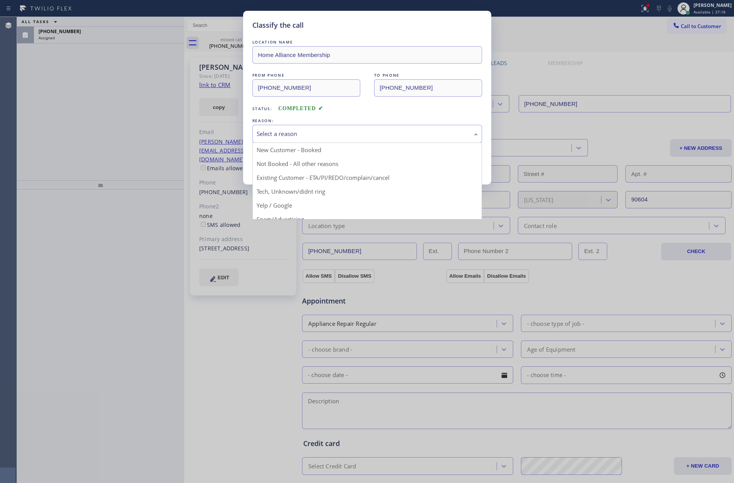
click at [288, 133] on div "Select a reason" at bounding box center [366, 133] width 221 height 9
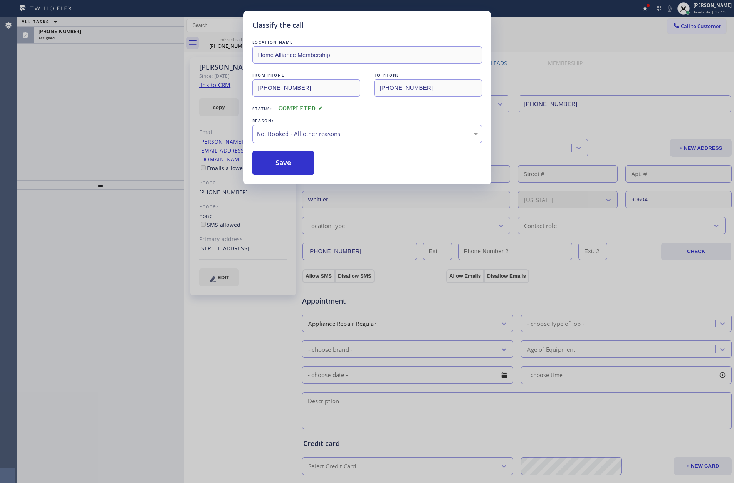
click at [290, 164] on button "Save" at bounding box center [283, 163] width 62 height 25
click at [129, 131] on div "Classify the call LOCATION NAME Home Alliance Membership FROM PHONE [PHONE_NUMB…" at bounding box center [367, 241] width 734 height 483
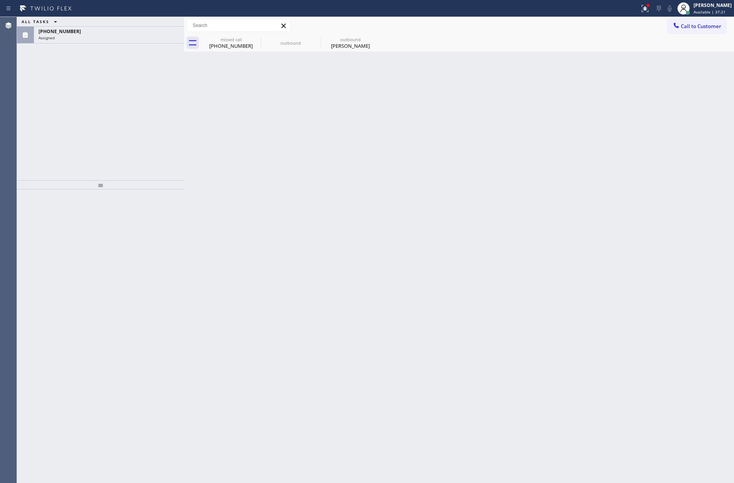
drag, startPoint x: 123, startPoint y: 35, endPoint x: 193, endPoint y: 164, distance: 147.2
click at [128, 40] on div "[PHONE_NUMBER] Assigned" at bounding box center [107, 35] width 147 height 17
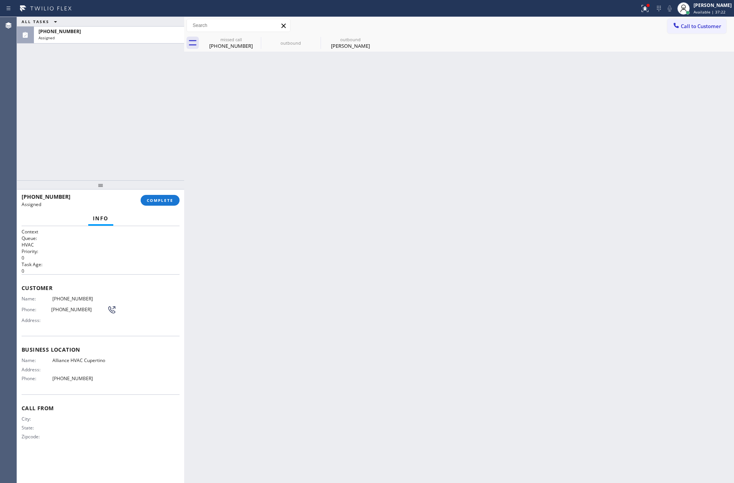
click at [124, 110] on div "ALL TASKS ALL TASKS ACTIVE TASKS TASKS IN WRAP UP [PHONE_NUMBER] Assigned" at bounding box center [100, 98] width 167 height 163
click at [152, 204] on button "COMPLETE" at bounding box center [160, 200] width 39 height 11
click at [117, 80] on div "ALL TASKS ALL TASKS ACTIVE TASKS TASKS IN WRAP UP [PHONE_NUMBER] Assigned" at bounding box center [100, 98] width 167 height 163
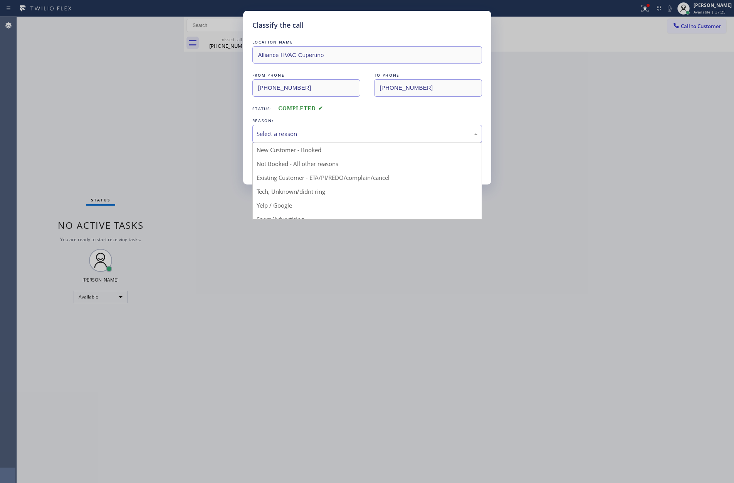
click at [276, 135] on div "Select a reason" at bounding box center [366, 133] width 221 height 9
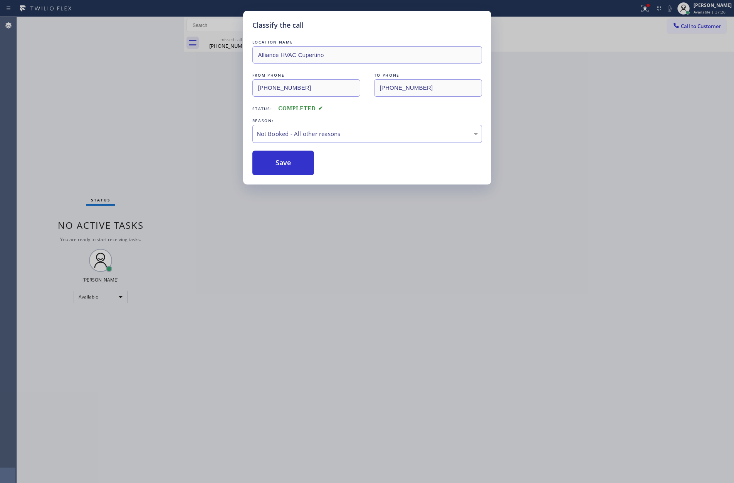
click at [282, 164] on button "Save" at bounding box center [283, 163] width 62 height 25
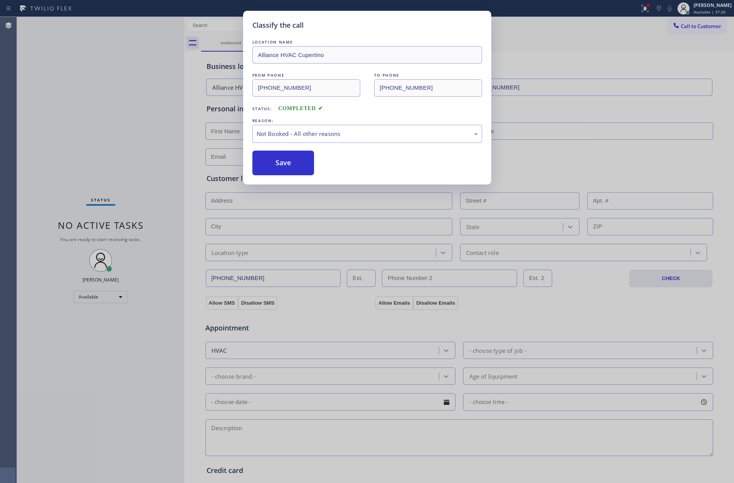
click at [282, 164] on button "Save" at bounding box center [283, 163] width 62 height 25
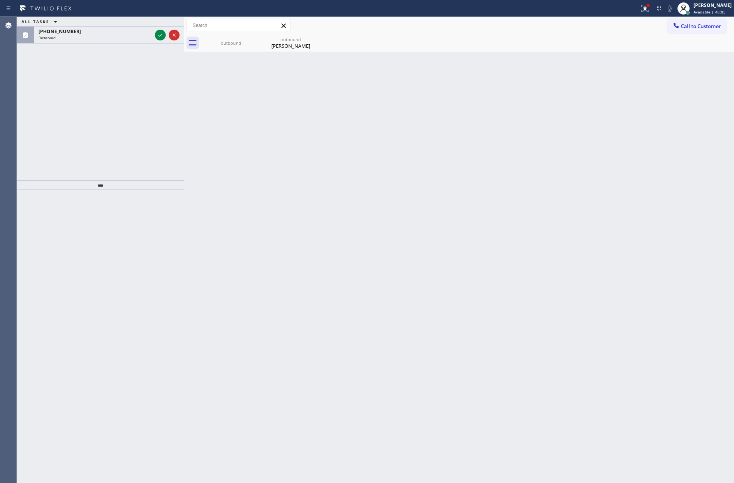
drag, startPoint x: 135, startPoint y: 136, endPoint x: 164, endPoint y: 8, distance: 131.1
click at [137, 124] on div "ALL TASKS ALL TASKS ACTIVE TASKS TASKS IN WRAP UP [PHONE_NUMBER] Reserved" at bounding box center [100, 98] width 167 height 163
click at [156, 37] on icon at bounding box center [160, 34] width 9 height 9
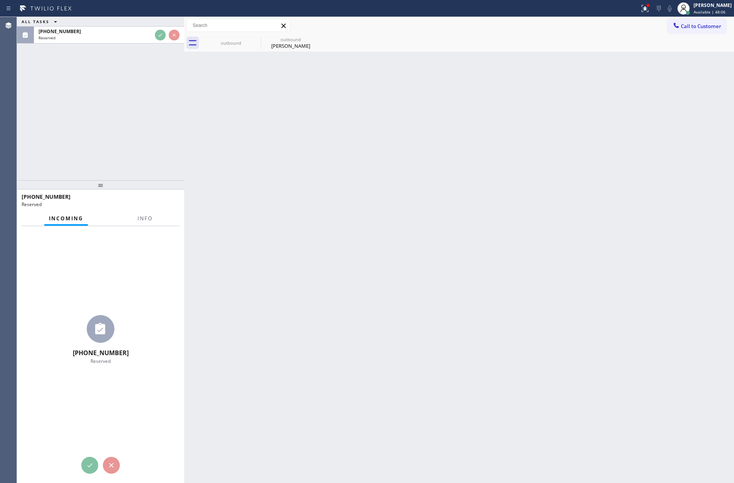
click at [156, 111] on div "ALL TASKS ALL TASKS ACTIVE TASKS TASKS IN WRAP UP [PHONE_NUMBER] Reserved" at bounding box center [100, 98] width 167 height 163
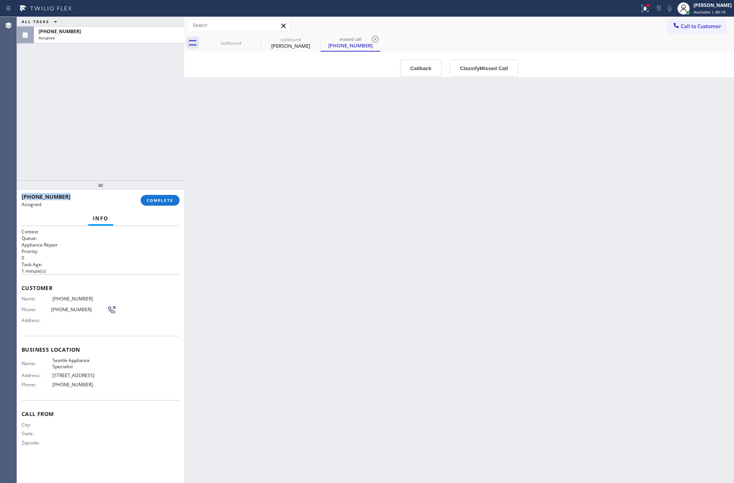
drag, startPoint x: 414, startPoint y: 68, endPoint x: 412, endPoint y: 131, distance: 62.4
click at [415, 67] on button "Callback" at bounding box center [421, 68] width 42 height 18
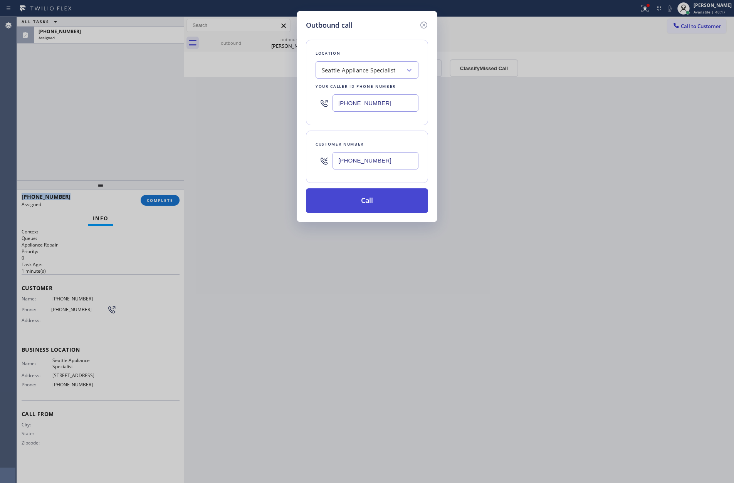
click at [380, 202] on button "Call" at bounding box center [367, 200] width 122 height 25
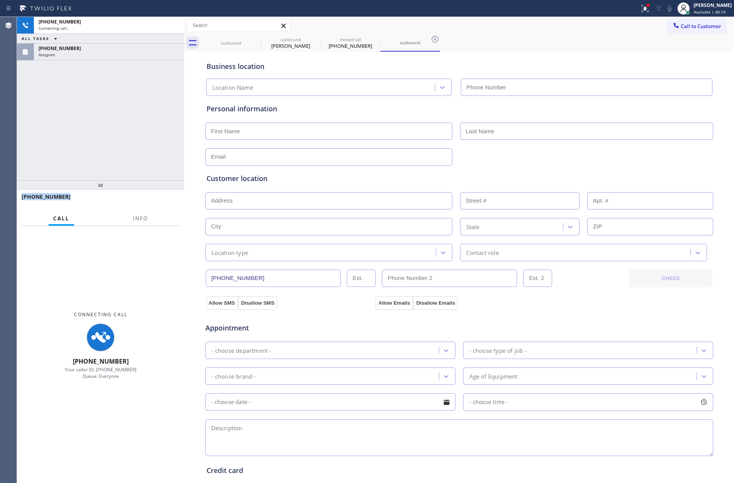
type input "[PHONE_NUMBER]"
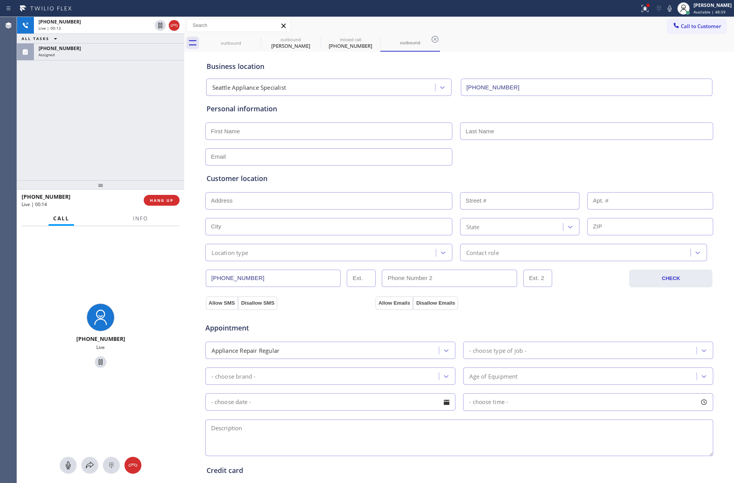
click at [153, 151] on div "[PHONE_NUMBER] Live | 00:13 ALL TASKS ALL TASKS ACTIVE TASKS TASKS IN WRAP UP […" at bounding box center [100, 98] width 167 height 163
click at [153, 110] on div "[PHONE_NUMBER] Live | 00:14 ALL TASKS ALL TASKS ACTIVE TASKS TASKS IN WRAP UP […" at bounding box center [100, 98] width 167 height 163
click at [171, 203] on button "HANG UP" at bounding box center [162, 200] width 36 height 11
drag, startPoint x: 130, startPoint y: 104, endPoint x: 124, endPoint y: 124, distance: 20.8
click at [131, 108] on div "[PHONE_NUMBER] Live | 01:49 ALL TASKS ALL TASKS ACTIVE TASKS TASKS IN WRAP UP […" at bounding box center [100, 98] width 167 height 163
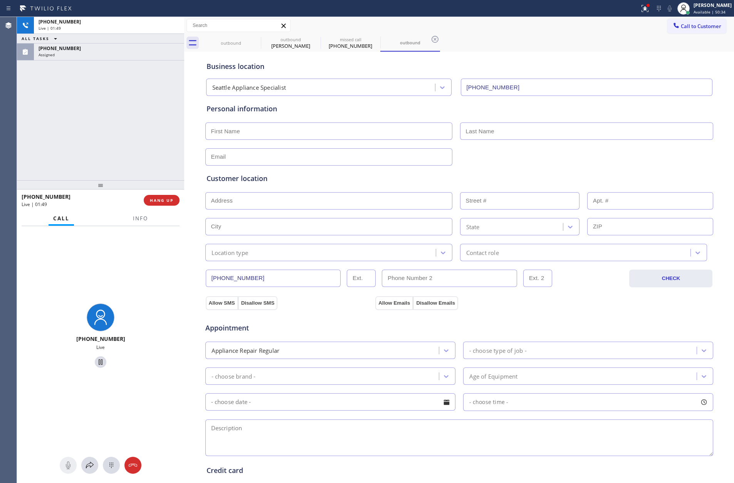
click at [127, 123] on div "[PHONE_NUMBER] Live | 01:49 ALL TASKS ALL TASKS ACTIVE TASKS TASKS IN WRAP UP […" at bounding box center [100, 98] width 167 height 163
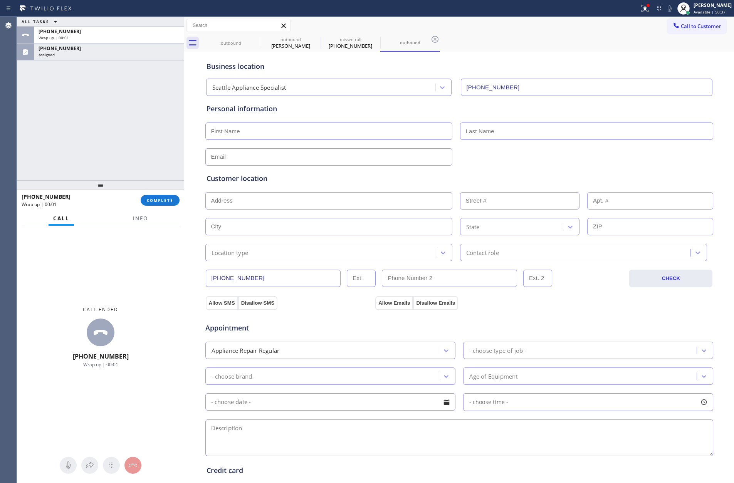
click at [163, 128] on div "ALL TASKS ALL TASKS ACTIVE TASKS TASKS IN WRAP UP [PHONE_NUMBER] Wrap up | 00:[…" at bounding box center [100, 98] width 167 height 163
click at [161, 199] on span "COMPLETE" at bounding box center [160, 200] width 27 height 5
click at [154, 123] on div "ALL TASKS ALL TASKS ACTIVE TASKS TASKS IN WRAP UP [PHONE_NUMBER] Wrap up | 00:[…" at bounding box center [100, 98] width 167 height 163
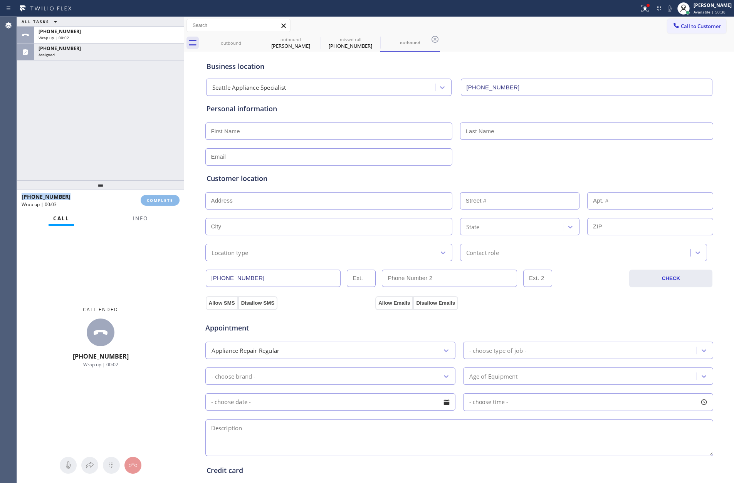
click at [154, 123] on div "ALL TASKS ALL TASKS ACTIVE TASKS TASKS IN WRAP UP [PHONE_NUMBER] Wrap up | 00:[…" at bounding box center [100, 98] width 167 height 163
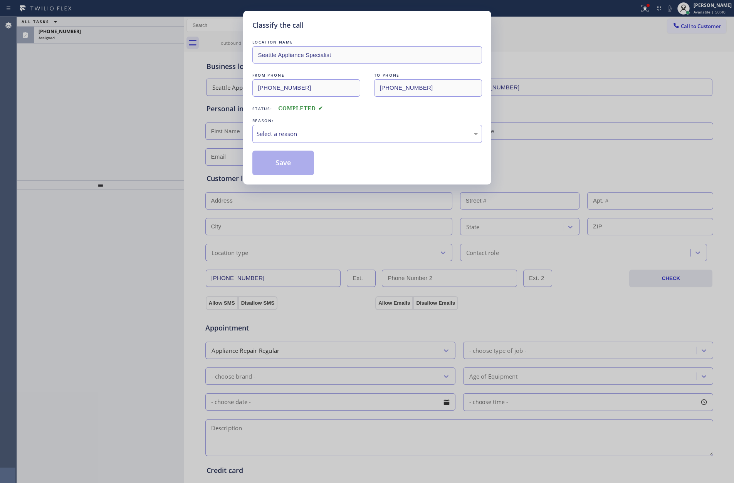
click at [283, 133] on div "Select a reason" at bounding box center [366, 133] width 221 height 9
click at [291, 162] on button "Save" at bounding box center [283, 163] width 62 height 25
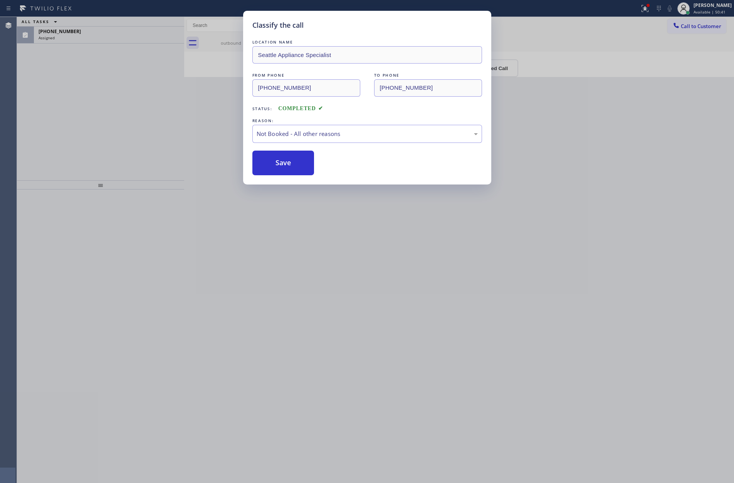
click at [291, 162] on button "Save" at bounding box center [283, 163] width 62 height 25
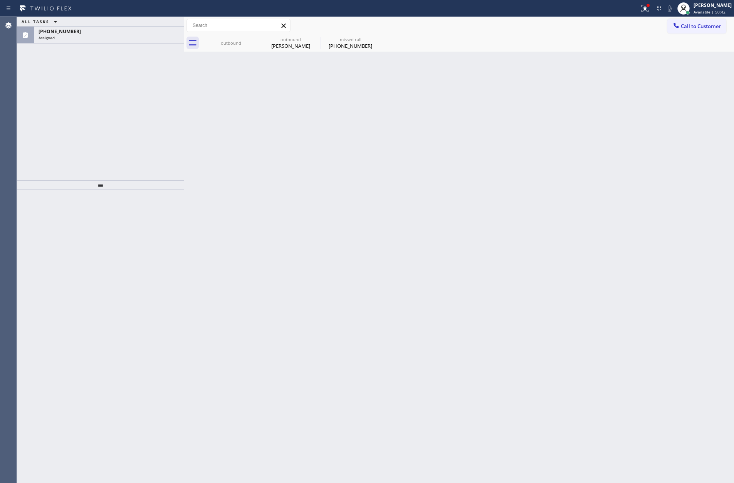
click at [292, 162] on div "Back to Dashboard Change Sender ID Customers Technicians Select a contact Outbo…" at bounding box center [459, 250] width 550 height 466
click at [121, 35] on div "Assigned" at bounding box center [109, 37] width 141 height 5
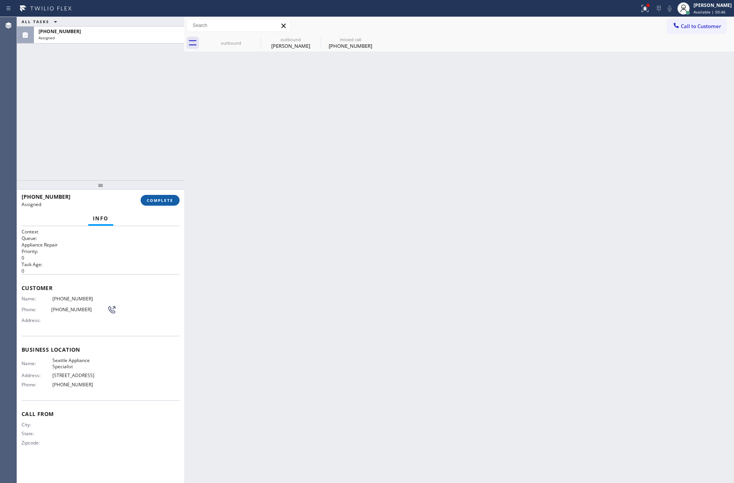
click at [153, 204] on button "COMPLETE" at bounding box center [160, 200] width 39 height 11
click at [140, 122] on div "ALL TASKS ALL TASKS ACTIVE TASKS TASKS IN WRAP UP [PHONE_NUMBER] Assigned" at bounding box center [100, 98] width 167 height 163
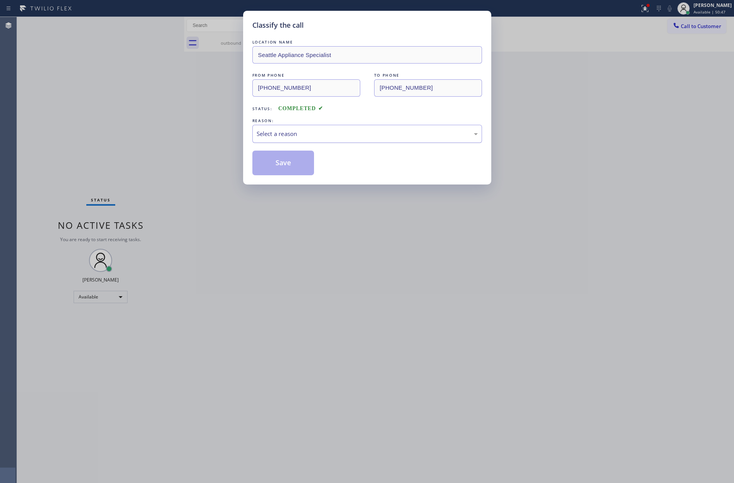
click at [308, 131] on div "Select a reason" at bounding box center [366, 133] width 221 height 9
click at [289, 162] on button "Save" at bounding box center [283, 163] width 62 height 25
type input "[PHONE_NUMBER]"
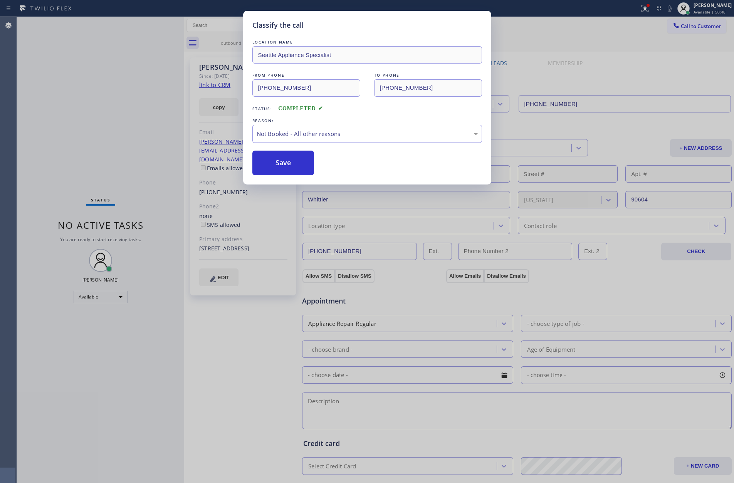
click at [289, 162] on button "Save" at bounding box center [283, 163] width 62 height 25
click at [171, 118] on div "Classify the call LOCATION NAME Seattle Appliance Specialist FROM PHONE [PHONE_…" at bounding box center [367, 241] width 734 height 483
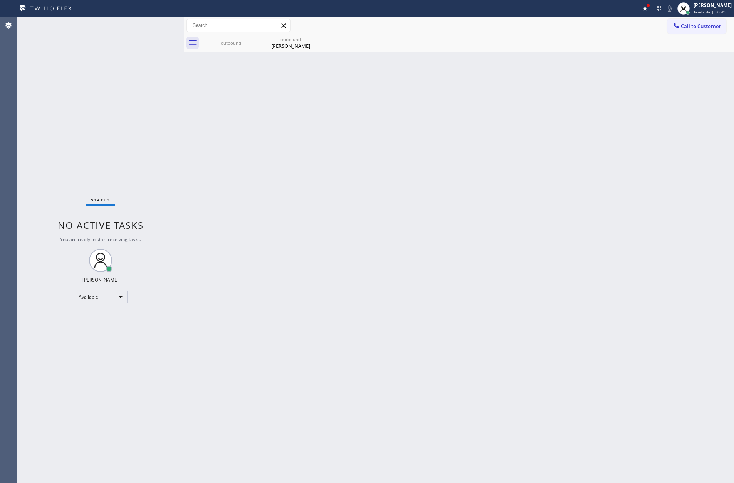
click at [87, 83] on div "Classify the call LOCATION NAME [GEOGRAPHIC_DATA] Plumbing FROM PHONE [PHONE_NU…" at bounding box center [375, 250] width 717 height 466
click at [88, 85] on div "Status No active tasks You are ready to start receiving tasks. [PERSON_NAME] Av…" at bounding box center [100, 250] width 167 height 466
drag, startPoint x: 87, startPoint y: 91, endPoint x: 101, endPoint y: 89, distance: 13.7
click at [99, 89] on div "ALL TASKS ALL TASKS ACTIVE TASKS TASKS IN WRAP UP [PHONE_NUMBER] Reserved" at bounding box center [100, 98] width 167 height 163
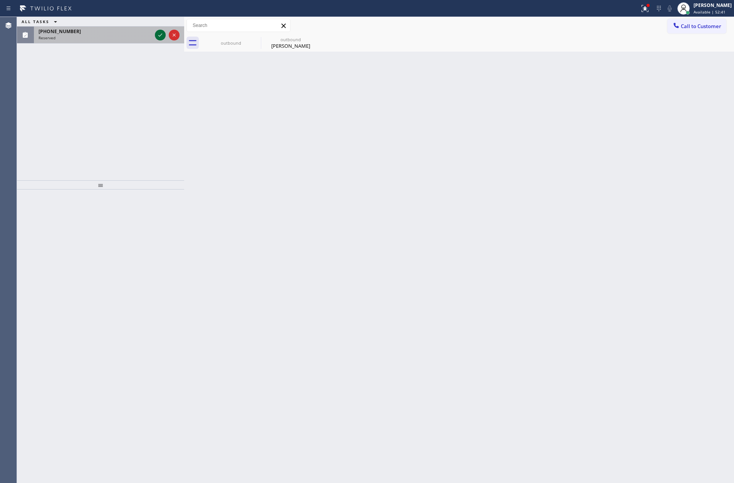
click at [159, 32] on icon at bounding box center [160, 34] width 9 height 9
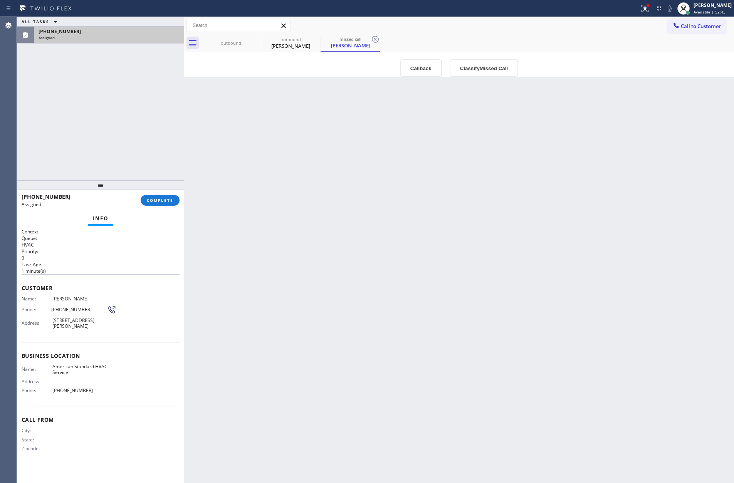
type input "[PHONE_NUMBER]"
click at [335, 188] on div "Back to Dashboard Change Sender ID Customers Technicians Select a contact Outbo…" at bounding box center [459, 250] width 550 height 466
click at [436, 69] on button "Callback" at bounding box center [421, 68] width 42 height 18
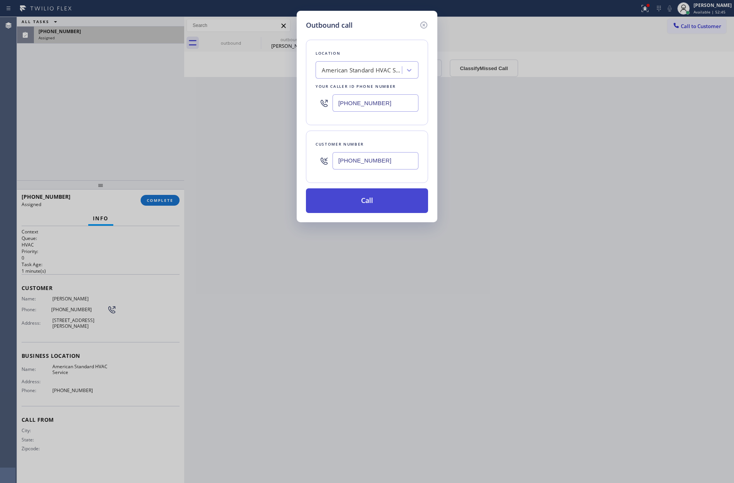
click at [389, 207] on button "Call" at bounding box center [367, 200] width 122 height 25
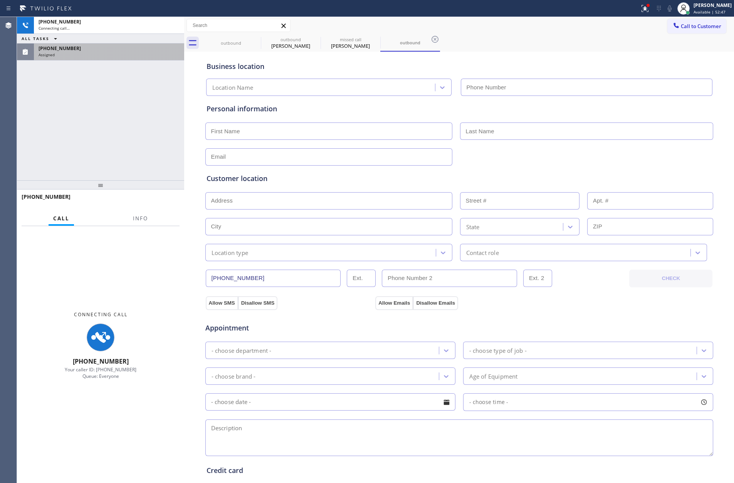
type input "[PHONE_NUMBER]"
click at [150, 106] on div "[PHONE_NUMBER] Connecting call… ALL TASKS ALL TASKS ACTIVE TASKS TASKS IN WRAP …" at bounding box center [100, 98] width 167 height 163
click at [145, 45] on div "[PHONE_NUMBER]" at bounding box center [109, 48] width 141 height 7
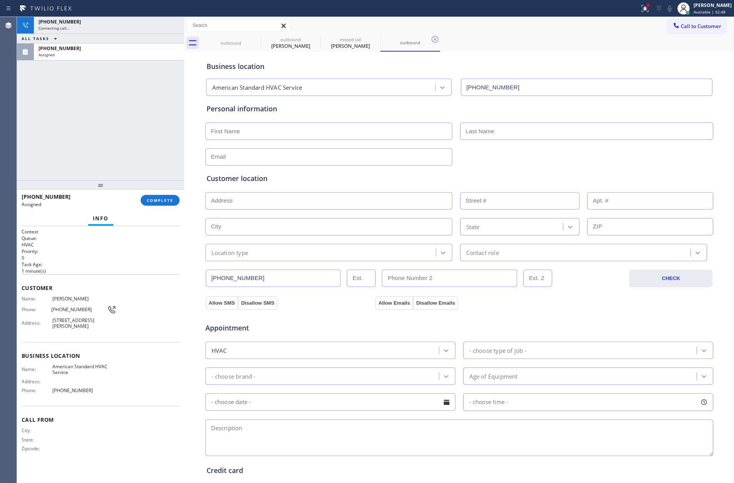
click at [144, 134] on div "[PHONE_NUMBER] Connecting call… ALL TASKS ALL TASKS ACTIVE TASKS TASKS IN WRAP …" at bounding box center [100, 98] width 167 height 163
click at [165, 204] on button "COMPLETE" at bounding box center [160, 200] width 39 height 11
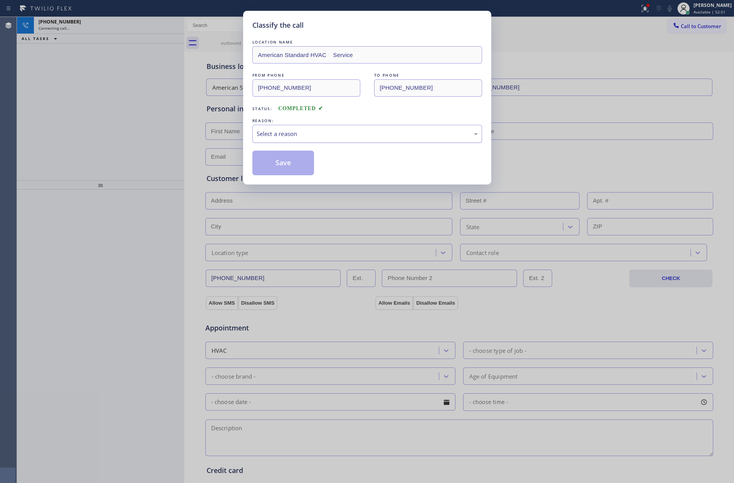
click at [300, 140] on div "Select a reason" at bounding box center [367, 134] width 230 height 18
click at [289, 164] on button "Save" at bounding box center [283, 163] width 62 height 25
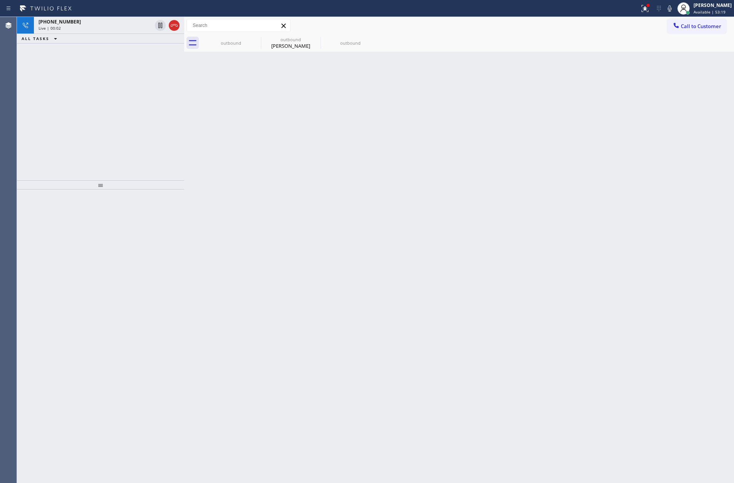
drag, startPoint x: 96, startPoint y: 111, endPoint x: 161, endPoint y: 54, distance: 85.7
click at [117, 97] on div "[PHONE_NUMBER] Live | 00:02 ALL TASKS ALL TASKS ACTIVE TASKS TASKS IN WRAP UP" at bounding box center [100, 98] width 167 height 163
click at [177, 26] on icon at bounding box center [174, 25] width 7 height 2
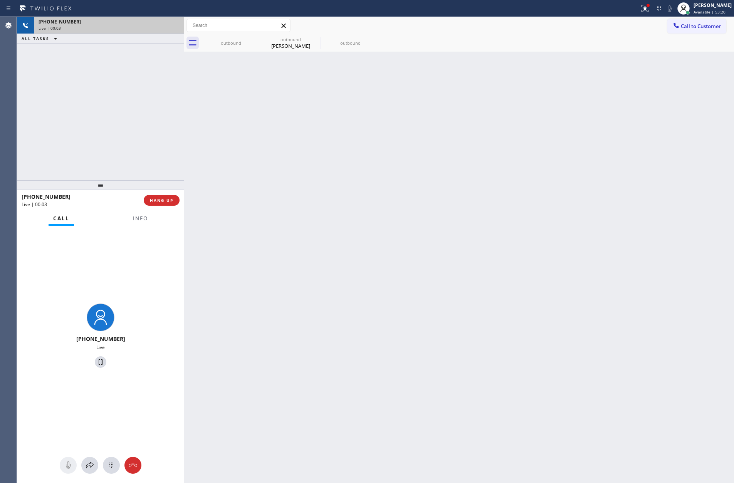
click at [156, 127] on div "[PHONE_NUMBER] Live | 00:03 ALL TASKS ALL TASKS ACTIVE TASKS TASKS IN WRAP UP" at bounding box center [100, 98] width 167 height 163
click at [155, 126] on div "[PHONE_NUMBER] Live | 00:03 ALL TASKS ALL TASKS ACTIVE TASKS TASKS IN WRAP UP" at bounding box center [100, 98] width 167 height 163
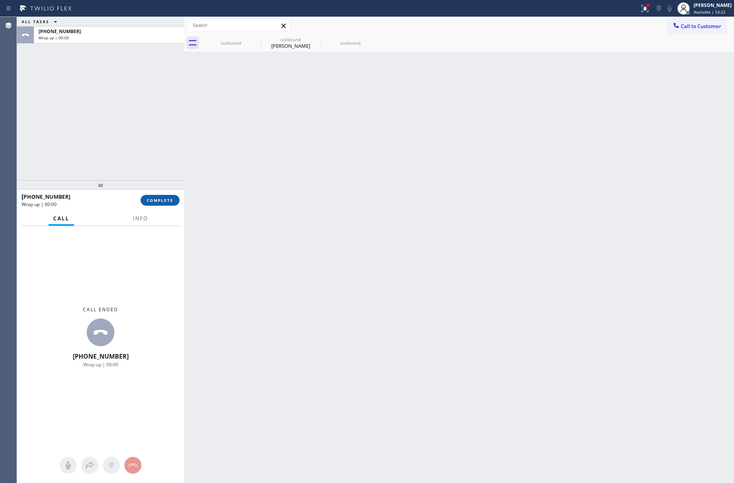
click at [159, 196] on button "COMPLETE" at bounding box center [160, 200] width 39 height 11
click at [132, 92] on div "ALL TASKS ALL TASKS ACTIVE TASKS TASKS IN WRAP UP [PHONE_NUMBER] Wrap up | 00:01" at bounding box center [100, 98] width 167 height 163
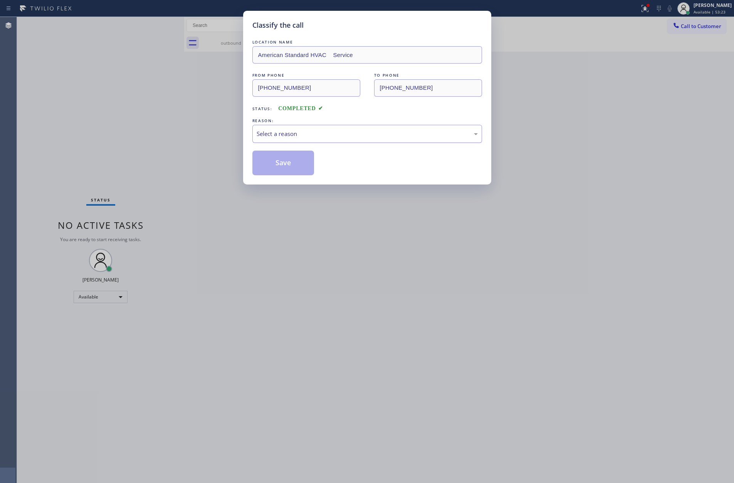
click at [290, 133] on div "Select a reason" at bounding box center [366, 133] width 221 height 9
click at [275, 164] on button "Save" at bounding box center [283, 163] width 62 height 25
type input "[PHONE_NUMBER]"
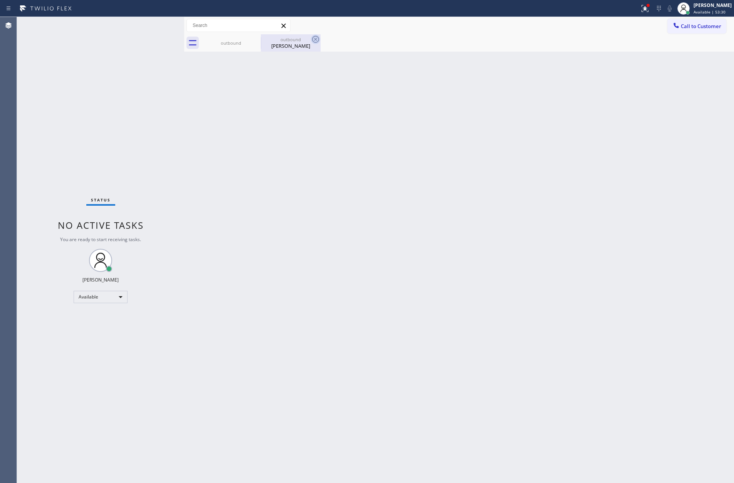
click at [318, 40] on icon at bounding box center [315, 39] width 9 height 9
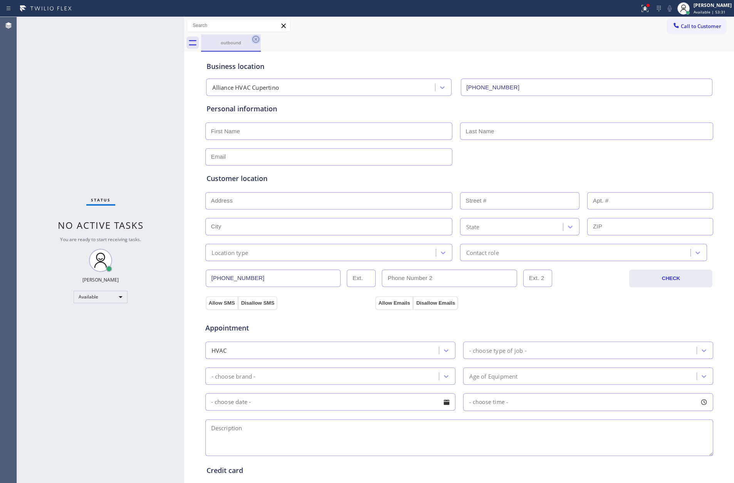
click at [254, 38] on icon at bounding box center [255, 39] width 9 height 9
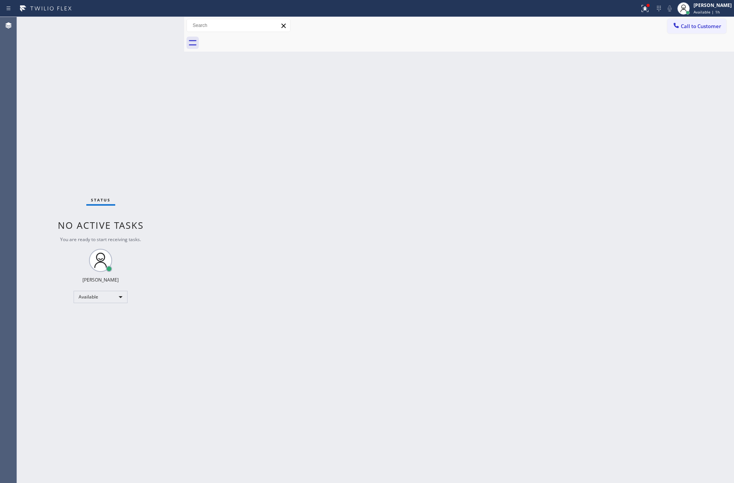
drag, startPoint x: 149, startPoint y: 117, endPoint x: 440, endPoint y: 93, distance: 291.7
click at [244, 112] on div "Status No active tasks You are ready to start receiving tasks. [PERSON_NAME] Av…" at bounding box center [375, 250] width 717 height 466
click at [673, 29] on div at bounding box center [675, 26] width 9 height 9
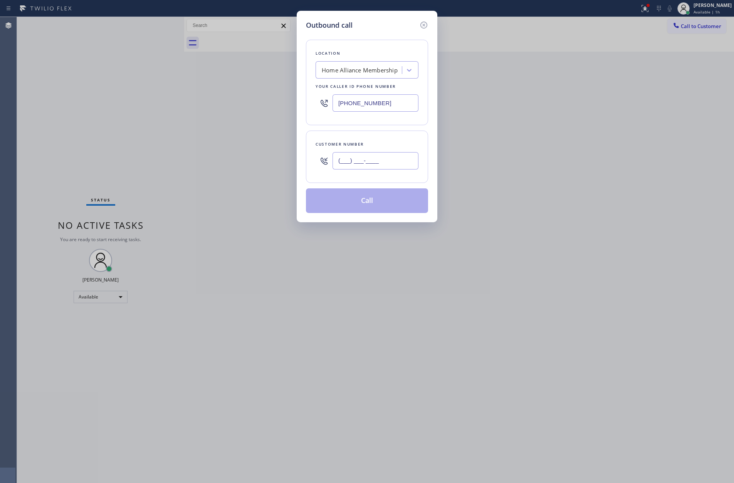
click at [403, 161] on input "(___) ___-____" at bounding box center [375, 160] width 86 height 17
paste input "720) 312-2187"
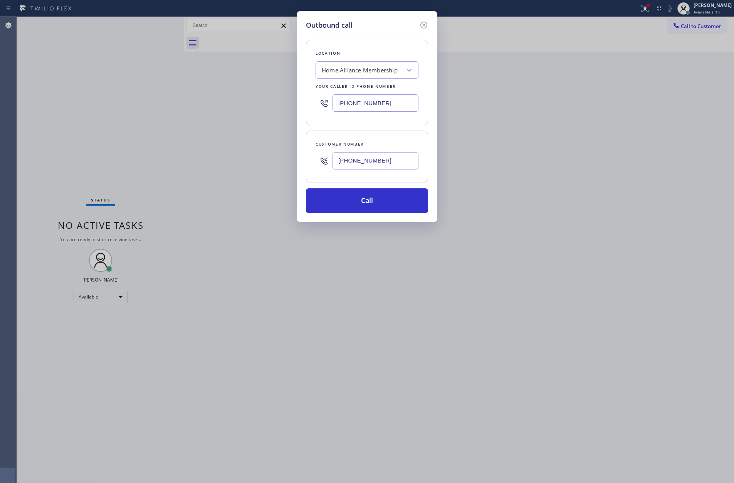
type input "[PHONE_NUMBER]"
drag, startPoint x: 156, startPoint y: 153, endPoint x: 329, endPoint y: 114, distance: 177.1
click at [179, 148] on div "Outbound call Location Home Alliance Membership Your caller id phone number [PH…" at bounding box center [367, 241] width 734 height 483
drag, startPoint x: 397, startPoint y: 102, endPoint x: 235, endPoint y: 89, distance: 162.2
click at [235, 89] on div "Outbound call Location Home Alliance Membership Your caller id phone number [PH…" at bounding box center [367, 241] width 734 height 483
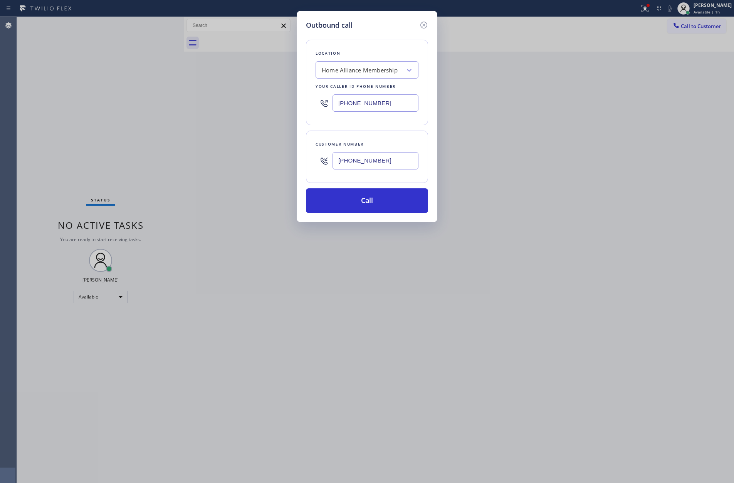
paste input "619) 773-0893"
type input "[PHONE_NUMBER]"
click at [351, 207] on button "Call" at bounding box center [367, 200] width 122 height 25
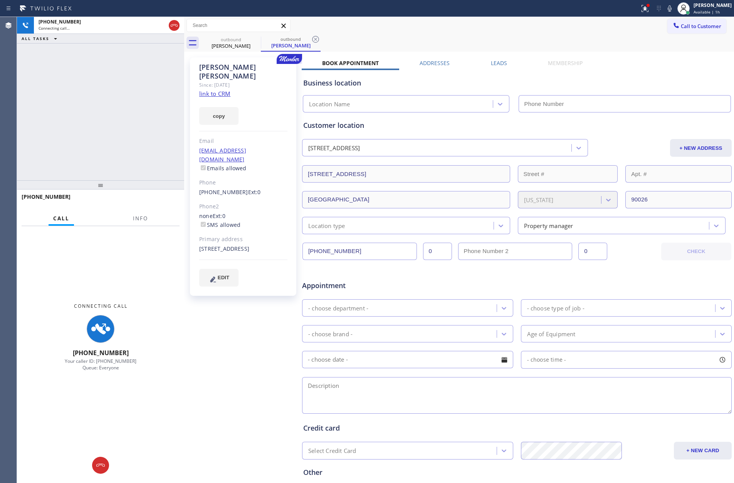
click at [112, 114] on div "[PHONE_NUMBER] Connecting call… ALL TASKS ALL TASKS ACTIVE TASKS TASKS IN WRAP …" at bounding box center [100, 98] width 167 height 163
type input "[PHONE_NUMBER]"
click at [137, 115] on div "[PHONE_NUMBER] Connecting call… ALL TASKS ALL TASKS ACTIVE TASKS TASKS IN WRAP …" at bounding box center [100, 98] width 167 height 163
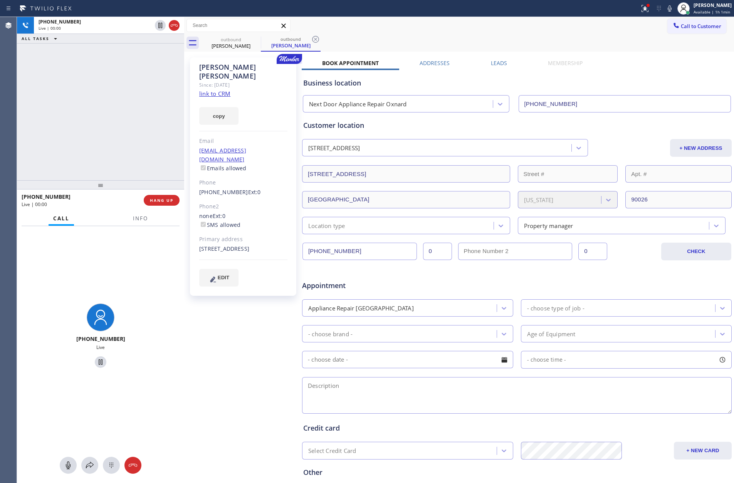
click at [125, 119] on div "[PHONE_NUMBER] Live | 00:00 ALL TASKS ALL TASKS ACTIVE TASKS TASKS IN WRAP UP" at bounding box center [100, 98] width 167 height 163
click at [226, 90] on link "link to CRM" at bounding box center [214, 94] width 31 height 8
click at [163, 164] on div "[PHONE_NUMBER] Live | 00:18 ALL TASKS ALL TASKS ACTIVE TASKS TASKS IN WRAP UP" at bounding box center [100, 98] width 167 height 163
click at [164, 164] on div "[PHONE_NUMBER] Live | 00:18 ALL TASKS ALL TASKS ACTIVE TASKS TASKS IN WRAP UP" at bounding box center [100, 98] width 167 height 163
click at [73, 121] on div "[PHONE_NUMBER] Live | 00:22 ALL TASKS ALL TASKS ACTIVE TASKS TASKS IN WRAP UP" at bounding box center [100, 98] width 167 height 163
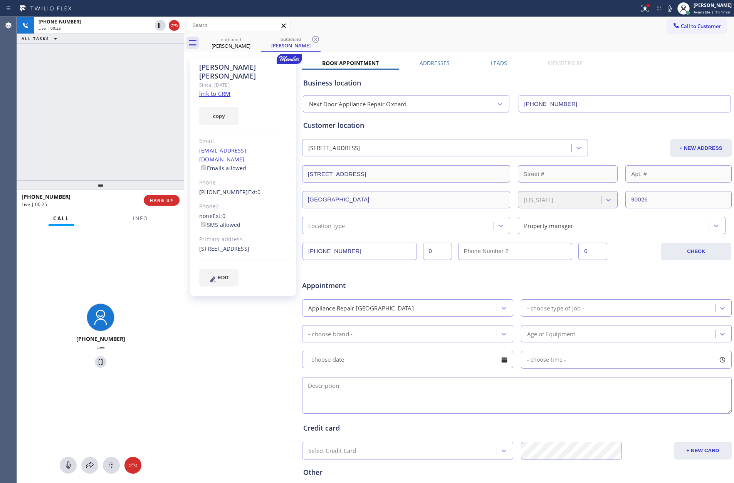
click at [545, 38] on div "outbound [PERSON_NAME] outbound [PERSON_NAME]" at bounding box center [467, 42] width 533 height 17
click at [496, 62] on label "Leads" at bounding box center [499, 62] width 16 height 7
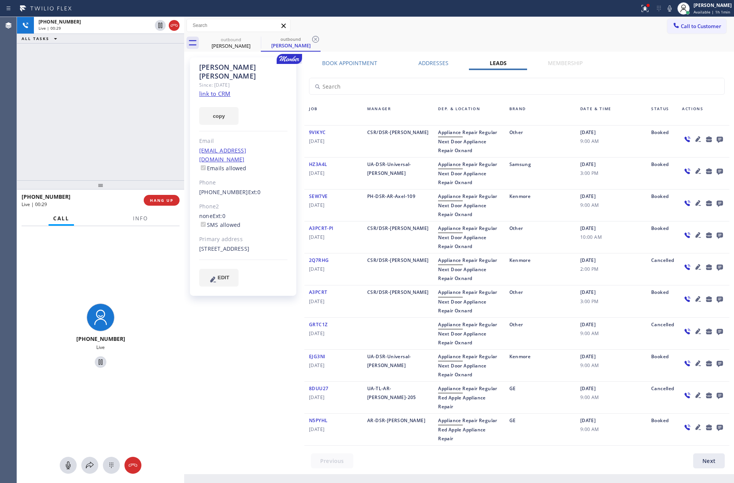
click at [720, 139] on icon at bounding box center [719, 140] width 6 height 6
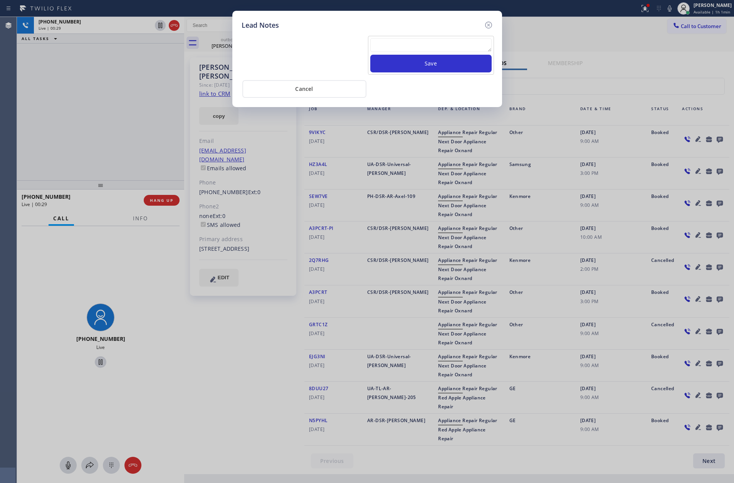
click at [430, 40] on textarea at bounding box center [430, 45] width 121 height 14
paste textarea "PLEASE TRANSFER"
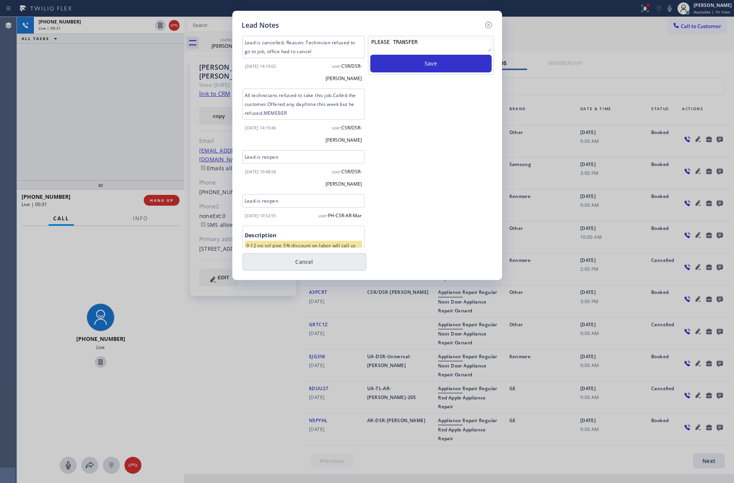
type textarea "PLEASE TRANSFER"
click at [337, 261] on button "Cancel" at bounding box center [304, 262] width 124 height 18
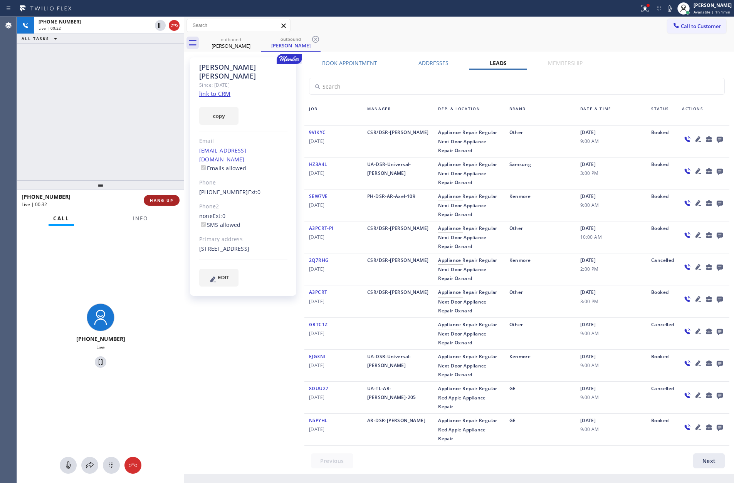
click at [167, 202] on span "HANG UP" at bounding box center [161, 200] width 23 height 5
click at [119, 82] on div "[PHONE_NUMBER] Live | 00:32 ALL TASKS ALL TASKS ACTIVE TASKS TASKS IN WRAP UP" at bounding box center [100, 98] width 167 height 163
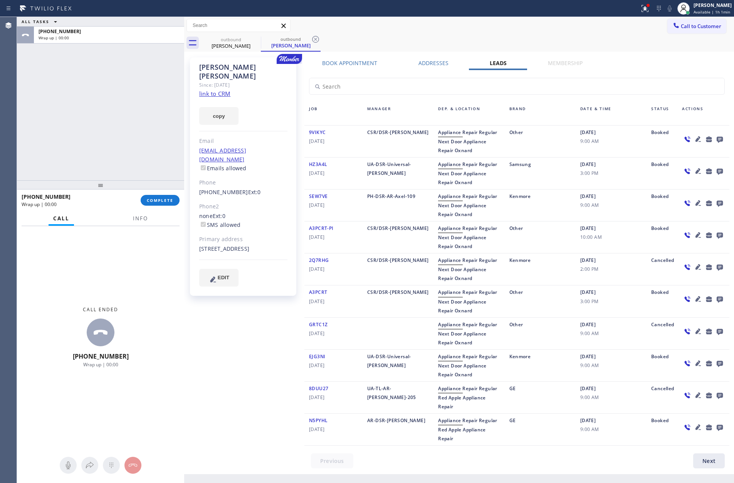
click at [719, 171] on icon at bounding box center [719, 172] width 6 height 6
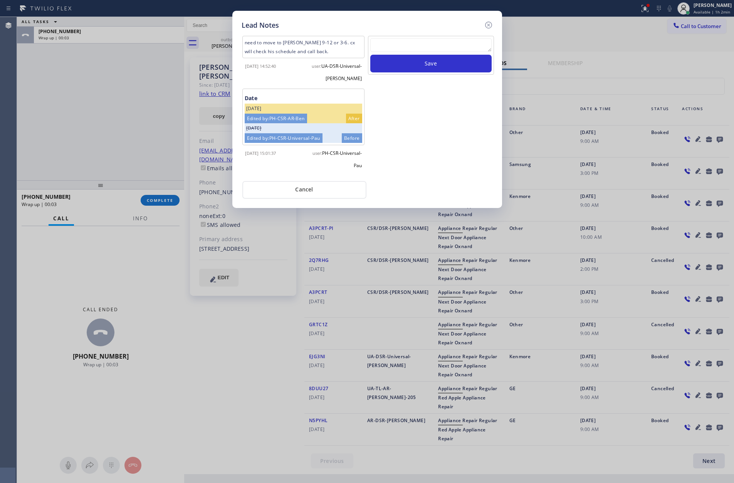
click at [414, 168] on div "Save" at bounding box center [430, 106] width 127 height 140
click at [308, 191] on button "Cancel" at bounding box center [304, 190] width 124 height 18
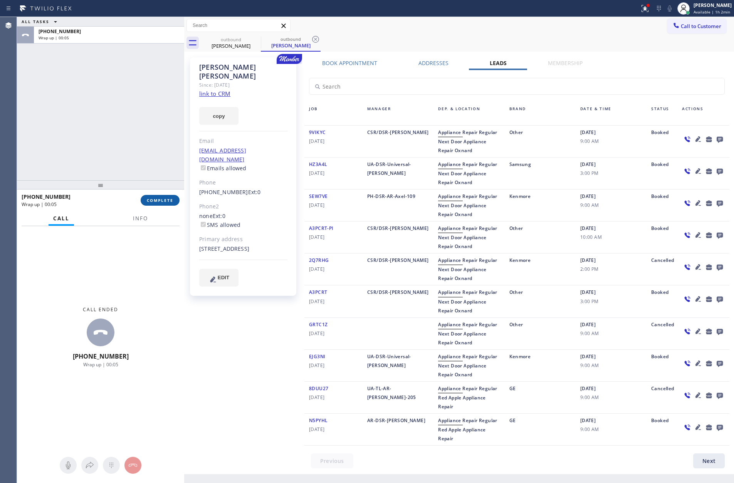
click at [153, 201] on span "COMPLETE" at bounding box center [160, 200] width 27 height 5
drag, startPoint x: 127, startPoint y: 92, endPoint x: 132, endPoint y: 94, distance: 4.9
click at [129, 93] on div "ALL TASKS ALL TASKS ACTIVE TASKS TASKS IN WRAP UP [PHONE_NUMBER] Wrap up | 00:05" at bounding box center [100, 98] width 167 height 163
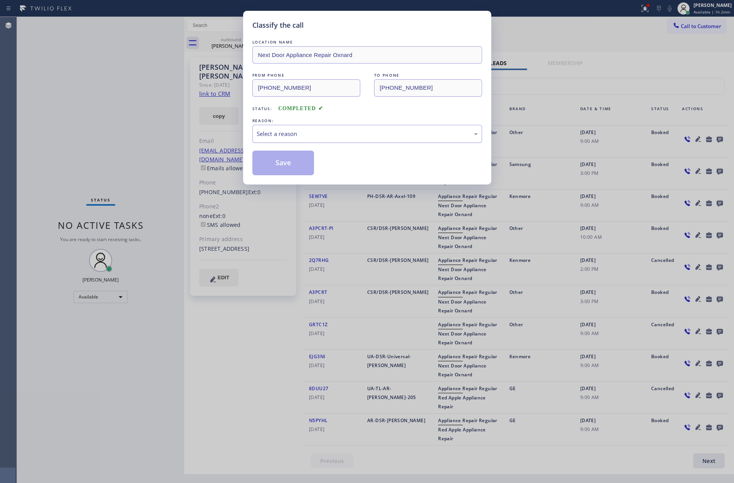
click at [289, 137] on div "Select a reason" at bounding box center [366, 133] width 221 height 9
click at [280, 164] on button "Save" at bounding box center [283, 163] width 62 height 25
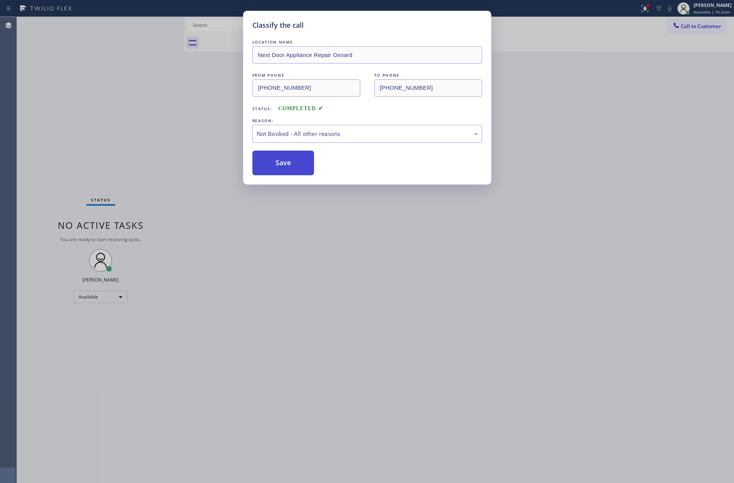
click at [280, 164] on button "Save" at bounding box center [283, 163] width 62 height 25
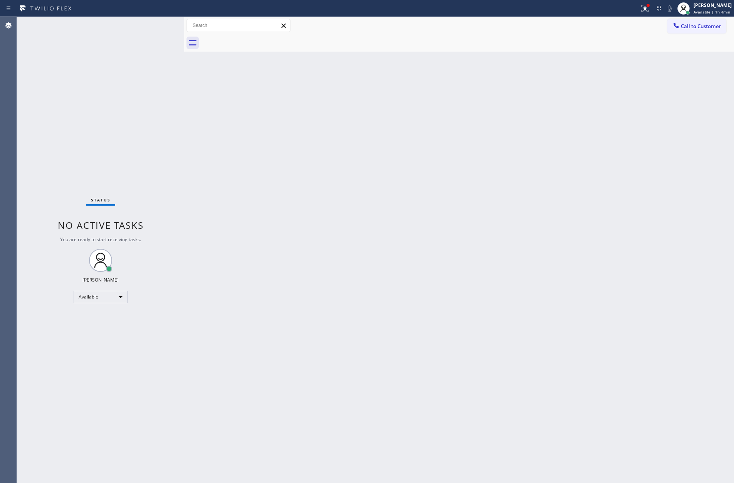
click at [404, 260] on div "Back to Dashboard Change Sender ID Customers Technicians Select a contact Outbo…" at bounding box center [459, 250] width 550 height 466
click at [450, 99] on div "Back to Dashboard Change Sender ID Customers Technicians Select a contact Outbo…" at bounding box center [459, 250] width 550 height 466
click at [683, 32] on button "Call to Customer" at bounding box center [696, 26] width 59 height 15
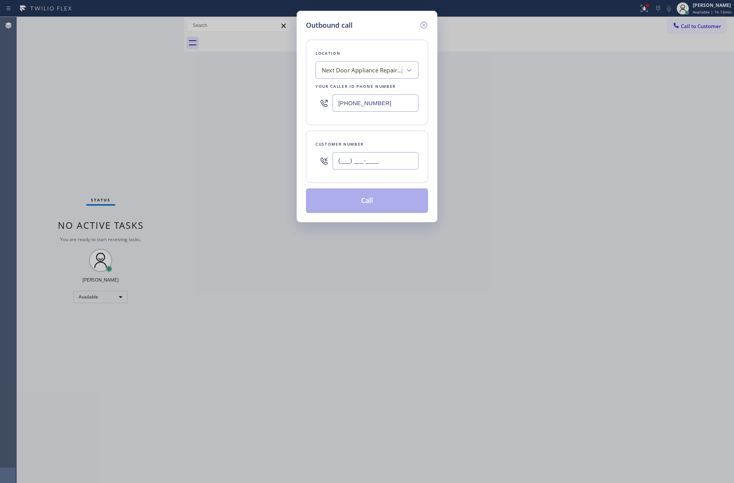
click at [371, 161] on input "(___) ___-____" at bounding box center [375, 160] width 86 height 17
paste input "760) 668-4938"
type input "[PHONE_NUMBER]"
click at [354, 199] on button "Call" at bounding box center [367, 200] width 122 height 25
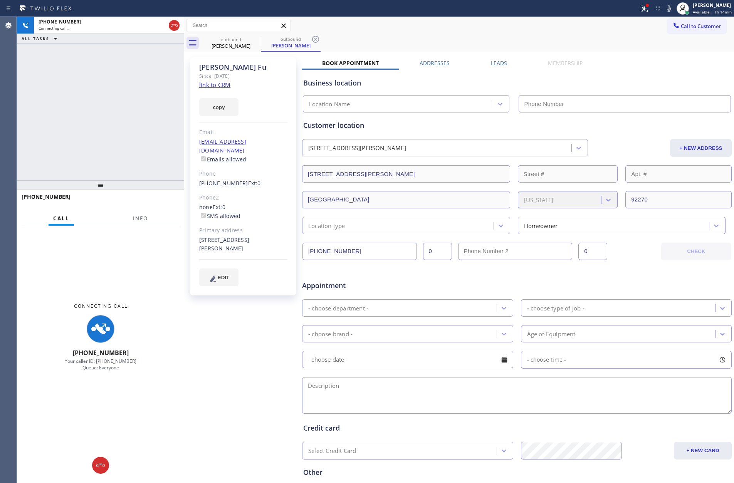
type input "[PHONE_NUMBER]"
drag, startPoint x: 77, startPoint y: 94, endPoint x: 97, endPoint y: 101, distance: 21.6
click at [81, 95] on div "[PHONE_NUMBER] Connecting call… ALL TASKS ALL TASKS ACTIVE TASKS TASKS IN WRAP …" at bounding box center [100, 98] width 167 height 163
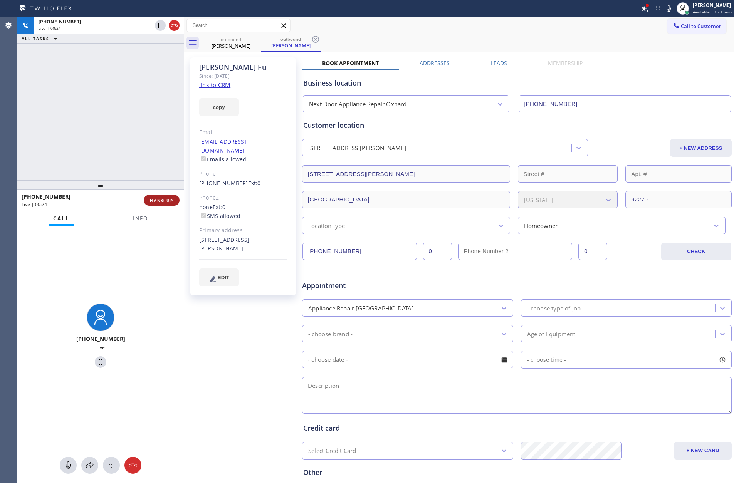
click at [155, 202] on span "HANG UP" at bounding box center [161, 200] width 23 height 5
drag, startPoint x: 136, startPoint y: 133, endPoint x: 386, endPoint y: 4, distance: 281.8
click at [211, 106] on div "[PHONE_NUMBER] Live | 00:25 ALL TASKS ALL TASKS ACTIVE TASKS TASKS IN WRAP UP […" at bounding box center [375, 250] width 717 height 466
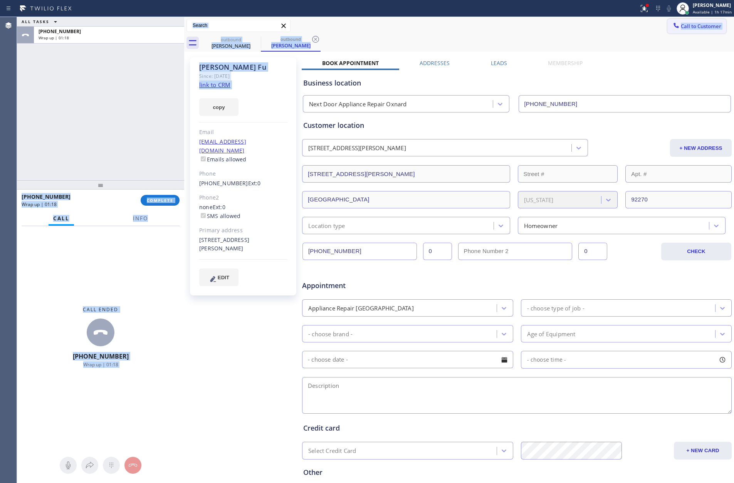
click at [709, 25] on span "Call to Customer" at bounding box center [700, 26] width 40 height 7
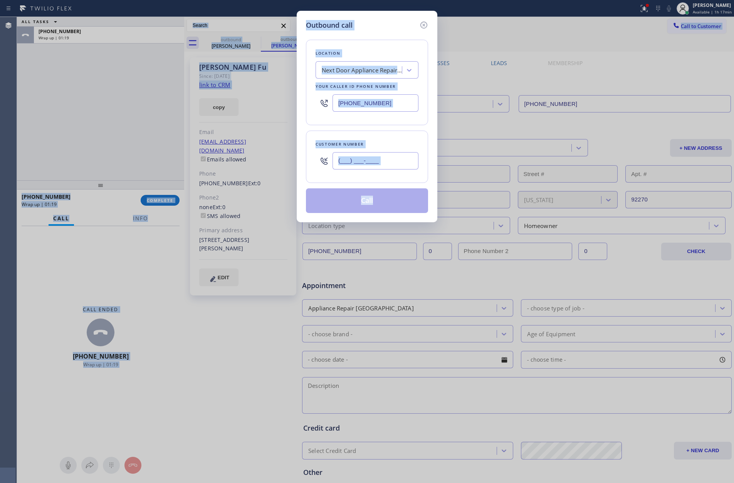
click at [394, 164] on input "(___) ___-____" at bounding box center [375, 160] width 86 height 17
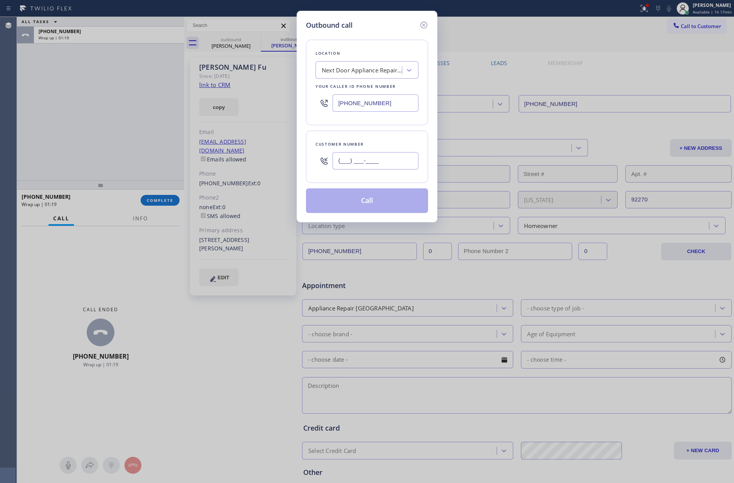
click at [394, 164] on input "(___) ___-____" at bounding box center [375, 160] width 86 height 17
paste input "310) 707-7930"
type input "[PHONE_NUMBER]"
click at [359, 72] on div "Next Door Appliance Repair Oxnard" at bounding box center [362, 70] width 81 height 9
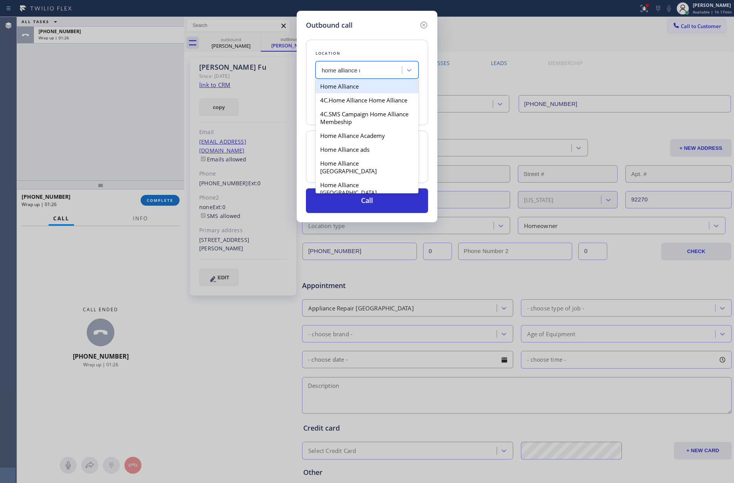
type input "home alliance mem"
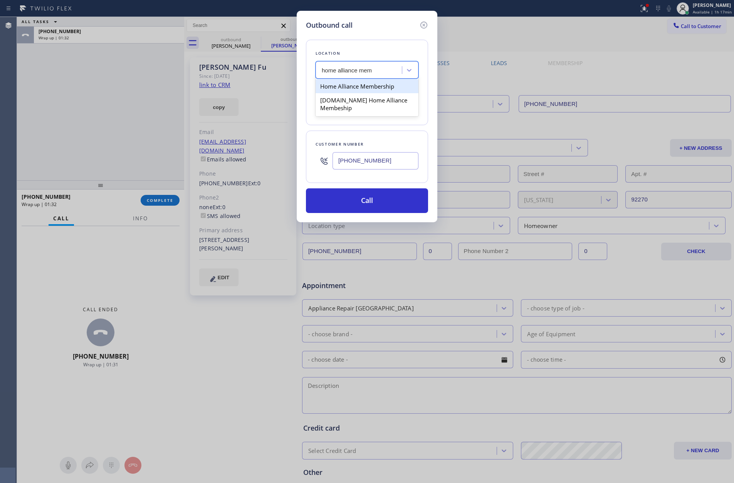
click at [401, 84] on div "Home Alliance Membership" at bounding box center [366, 86] width 103 height 14
type input "[PHONE_NUMBER]"
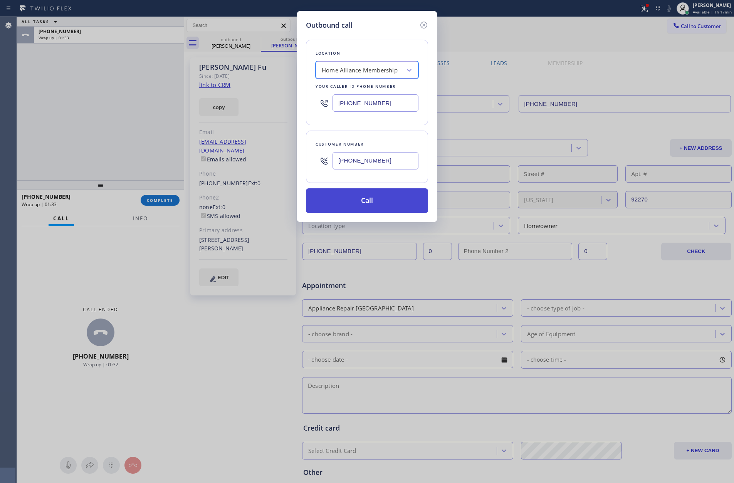
click at [397, 213] on button "Call" at bounding box center [367, 200] width 122 height 25
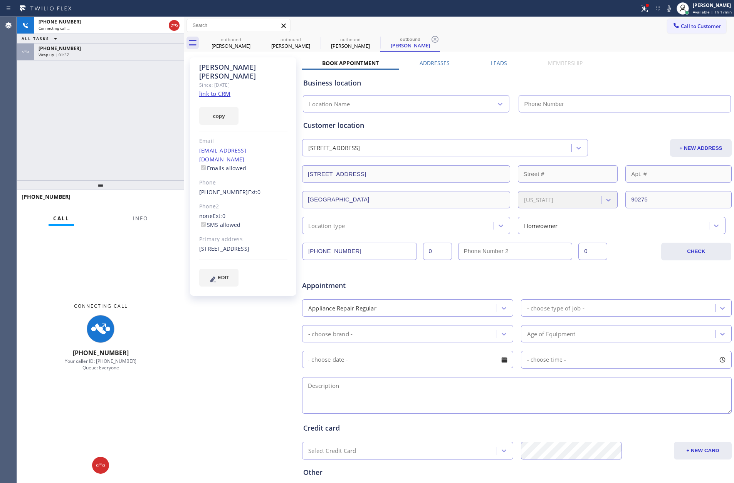
type input "[PHONE_NUMBER]"
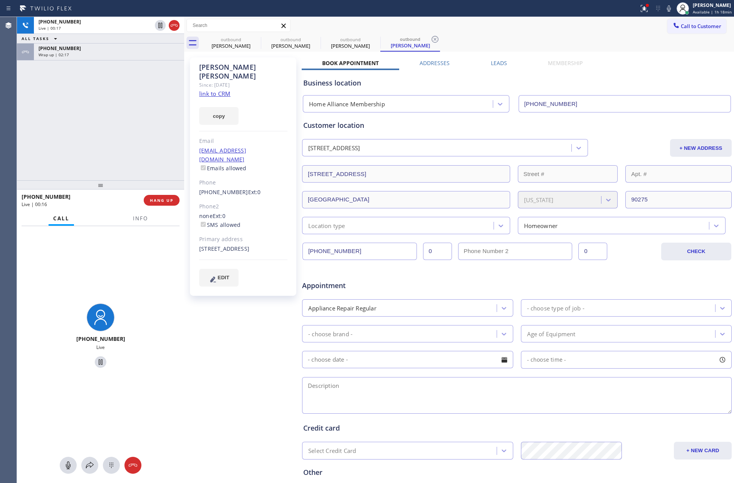
drag, startPoint x: 143, startPoint y: 117, endPoint x: 175, endPoint y: 185, distance: 74.8
click at [174, 169] on div "[PHONE_NUMBER] Live | 00:17 ALL TASKS ALL TASKS ACTIVE TASKS TASKS IN WRAP UP […" at bounding box center [100, 98] width 167 height 163
click at [170, 198] on span "HANG UP" at bounding box center [161, 200] width 23 height 5
click at [128, 92] on div "[PHONE_NUMBER] Live | 00:18 ALL TASKS ALL TASKS ACTIVE TASKS TASKS IN WRAP UP […" at bounding box center [100, 98] width 167 height 163
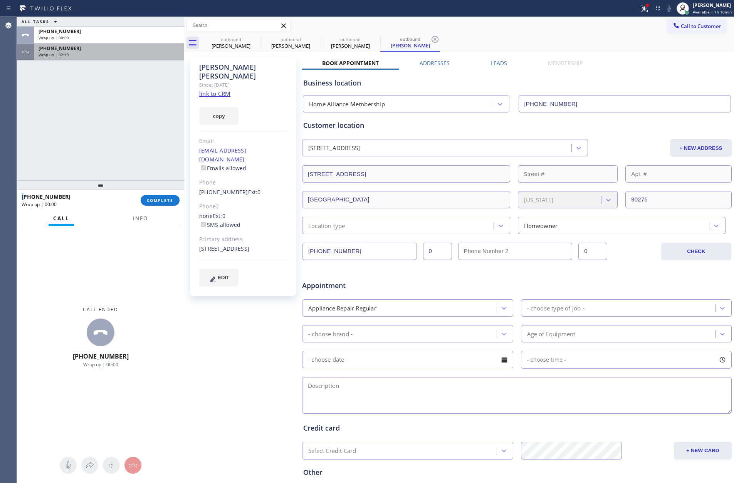
click at [139, 54] on div "Wrap up | 02:19" at bounding box center [109, 54] width 141 height 5
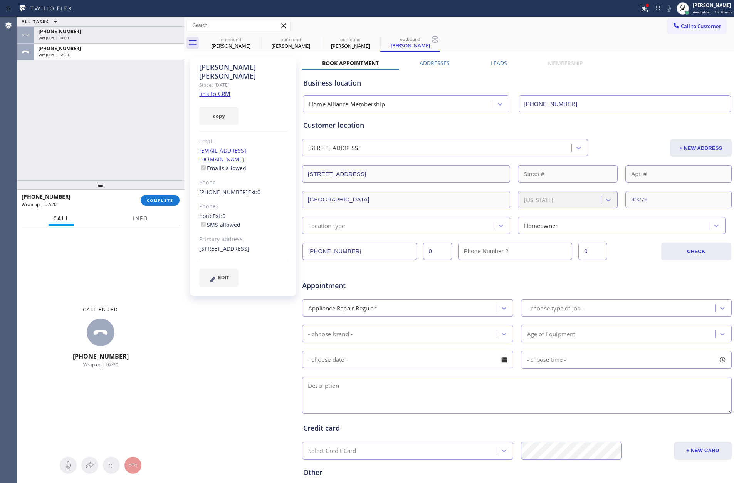
click at [156, 191] on div "[PHONE_NUMBER] Wrap up | 02:20 COMPLETE" at bounding box center [101, 200] width 158 height 20
click at [159, 199] on span "COMPLETE" at bounding box center [160, 200] width 27 height 5
click at [166, 117] on div "ALL TASKS ALL TASKS ACTIVE TASKS TASKS IN WRAP UP [PHONE_NUMBER] Wrap up | 00:0…" at bounding box center [100, 98] width 167 height 163
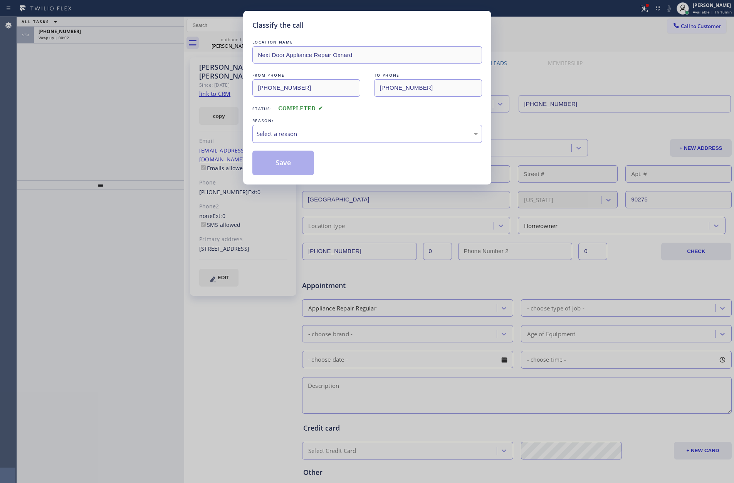
click at [305, 136] on div "Select a reason" at bounding box center [366, 133] width 221 height 9
click at [270, 167] on button "Save" at bounding box center [283, 163] width 62 height 25
type input "[PHONE_NUMBER]"
drag, startPoint x: 270, startPoint y: 167, endPoint x: 129, endPoint y: 136, distance: 145.1
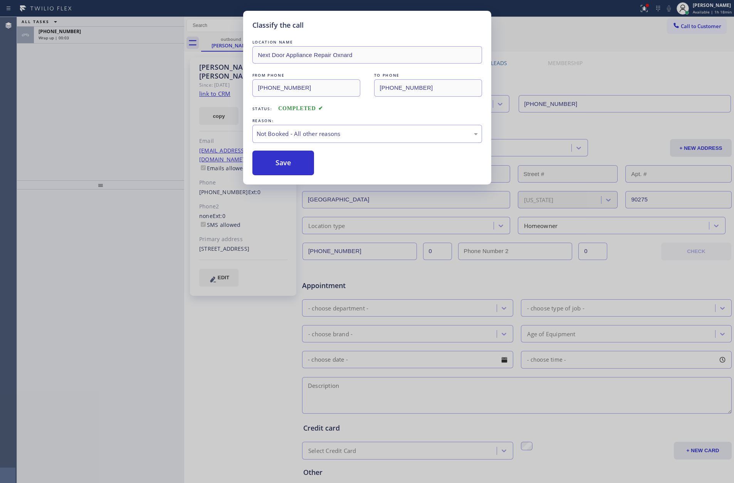
click at [270, 167] on button "Save" at bounding box center [283, 163] width 62 height 25
click at [125, 134] on div "Classify the call LOCATION NAME Next Door Appliance Repair Oxnard FROM PHONE [P…" at bounding box center [367, 241] width 734 height 483
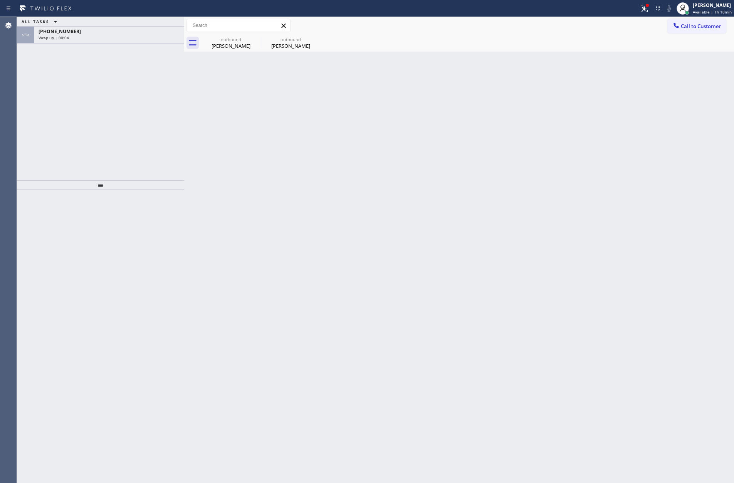
click at [125, 134] on div "ALL TASKS ALL TASKS ACTIVE TASKS TASKS IN WRAP UP [PHONE_NUMBER] Wrap up | 00:04" at bounding box center [100, 98] width 167 height 163
click at [139, 38] on div "Wrap up | 00:06" at bounding box center [109, 37] width 141 height 5
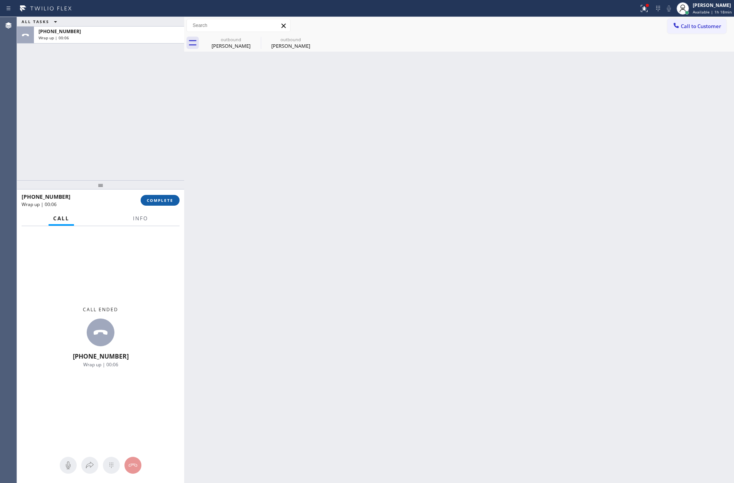
click at [170, 198] on span "COMPLETE" at bounding box center [160, 200] width 27 height 5
click at [172, 88] on div "ALL TASKS ALL TASKS ACTIVE TASKS TASKS IN WRAP UP [PHONE_NUMBER] Wrap up | 00:07" at bounding box center [100, 98] width 167 height 163
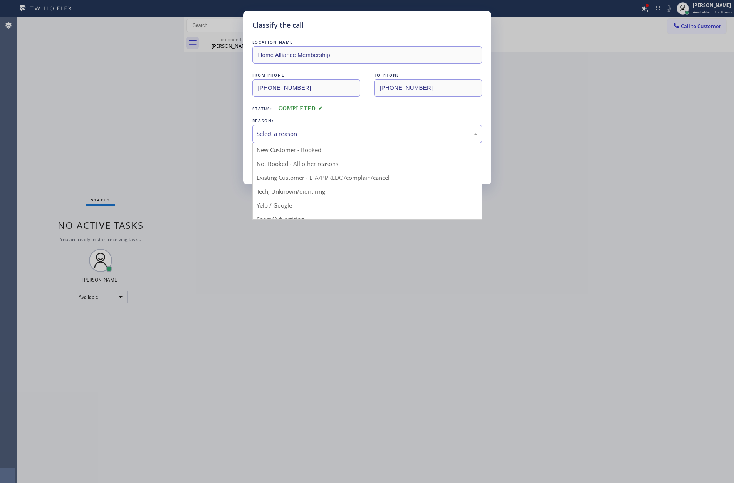
click at [279, 134] on div "Select a reason" at bounding box center [366, 133] width 221 height 9
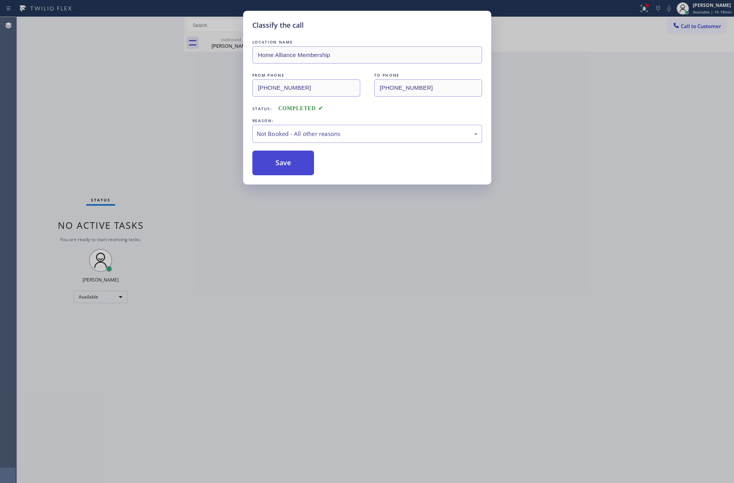
click at [275, 166] on button "Save" at bounding box center [283, 163] width 62 height 25
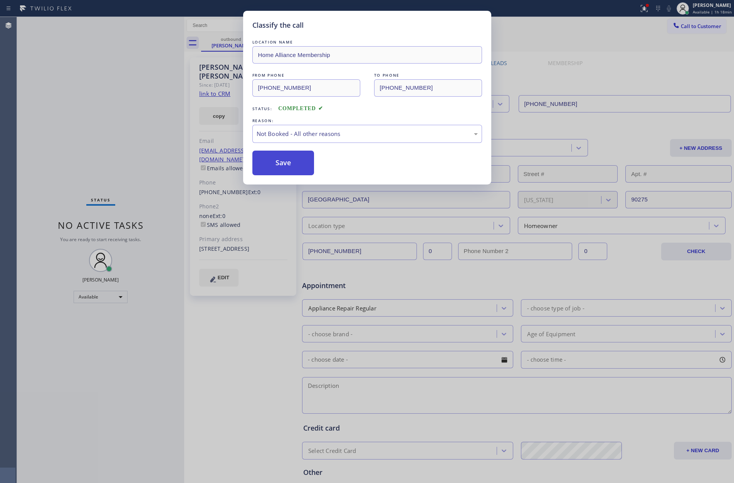
click at [274, 161] on button "Save" at bounding box center [283, 163] width 62 height 25
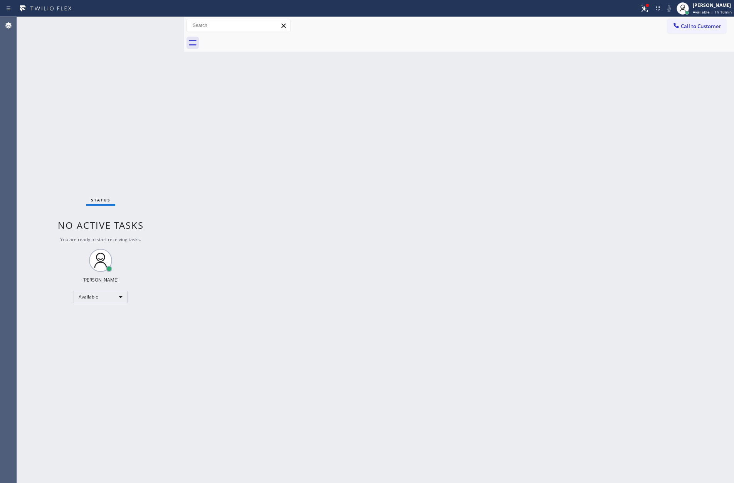
drag, startPoint x: 278, startPoint y: 154, endPoint x: 516, endPoint y: 106, distance: 242.7
click at [292, 159] on div "Back to Dashboard Change Sender ID Customers Technicians Select a contact Outbo…" at bounding box center [459, 250] width 550 height 466
click at [452, 211] on div "Back to Dashboard Change Sender ID Customers Technicians Select a contact Outbo…" at bounding box center [459, 250] width 550 height 466
click at [709, 26] on span "Call to Customer" at bounding box center [700, 26] width 40 height 7
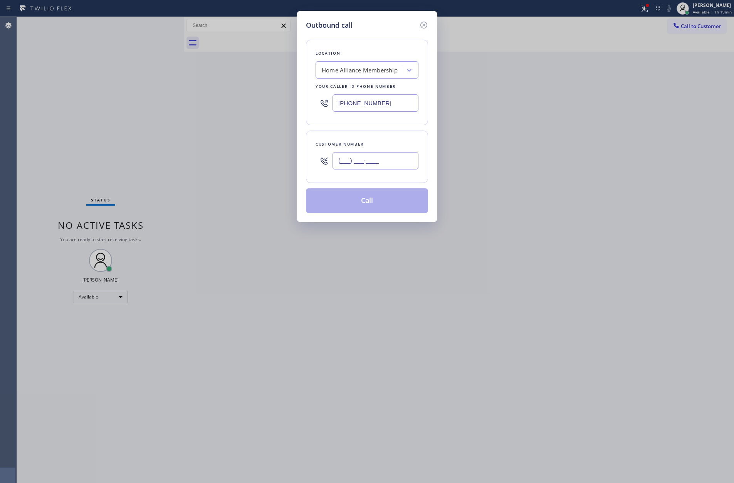
click at [393, 165] on input "(___) ___-____" at bounding box center [375, 160] width 86 height 17
paste input "929) 310-3036"
type input "[PHONE_NUMBER]"
click at [385, 206] on button "Call" at bounding box center [367, 200] width 122 height 25
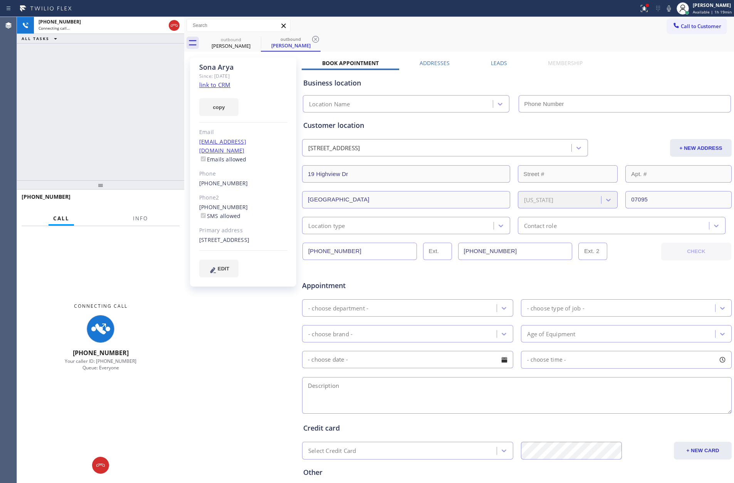
type input "[PHONE_NUMBER]"
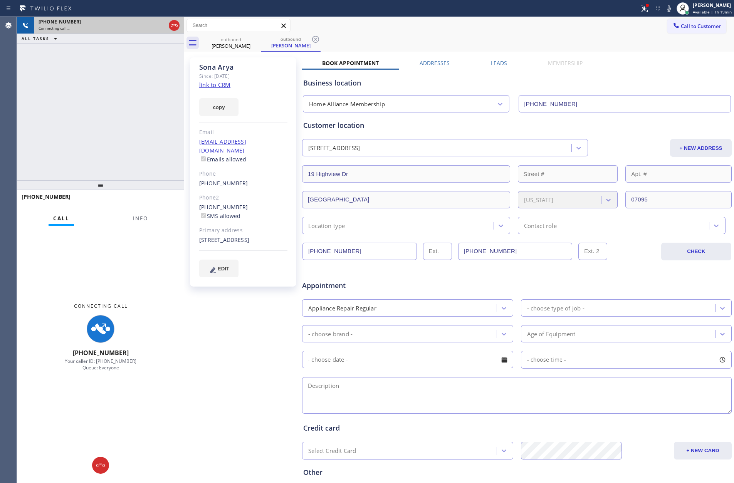
drag, startPoint x: 147, startPoint y: 74, endPoint x: 178, endPoint y: 32, distance: 52.3
click at [153, 69] on div "[PHONE_NUMBER] Connecting call… ALL TASKS ALL TASKS ACTIVE TASKS TASKS IN WRAP …" at bounding box center [100, 98] width 167 height 163
click at [175, 25] on icon at bounding box center [173, 25] width 9 height 9
drag, startPoint x: 136, startPoint y: 119, endPoint x: 578, endPoint y: 176, distance: 444.9
click at [153, 122] on div "[PHONE_NUMBER] Connecting call… ALL TASKS ALL TASKS ACTIVE TASKS TASKS IN WRAP …" at bounding box center [100, 98] width 167 height 163
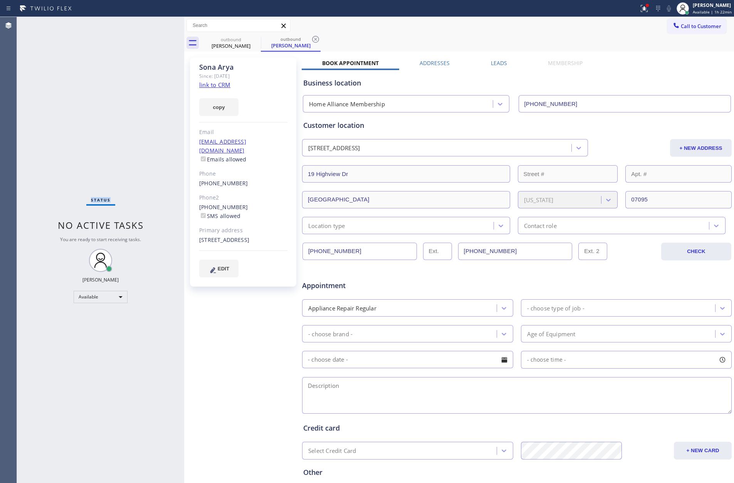
drag, startPoint x: 84, startPoint y: 94, endPoint x: 624, endPoint y: 55, distance: 541.7
click at [206, 98] on div "Status No active tasks You are ready to start receiving tasks. [PERSON_NAME] Av…" at bounding box center [375, 250] width 717 height 466
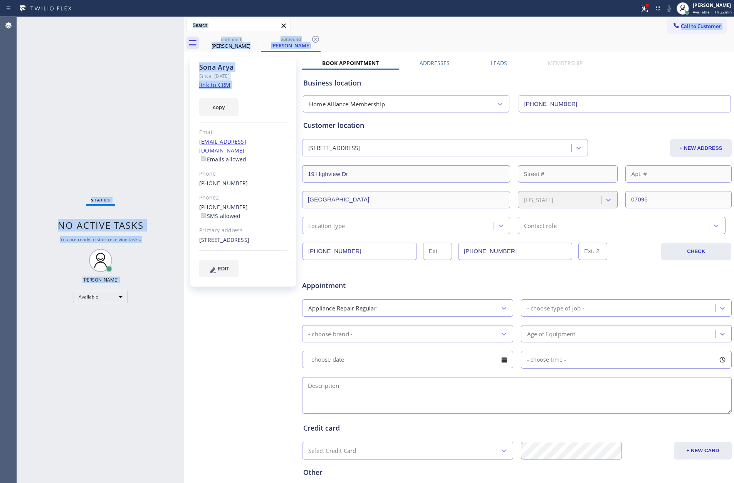
click at [692, 25] on span "Call to Customer" at bounding box center [700, 26] width 40 height 7
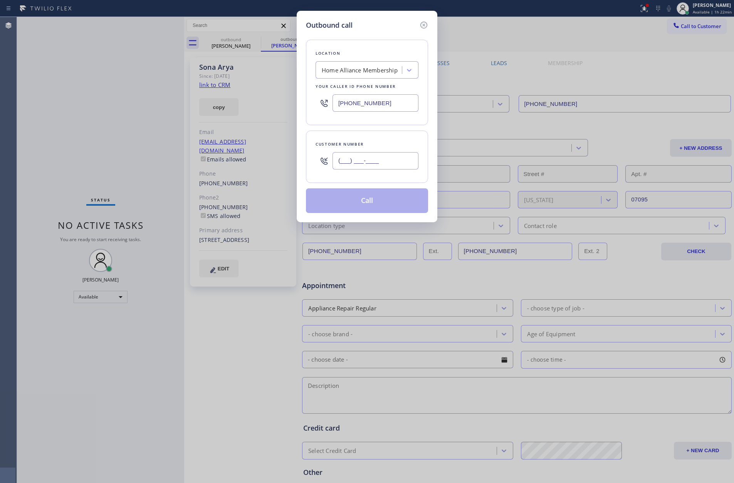
click at [374, 161] on input "(___) ___-____" at bounding box center [375, 160] width 86 height 17
paste input "832) 228-3358"
type input "[PHONE_NUMBER]"
click at [367, 207] on button "Call" at bounding box center [367, 200] width 122 height 25
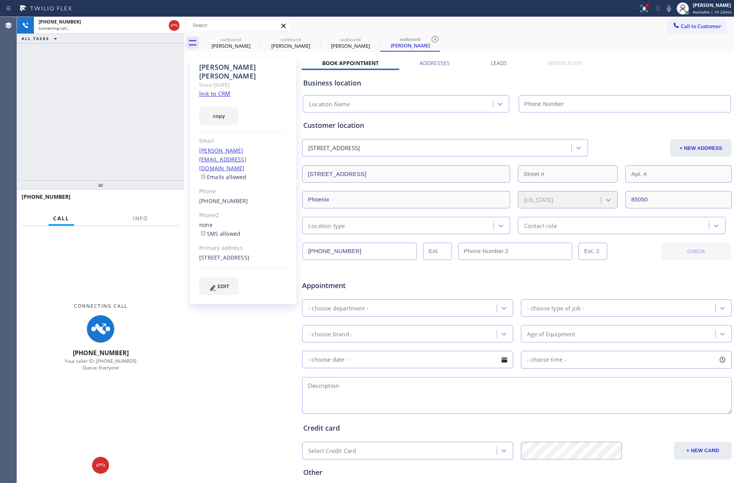
type input "[PHONE_NUMBER]"
drag, startPoint x: 118, startPoint y: 121, endPoint x: 201, endPoint y: 0, distance: 147.3
click at [126, 109] on div "[PHONE_NUMBER] Connecting call… ALL TASKS ALL TASKS ACTIVE TASKS TASKS IN WRAP …" at bounding box center [100, 98] width 167 height 163
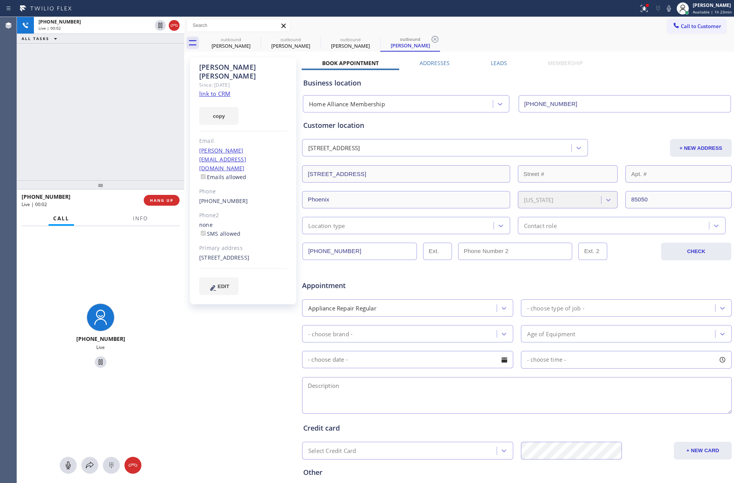
click at [106, 81] on div "[PHONE_NUMBER] Live | 00:02 ALL TASKS ALL TASKS ACTIVE TASKS TASKS IN WRAP UP" at bounding box center [100, 98] width 167 height 163
click at [222, 90] on link "link to CRM" at bounding box center [214, 94] width 31 height 8
drag, startPoint x: 106, startPoint y: 150, endPoint x: 142, endPoint y: 192, distance: 55.7
click at [116, 164] on div "[PHONE_NUMBER] Live | 00:04 ALL TASKS ALL TASKS ACTIVE TASKS TASKS IN WRAP UP" at bounding box center [100, 98] width 167 height 163
click at [154, 199] on span "HANG UP" at bounding box center [161, 200] width 23 height 5
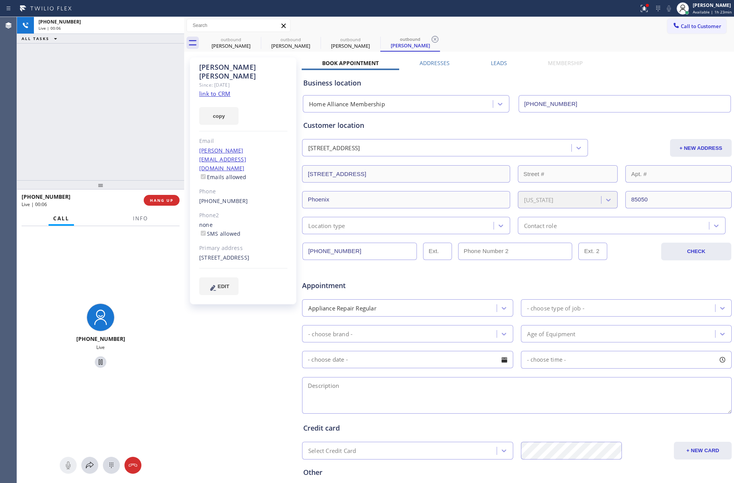
click at [124, 109] on div "[PHONE_NUMBER] Live | 00:06 ALL TASKS ALL TASKS ACTIVE TASKS TASKS IN WRAP UP" at bounding box center [100, 98] width 167 height 163
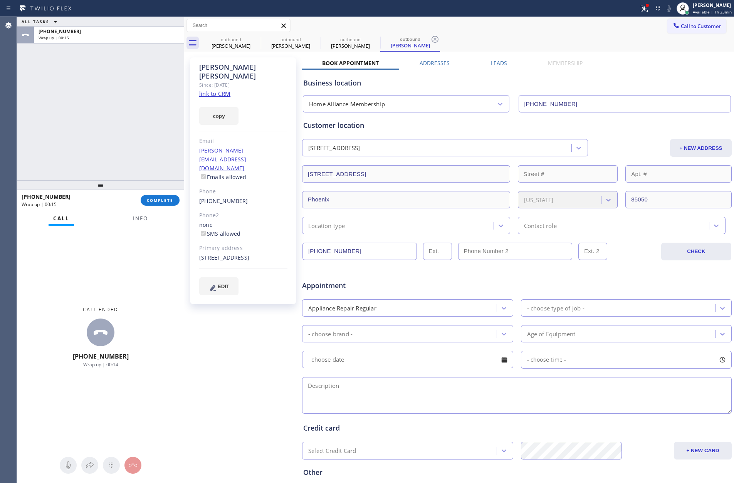
click at [125, 106] on div "ALL TASKS ALL TASKS ACTIVE TASKS TASKS IN WRAP UP [PHONE_NUMBER] Wrap up | 00:15" at bounding box center [100, 98] width 167 height 163
click at [225, 43] on div "[PERSON_NAME]" at bounding box center [231, 45] width 58 height 7
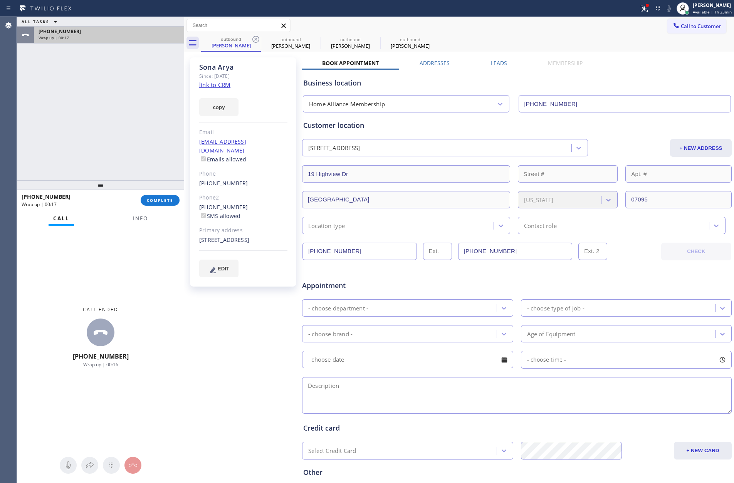
click at [126, 37] on div "Wrap up | 00:17" at bounding box center [109, 37] width 141 height 5
click at [154, 201] on span "COMPLETE" at bounding box center [160, 200] width 27 height 5
click at [141, 136] on div "ALL TASKS ALL TASKS ACTIVE TASKS TASKS IN WRAP UP [PHONE_NUMBER] Wrap up | 00:18" at bounding box center [100, 98] width 167 height 163
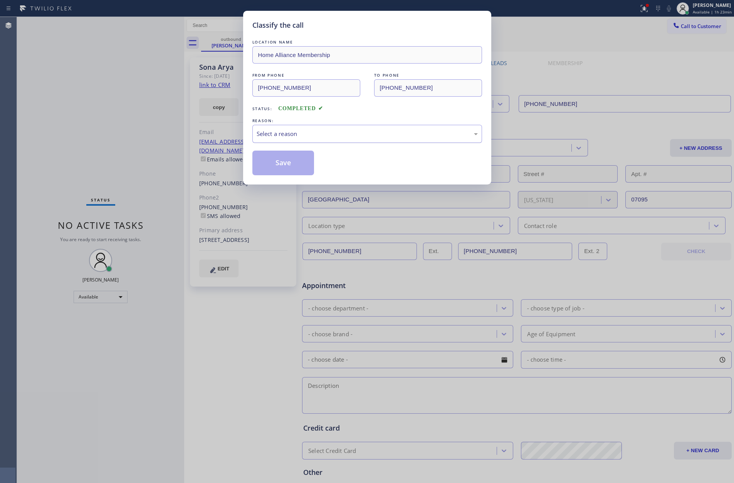
click at [287, 127] on div "Select a reason" at bounding box center [367, 134] width 230 height 18
click at [286, 166] on button "Save" at bounding box center [283, 163] width 62 height 25
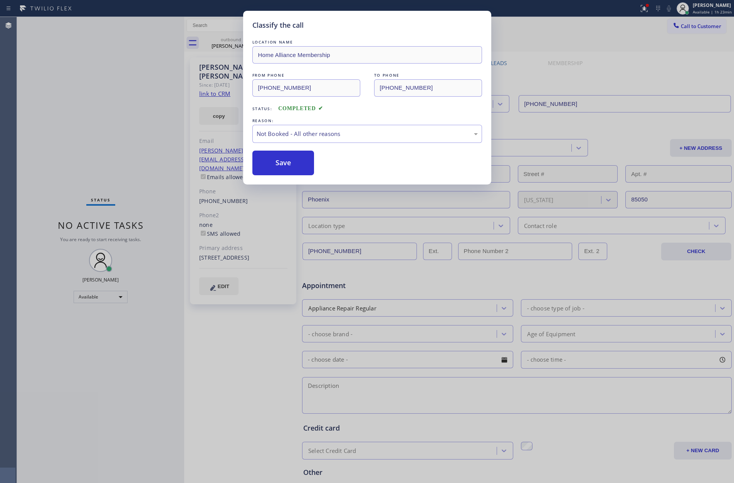
click at [286, 166] on button "Save" at bounding box center [283, 163] width 62 height 25
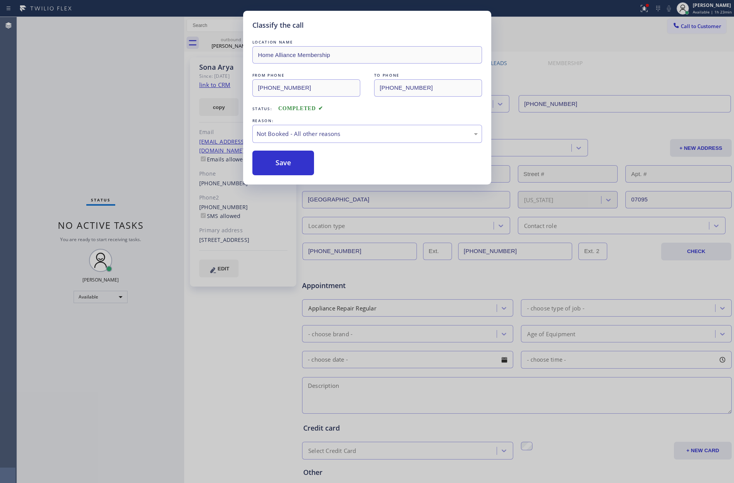
drag, startPoint x: 286, startPoint y: 166, endPoint x: 114, endPoint y: 123, distance: 177.4
click at [286, 165] on button "Save" at bounding box center [283, 163] width 62 height 25
click at [140, 117] on div "Classify the call LOCATION NAME Home Alliance Membership FROM PHONE [PHONE_NUMB…" at bounding box center [367, 241] width 734 height 483
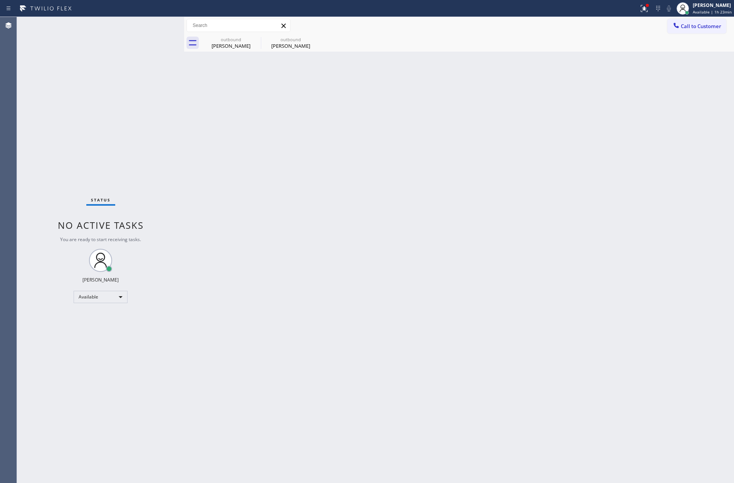
click at [292, 192] on div "Back to Dashboard Change Sender ID Customers Technicians Select a contact Outbo…" at bounding box center [459, 250] width 550 height 466
click at [231, 48] on div "[PERSON_NAME]" at bounding box center [231, 45] width 58 height 7
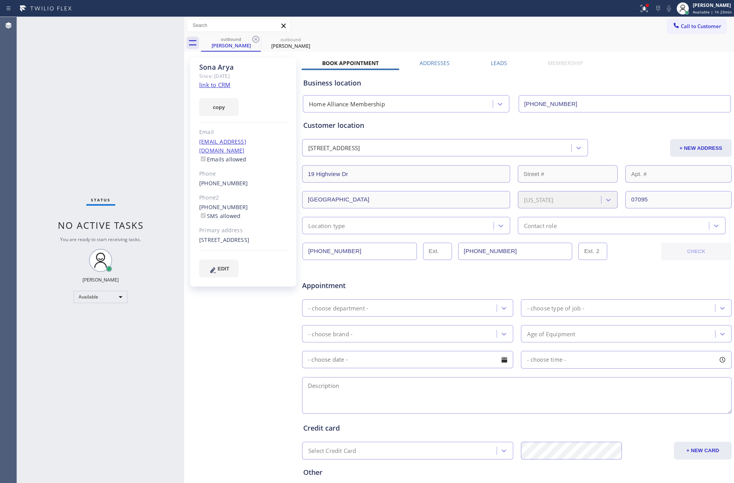
click at [358, 252] on input "[PHONE_NUMBER]" at bounding box center [359, 251] width 114 height 17
click at [210, 84] on link "link to CRM" at bounding box center [214, 85] width 31 height 8
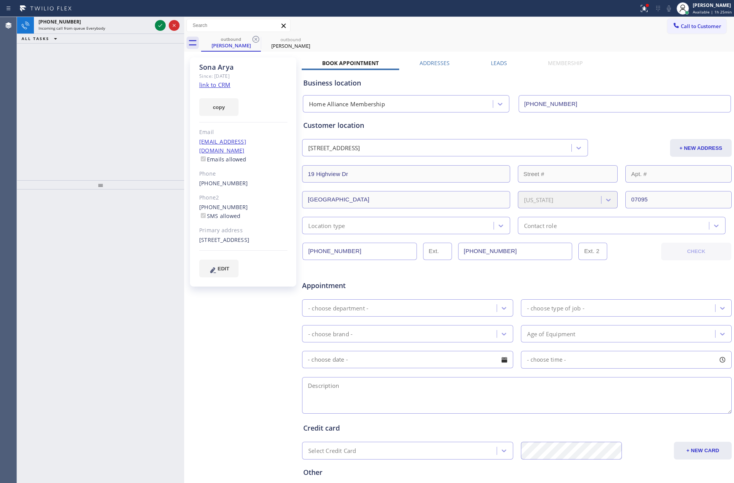
click at [116, 104] on div "[PHONE_NUMBER] Incoming call from queue Everybody ALL TASKS ALL TASKS ACTIVE TA…" at bounding box center [100, 98] width 167 height 163
click at [161, 130] on div "[PHONE_NUMBER] Incoming call from queue Everybody ALL TASKS ALL TASKS ACTIVE TA…" at bounding box center [100, 98] width 167 height 163
drag, startPoint x: 101, startPoint y: 121, endPoint x: 110, endPoint y: 118, distance: 10.0
click at [105, 121] on div "[PHONE_NUMBER] Incoming call from queue Everybody ALL TASKS ALL TASKS ACTIVE TA…" at bounding box center [100, 98] width 167 height 163
click at [116, 22] on div "[PHONE_NUMBER]" at bounding box center [95, 21] width 113 height 7
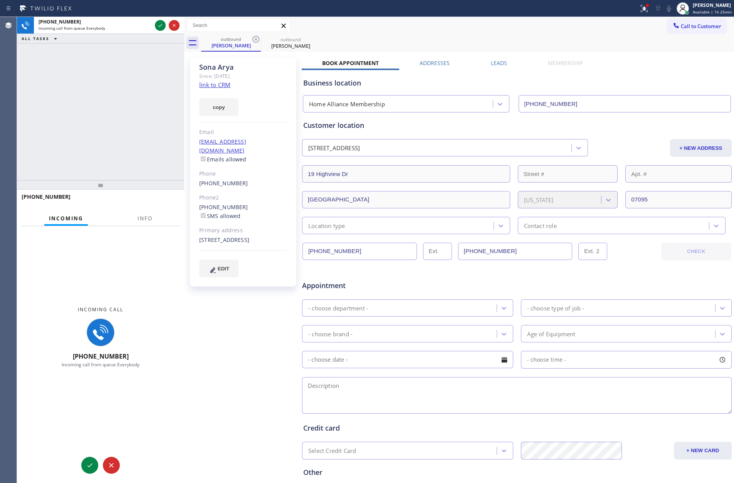
click at [106, 100] on div "[PHONE_NUMBER] Incoming call from queue Everybody ALL TASKS ALL TASKS ACTIVE TA…" at bounding box center [100, 98] width 167 height 163
click at [149, 223] on button "Info" at bounding box center [145, 218] width 24 height 15
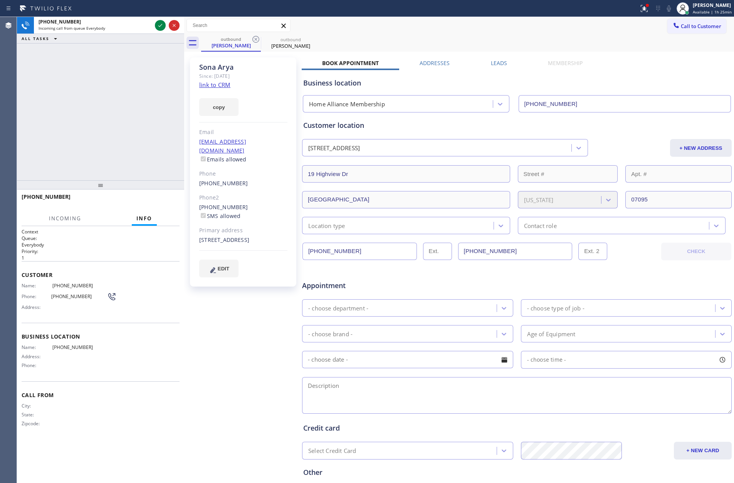
click at [132, 127] on div "[PHONE_NUMBER] Incoming call from queue Everybody ALL TASKS ALL TASKS ACTIVE TA…" at bounding box center [100, 98] width 167 height 163
drag, startPoint x: 142, startPoint y: 121, endPoint x: 169, endPoint y: 58, distance: 67.7
click at [144, 114] on div "[PHONE_NUMBER] Incoming call from queue Everybody ALL TASKS ALL TASKS ACTIVE TA…" at bounding box center [100, 98] width 167 height 163
click at [159, 25] on icon at bounding box center [160, 25] width 9 height 9
click at [106, 118] on div "[PHONE_NUMBER] Incoming call from queue Everybody ALL TASKS ALL TASKS ACTIVE TA…" at bounding box center [100, 98] width 167 height 163
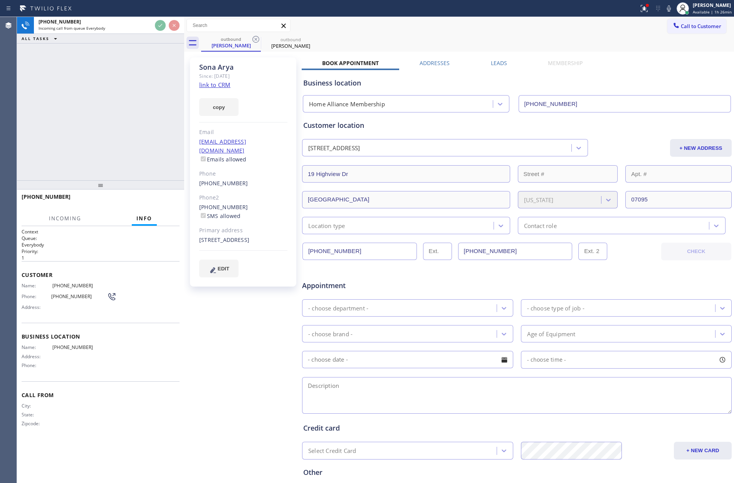
click at [106, 117] on div "[PHONE_NUMBER] Incoming call from queue Everybody ALL TASKS ALL TASKS ACTIVE TA…" at bounding box center [100, 98] width 167 height 163
click at [97, 118] on div "[PHONE_NUMBER] Incoming call from queue Everybody ALL TASKS ALL TASKS ACTIVE TA…" at bounding box center [100, 98] width 167 height 163
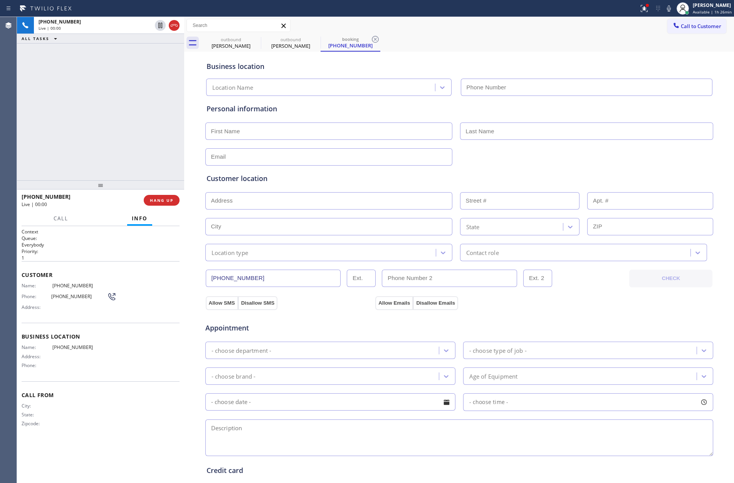
click at [126, 91] on div "[PHONE_NUMBER] Live | 00:00 ALL TASKS ALL TASKS ACTIVE TASKS TASKS IN WRAP UP" at bounding box center [100, 98] width 167 height 163
click at [155, 202] on span "HANG UP" at bounding box center [161, 200] width 23 height 5
click at [116, 79] on div "[PHONE_NUMBER] Live | 00:01 ALL TASKS ALL TASKS ACTIVE TASKS TASKS IN WRAP UP" at bounding box center [100, 98] width 167 height 163
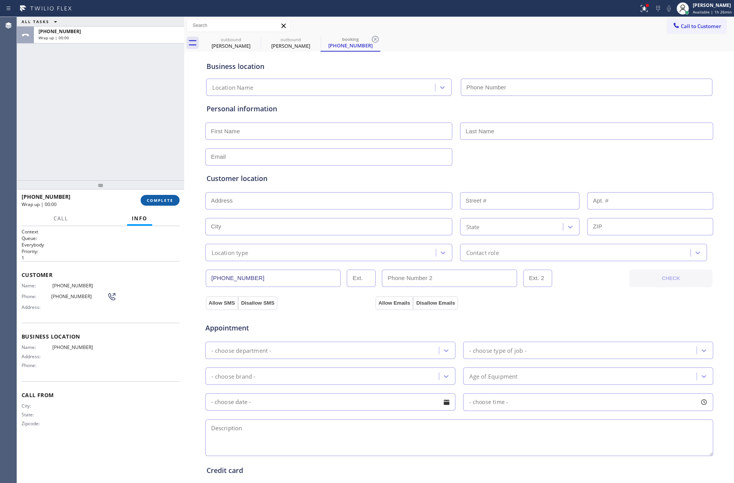
click at [162, 202] on span "COMPLETE" at bounding box center [160, 200] width 27 height 5
click at [144, 137] on div "ALL TASKS ALL TASKS ACTIVE TASKS TASKS IN WRAP UP [PHONE_NUMBER] Wrap up | 00:00" at bounding box center [100, 98] width 167 height 163
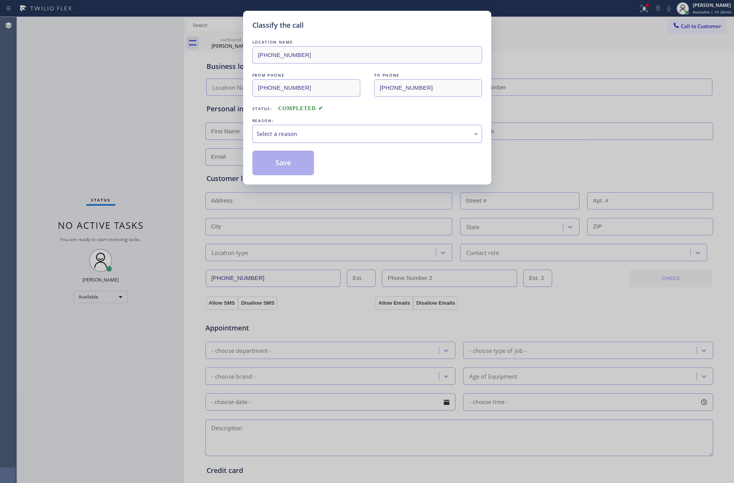
click at [287, 132] on div "Select a reason" at bounding box center [366, 133] width 221 height 9
click at [278, 162] on button "Save" at bounding box center [283, 163] width 62 height 25
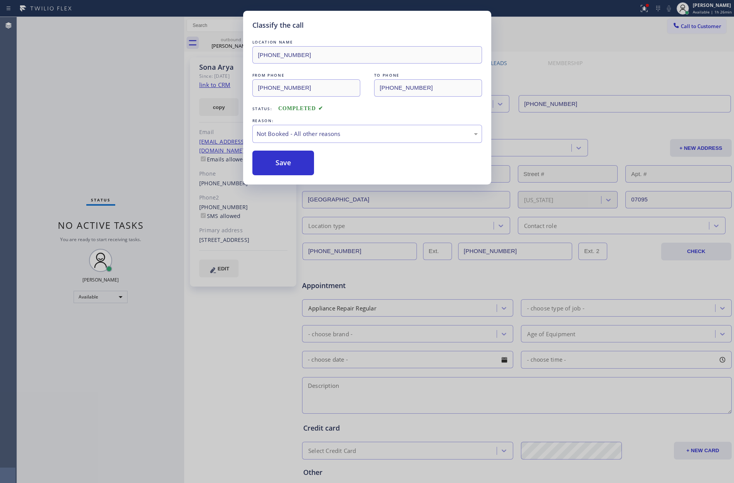
click at [278, 162] on button "Save" at bounding box center [283, 163] width 62 height 25
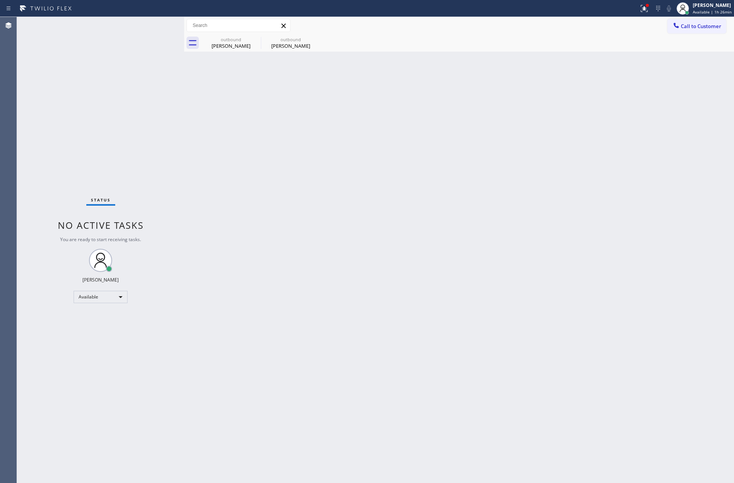
click at [360, 205] on div "Back to Dashboard Change Sender ID Customers Technicians Select a contact Outbo…" at bounding box center [459, 250] width 550 height 466
click at [714, 20] on button "Call to Customer" at bounding box center [696, 26] width 59 height 15
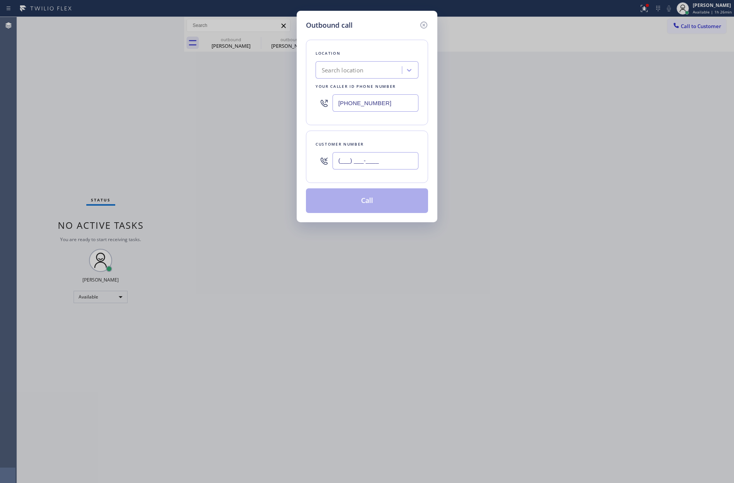
click at [394, 165] on input "(___) ___-____" at bounding box center [375, 160] width 86 height 17
paste input "737) 335-4846"
type input "[PHONE_NUMBER]"
click at [382, 73] on div "Search location" at bounding box center [360, 70] width 84 height 13
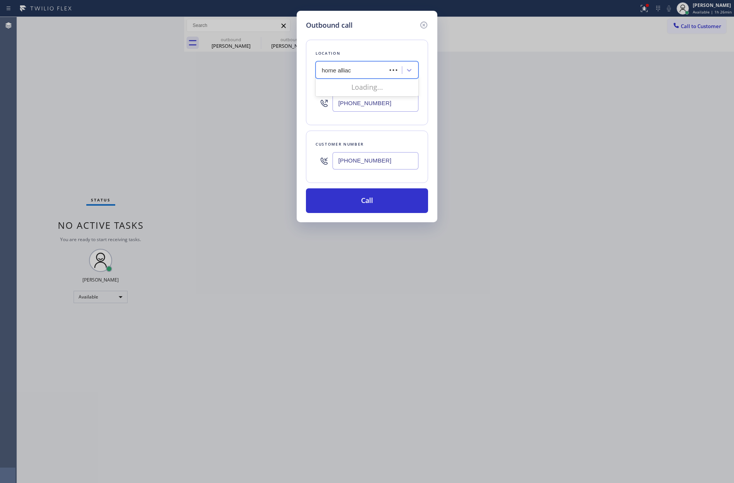
type input "home allia"
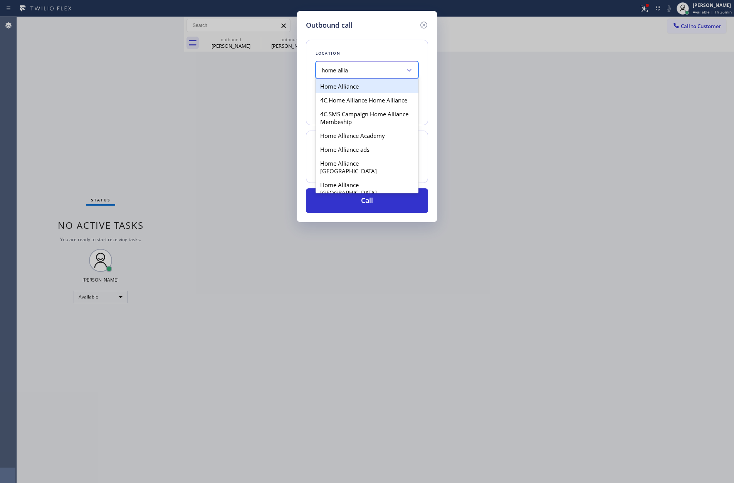
type input "[PHONE_NUMBER]"
type input "home alliance mem"
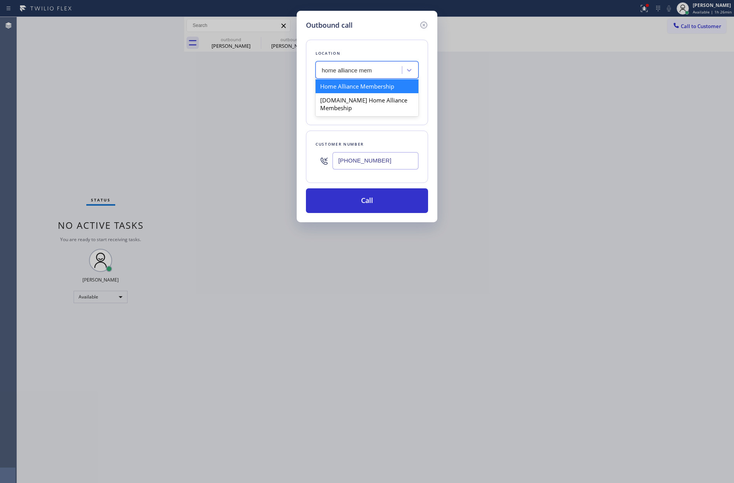
click at [381, 87] on div "Home Alliance Membership" at bounding box center [366, 86] width 103 height 14
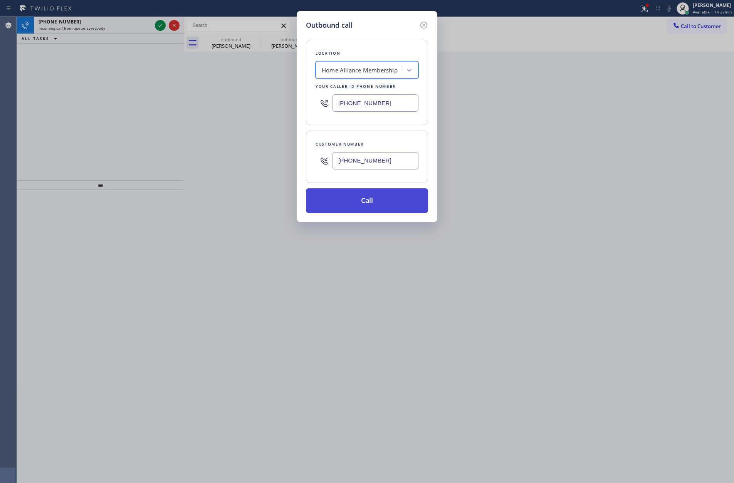
click at [377, 200] on button "Call" at bounding box center [367, 200] width 122 height 25
click at [424, 22] on icon at bounding box center [423, 24] width 9 height 9
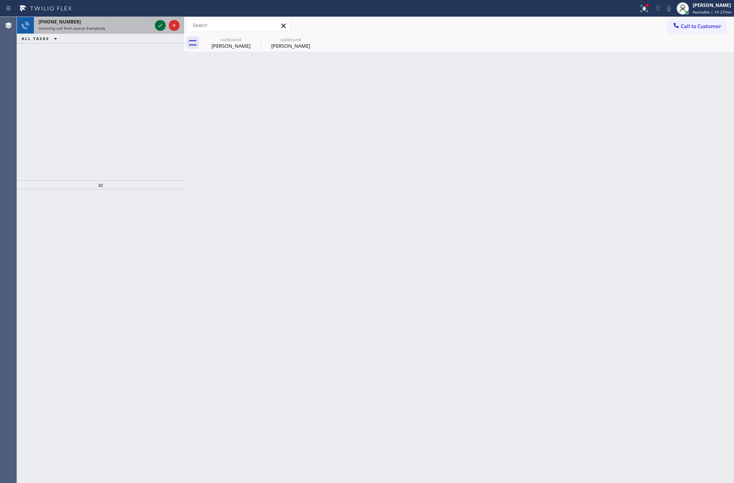
click at [160, 23] on icon at bounding box center [160, 25] width 9 height 9
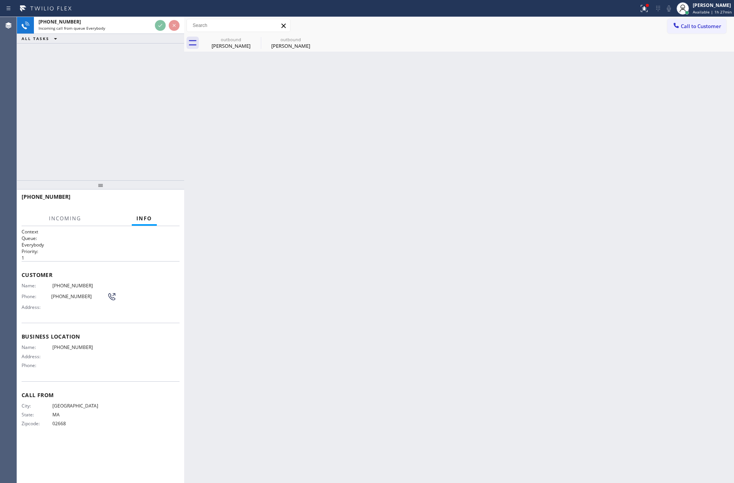
click at [131, 107] on div "[PHONE_NUMBER] Incoming call from queue Everybody ALL TASKS ALL TASKS ACTIVE TA…" at bounding box center [100, 98] width 167 height 163
click at [139, 107] on div "[PHONE_NUMBER] Incoming call from queue Everybody ALL TASKS ALL TASKS ACTIVE TA…" at bounding box center [100, 98] width 167 height 163
click at [141, 104] on div "[PHONE_NUMBER] Incoming call from queue Everybody ALL TASKS ALL TASKS ACTIVE TA…" at bounding box center [100, 98] width 167 height 163
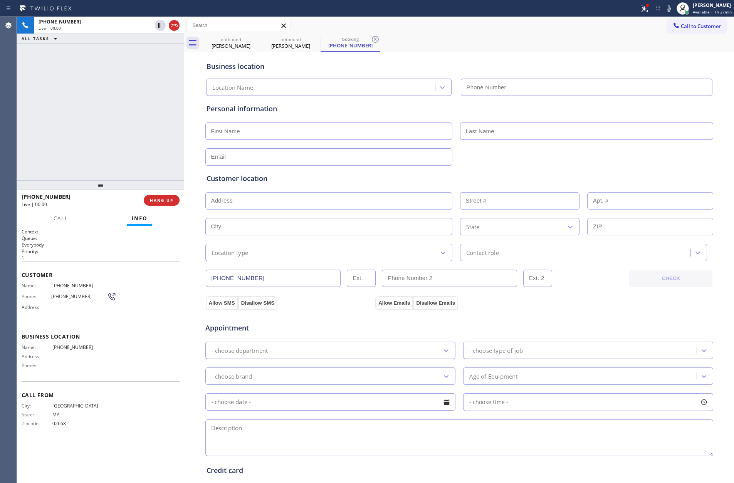
click at [142, 104] on div "[PHONE_NUMBER] Live | 00:00 ALL TASKS ALL TASKS ACTIVE TASKS TASKS IN WRAP UP" at bounding box center [100, 98] width 167 height 163
click at [142, 104] on div "[PHONE_NUMBER] Live | 00:01 ALL TASKS ALL TASKS ACTIVE TASKS TASKS IN WRAP UP" at bounding box center [100, 98] width 167 height 163
click at [138, 124] on div "[PHONE_NUMBER] Live | 00:10 ALL TASKS ALL TASKS ACTIVE TASKS TASKS IN WRAP UP" at bounding box center [100, 98] width 167 height 163
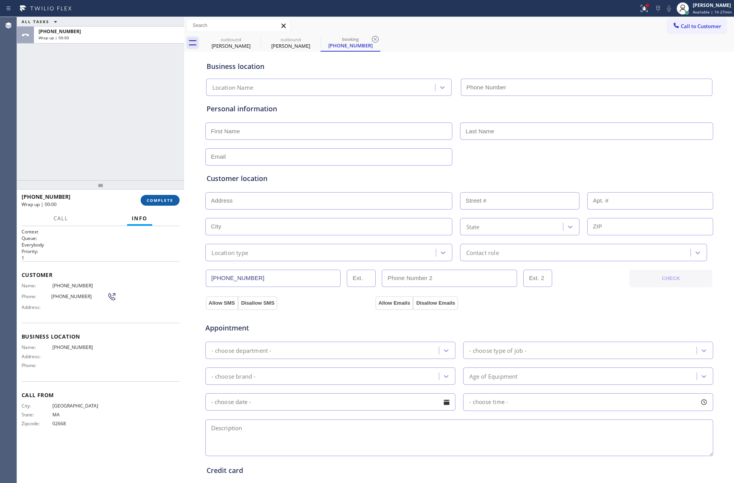
click at [163, 201] on span "COMPLETE" at bounding box center [160, 200] width 27 height 5
click at [135, 89] on div "ALL TASKS ALL TASKS ACTIVE TASKS TASKS IN WRAP UP [PHONE_NUMBER] Wrap up | 00:00" at bounding box center [100, 98] width 167 height 163
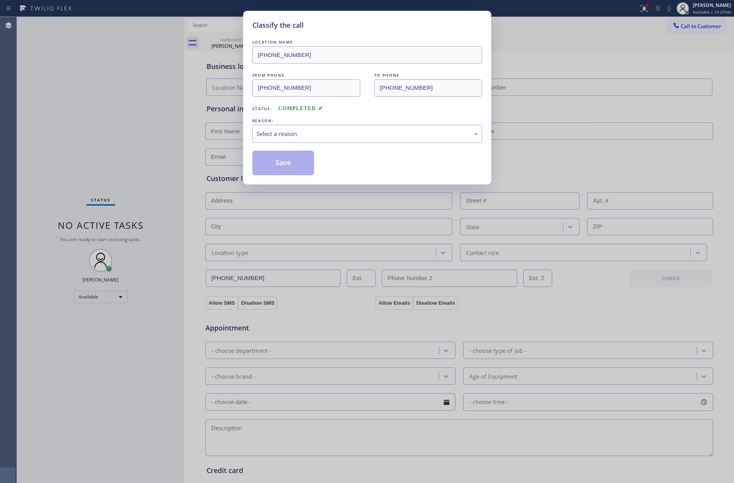
click at [135, 89] on div "Classify the call LOCATION NAME [PHONE_NUMBER] FROM PHONE [PHONE_NUMBER] TO PHO…" at bounding box center [367, 241] width 734 height 483
click at [313, 136] on div "Select a reason" at bounding box center [366, 133] width 221 height 9
click at [277, 164] on button "Save" at bounding box center [283, 163] width 62 height 25
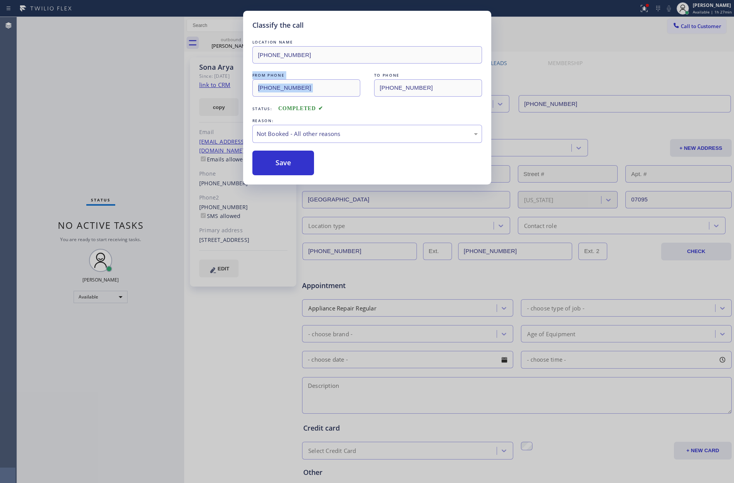
click at [277, 164] on button "Save" at bounding box center [283, 163] width 62 height 25
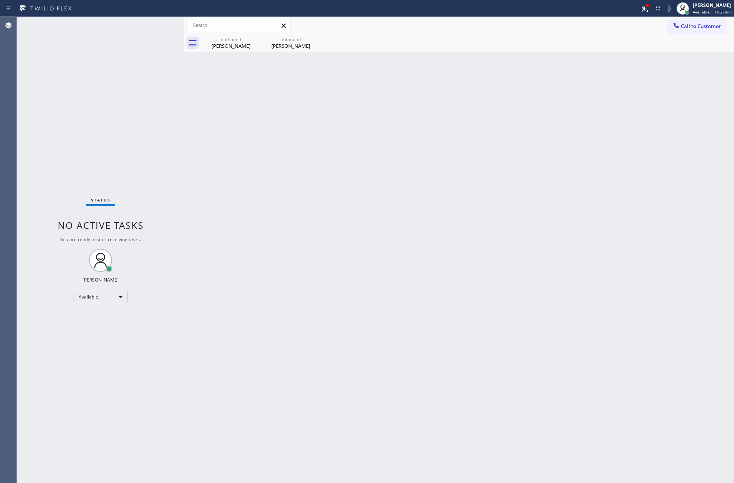
click at [103, 106] on div "Status No active tasks You are ready to start receiving tasks. [PERSON_NAME] Av…" at bounding box center [100, 250] width 167 height 466
drag, startPoint x: 294, startPoint y: 127, endPoint x: 242, endPoint y: 51, distance: 92.6
click at [293, 124] on div "Back to Dashboard Change Sender ID Customers Technicians Select a contact Outbo…" at bounding box center [459, 250] width 550 height 466
click at [256, 38] on icon at bounding box center [255, 39] width 7 height 7
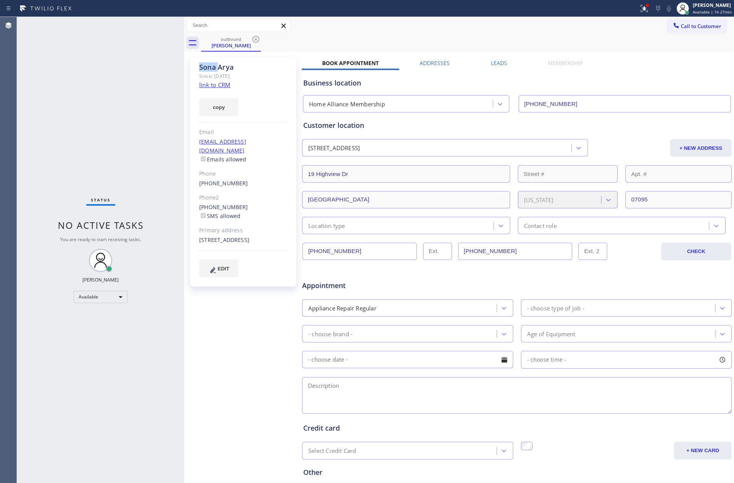
click at [256, 38] on icon at bounding box center [255, 39] width 7 height 7
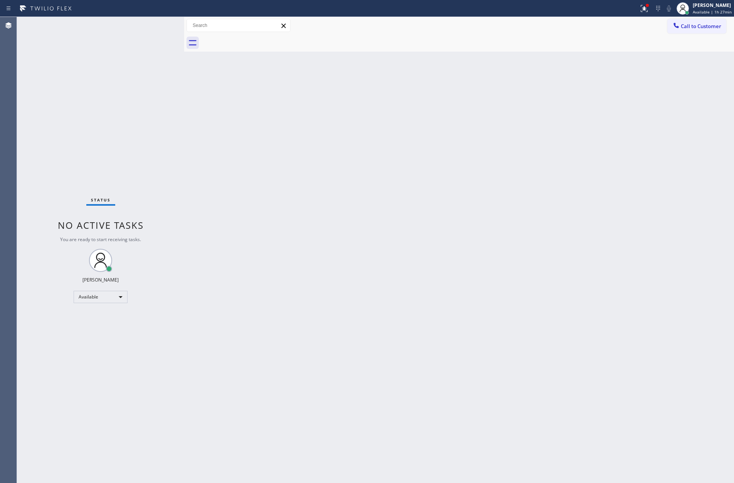
click at [256, 38] on div at bounding box center [467, 42] width 533 height 17
click at [220, 103] on div "Status No active tasks You are ready to start receiving tasks. [PERSON_NAME] Av…" at bounding box center [375, 250] width 717 height 466
click at [707, 23] on span "Call to Customer" at bounding box center [700, 26] width 40 height 7
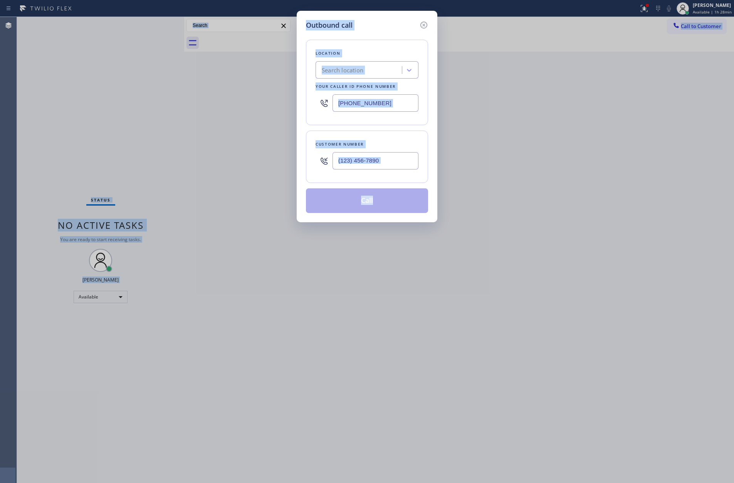
click at [389, 149] on div at bounding box center [375, 160] width 86 height 25
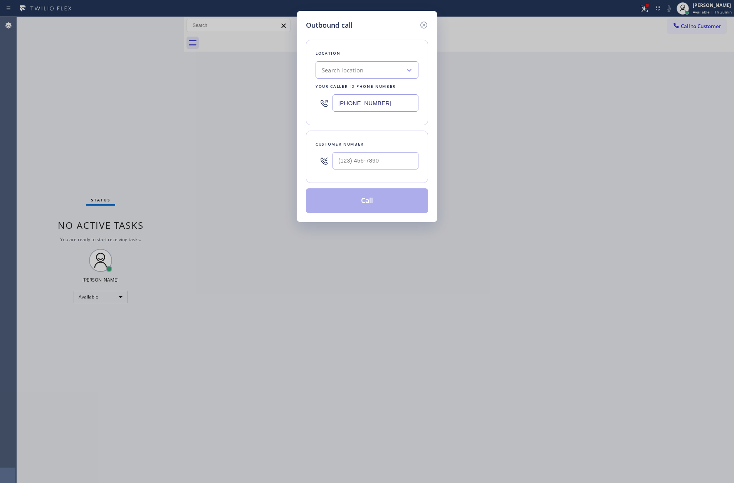
click at [382, 165] on input "text" at bounding box center [375, 160] width 86 height 17
click at [382, 165] on input "(___) ___-____" at bounding box center [375, 160] width 86 height 17
paste input "9293"
click at [386, 167] on input "(___) ___-9293" at bounding box center [375, 160] width 86 height 17
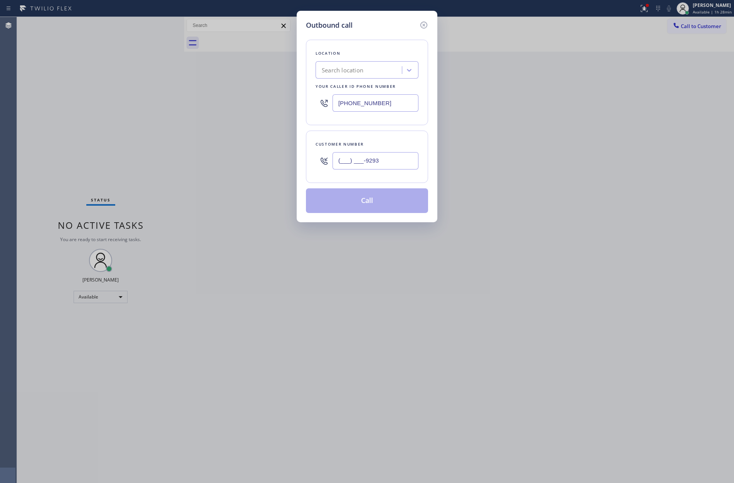
click at [386, 167] on input "(___) ___-9293" at bounding box center [375, 160] width 86 height 17
paste input "929) 310-3036"
type input "[PHONE_NUMBER]"
click at [389, 207] on button "Call" at bounding box center [367, 200] width 122 height 25
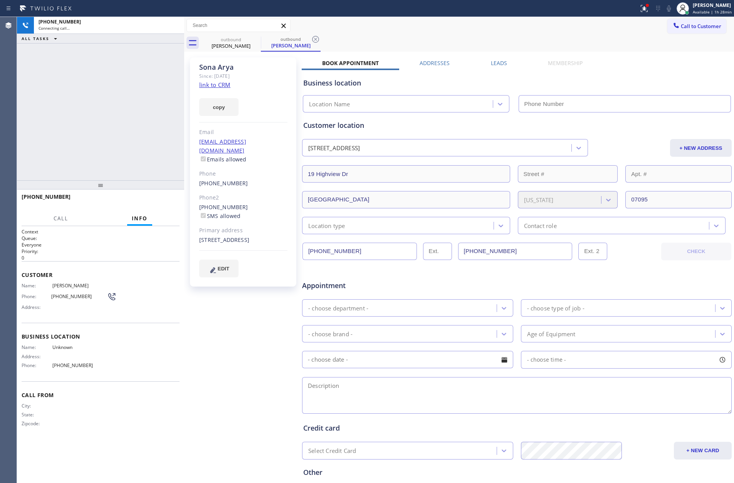
drag, startPoint x: 69, startPoint y: 147, endPoint x: 88, endPoint y: 140, distance: 19.7
click at [77, 145] on div "[PHONE_NUMBER] Connecting call… ALL TASKS ALL TASKS ACTIVE TASKS TASKS IN WRAP …" at bounding box center [100, 98] width 167 height 163
click at [92, 132] on div "[PHONE_NUMBER] Connecting call… ALL TASKS ALL TASKS ACTIVE TASKS TASKS IN WRAP …" at bounding box center [100, 98] width 167 height 163
drag, startPoint x: 118, startPoint y: 106, endPoint x: 152, endPoint y: 67, distance: 51.6
click at [123, 101] on div "[PHONE_NUMBER] Connecting call… ALL TASKS ALL TASKS ACTIVE TASKS TASKS IN WRAP …" at bounding box center [100, 98] width 167 height 163
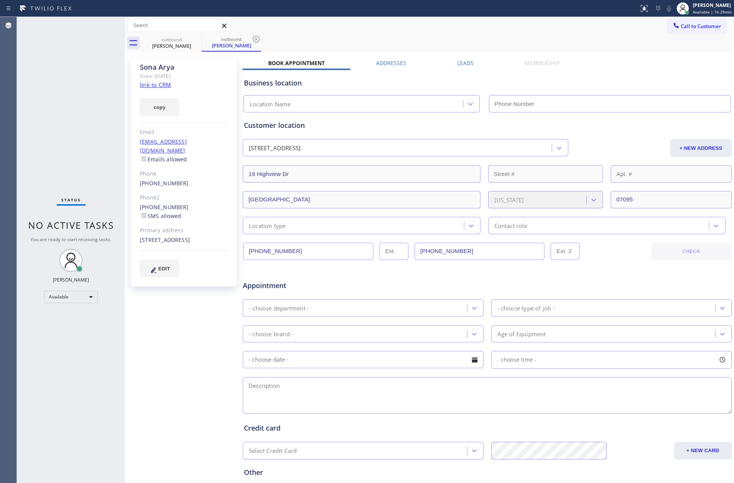
click at [143, 95] on div "Status No active tasks You are ready to start receiving tasks. Eva Mahinay Avai…" at bounding box center [375, 250] width 717 height 466
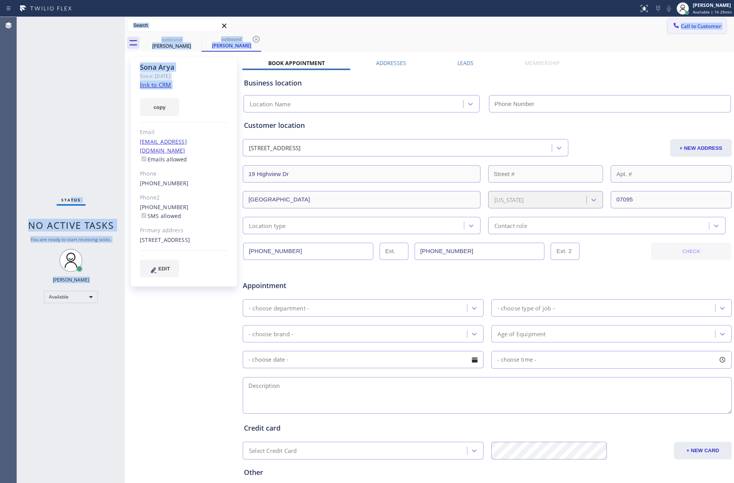
click at [705, 27] on span "Call to Customer" at bounding box center [700, 26] width 40 height 7
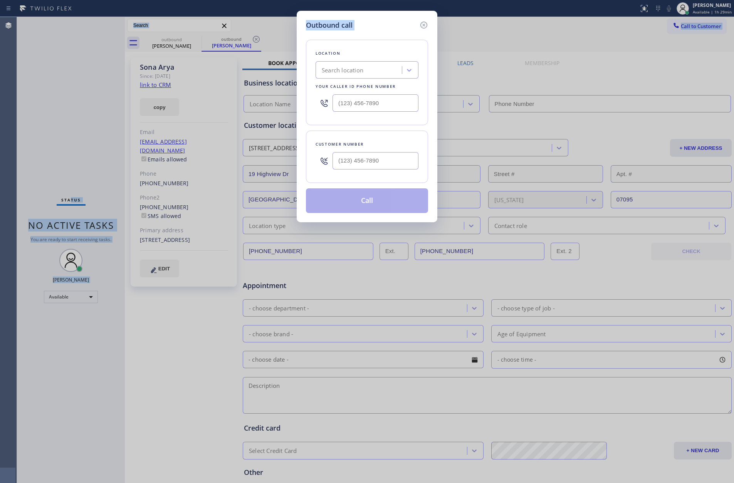
click at [705, 27] on div "Outbound call Location Search location Your caller id phone number Customer num…" at bounding box center [367, 241] width 734 height 483
click at [401, 161] on input "(___) ___-____" at bounding box center [375, 160] width 86 height 17
paste input "737) 335-4846"
type input "[PHONE_NUMBER]"
click at [382, 65] on div "Search location" at bounding box center [360, 70] width 84 height 13
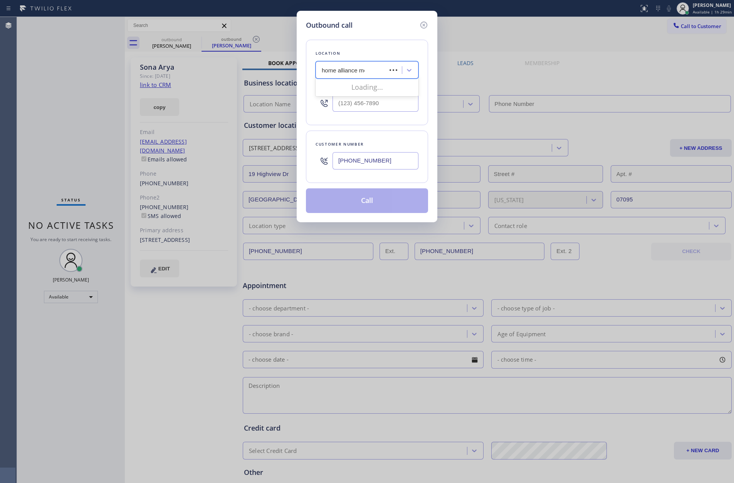
type input "home alliance mem"
click at [383, 82] on div "Home Alliance Membership" at bounding box center [366, 86] width 103 height 14
type input "[PHONE_NUMBER]"
click at [367, 207] on button "Call" at bounding box center [367, 200] width 122 height 25
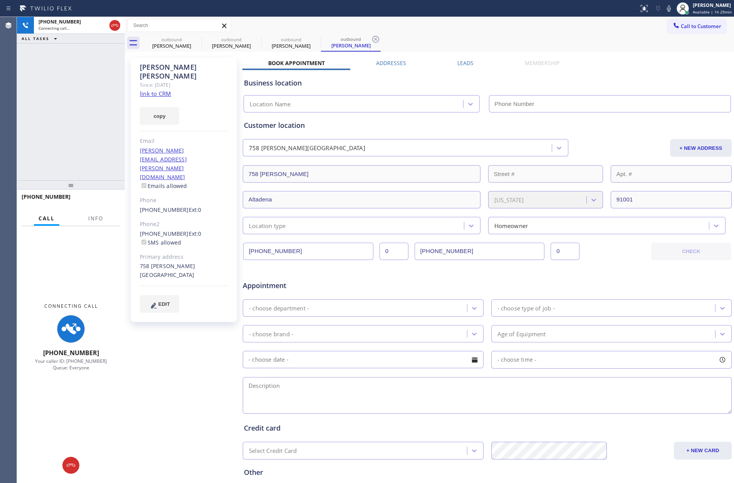
click at [104, 121] on div "+17373354846 Connecting call… ALL TASKS ALL TASKS ACTIVE TASKS TASKS IN WRAP UP" at bounding box center [71, 98] width 108 height 163
click at [161, 90] on link "link to CRM" at bounding box center [155, 94] width 31 height 8
type input "[PHONE_NUMBER]"
click at [342, 251] on input "[PHONE_NUMBER]" at bounding box center [308, 251] width 130 height 17
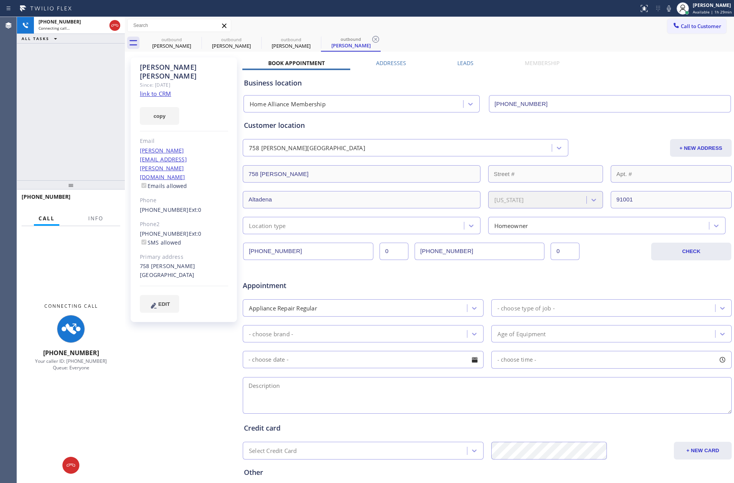
click at [341, 251] on input "[PHONE_NUMBER]" at bounding box center [308, 251] width 130 height 17
click at [59, 100] on div "+17373354846 Connecting call… ALL TASKS ALL TASKS ACTIVE TASKS TASKS IN WRAP UP" at bounding box center [71, 98] width 108 height 163
click at [116, 25] on icon at bounding box center [114, 25] width 9 height 9
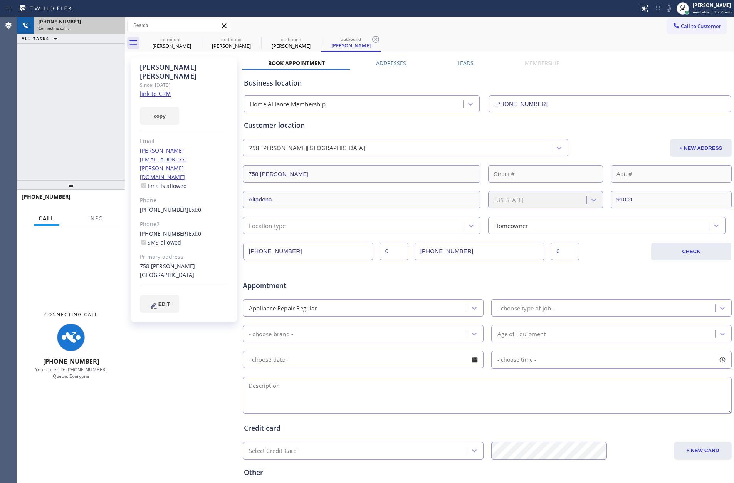
click at [85, 135] on div "+17373354846 Connecting call… ALL TASKS ALL TASKS ACTIVE TASKS TASKS IN WRAP UP" at bounding box center [71, 98] width 108 height 163
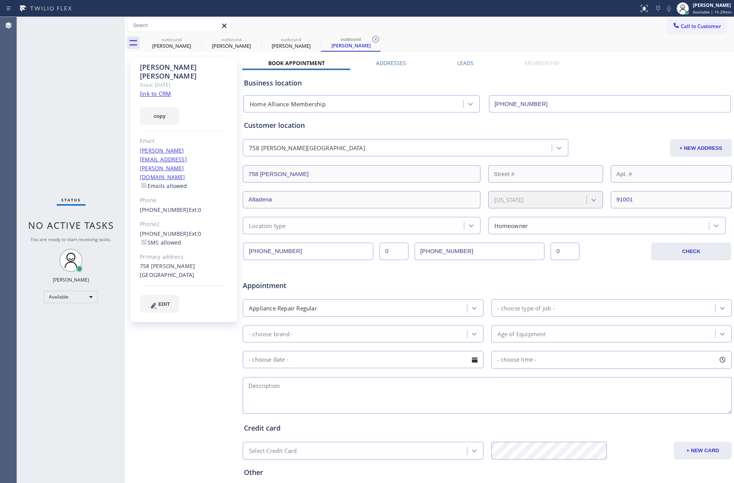
click at [92, 124] on div "Status No active tasks You are ready to start receiving tasks. [PERSON_NAME] Av…" at bounding box center [71, 250] width 108 height 466
drag, startPoint x: 646, startPoint y: 82, endPoint x: 523, endPoint y: 99, distance: 123.6
click at [627, 91] on div "Business location Home Alliance Membership (855) 946-3605" at bounding box center [486, 91] width 489 height 42
click at [457, 62] on label "Leads" at bounding box center [465, 62] width 16 height 7
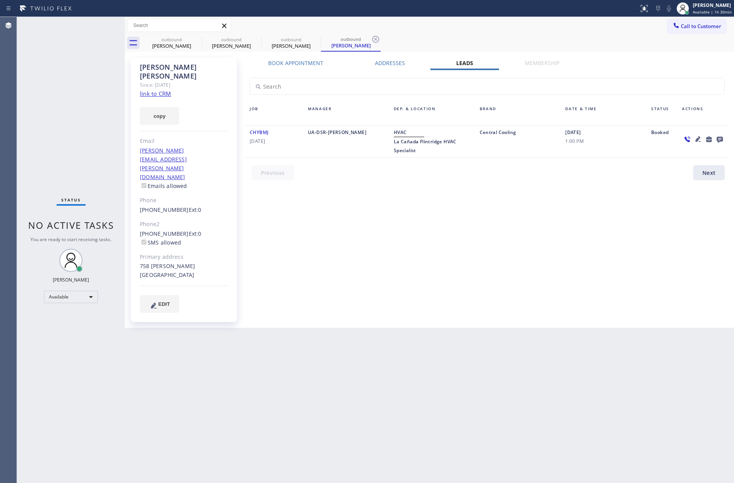
click at [286, 265] on div "Book Appointment Addresses Leads Membership Business location Home Alliance Mem…" at bounding box center [486, 192] width 489 height 266
drag, startPoint x: 489, startPoint y: 254, endPoint x: 168, endPoint y: 183, distance: 329.4
click at [487, 255] on div "Book Appointment Addresses Leads Membership Business location Home Alliance Mem…" at bounding box center [486, 192] width 489 height 266
click at [354, 260] on div "Book Appointment Addresses Leads Membership Business location Home Alliance Mem…" at bounding box center [486, 192] width 489 height 266
click at [166, 35] on div "outbound Sona Arya" at bounding box center [171, 42] width 58 height 17
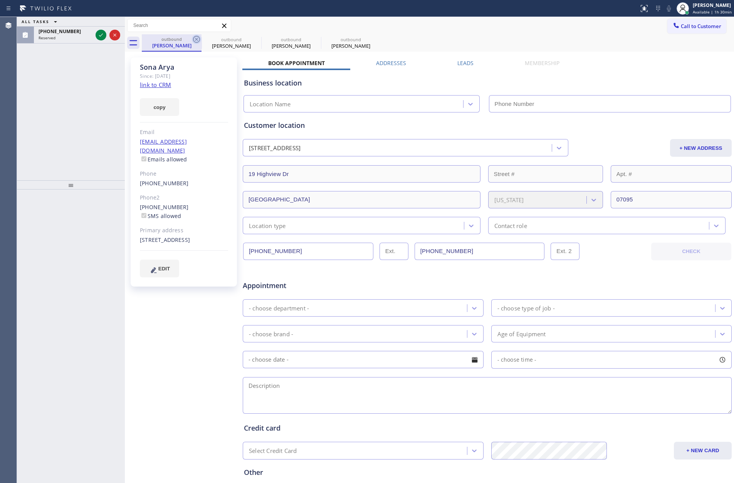
click at [199, 40] on icon at bounding box center [196, 39] width 9 height 9
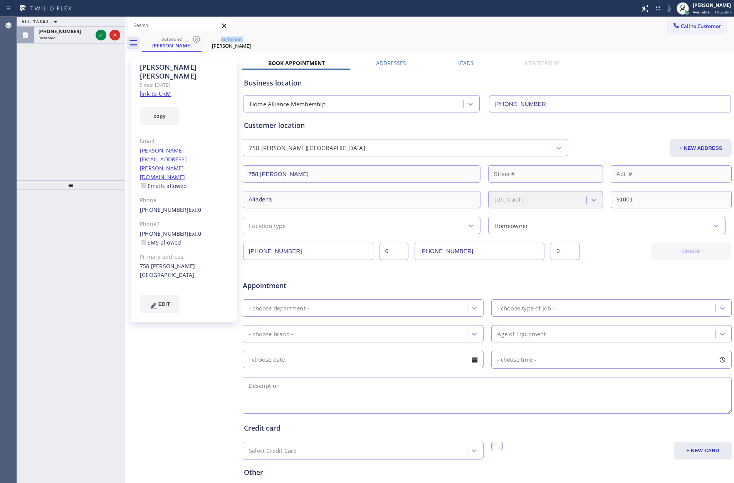
click at [199, 40] on icon at bounding box center [196, 39] width 9 height 9
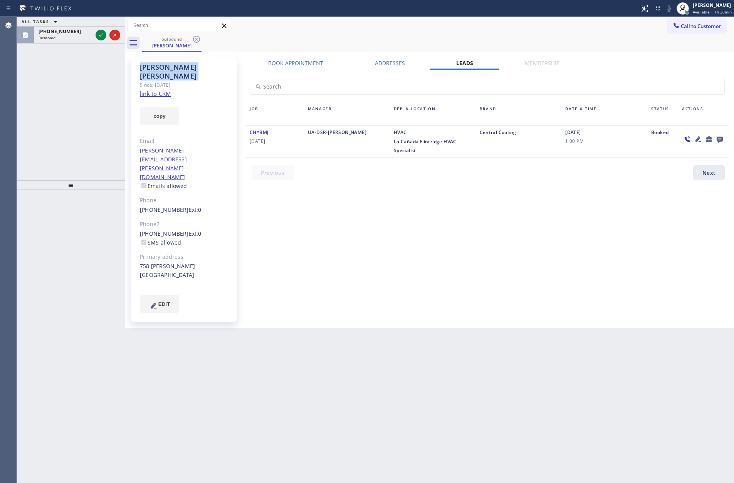
click at [199, 40] on icon at bounding box center [196, 39] width 9 height 9
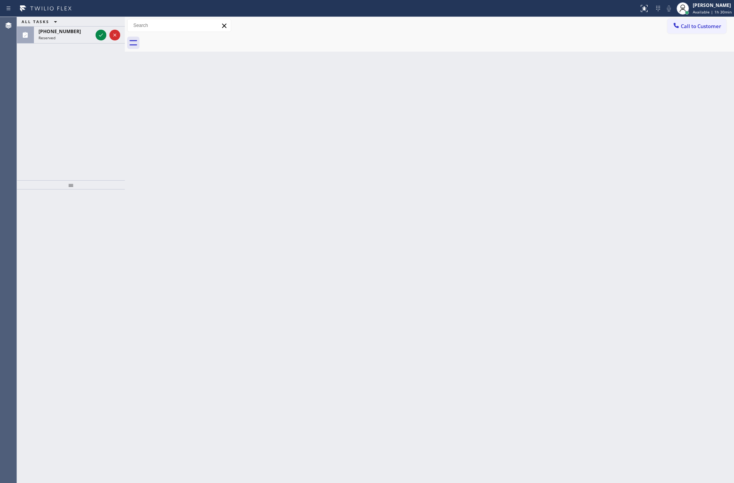
drag, startPoint x: 39, startPoint y: 136, endPoint x: 79, endPoint y: 74, distance: 72.7
click at [55, 123] on div "ALL TASKS ALL TASKS ACTIVE TASKS TASKS IN WRAP UP (212) 522-8304 Reserved" at bounding box center [71, 98] width 108 height 163
click at [97, 34] on icon at bounding box center [100, 34] width 9 height 9
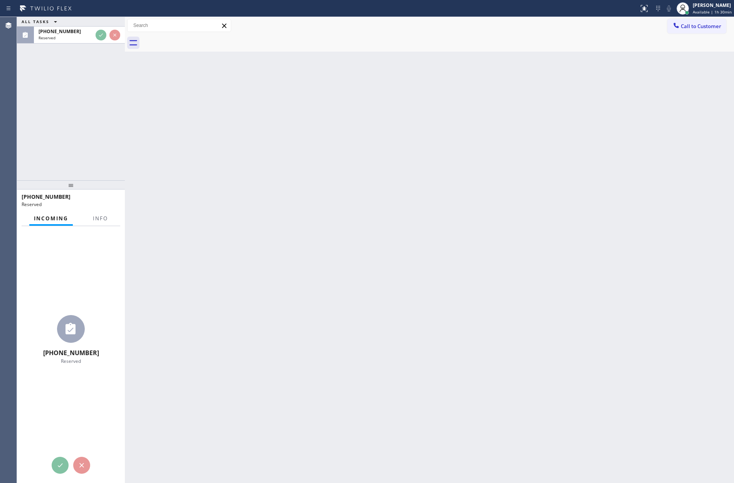
click at [87, 160] on div "ALL TASKS ALL TASKS ACTIVE TASKS TASKS IN WRAP UP (212) 522-8304 Reserved" at bounding box center [71, 98] width 108 height 163
click at [75, 156] on div "ALL TASKS ALL TASKS ACTIVE TASKS TASKS IN WRAP UP (212) 522-8304 Reserved" at bounding box center [71, 98] width 108 height 163
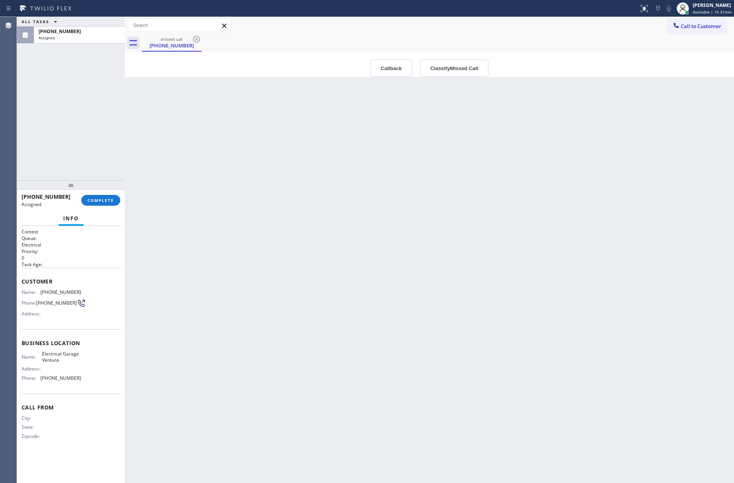
drag, startPoint x: 334, startPoint y: 244, endPoint x: 604, endPoint y: 55, distance: 329.5
click at [371, 218] on div "Back to Dashboard Change Sender ID Customers Technicians Select a contact Outbo…" at bounding box center [429, 250] width 609 height 466
click at [696, 28] on span "Call to Customer" at bounding box center [700, 26] width 40 height 7
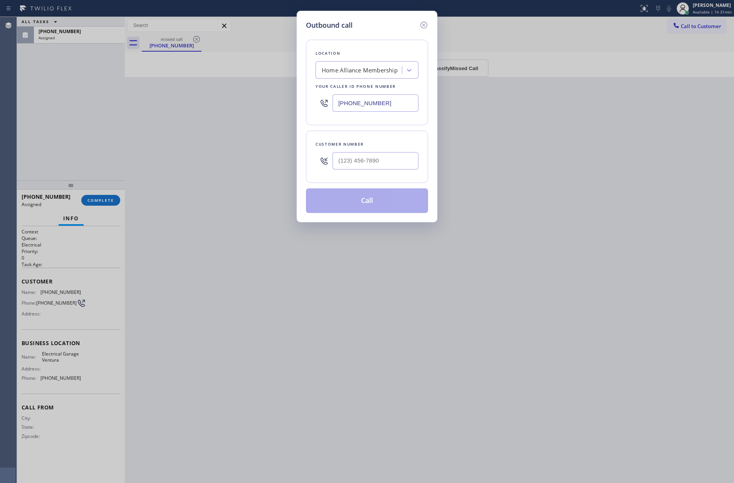
click at [354, 173] on div at bounding box center [375, 160] width 86 height 25
click at [361, 162] on input "(___) ___-____" at bounding box center [375, 160] width 86 height 17
paste input "949) 632-8189"
type input "(949) 632-8189"
click at [378, 207] on button "Call" at bounding box center [367, 200] width 122 height 25
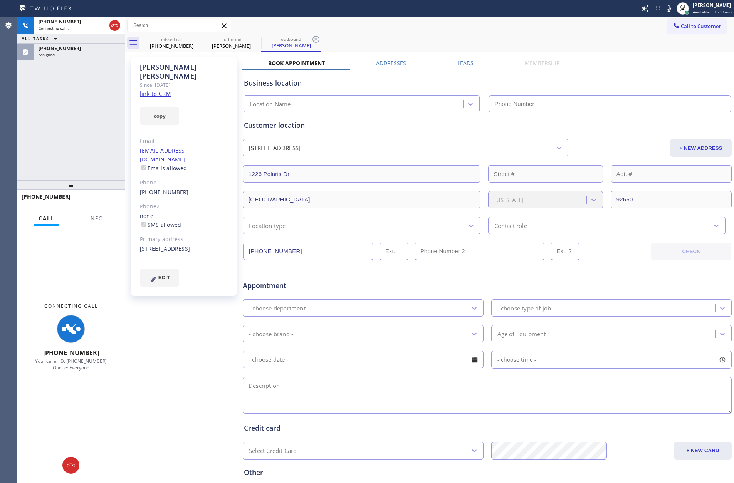
type input "[PHONE_NUMBER]"
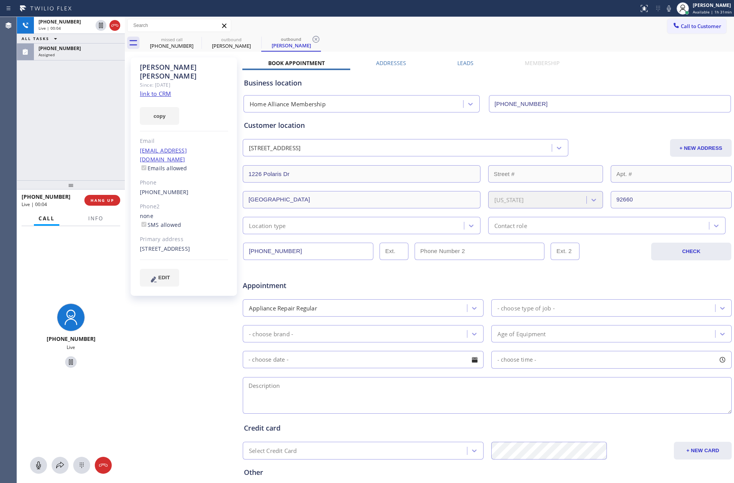
click at [162, 90] on link "link to CRM" at bounding box center [155, 94] width 31 height 8
drag, startPoint x: 99, startPoint y: 201, endPoint x: 101, endPoint y: 198, distance: 4.0
click at [100, 200] on span "HANG UP" at bounding box center [102, 200] width 23 height 5
click at [84, 150] on div "+19496328189 Live | 00:42 ALL TASKS ALL TASKS ACTIVE TASKS TASKS IN WRAP UP (21…" at bounding box center [71, 98] width 108 height 163
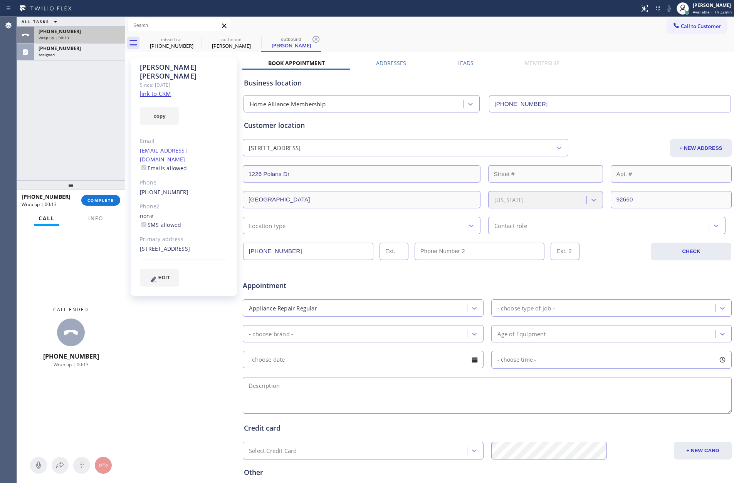
click at [92, 35] on div "Wrap up | 00:13" at bounding box center [80, 37] width 82 height 5
click at [102, 199] on span "COMPLETE" at bounding box center [100, 200] width 27 height 5
click at [88, 130] on div "ALL TASKS ALL TASKS ACTIVE TASKS TASKS IN WRAP UP +19496328189 Wrap up | 00:14 …" at bounding box center [71, 98] width 108 height 163
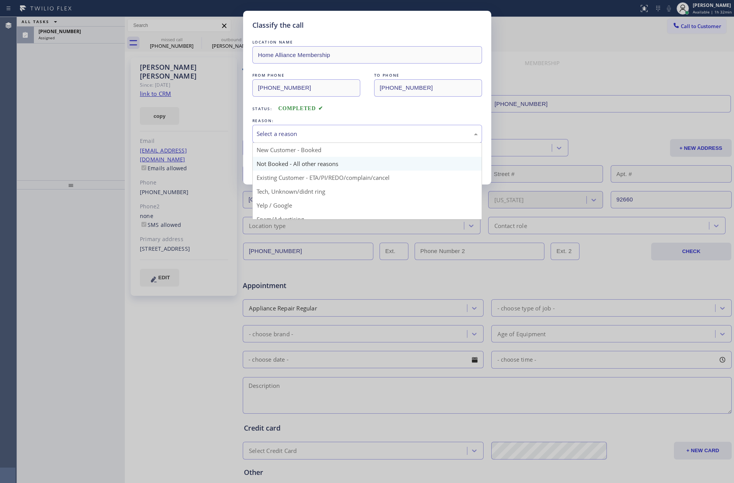
drag, startPoint x: 270, startPoint y: 131, endPoint x: 268, endPoint y: 162, distance: 31.2
click at [269, 135] on div "Select a reason" at bounding box center [366, 133] width 221 height 9
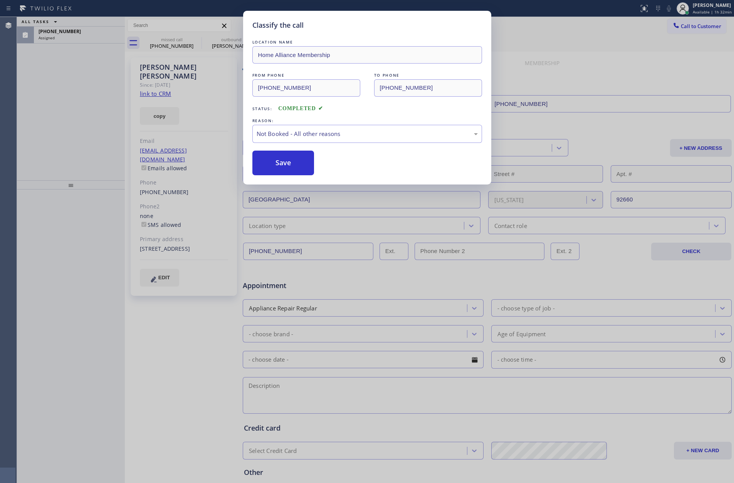
click at [270, 162] on button "Save" at bounding box center [283, 163] width 62 height 25
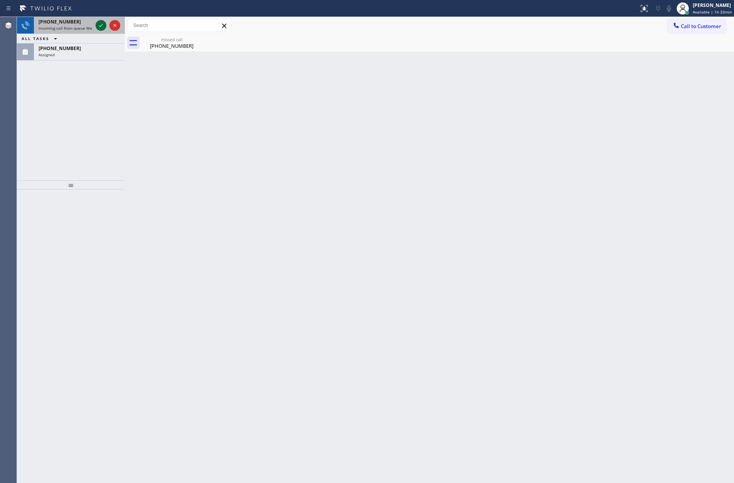
click at [102, 26] on icon at bounding box center [100, 25] width 9 height 9
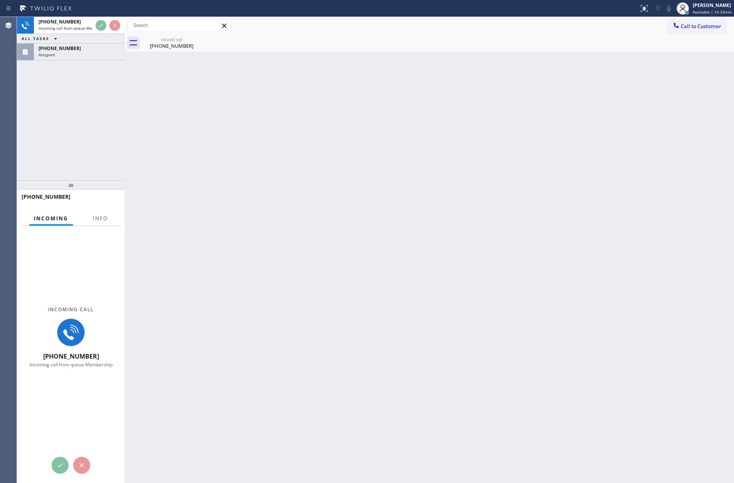
drag, startPoint x: 101, startPoint y: 139, endPoint x: 105, endPoint y: 141, distance: 5.0
click at [103, 140] on div "+14087815450 Incoming call from queue Membership ALL TASKS ALL TASKS ACTIVE TAS…" at bounding box center [71, 98] width 108 height 163
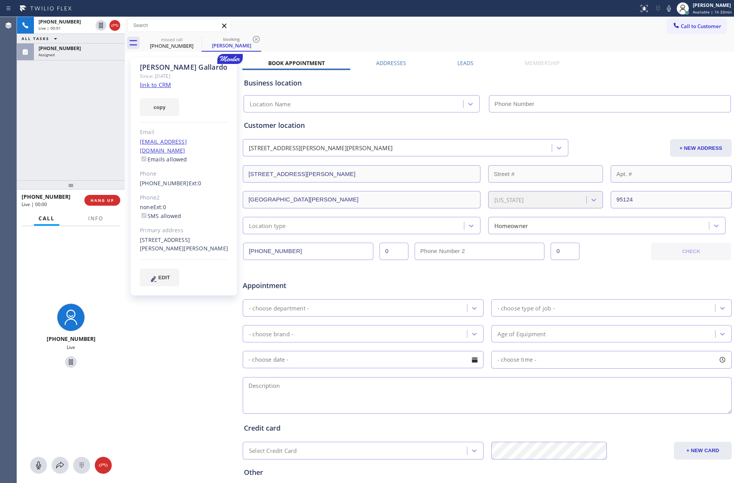
drag, startPoint x: 122, startPoint y: 87, endPoint x: 175, endPoint y: 95, distance: 53.0
click at [125, 95] on div at bounding box center [125, 250] width 0 height 466
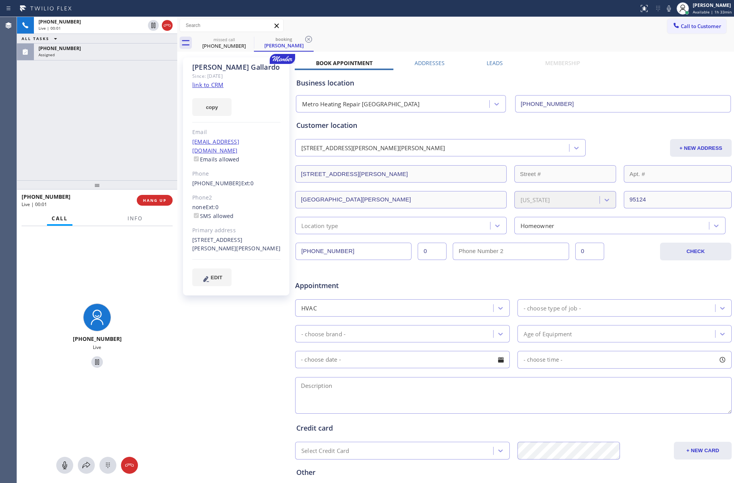
type input "(510) 737-7871"
click at [101, 117] on div "+14087815450 Live | 00:01 ALL TASKS ALL TASKS ACTIVE TASKS TASKS IN WRAP UP (21…" at bounding box center [97, 98] width 160 height 163
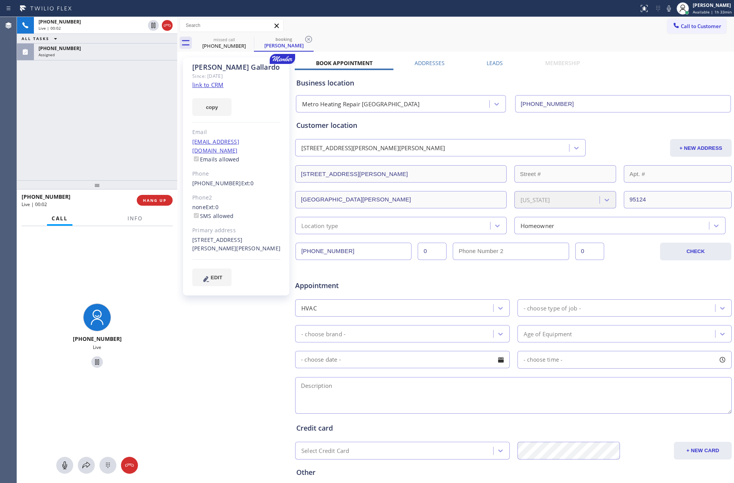
click at [101, 117] on div "+14087815450 Live | 00:02 ALL TASKS ALL TASKS ACTIVE TASKS TASKS IN WRAP UP (21…" at bounding box center [97, 98] width 160 height 163
click at [201, 86] on link "link to CRM" at bounding box center [207, 85] width 31 height 8
drag, startPoint x: 104, startPoint y: 123, endPoint x: 533, endPoint y: 41, distance: 436.4
click at [203, 137] on div "+14087815450 Live | 00:03 ALL TASKS ALL TASKS ACTIVE TASKS TASKS IN WRAP UP (21…" at bounding box center [375, 250] width 717 height 466
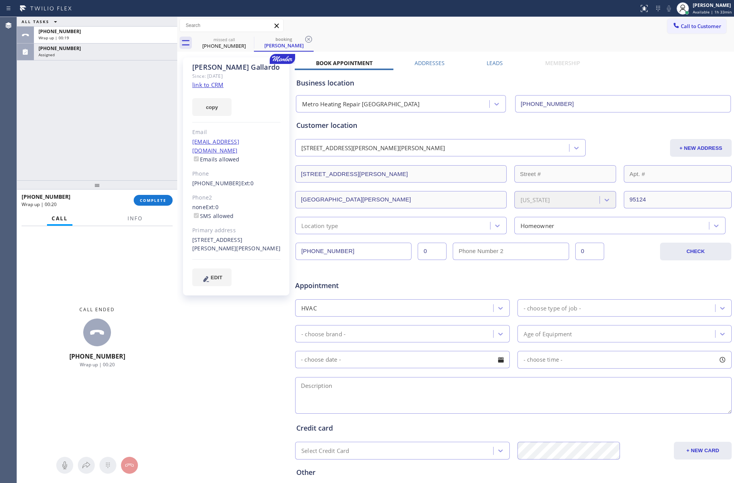
click at [106, 126] on div "ALL TASKS ALL TASKS ACTIVE TASKS TASKS IN WRAP UP +14087815450 Wrap up | 00:19 …" at bounding box center [97, 98] width 160 height 163
drag, startPoint x: 109, startPoint y: 104, endPoint x: 117, endPoint y: 136, distance: 32.3
click at [109, 104] on div "ALL TASKS ALL TASKS ACTIVE TASKS TASKS IN WRAP UP +14087815450 Wrap up | 00:28 …" at bounding box center [97, 98] width 160 height 163
click at [357, 254] on input "(408) 781-5450" at bounding box center [353, 251] width 116 height 17
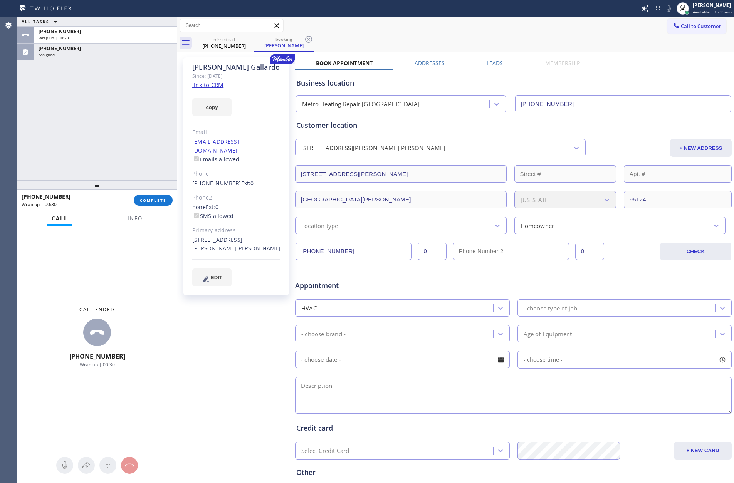
click at [357, 254] on input "(408) 781-5450" at bounding box center [353, 251] width 116 height 17
click at [121, 121] on div "ALL TASKS ALL TASKS ACTIVE TASKS TASKS IN WRAP UP +14087815450 Wrap up | 00:38 …" at bounding box center [97, 98] width 160 height 163
click at [121, 121] on div "ALL TASKS ALL TASKS ACTIVE TASKS TASKS IN WRAP UP +14087815450 Wrap up | 00:39 …" at bounding box center [97, 98] width 160 height 163
click at [359, 257] on input "(408) 781-5450" at bounding box center [353, 251] width 116 height 17
click at [359, 256] on input "(408) 781-5450" at bounding box center [353, 251] width 116 height 17
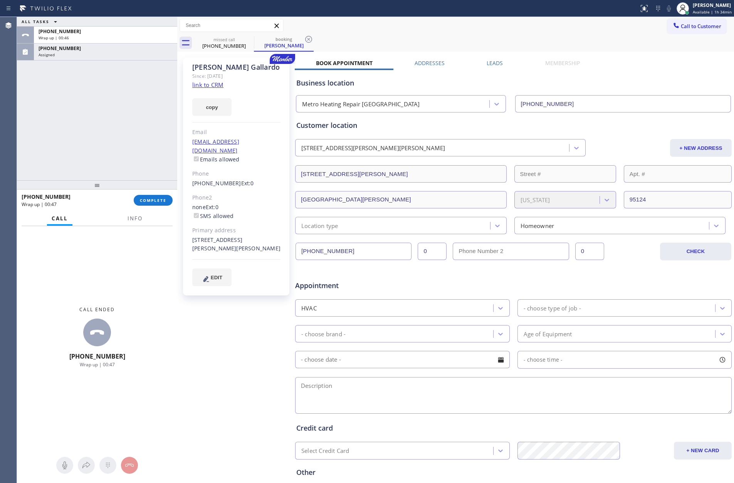
click at [359, 256] on input "(408) 781-5450" at bounding box center [353, 251] width 116 height 17
click at [84, 107] on div "ALL TASKS ALL TASKS ACTIVE TASKS TASKS IN WRAP UP +14087815450 Wrap up | 01:17 …" at bounding box center [97, 98] width 160 height 163
click at [99, 87] on div "ALL TASKS ALL TASKS ACTIVE TASKS TASKS IN WRAP UP +14087815450 Wrap up | 01:17 …" at bounding box center [97, 98] width 160 height 163
click at [112, 16] on div "Status report No issues detected If you experience an issue, please download th…" at bounding box center [367, 8] width 734 height 17
click at [110, 30] on div "+14087815450" at bounding box center [106, 31] width 134 height 7
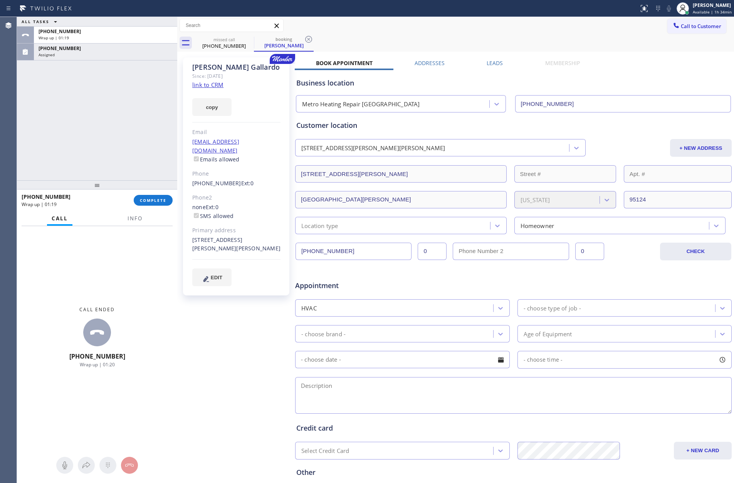
click at [122, 119] on div "ALL TASKS ALL TASKS ACTIVE TASKS TASKS IN WRAP UP +14087815450 Wrap up | 01:19 …" at bounding box center [97, 98] width 160 height 163
click at [121, 39] on div "Wrap up | 01:20" at bounding box center [106, 37] width 134 height 5
click at [149, 204] on button "COMPLETE" at bounding box center [153, 200] width 39 height 11
click at [142, 135] on div "ALL TASKS ALL TASKS ACTIVE TASKS TASKS IN WRAP UP +14087815450 Wrap up | 01:22 …" at bounding box center [97, 98] width 160 height 163
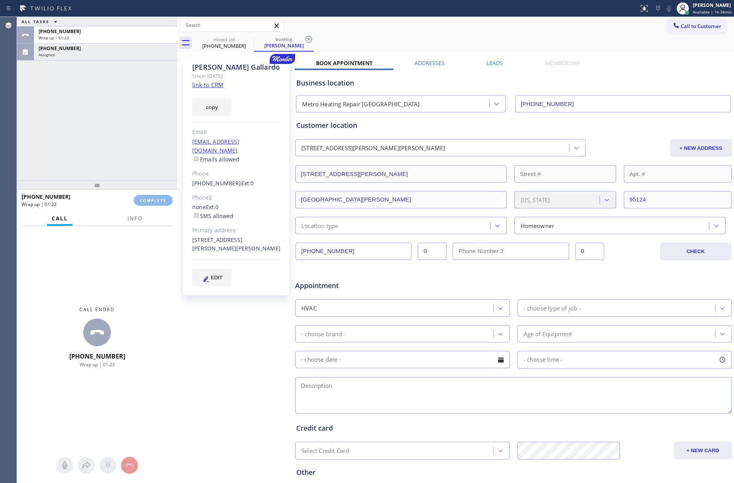
click at [142, 135] on div "ALL TASKS ALL TASKS ACTIVE TASKS TASKS IN WRAP UP +14087815450 Wrap up | 01:22 …" at bounding box center [97, 98] width 160 height 163
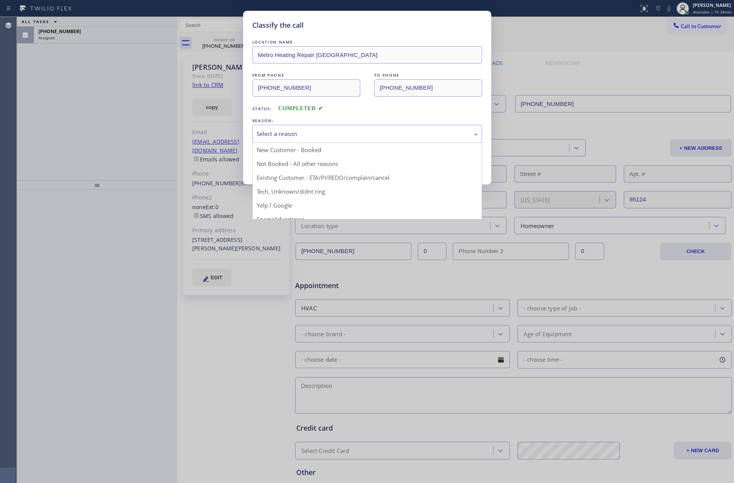
click at [311, 132] on div "Select a reason" at bounding box center [366, 133] width 221 height 9
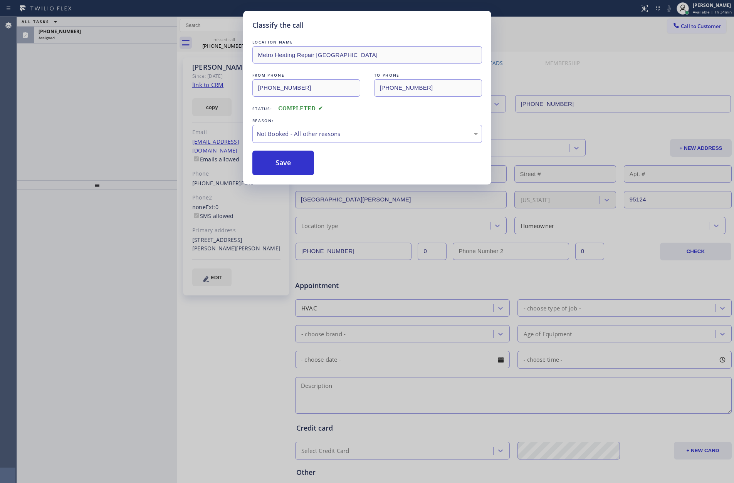
click at [286, 164] on button "Save" at bounding box center [283, 163] width 62 height 25
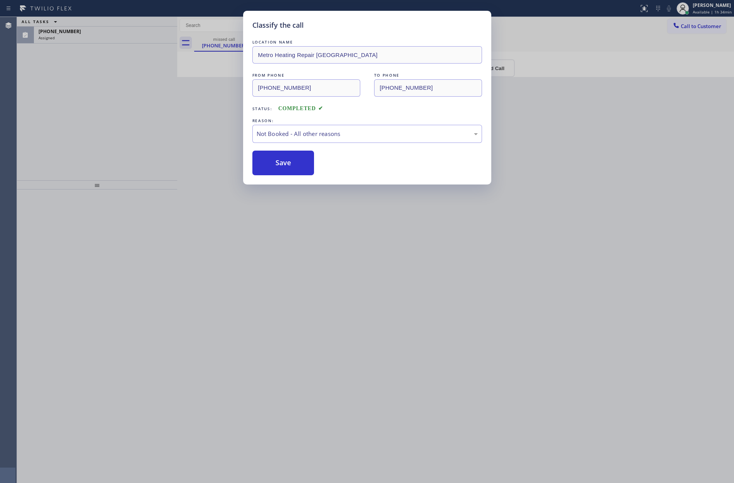
click at [79, 102] on div "Classify the call LOCATION NAME Metro Heating Repair Alameda FROM PHONE (408) 7…" at bounding box center [367, 241] width 734 height 483
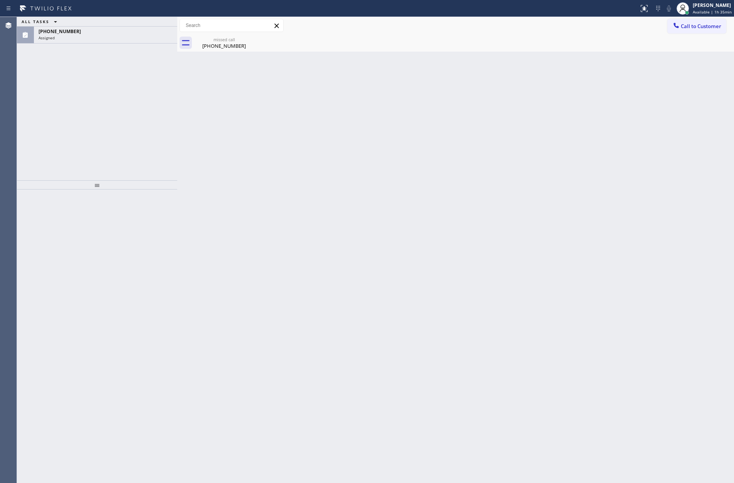
drag, startPoint x: 455, startPoint y: 311, endPoint x: 519, endPoint y: 180, distance: 145.5
click at [480, 274] on div "Back to Dashboard Change Sender ID Customers Technicians Select a contact Outbo…" at bounding box center [455, 250] width 556 height 466
click at [697, 28] on span "Call to Customer" at bounding box center [700, 26] width 40 height 7
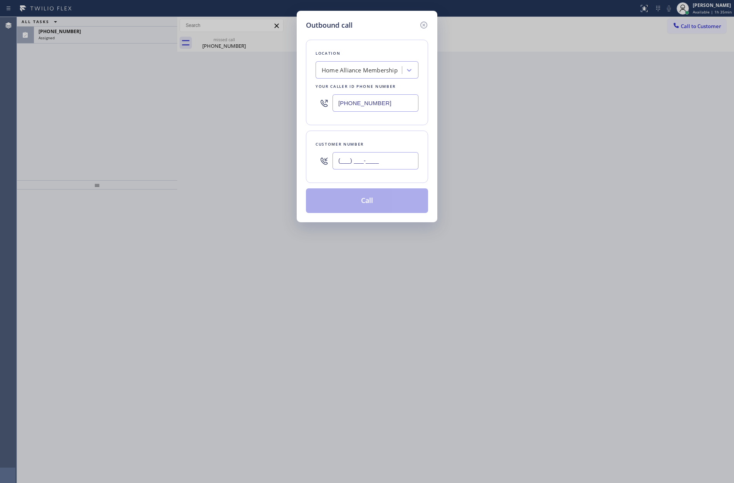
click at [386, 158] on input "(___) ___-____" at bounding box center [375, 160] width 86 height 17
paste input "408) 781-5450"
type input "(408) 781-5450"
click at [390, 207] on button "Call" at bounding box center [367, 200] width 122 height 25
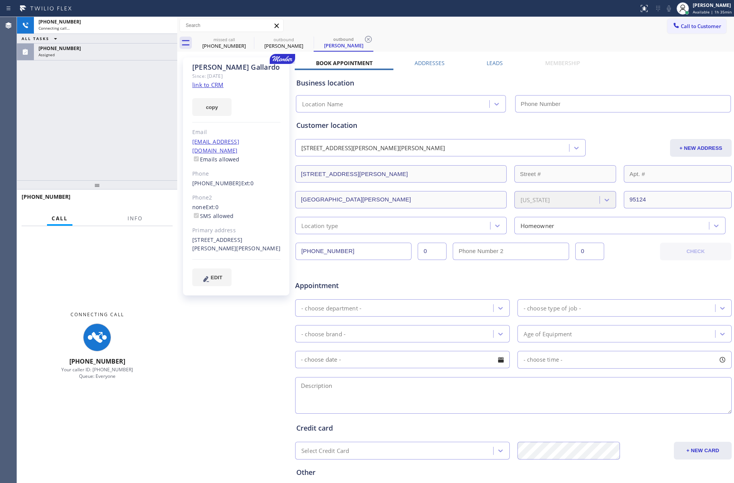
type input "[PHONE_NUMBER]"
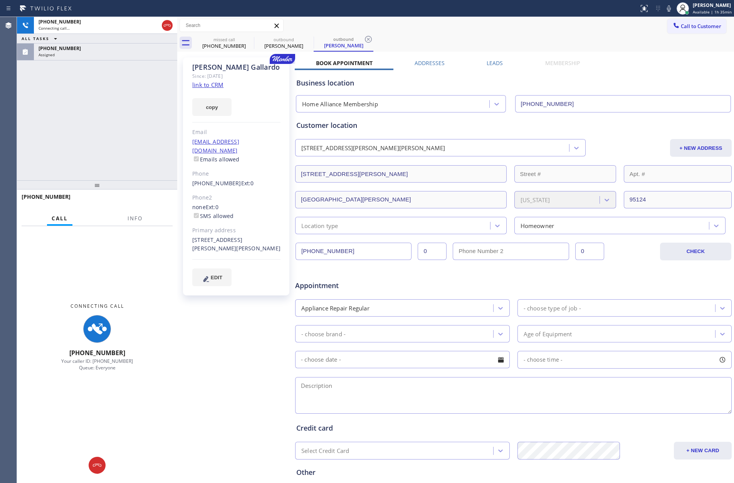
click at [111, 42] on div "ALL TASKS ALL TASKS ACTIVE TASKS TASKS IN WRAP UP" at bounding box center [97, 39] width 160 height 10
click at [114, 49] on div "(212) 522-8304" at bounding box center [106, 48] width 134 height 7
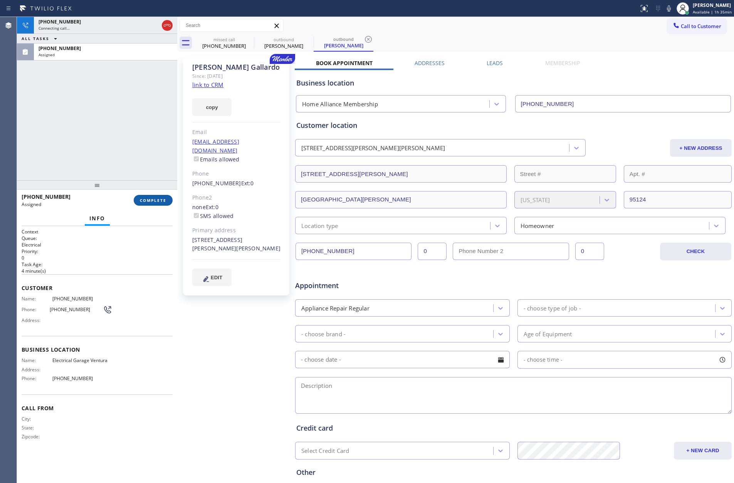
click at [154, 200] on span "COMPLETE" at bounding box center [153, 200] width 27 height 5
click at [127, 103] on div "+14087815450 Connecting call… ALL TASKS ALL TASKS ACTIVE TASKS TASKS IN WRAP UP…" at bounding box center [97, 98] width 160 height 163
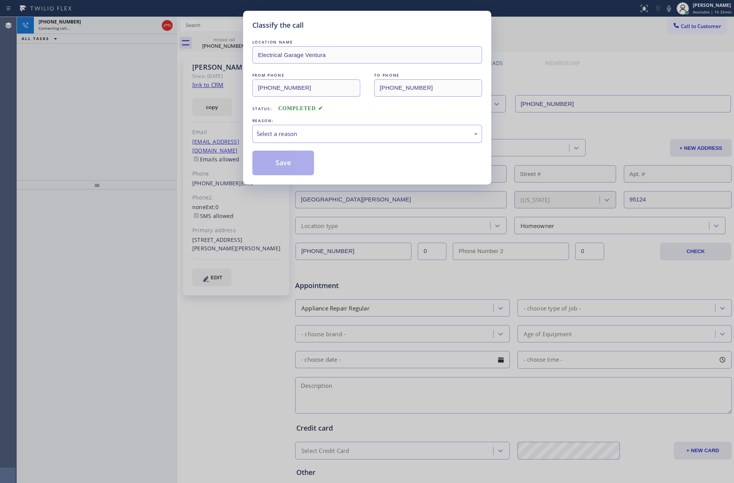
click at [294, 133] on div "Select a reason" at bounding box center [366, 133] width 221 height 9
click at [289, 163] on button "Save" at bounding box center [283, 163] width 62 height 25
click at [106, 123] on div "Classify the call LOCATION NAME Electrical Garage Ventura FROM PHONE (212) 522-…" at bounding box center [367, 241] width 734 height 483
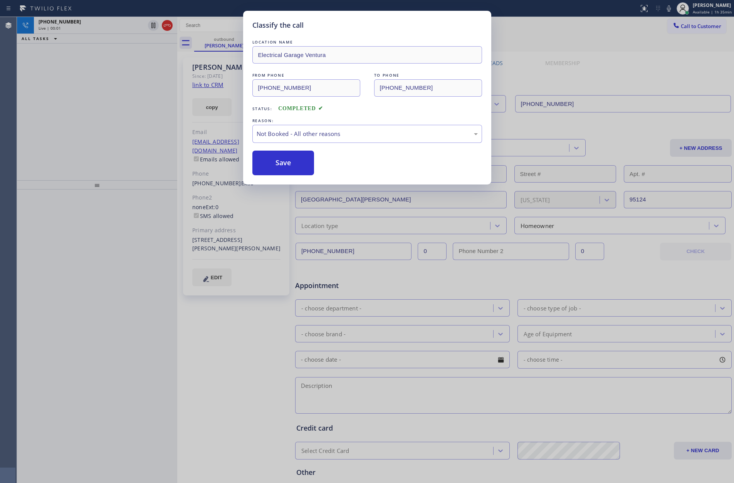
click at [106, 123] on div "+14087815450 Live | 00:01 ALL TASKS ALL TASKS ACTIVE TASKS TASKS IN WRAP UP" at bounding box center [97, 98] width 160 height 163
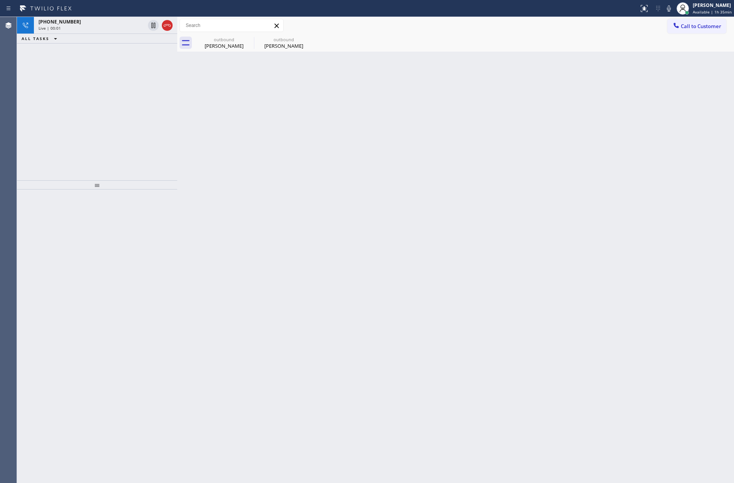
click at [106, 123] on div "+14087815450 Live | 00:01 ALL TASKS ALL TASKS ACTIVE TASKS TASKS IN WRAP UP" at bounding box center [97, 98] width 160 height 163
click at [106, 123] on div "+14087815450 Live | 00:02 ALL TASKS ALL TASKS ACTIVE TASKS TASKS IN WRAP UP" at bounding box center [97, 98] width 160 height 163
click at [211, 48] on div "Marc Gallardo" at bounding box center [224, 45] width 58 height 7
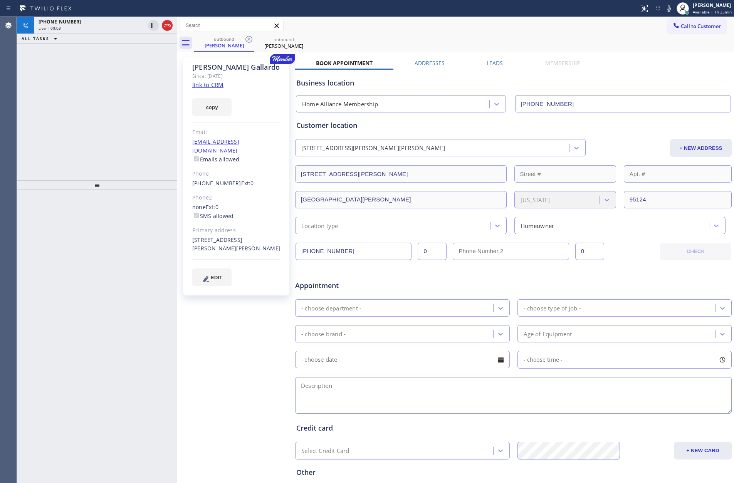
click at [58, 123] on div "+14087815450 Live | 00:03 ALL TASKS ALL TASKS ACTIVE TASKS TASKS IN WRAP UP" at bounding box center [97, 98] width 160 height 163
click at [106, 119] on div "+14087815450 Live | 00:04 ALL TASKS ALL TASKS ACTIVE TASKS TASKS IN WRAP UP" at bounding box center [97, 98] width 160 height 163
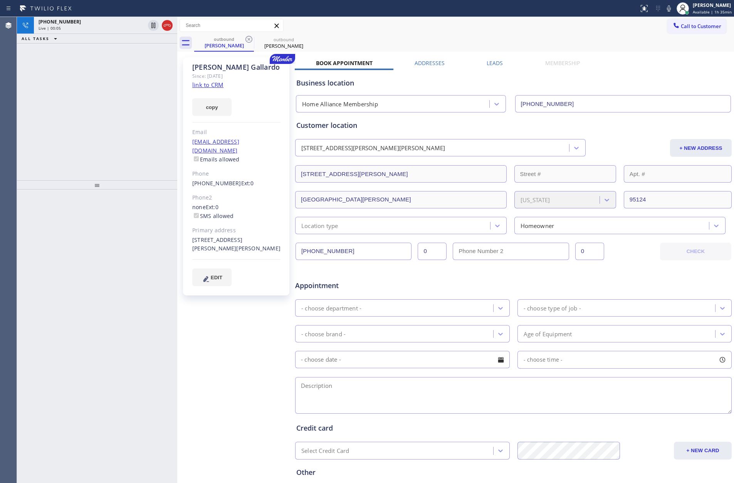
click at [106, 119] on div "+14087815450 Live | 00:05 ALL TASKS ALL TASKS ACTIVE TASKS TASKS IN WRAP UP" at bounding box center [97, 98] width 160 height 163
click at [106, 119] on div "+14087815450 Live | 00:06 ALL TASKS ALL TASKS ACTIVE TASKS TASKS IN WRAP UP" at bounding box center [97, 98] width 160 height 163
click at [106, 119] on div "+14087815450 Live | 00:07 ALL TASKS ALL TASKS ACTIVE TASKS TASKS IN WRAP UP" at bounding box center [97, 98] width 160 height 163
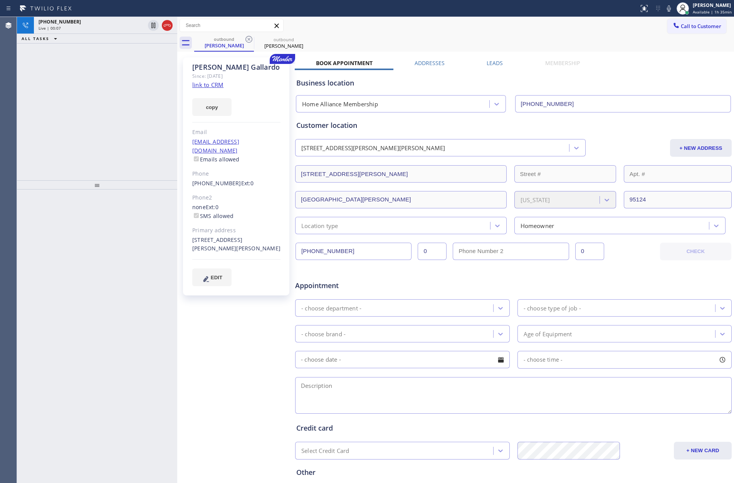
click at [106, 119] on div "+14087815450 Live | 00:07 ALL TASKS ALL TASKS ACTIVE TASKS TASKS IN WRAP UP" at bounding box center [97, 98] width 160 height 163
click at [106, 119] on div "+14087815450 Live | 00:08 ALL TASKS ALL TASKS ACTIVE TASKS TASKS IN WRAP UP" at bounding box center [97, 98] width 160 height 163
click at [170, 24] on icon at bounding box center [167, 25] width 9 height 9
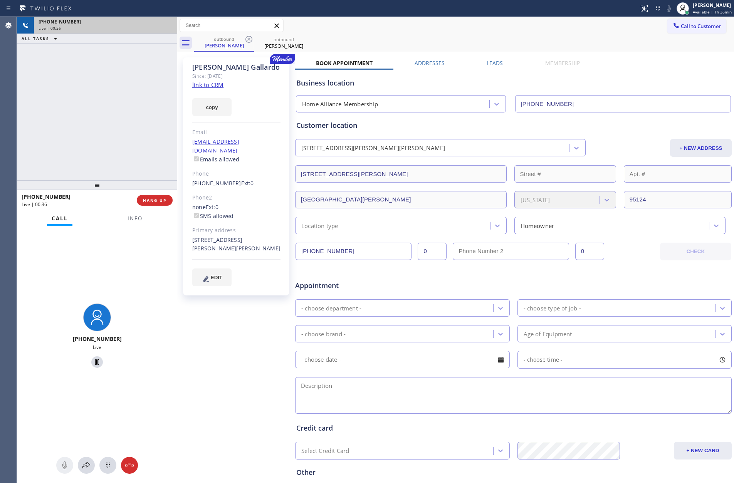
click at [125, 147] on div "+14087815450 Live | 00:36 ALL TASKS ALL TASKS ACTIVE TASKS TASKS IN WRAP UP" at bounding box center [97, 98] width 160 height 163
click at [126, 144] on div "+14087815450 Live | 00:36 ALL TASKS ALL TASKS ACTIVE TASKS TASKS IN WRAP UP" at bounding box center [97, 98] width 160 height 163
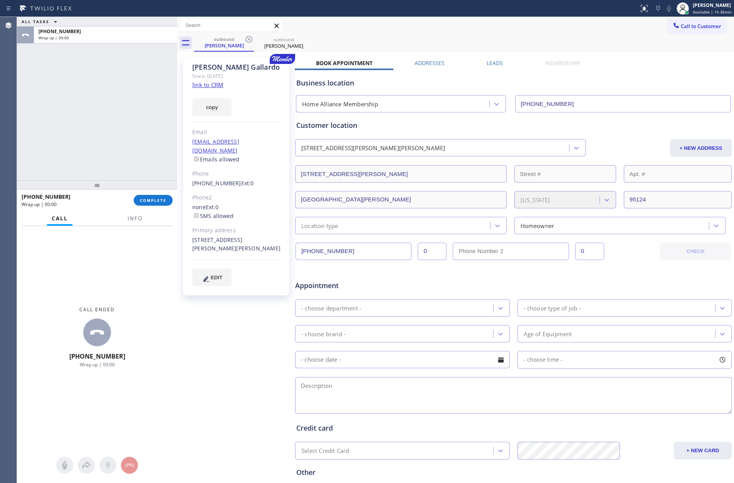
click at [127, 144] on div "ALL TASKS ALL TASKS ACTIVE TASKS TASKS IN WRAP UP +14087815450 Wrap up | 00:00" at bounding box center [97, 98] width 160 height 163
click at [148, 201] on span "COMPLETE" at bounding box center [153, 200] width 27 height 5
click at [118, 88] on div "ALL TASKS ALL TASKS ACTIVE TASKS TASKS IN WRAP UP +14087815450 Wrap up | 00:00" at bounding box center [97, 98] width 160 height 163
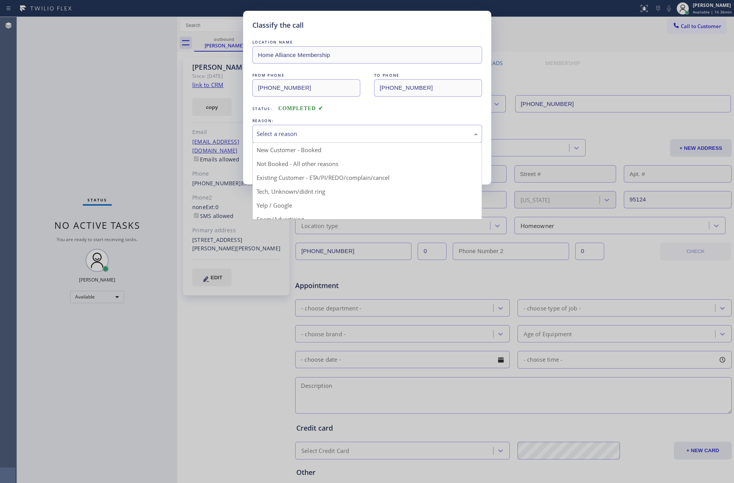
click at [283, 135] on div "Select a reason" at bounding box center [366, 133] width 221 height 9
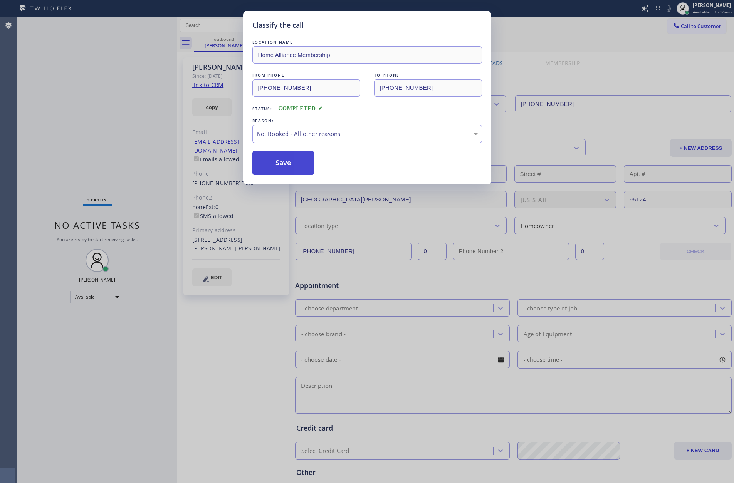
click at [287, 166] on button "Save" at bounding box center [283, 163] width 62 height 25
drag, startPoint x: 287, startPoint y: 166, endPoint x: 552, endPoint y: 7, distance: 309.2
click at [312, 153] on button "Save" at bounding box center [283, 163] width 62 height 25
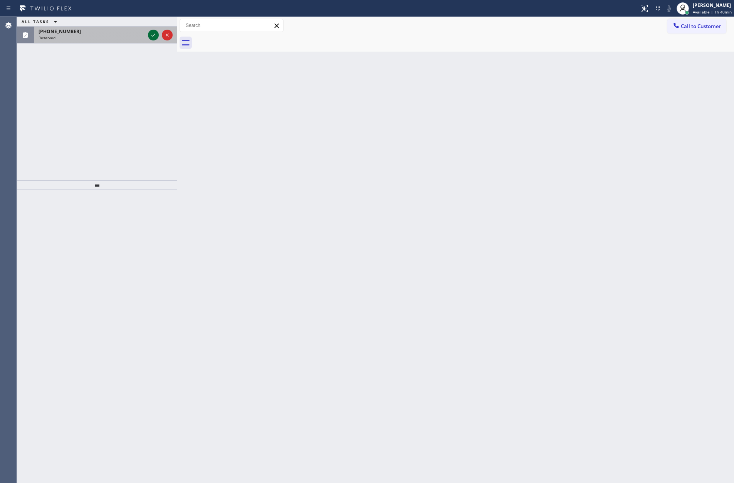
click at [153, 35] on icon at bounding box center [153, 34] width 9 height 9
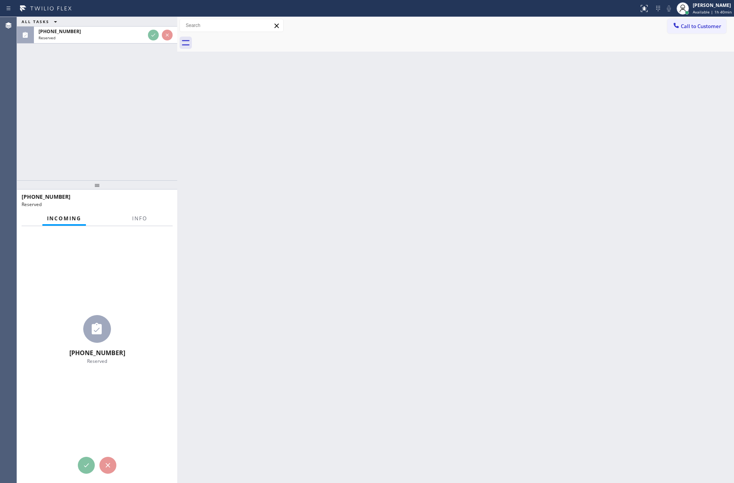
click at [147, 154] on div "ALL TASKS ALL TASKS ACTIVE TASKS TASKS IN WRAP UP (323) 360-2461 Reserved" at bounding box center [97, 98] width 160 height 163
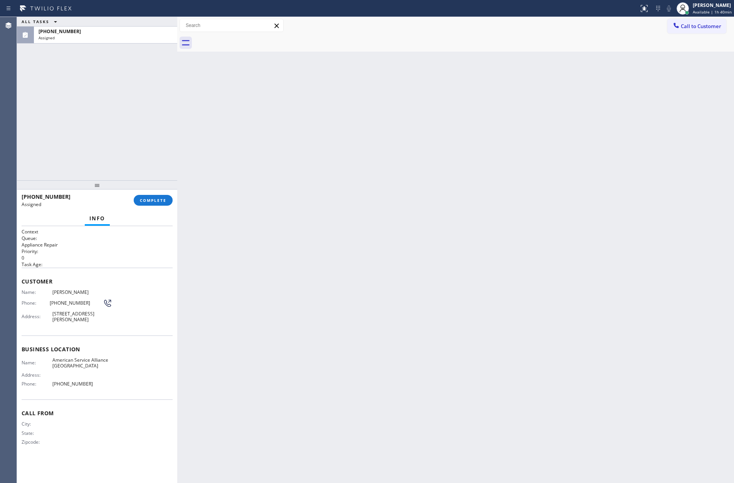
drag, startPoint x: 149, startPoint y: 158, endPoint x: 238, endPoint y: 292, distance: 160.9
click at [152, 161] on div "ALL TASKS ALL TASKS ACTIVE TASKS TASKS IN WRAP UP (323) 360-2461 Assigned" at bounding box center [97, 98] width 160 height 163
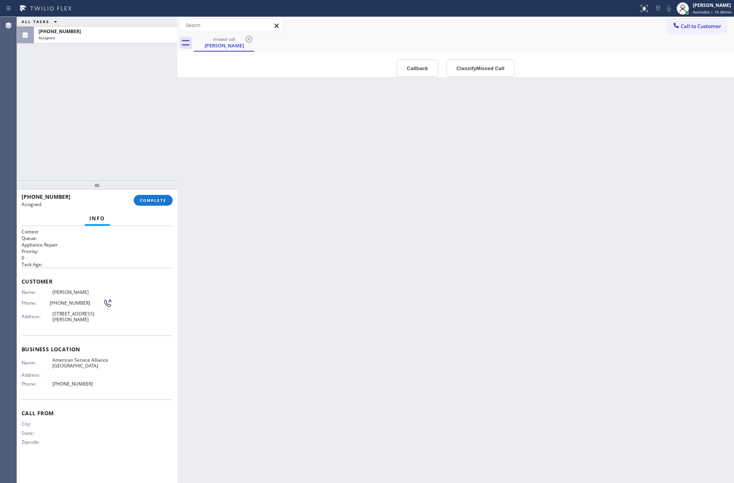
drag, startPoint x: 305, startPoint y: 288, endPoint x: 308, endPoint y: 292, distance: 4.2
click at [306, 288] on div "Back to Dashboard Change Sender ID Customers Technicians Select a contact Outbo…" at bounding box center [455, 250] width 556 height 466
click at [417, 66] on button "Callback" at bounding box center [417, 68] width 42 height 18
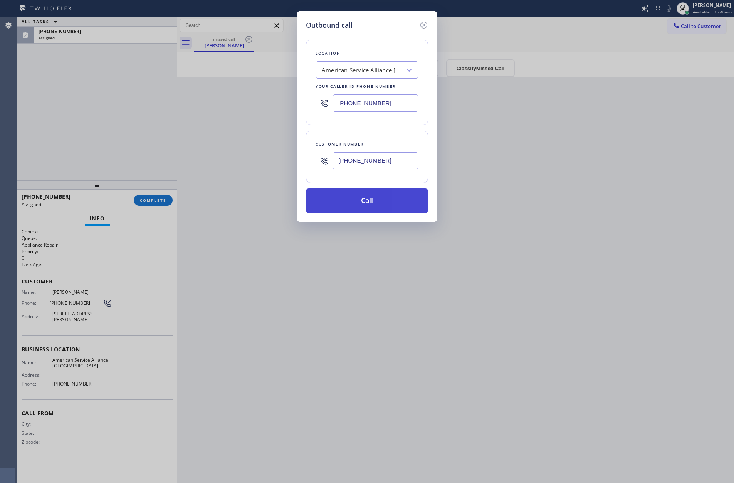
drag, startPoint x: 370, startPoint y: 198, endPoint x: 454, endPoint y: 238, distance: 93.2
click at [371, 198] on button "Call" at bounding box center [367, 200] width 122 height 25
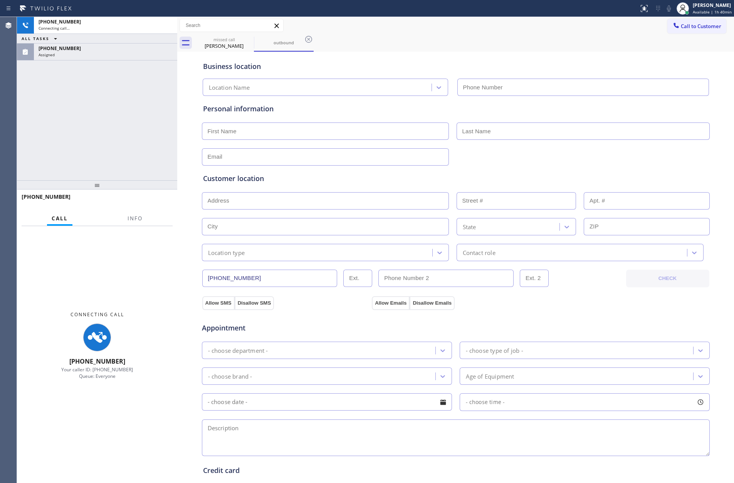
type input "(213) 277-6121"
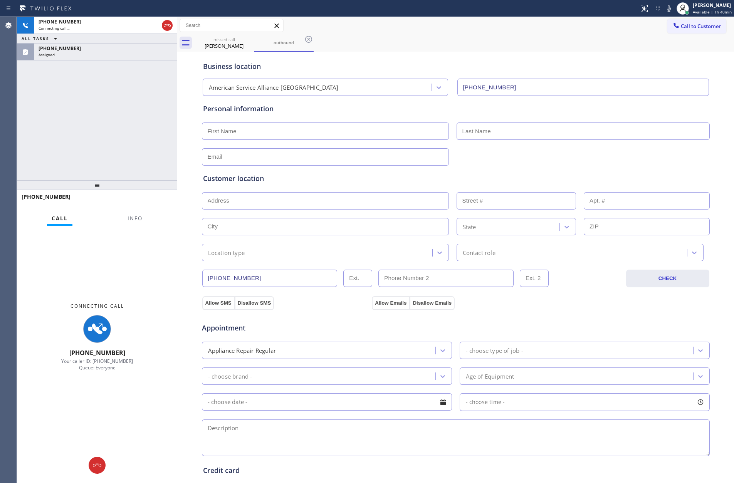
click at [116, 104] on div "+13233602461 Connecting call… ALL TASKS ALL TASKS ACTIVE TASKS TASKS IN WRAP UP…" at bounding box center [97, 98] width 160 height 163
click at [163, 27] on icon at bounding box center [167, 25] width 9 height 9
click at [113, 159] on div "+13233602461 Connecting call… ALL TASKS ALL TASKS ACTIVE TASKS TASKS IN WRAP UP…" at bounding box center [97, 98] width 160 height 163
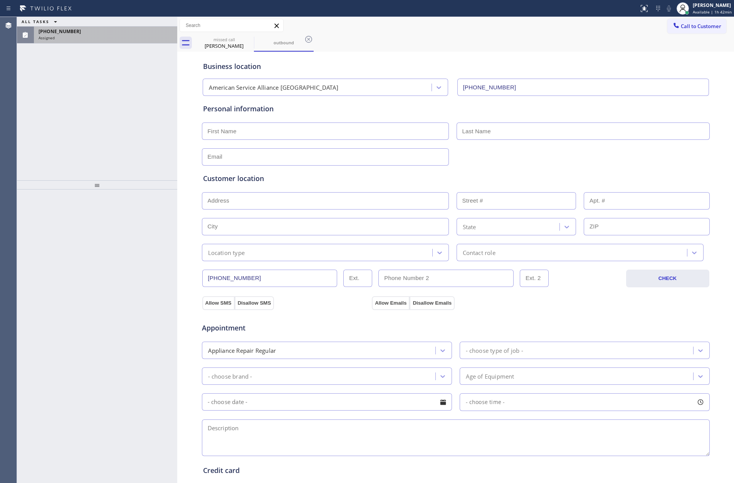
click at [97, 41] on div "(323) 360-2461 Assigned" at bounding box center [104, 35] width 140 height 17
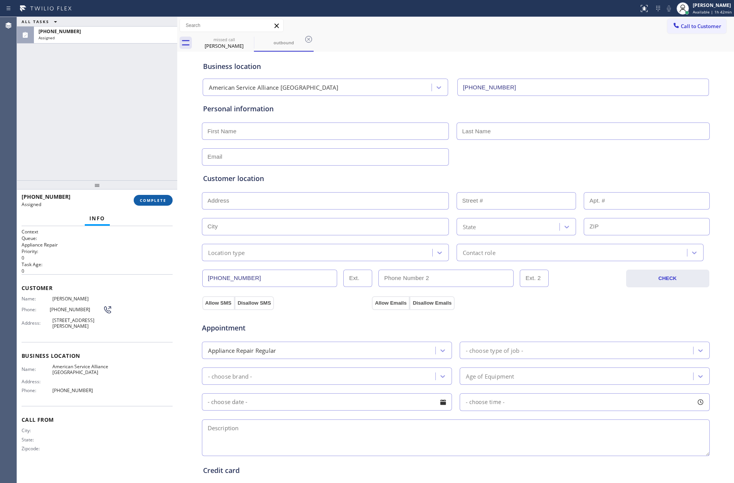
click at [164, 198] on span "COMPLETE" at bounding box center [153, 200] width 27 height 5
click at [138, 81] on div "ALL TASKS ALL TASKS ACTIVE TASKS TASKS IN WRAP UP (323) 360-2461 Assigned" at bounding box center [97, 98] width 160 height 163
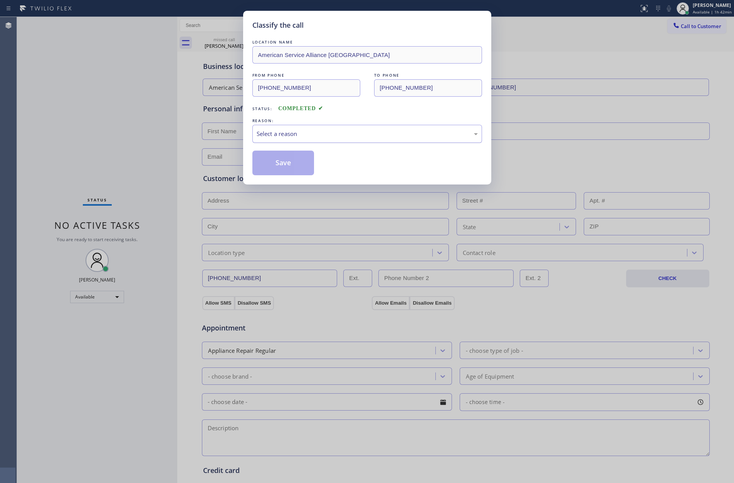
click at [275, 132] on div "Select a reason" at bounding box center [366, 133] width 221 height 9
click at [287, 164] on button "Save" at bounding box center [283, 163] width 62 height 25
drag, startPoint x: 289, startPoint y: 163, endPoint x: 726, endPoint y: 308, distance: 460.7
click at [299, 164] on button "Save" at bounding box center [283, 163] width 62 height 25
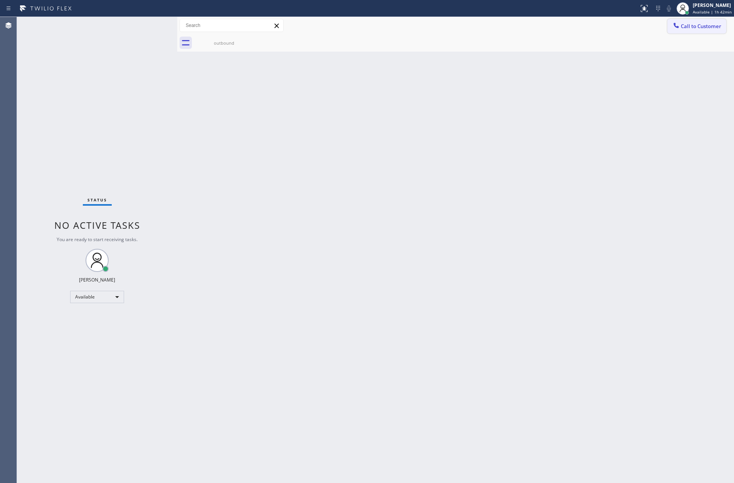
drag, startPoint x: 378, startPoint y: 192, endPoint x: 711, endPoint y: 25, distance: 372.5
click at [441, 157] on div "Back to Dashboard Change Sender ID Customers Technicians Select a contact Outbo…" at bounding box center [455, 250] width 556 height 466
click at [717, 30] on button "Call to Customer" at bounding box center [696, 26] width 59 height 15
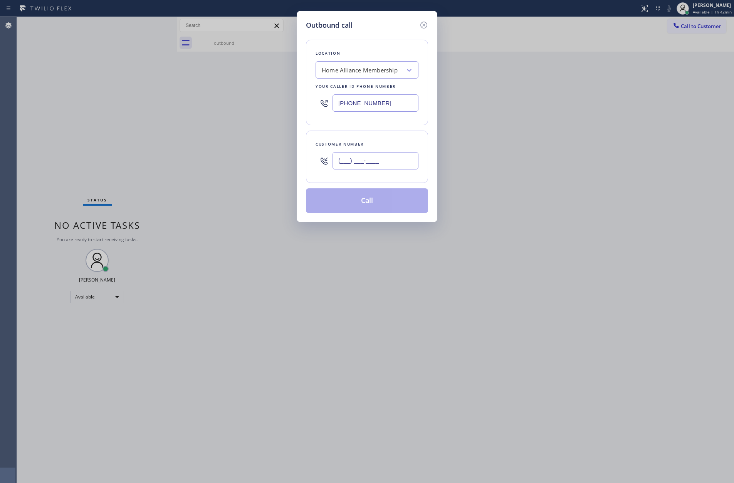
click at [417, 161] on input "(___) ___-____" at bounding box center [375, 160] width 86 height 17
click at [398, 160] on input "(___) ___-____" at bounding box center [375, 160] width 86 height 17
click at [399, 160] on input "(___) ___-____" at bounding box center [375, 160] width 86 height 17
paste input "650) 387-9702"
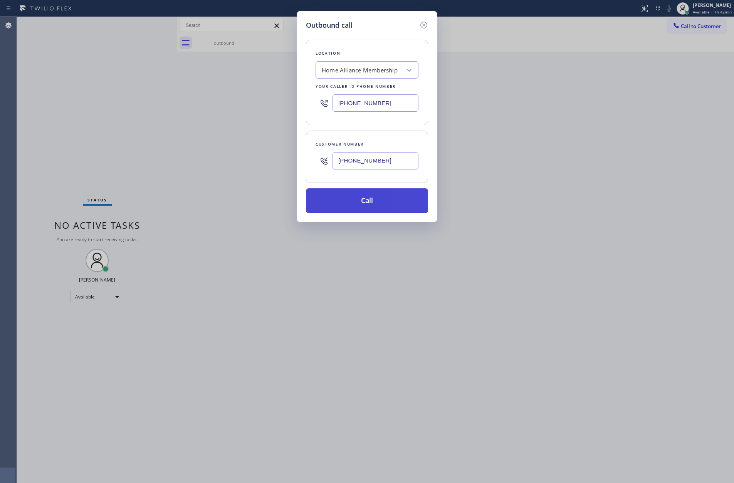
type input "(650) 387-9702"
click at [387, 204] on button "Call" at bounding box center [367, 200] width 122 height 25
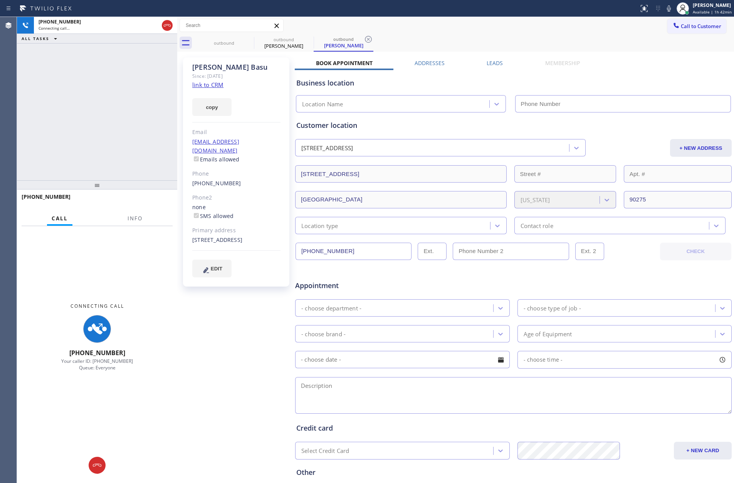
click at [106, 109] on div "+16503879702 Connecting call… ALL TASKS ALL TASKS ACTIVE TASKS TASKS IN WRAP UP" at bounding box center [97, 98] width 160 height 163
click at [209, 85] on link "link to CRM" at bounding box center [207, 85] width 31 height 8
type input "[PHONE_NUMBER]"
click at [104, 79] on div "+16503879702 Connecting call… ALL TASKS ALL TASKS ACTIVE TASKS TASKS IN WRAP UP" at bounding box center [97, 98] width 160 height 163
drag, startPoint x: 109, startPoint y: 139, endPoint x: 112, endPoint y: 135, distance: 4.6
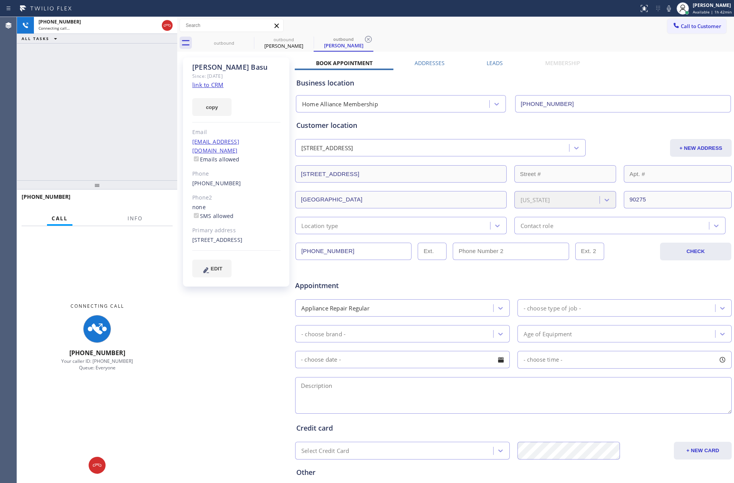
click at [110, 139] on div "+16503879702 Connecting call… ALL TASKS ALL TASKS ACTIVE TASKS TASKS IN WRAP UP" at bounding box center [97, 98] width 160 height 163
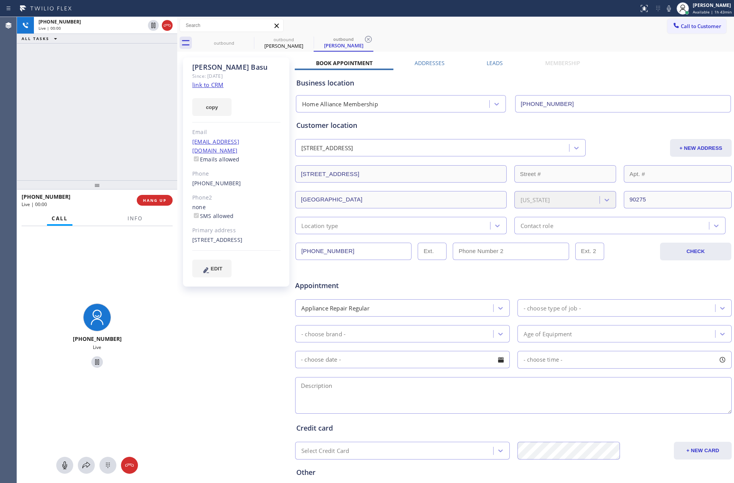
drag, startPoint x: 159, startPoint y: 199, endPoint x: 119, endPoint y: 69, distance: 136.7
click at [160, 199] on span "HANG UP" at bounding box center [154, 200] width 23 height 5
click at [121, 64] on div "+16503879702 Live | 00:01 ALL TASKS ALL TASKS ACTIVE TASKS TASKS IN WRAP UP" at bounding box center [97, 98] width 160 height 163
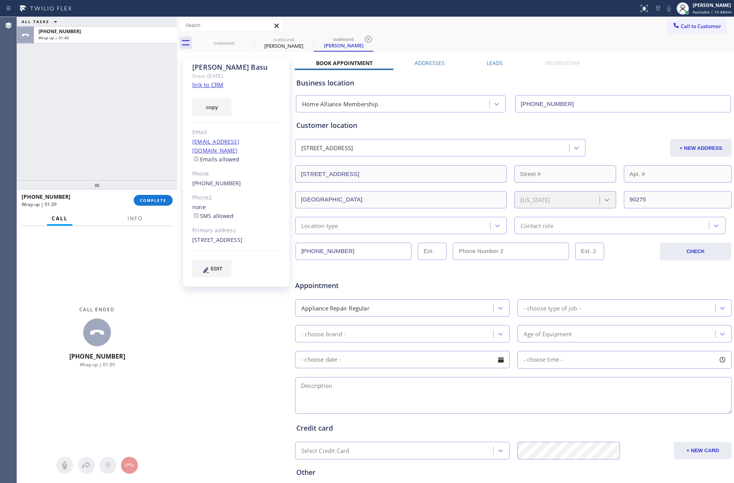
drag, startPoint x: 122, startPoint y: 111, endPoint x: 187, endPoint y: 207, distance: 116.1
click at [145, 139] on div "ALL TASKS ALL TASKS ACTIVE TASKS TASKS IN WRAP UP +16503879702 Wrap up | 01:40" at bounding box center [97, 98] width 160 height 163
click at [164, 201] on span "COMPLETE" at bounding box center [153, 200] width 27 height 5
click at [138, 100] on div "ALL TASKS ALL TASKS ACTIVE TASKS TASKS IN WRAP UP +16503879702 Wrap up | 01:40" at bounding box center [97, 98] width 160 height 163
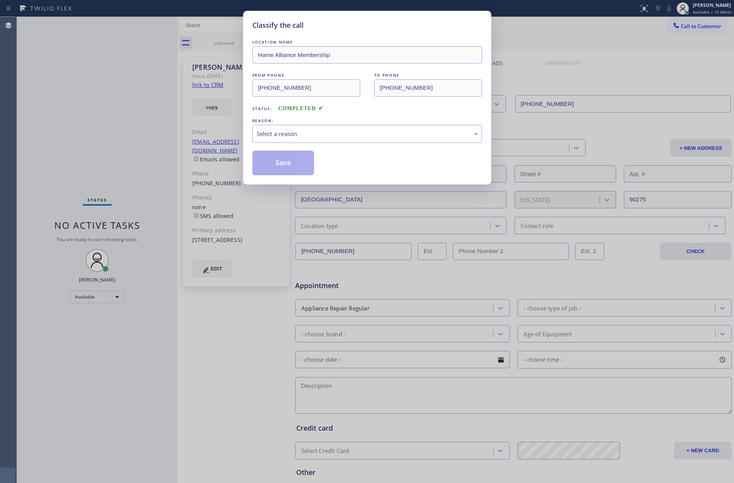
click at [139, 96] on div "Classify the call LOCATION NAME Home Alliance Membership FROM PHONE (855) 946-3…" at bounding box center [367, 241] width 734 height 483
click at [260, 131] on div "Select a reason" at bounding box center [366, 133] width 221 height 9
click at [266, 163] on button "Save" at bounding box center [283, 163] width 62 height 25
click at [266, 162] on button "Save" at bounding box center [283, 163] width 62 height 25
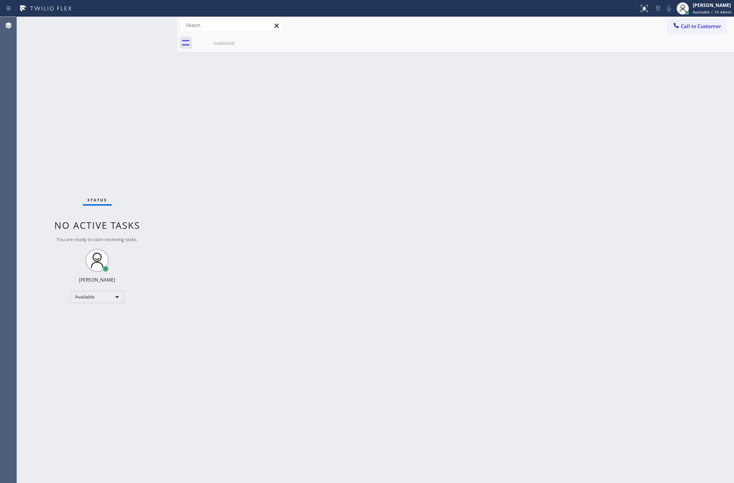
drag, startPoint x: 528, startPoint y: 272, endPoint x: 660, endPoint y: 95, distance: 220.7
click at [531, 266] on div "Back to Dashboard Change Sender ID Customers Technicians Select a contact Outbo…" at bounding box center [455, 250] width 556 height 466
click at [714, 19] on button "Call to Customer" at bounding box center [696, 26] width 59 height 15
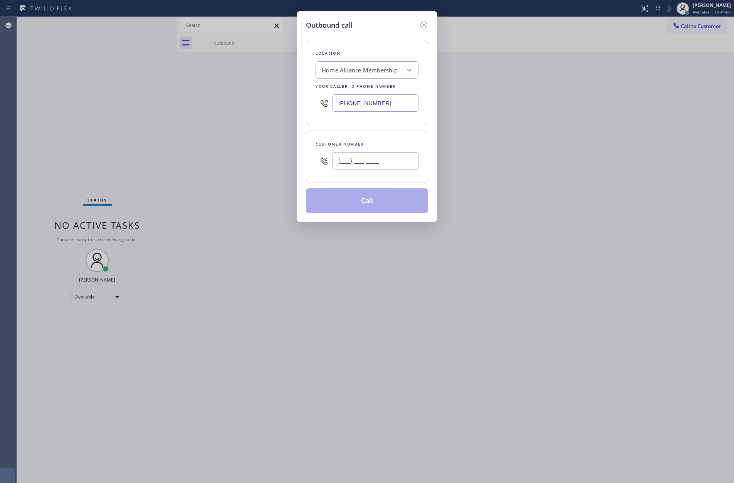
click at [365, 162] on input "(___) ___-____" at bounding box center [375, 160] width 86 height 17
paste input "714) 334-7529"
type input "(714) 334-7529"
click at [367, 204] on button "Call" at bounding box center [367, 200] width 122 height 25
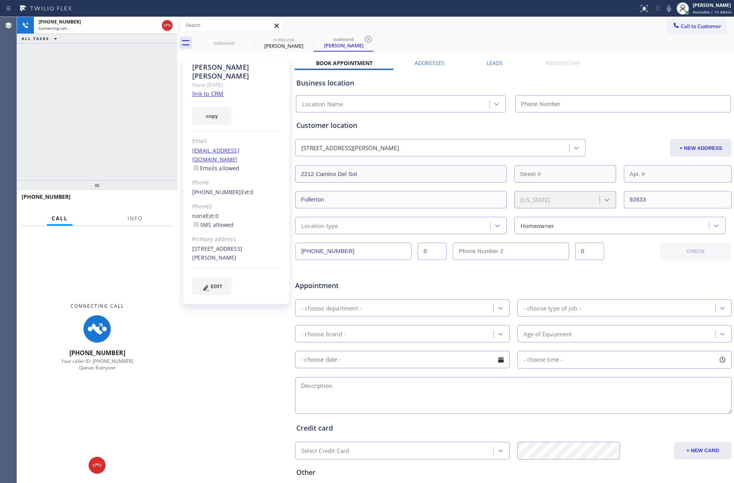
type input "[PHONE_NUMBER]"
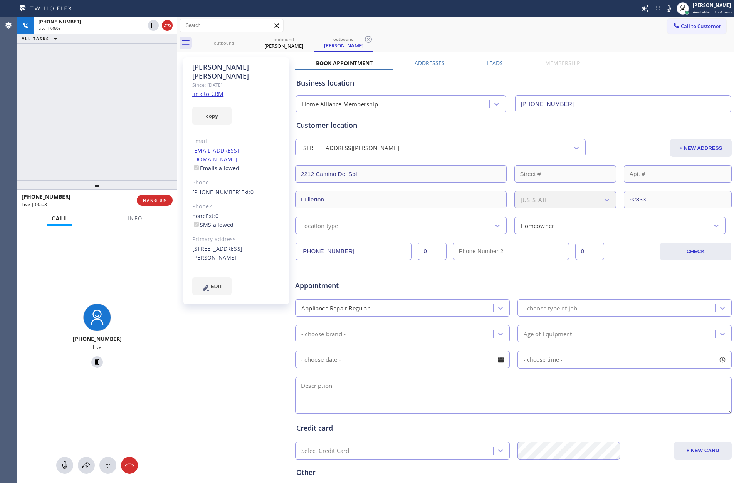
drag, startPoint x: 136, startPoint y: 129, endPoint x: 179, endPoint y: 102, distance: 51.3
click at [145, 121] on div "+17143347529 Live | 00:03 ALL TASKS ALL TASKS ACTIVE TASKS TASKS IN WRAP UP" at bounding box center [97, 98] width 160 height 163
click at [201, 90] on link "link to CRM" at bounding box center [207, 94] width 31 height 8
click at [89, 91] on div "+17143347529 Live | 01:02 ALL TASKS ALL TASKS ACTIVE TASKS TASKS IN WRAP UP" at bounding box center [97, 98] width 160 height 163
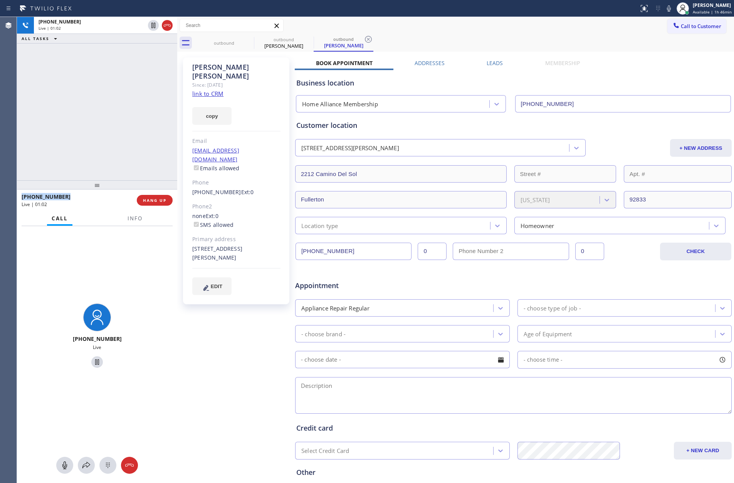
click at [89, 91] on div "+17143347529 Live | 01:02 ALL TASKS ALL TASKS ACTIVE TASKS TASKS IN WRAP UP" at bounding box center [97, 98] width 160 height 163
click at [89, 91] on div "+17143347529 Live | 01:03 ALL TASKS ALL TASKS ACTIVE TASKS TASKS IN WRAP UP" at bounding box center [97, 98] width 160 height 163
click at [89, 91] on div "+17143347529 Live | 01:04 ALL TASKS ALL TASKS ACTIVE TASKS TASKS IN WRAP UP" at bounding box center [97, 98] width 160 height 163
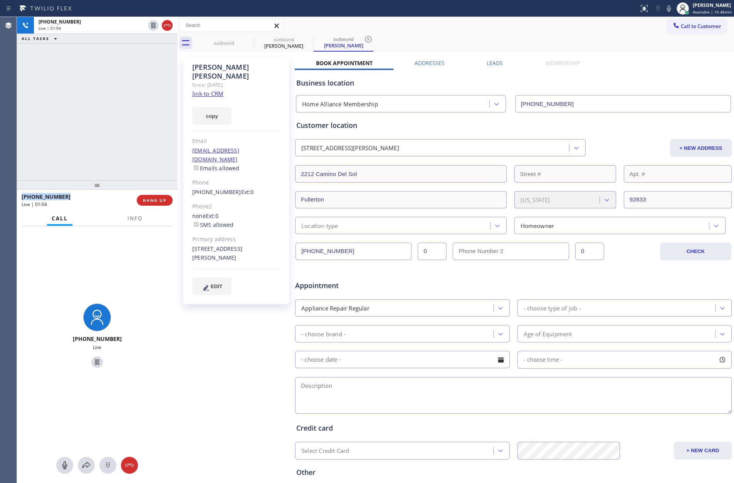
click at [90, 91] on div "+17143347529 Live | 01:04 ALL TASKS ALL TASKS ACTIVE TASKS TASKS IN WRAP UP" at bounding box center [97, 98] width 160 height 163
click at [92, 90] on div "+17143347529 Live | 01:04 ALL TASKS ALL TASKS ACTIVE TASKS TASKS IN WRAP UP" at bounding box center [97, 98] width 160 height 163
click at [93, 89] on div "+17143347529 Live | 01:04 ALL TASKS ALL TASKS ACTIVE TASKS TASKS IN WRAP UP" at bounding box center [97, 98] width 160 height 163
click at [94, 89] on div "+17143347529 Live | 01:08 ALL TASKS ALL TASKS ACTIVE TASKS TASKS IN WRAP UP" at bounding box center [97, 98] width 160 height 163
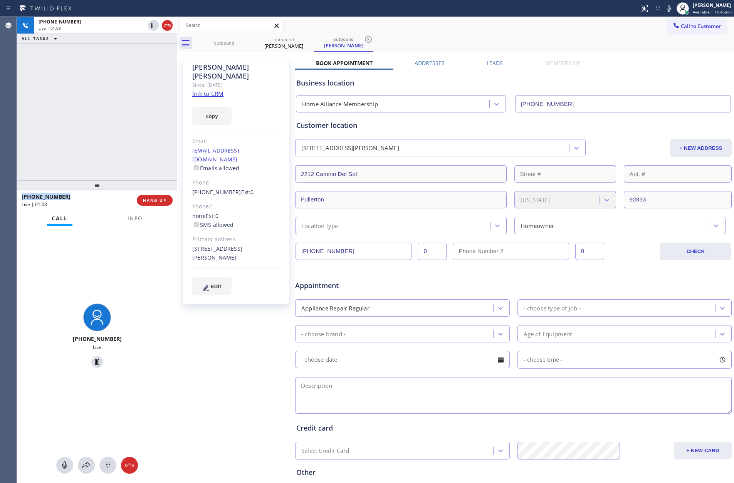
click at [94, 89] on div "+17143347529 Live | 01:08 ALL TASKS ALL TASKS ACTIVE TASKS TASKS IN WRAP UP" at bounding box center [97, 98] width 160 height 163
click at [94, 89] on div "+17143347529 Live | 01:11 ALL TASKS ALL TASKS ACTIVE TASKS TASKS IN WRAP UP" at bounding box center [97, 98] width 160 height 163
click at [94, 89] on div "+17143347529 Live | 01:16 ALL TASKS ALL TASKS ACTIVE TASKS TASKS IN WRAP UP" at bounding box center [97, 98] width 160 height 163
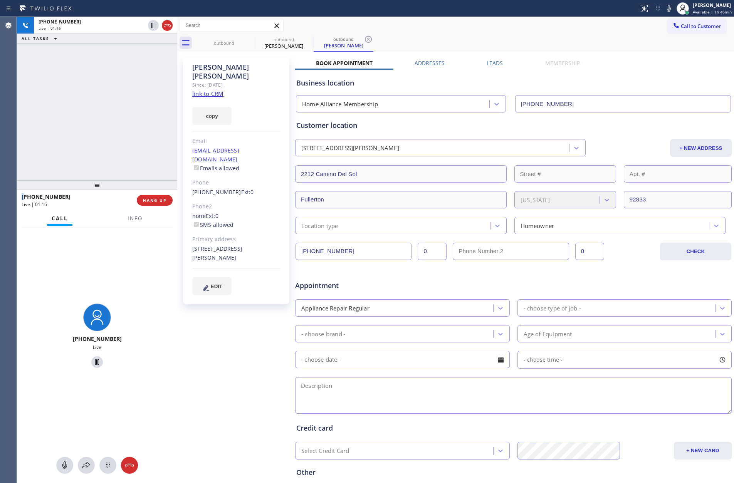
click at [94, 89] on div "+17143347529 Live | 01:16 ALL TASKS ALL TASKS ACTIVE TASKS TASKS IN WRAP UP" at bounding box center [97, 98] width 160 height 163
click at [94, 89] on div "+17143347529 Live | 01:17 ALL TASKS ALL TASKS ACTIVE TASKS TASKS IN WRAP UP" at bounding box center [97, 98] width 160 height 163
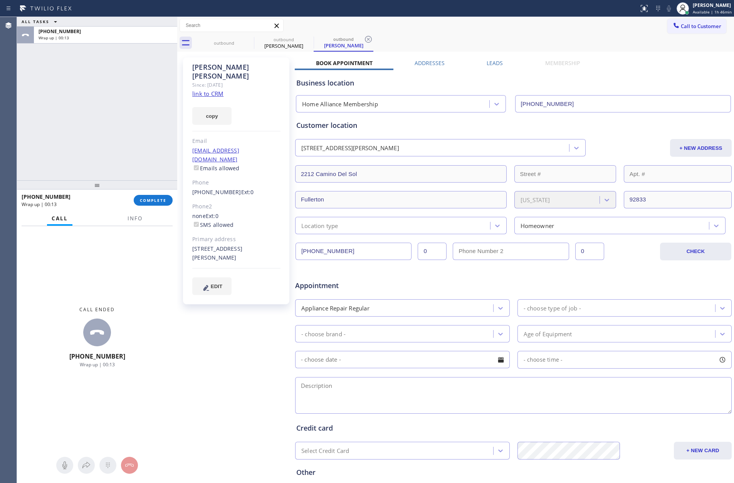
click at [102, 115] on div "ALL TASKS ALL TASKS ACTIVE TASKS TASKS IN WRAP UP +17143347529 Wrap up | 00:13" at bounding box center [97, 98] width 160 height 163
click at [166, 199] on button "COMPLETE" at bounding box center [153, 200] width 39 height 11
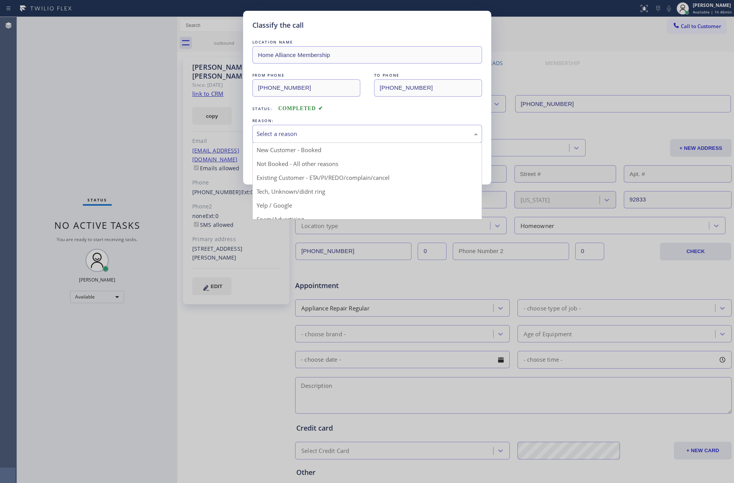
drag, startPoint x: 296, startPoint y: 130, endPoint x: 293, endPoint y: 141, distance: 11.5
click at [295, 134] on div "Select a reason" at bounding box center [366, 133] width 221 height 9
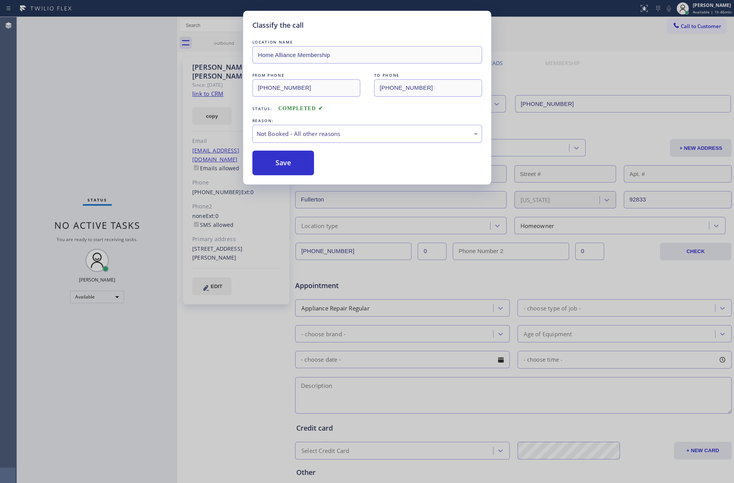
click at [287, 165] on button "Save" at bounding box center [283, 163] width 62 height 25
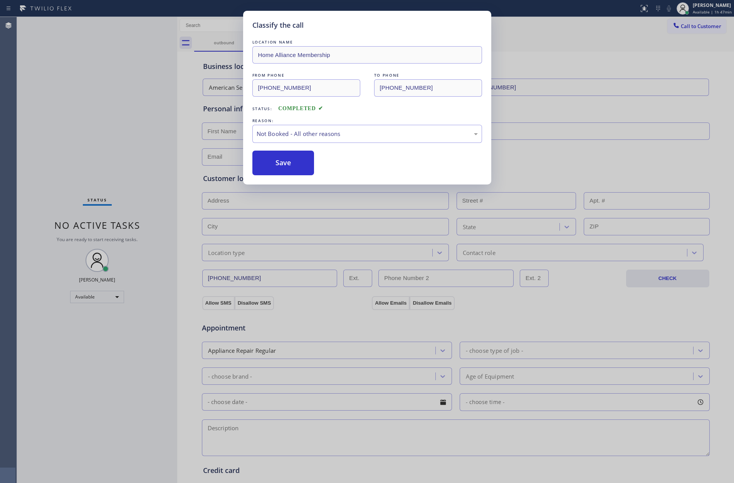
click at [287, 165] on button "Save" at bounding box center [283, 163] width 62 height 25
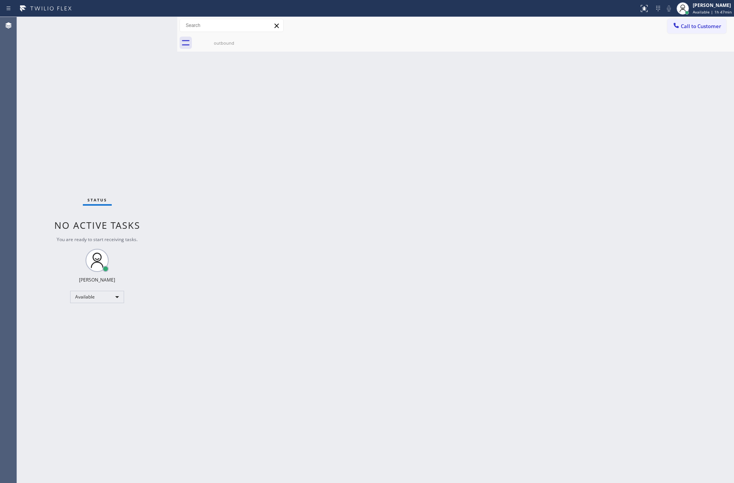
drag, startPoint x: 232, startPoint y: 257, endPoint x: 624, endPoint y: 376, distance: 409.7
click at [234, 257] on div "Back to Dashboard Change Sender ID Customers Technicians Select a contact Outbo…" at bounding box center [455, 250] width 556 height 466
click at [715, 27] on span "Call to Customer" at bounding box center [700, 26] width 40 height 7
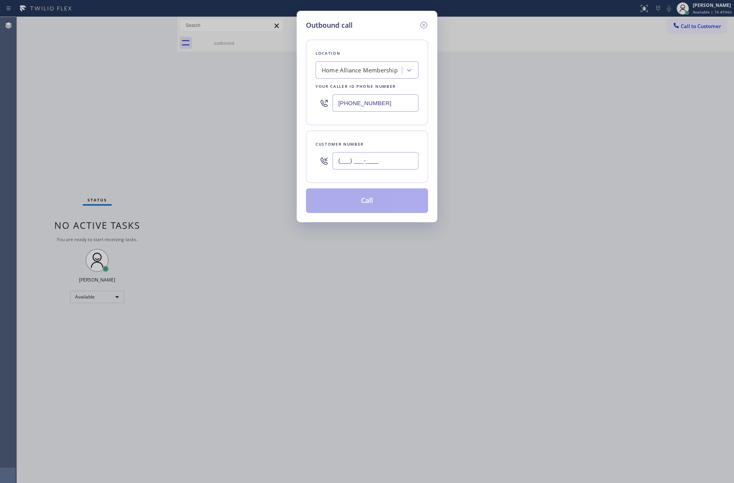
click at [367, 156] on input "(___) ___-____" at bounding box center [375, 160] width 86 height 17
paste input "719) 686-3118"
type input "(719) 686-3118"
click at [373, 206] on button "Call" at bounding box center [367, 200] width 122 height 25
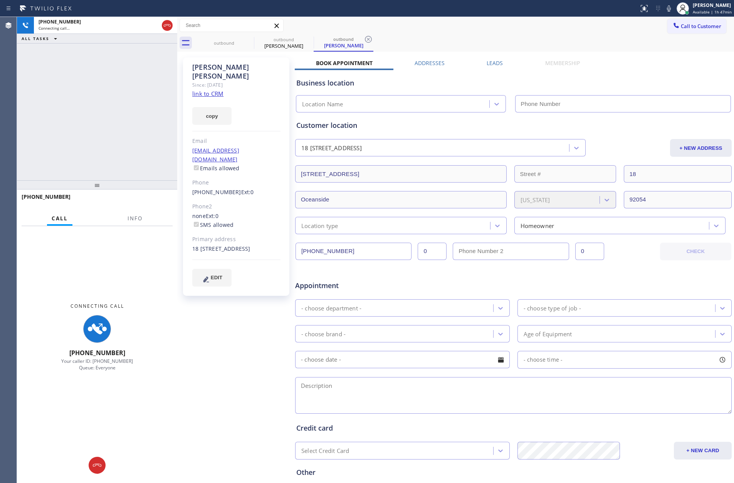
drag, startPoint x: 124, startPoint y: 101, endPoint x: 189, endPoint y: 53, distance: 81.1
click at [124, 99] on div "+17196863118 Connecting call… ALL TASKS ALL TASKS ACTIVE TASKS TASKS IN WRAP UP" at bounding box center [97, 98] width 160 height 163
click at [208, 90] on link "link to CRM" at bounding box center [207, 94] width 31 height 8
type input "[PHONE_NUMBER]"
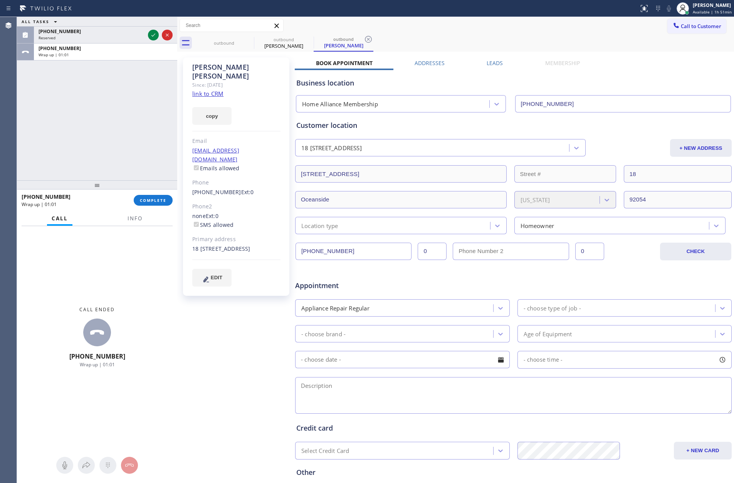
drag, startPoint x: 104, startPoint y: 119, endPoint x: 130, endPoint y: 199, distance: 83.7
click at [111, 139] on div "ALL TASKS ALL TASKS ACTIVE TASKS TASKS IN WRAP UP (760) 986-2502 Reserved +1719…" at bounding box center [97, 98] width 160 height 163
click at [144, 200] on span "COMPLETE" at bounding box center [153, 200] width 27 height 5
drag, startPoint x: 120, startPoint y: 103, endPoint x: 122, endPoint y: 112, distance: 9.4
click at [122, 109] on div "ALL TASKS ALL TASKS ACTIVE TASKS TASKS IN WRAP UP (760) 986-2502 Reserved +1719…" at bounding box center [97, 98] width 160 height 163
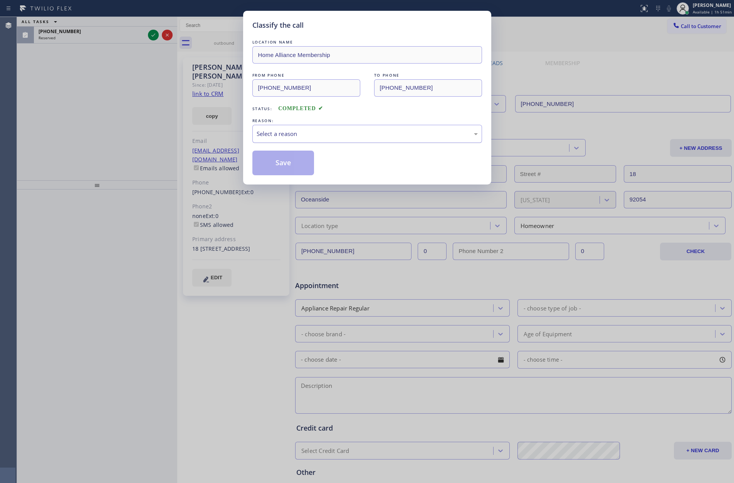
click at [282, 134] on div "Select a reason" at bounding box center [366, 133] width 221 height 9
click at [272, 163] on button "Save" at bounding box center [283, 163] width 62 height 25
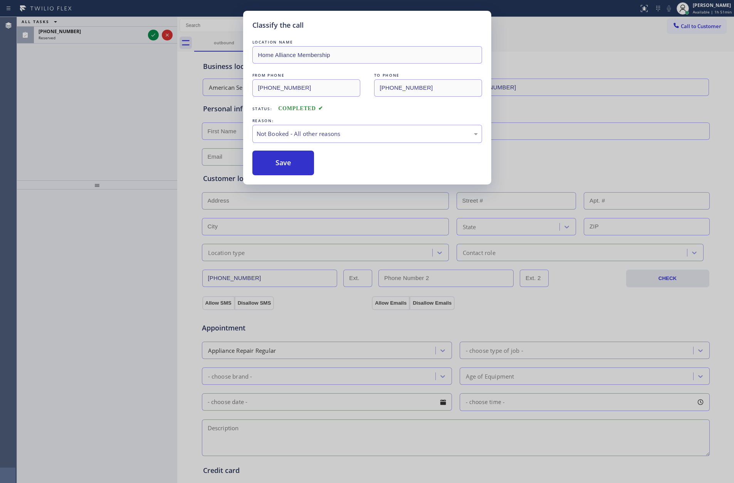
click at [272, 163] on button "Save" at bounding box center [283, 163] width 62 height 25
click at [39, 109] on div "ALL TASKS ALL TASKS ACTIVE TASKS TASKS IN WRAP UP (760) 986-2502 Reserved" at bounding box center [97, 98] width 160 height 163
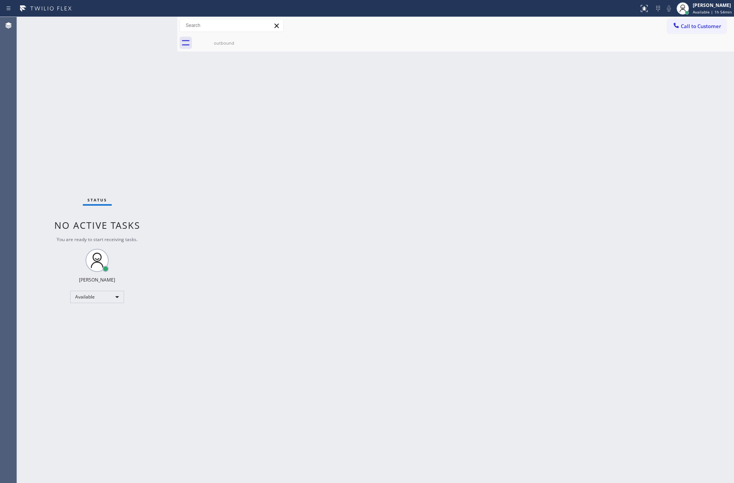
drag, startPoint x: 401, startPoint y: 259, endPoint x: 597, endPoint y: 137, distance: 231.3
click at [459, 221] on div "Back to Dashboard Change Sender ID Customers Technicians Select a contact Outbo…" at bounding box center [455, 250] width 556 height 466
click at [709, 23] on span "Call to Customer" at bounding box center [700, 26] width 40 height 7
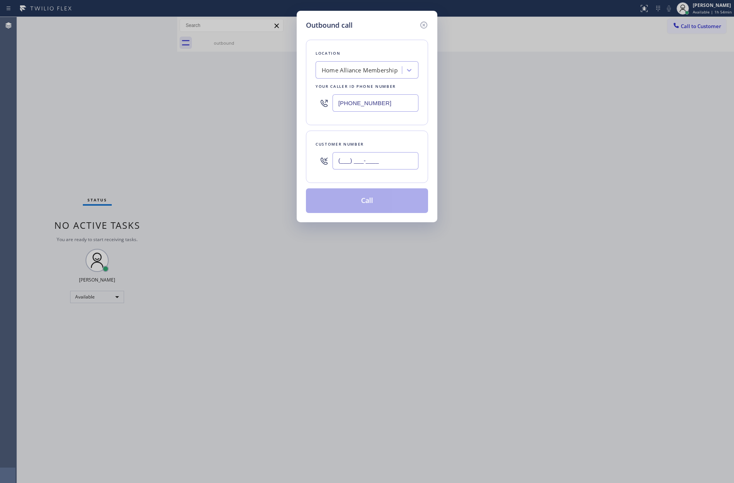
click at [392, 161] on input "(___) ___-____" at bounding box center [375, 160] width 86 height 17
paste input "760) 668-4938"
type input "[PHONE_NUMBER]"
click at [370, 208] on button "Call" at bounding box center [367, 200] width 122 height 25
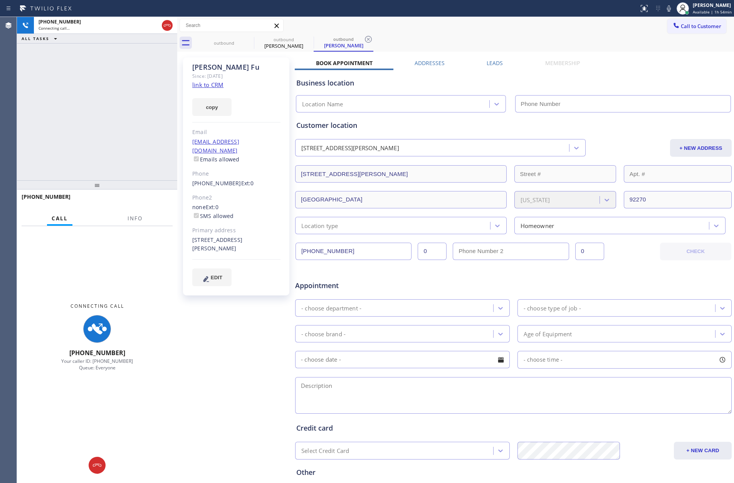
type input "[PHONE_NUMBER]"
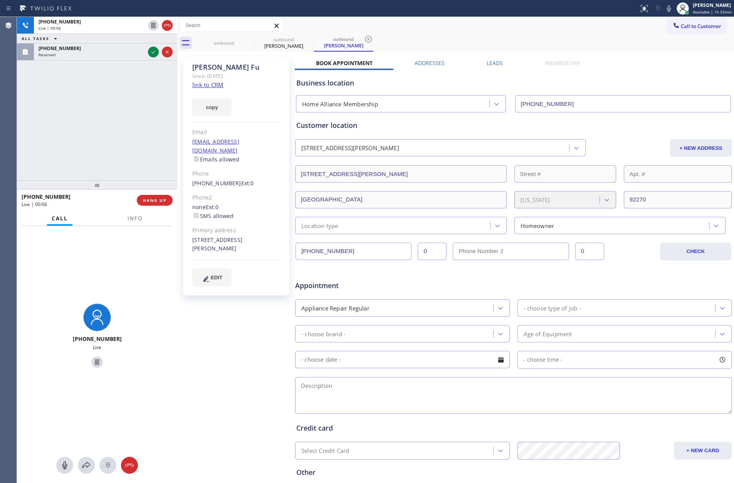
click at [209, 82] on link "link to CRM" at bounding box center [207, 85] width 31 height 8
click at [96, 141] on div "+17606684938 Live | 00:06 ALL TASKS ALL TASKS ACTIVE TASKS TASKS IN WRAP UP (66…" at bounding box center [97, 98] width 160 height 163
click at [152, 52] on icon at bounding box center [153, 51] width 9 height 9
click at [117, 161] on div "+17606684938 Live | 00:28 ALL TASKS ALL TASKS ACTIVE TASKS TASKS IN WRAP UP (66…" at bounding box center [97, 98] width 160 height 163
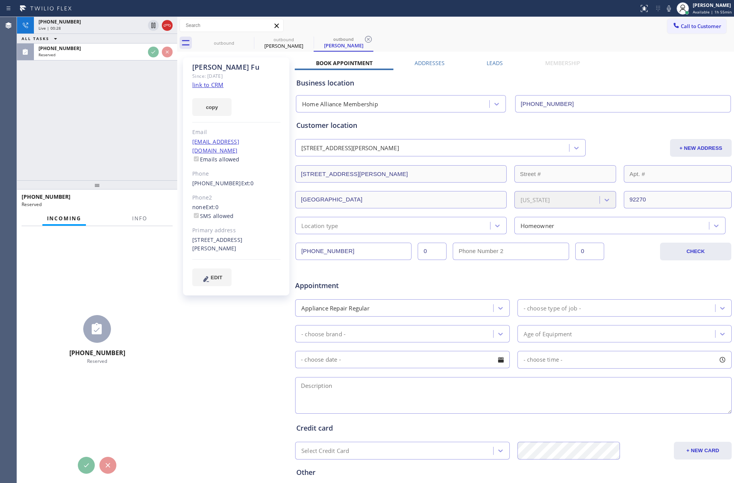
click at [118, 141] on div "+17606684938 Live | 00:28 ALL TASKS ALL TASKS ACTIVE TASKS TASKS IN WRAP UP (66…" at bounding box center [97, 98] width 160 height 163
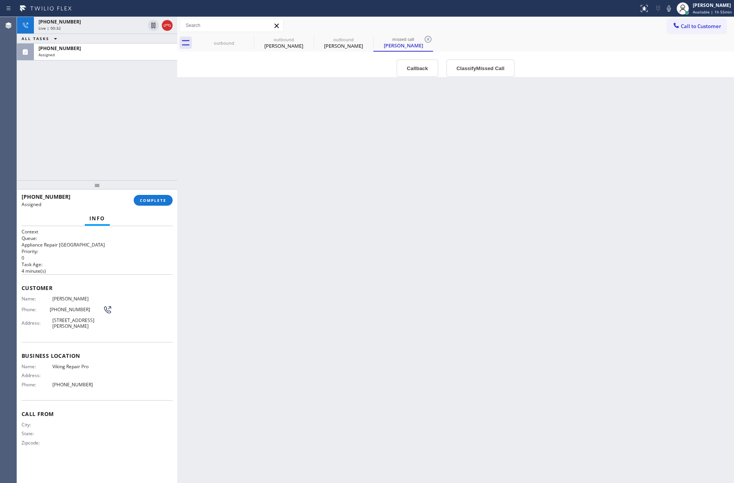
click at [289, 203] on div "Back to Dashboard Change Sender ID Customers Technicians Select a contact Outbo…" at bounding box center [455, 250] width 556 height 466
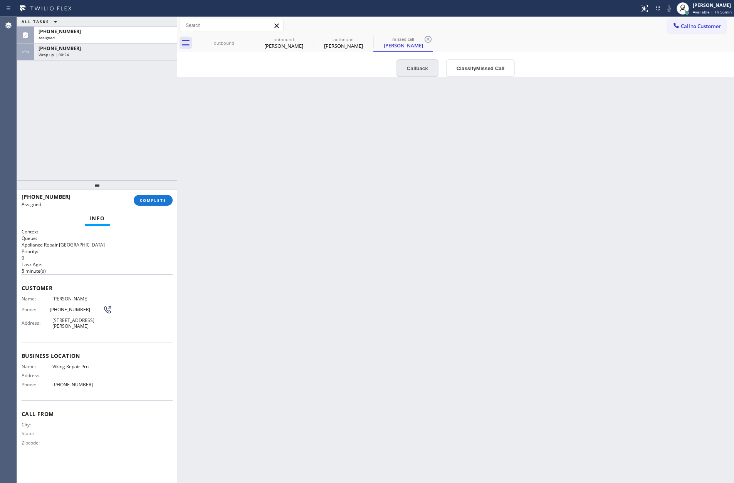
click at [421, 65] on button "Callback" at bounding box center [417, 68] width 42 height 18
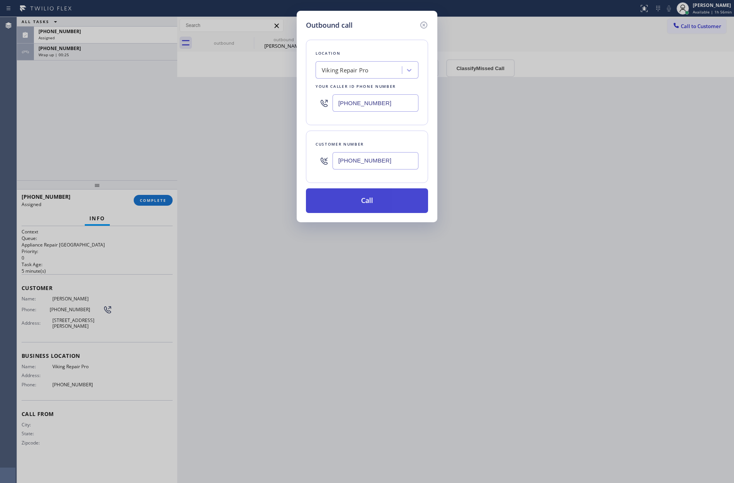
click at [380, 206] on button "Call" at bounding box center [367, 200] width 122 height 25
click at [124, 107] on div "Outbound call Location Viking Repair Pro Your caller id phone number (213) 893-…" at bounding box center [367, 241] width 734 height 483
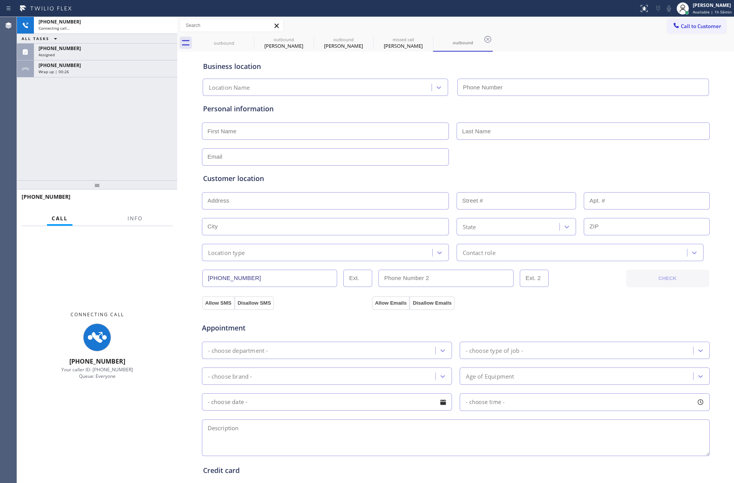
type input "(213) 893-4479"
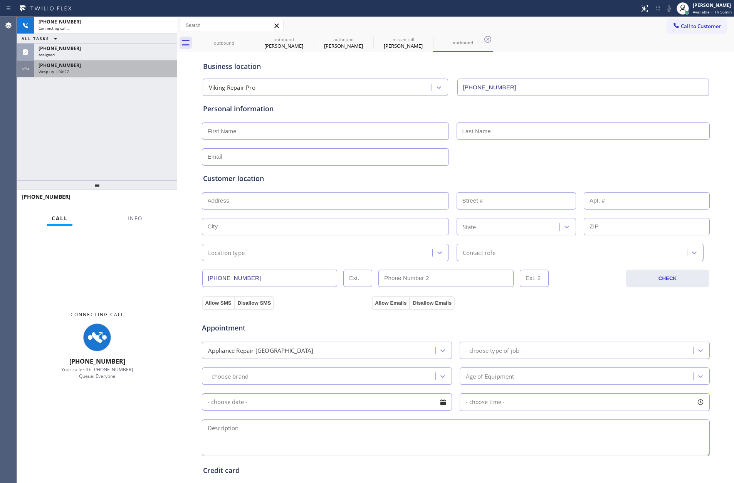
click at [129, 66] on div "[PHONE_NUMBER]" at bounding box center [106, 65] width 134 height 7
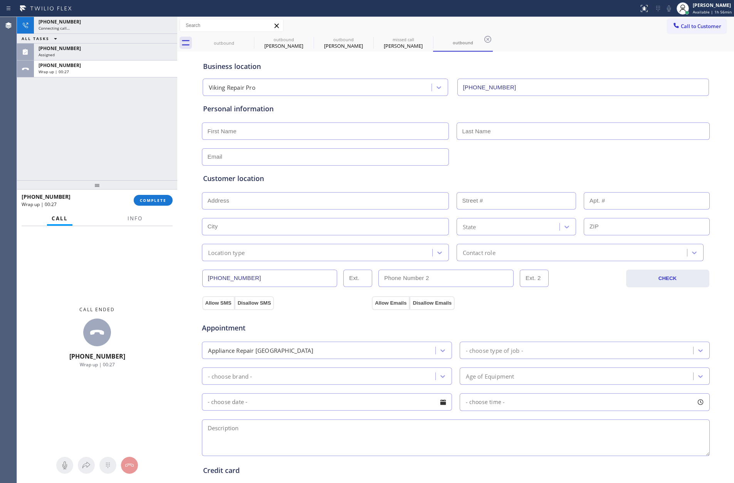
click at [149, 200] on span "COMPLETE" at bounding box center [153, 200] width 27 height 5
click at [114, 113] on div "+16617551638 Connecting call… ALL TASKS ALL TASKS ACTIVE TASKS TASKS IN WRAP UP…" at bounding box center [97, 98] width 160 height 163
click at [117, 113] on div "+16617551638 Connecting call… ALL TASKS ALL TASKS ACTIVE TASKS TASKS IN WRAP UP…" at bounding box center [97, 98] width 160 height 163
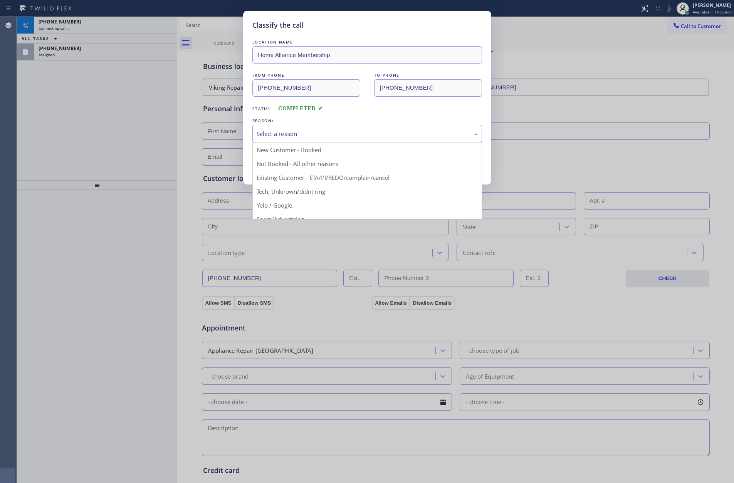
click at [256, 131] on div "Select a reason" at bounding box center [366, 133] width 221 height 9
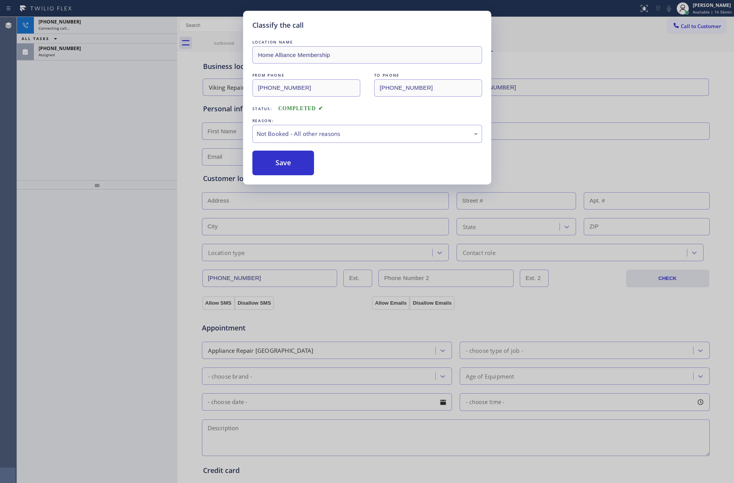
click at [289, 167] on button "Save" at bounding box center [283, 163] width 62 height 25
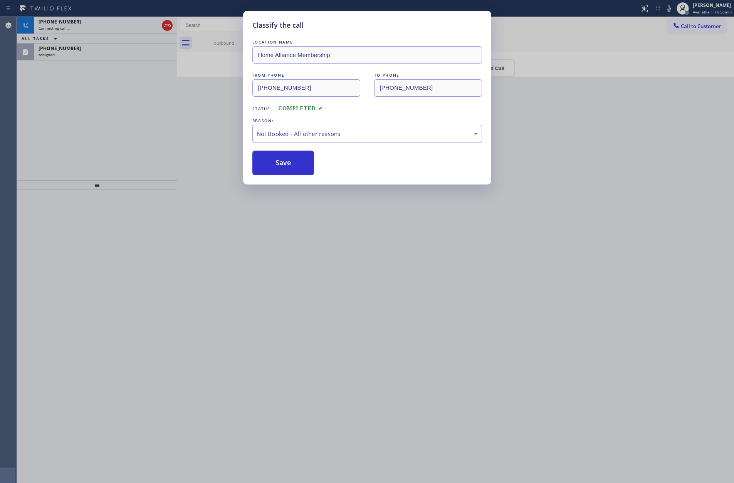
click at [148, 132] on div "Classify the call LOCATION NAME Home Alliance Membership FROM PHONE (855) 946-3…" at bounding box center [367, 241] width 734 height 483
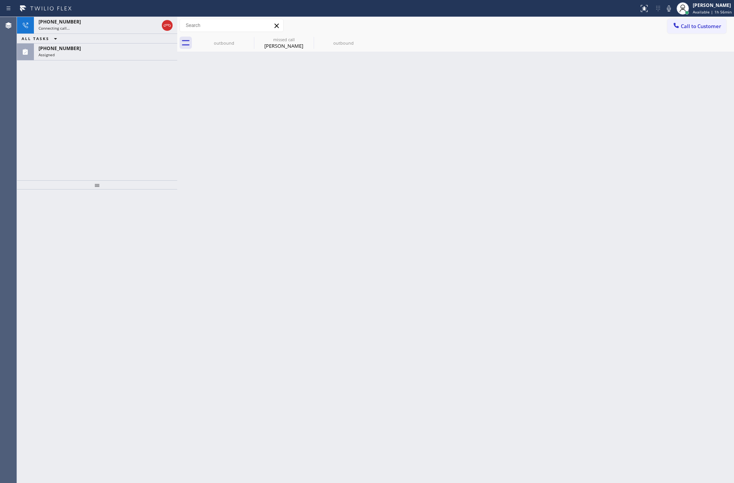
click at [170, 23] on icon at bounding box center [167, 25] width 9 height 9
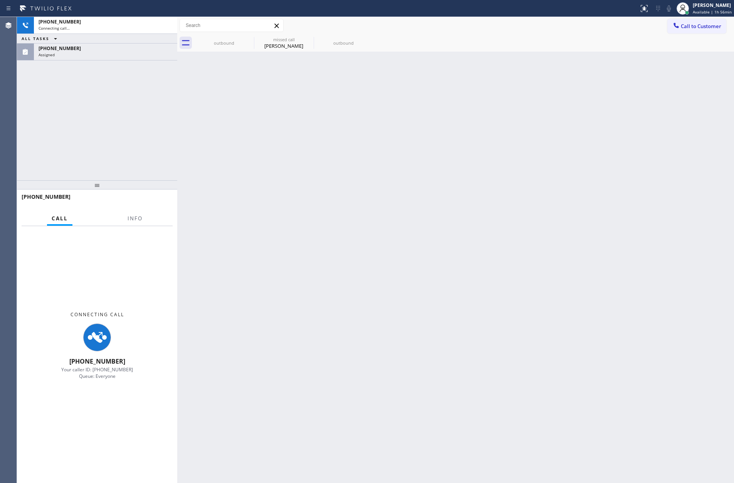
click at [143, 125] on div "+16617551638 Connecting call… ALL TASKS ALL TASKS ACTIVE TASKS TASKS IN WRAP UP…" at bounding box center [97, 98] width 160 height 163
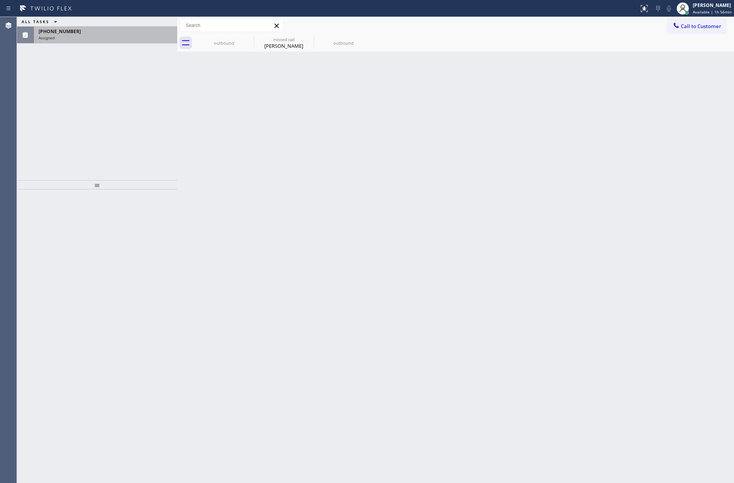
click at [129, 37] on div "Assigned" at bounding box center [106, 37] width 134 height 5
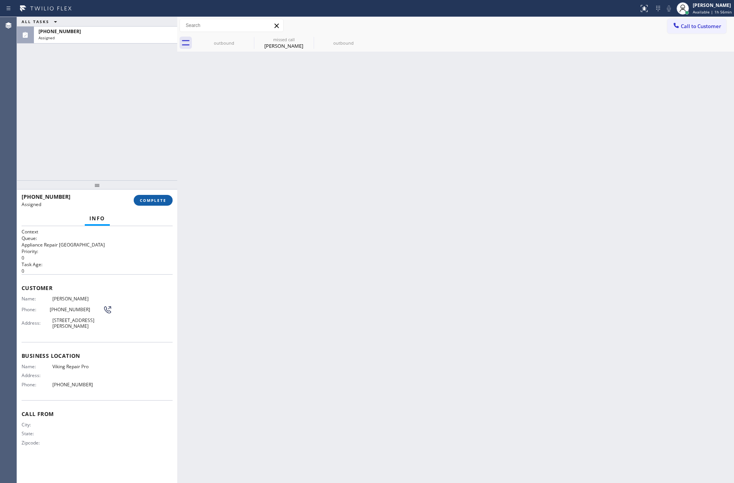
click at [144, 199] on span "COMPLETE" at bounding box center [153, 200] width 27 height 5
click at [139, 100] on div "ALL TASKS ALL TASKS ACTIVE TASKS TASKS IN WRAP UP (661) 755-1638 Assigned" at bounding box center [97, 98] width 160 height 163
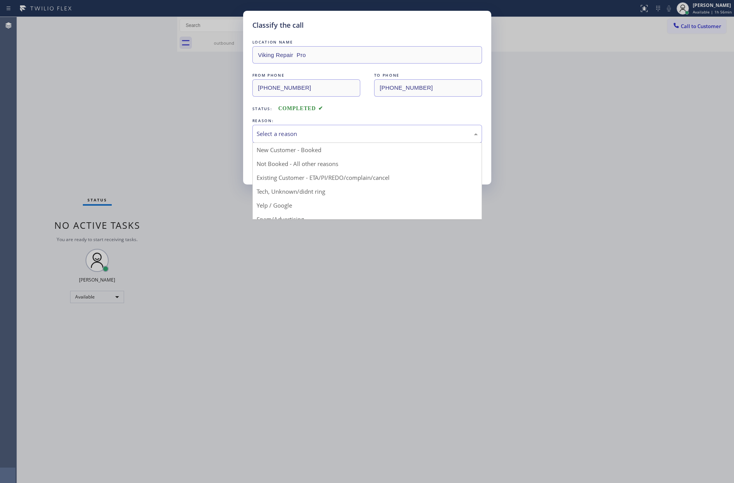
click at [273, 134] on div "Select a reason" at bounding box center [366, 133] width 221 height 9
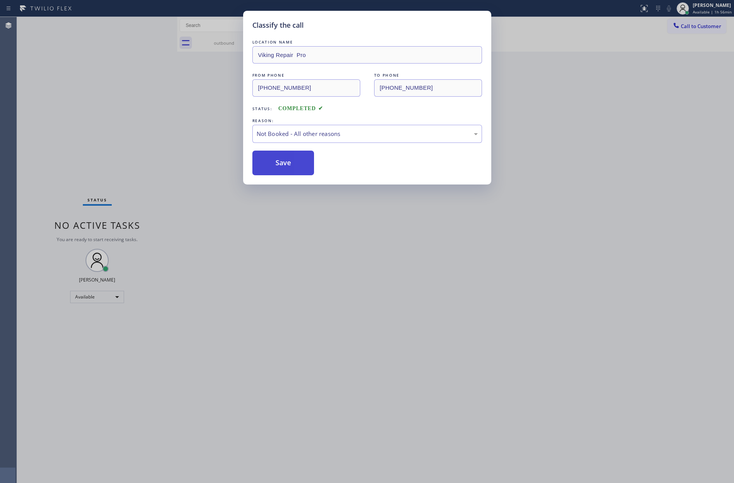
click at [277, 161] on button "Save" at bounding box center [283, 163] width 62 height 25
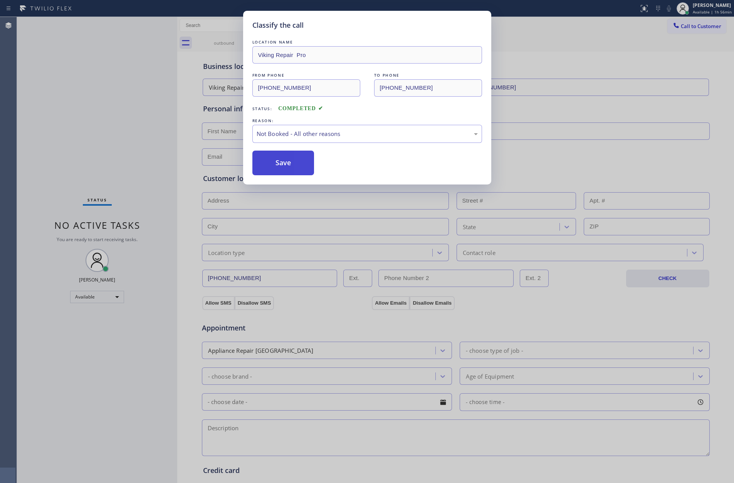
click at [277, 162] on button "Save" at bounding box center [283, 163] width 62 height 25
drag, startPoint x: 277, startPoint y: 162, endPoint x: 88, endPoint y: 84, distance: 205.0
click at [265, 159] on button "Save" at bounding box center [283, 163] width 62 height 25
click at [88, 84] on div "Classify the call LOCATION NAME Viking Repair Pro FROM PHONE (661) 755-1638 TO …" at bounding box center [367, 241] width 734 height 483
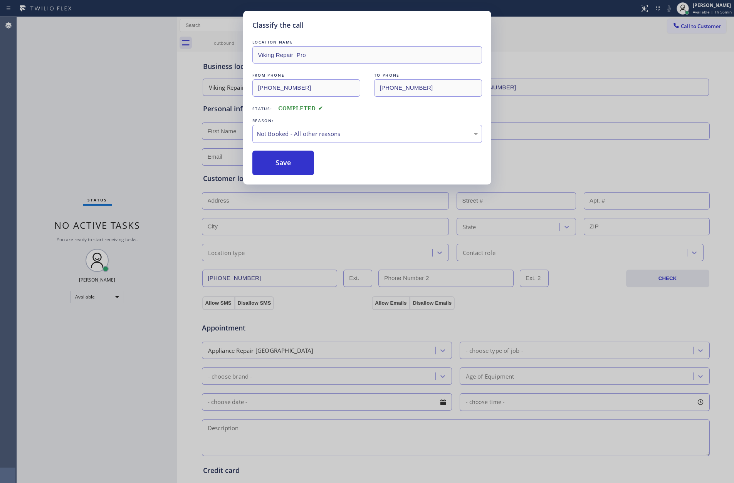
click at [89, 84] on div "Classify the call LOCATION NAME Home Alliance Membership FROM PHONE (855) 946-3…" at bounding box center [375, 250] width 717 height 466
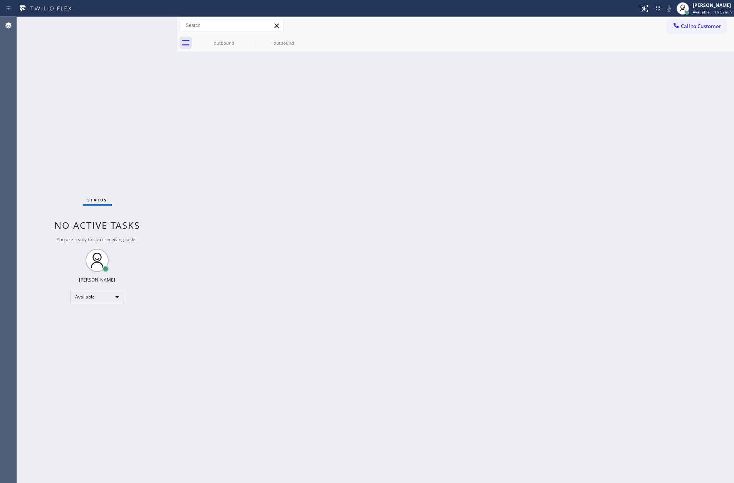
click at [455, 243] on div "Back to Dashboard Change Sender ID Customers Technicians Select a contact Outbo…" at bounding box center [455, 250] width 556 height 466
drag, startPoint x: 289, startPoint y: 90, endPoint x: 359, endPoint y: 88, distance: 70.1
click at [307, 86] on div "Back to Dashboard Change Sender ID Customers Technicians Select a contact Outbo…" at bounding box center [455, 250] width 556 height 466
click at [689, 27] on span "Call to Customer" at bounding box center [700, 26] width 40 height 7
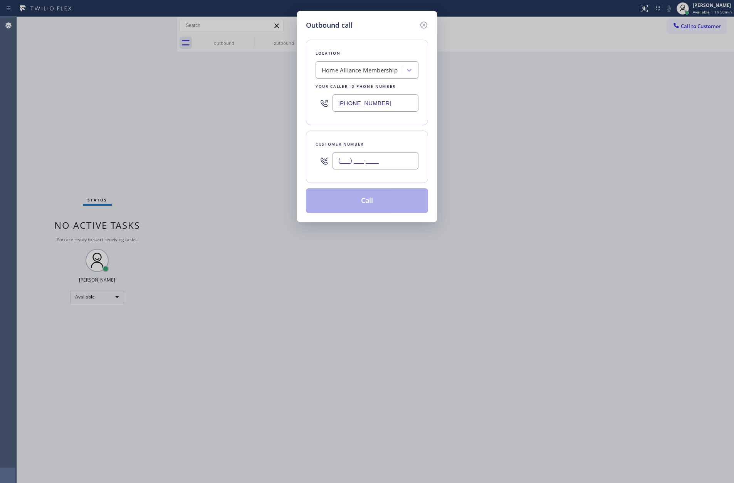
click at [386, 159] on input "(___) ___-____" at bounding box center [375, 160] width 86 height 17
paste input "305) 778-8765"
type input "(305) 778-8765"
click at [377, 213] on button "Call" at bounding box center [367, 200] width 122 height 25
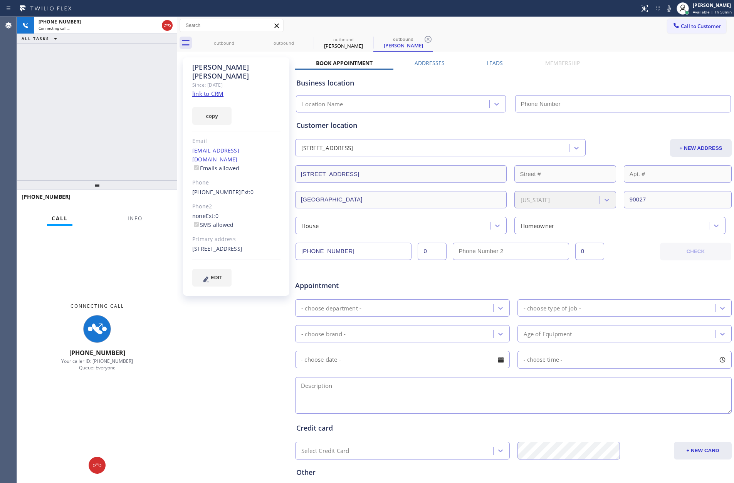
click at [119, 103] on div "+13057788765 Connecting call… ALL TASKS ALL TASKS ACTIVE TASKS TASKS IN WRAP UP" at bounding box center [97, 98] width 160 height 163
type input "[PHONE_NUMBER]"
click at [119, 103] on div "+13057788765 Connecting call… ALL TASKS ALL TASKS ACTIVE TASKS TASKS IN WRAP UP" at bounding box center [97, 98] width 160 height 163
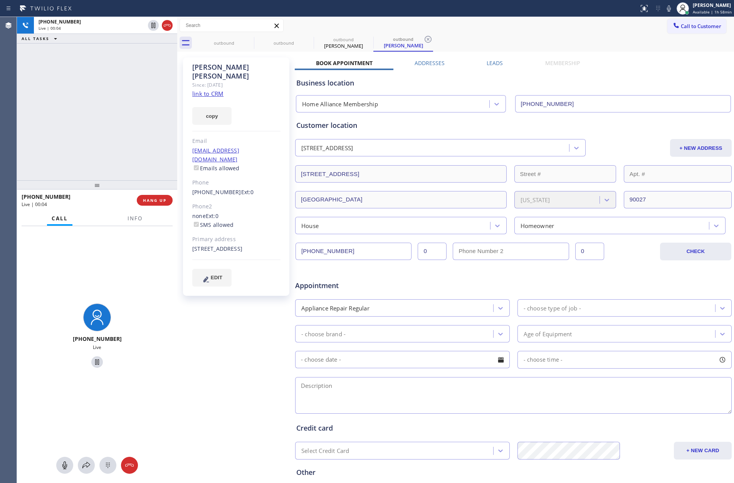
click at [133, 115] on div "+13057788765 Live | 00:04 ALL TASKS ALL TASKS ACTIVE TASKS TASKS IN WRAP UP" at bounding box center [97, 98] width 160 height 163
click at [208, 90] on link "link to CRM" at bounding box center [207, 94] width 31 height 8
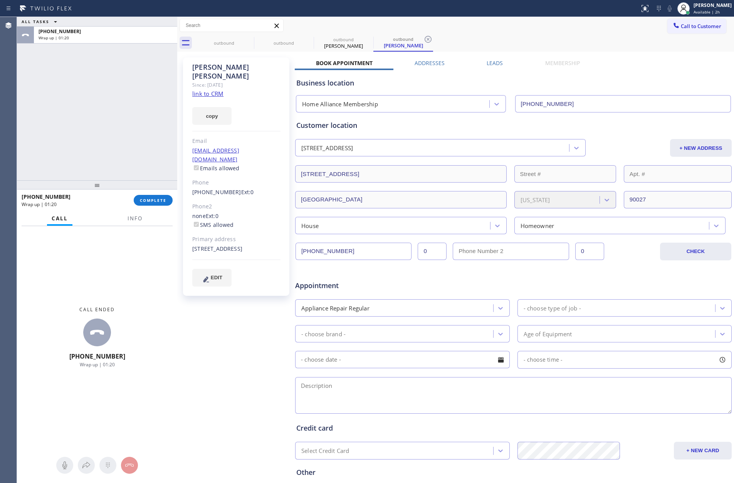
click at [667, 90] on div "Business location Home Alliance Membership (855) 946-3605" at bounding box center [513, 91] width 437 height 42
click at [696, 29] on div "Call to Customer Outbound call Location Home Alliance Membership Your caller id…" at bounding box center [455, 34] width 556 height 35
click at [696, 28] on span "Call to Customer" at bounding box center [700, 26] width 40 height 7
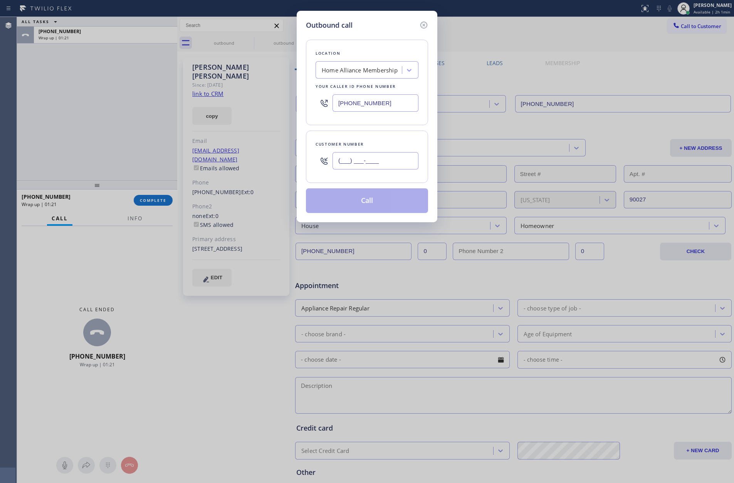
click at [403, 166] on input "(___) ___-____" at bounding box center [375, 160] width 86 height 17
paste input "352) 672-4569"
type input "(352) 672-4569"
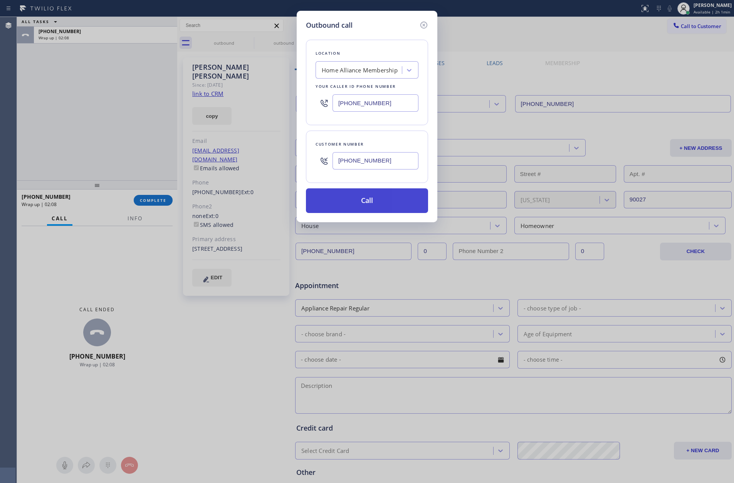
click at [379, 209] on button "Call" at bounding box center [367, 200] width 122 height 25
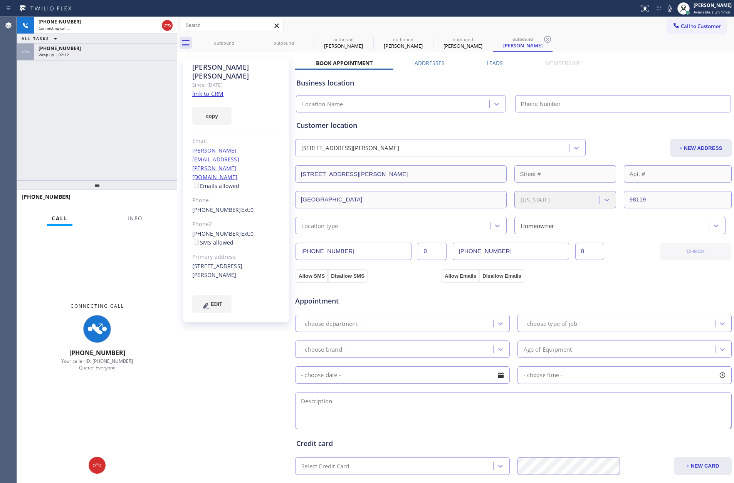
type input "[PHONE_NUMBER]"
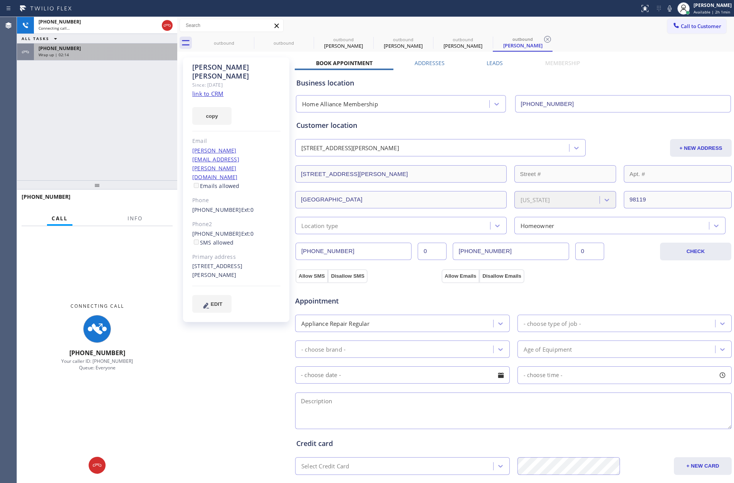
click at [160, 56] on div "Wrap up | 02:14" at bounding box center [106, 54] width 134 height 5
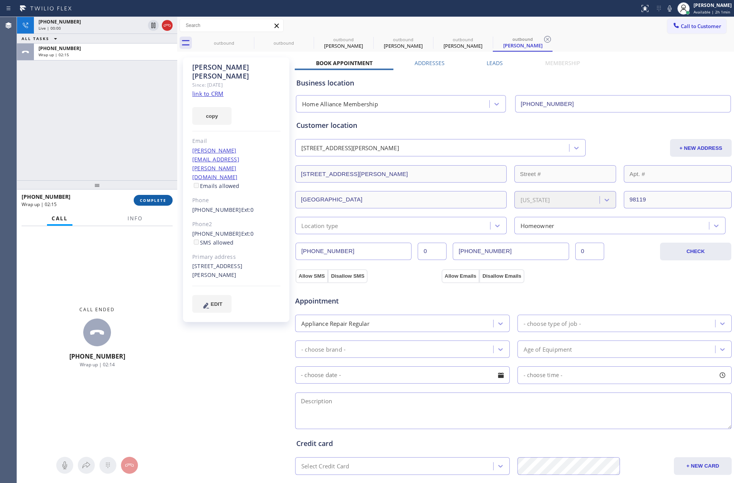
click at [156, 202] on span "COMPLETE" at bounding box center [153, 200] width 27 height 5
click at [132, 122] on div "+13526724569 Live | 00:00 ALL TASKS ALL TASKS ACTIVE TASKS TASKS IN WRAP UP +13…" at bounding box center [97, 98] width 160 height 163
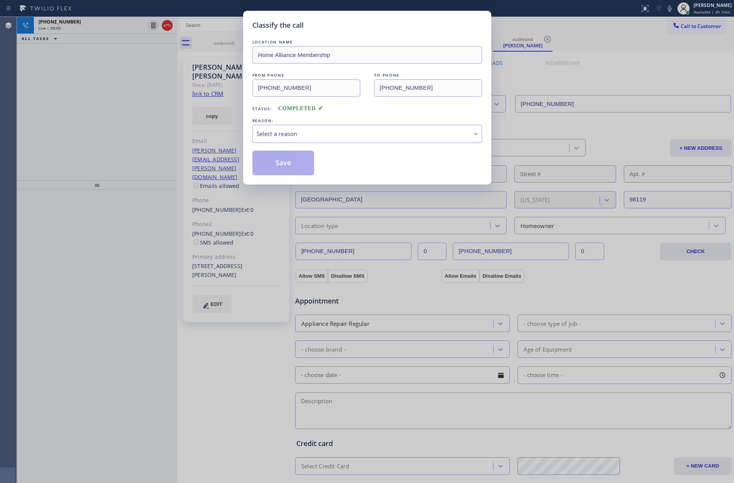
click at [278, 140] on div "Select a reason" at bounding box center [367, 134] width 230 height 18
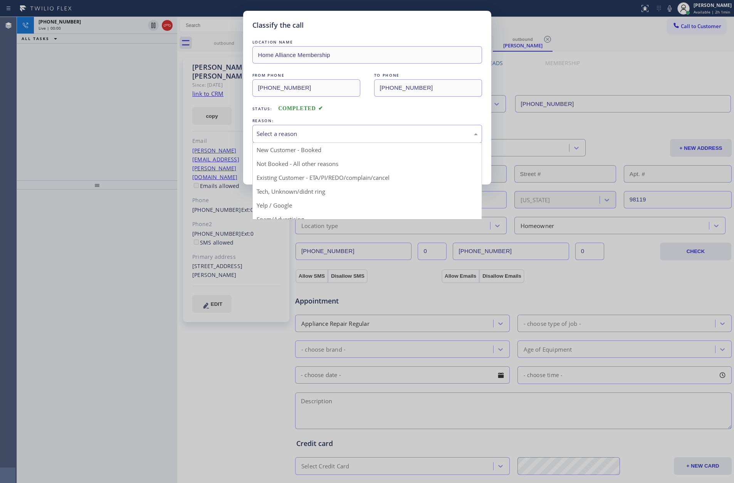
click at [279, 137] on div "Select a reason" at bounding box center [366, 133] width 221 height 9
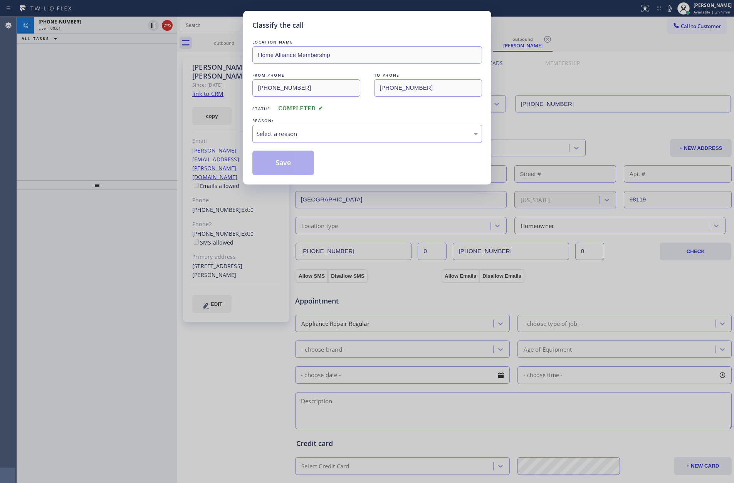
click at [278, 136] on div "Select a reason" at bounding box center [366, 133] width 221 height 9
click at [285, 162] on button "Save" at bounding box center [283, 163] width 62 height 25
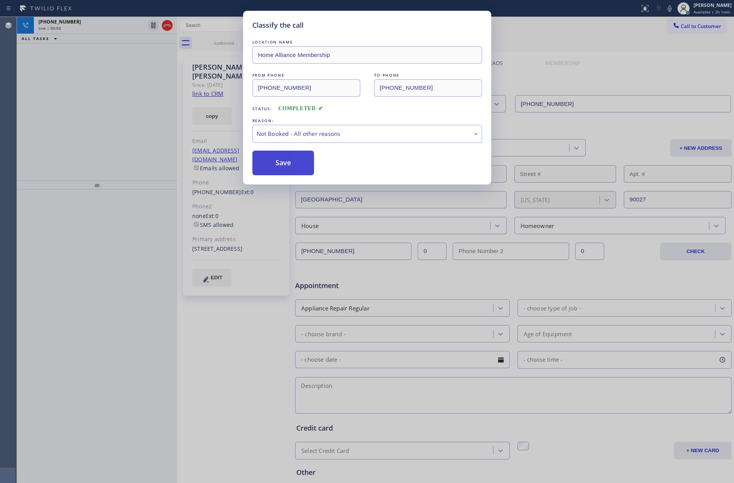
click at [285, 162] on button "Save" at bounding box center [283, 163] width 62 height 25
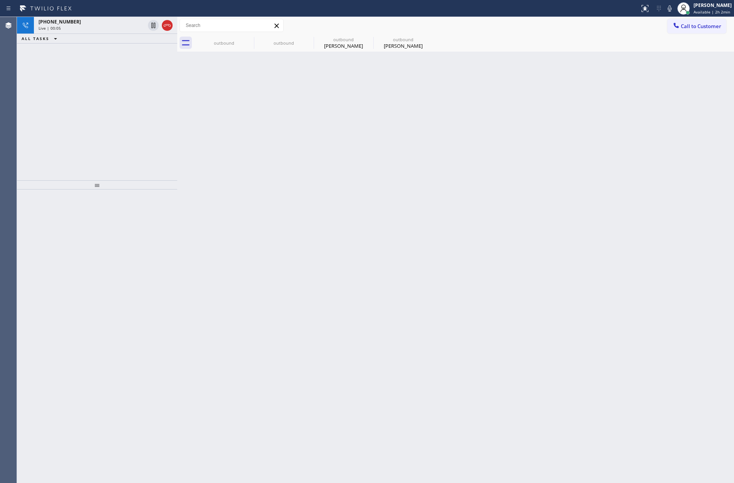
click at [155, 113] on div "+13526724569 Live | 00:05 ALL TASKS ALL TASKS ACTIVE TASKS TASKS IN WRAP UP" at bounding box center [97, 98] width 160 height 163
click at [337, 50] on div "outbound Sharanya Kumar" at bounding box center [343, 42] width 58 height 17
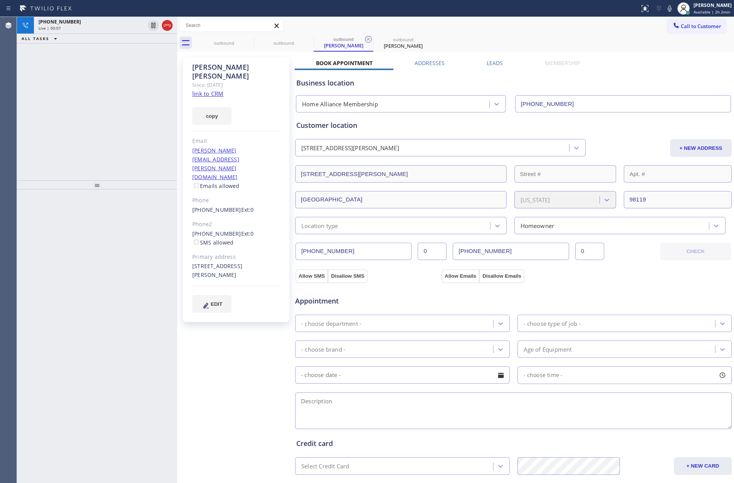
click at [219, 90] on link "link to CRM" at bounding box center [207, 94] width 31 height 8
click at [89, 108] on div "+13526724569 Live | 00:24 ALL TASKS ALL TASKS ACTIVE TASKS TASKS IN WRAP UP" at bounding box center [97, 98] width 160 height 163
click at [95, 107] on div "+13526724569 Live | 00:26 ALL TASKS ALL TASKS ACTIVE TASKS TASKS IN WRAP UP" at bounding box center [97, 98] width 160 height 163
click at [77, 154] on div "+13526724569 Live | 01:44 ALL TASKS ALL TASKS ACTIVE TASKS TASKS IN WRAP UP" at bounding box center [97, 98] width 160 height 163
click at [77, 154] on div "+13526724569 Live | 01:45 ALL TASKS ALL TASKS ACTIVE TASKS TASKS IN WRAP UP" at bounding box center [97, 98] width 160 height 163
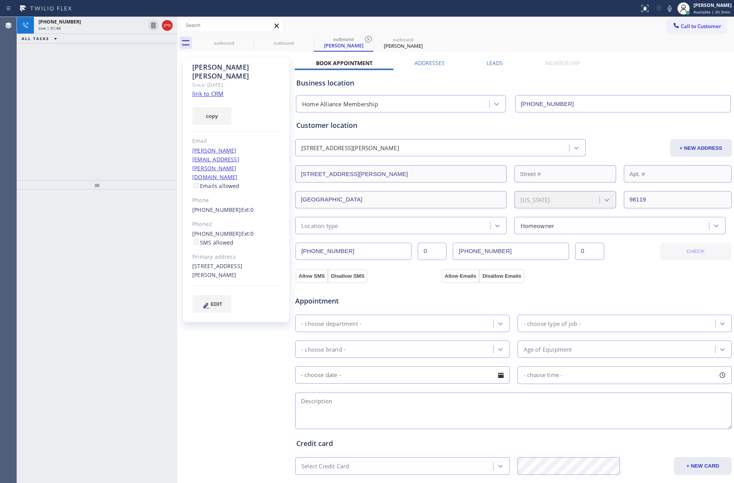
click at [77, 154] on div "+13526724569 Live | 01:46 ALL TASKS ALL TASKS ACTIVE TASKS TASKS IN WRAP UP" at bounding box center [97, 98] width 160 height 163
click at [77, 154] on div "+13526724569 Live | 01:47 ALL TASKS ALL TASKS ACTIVE TASKS TASKS IN WRAP UP" at bounding box center [97, 98] width 160 height 163
click at [77, 154] on div "+13526724569 Live | 01:48 ALL TASKS ALL TASKS ACTIVE TASKS TASKS IN WRAP UP" at bounding box center [97, 98] width 160 height 163
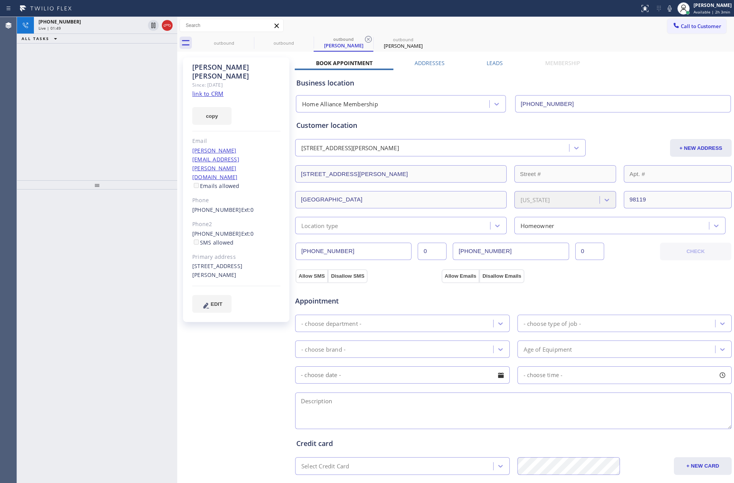
click at [77, 154] on div "+13526724569 Live | 01:49 ALL TASKS ALL TASKS ACTIVE TASKS TASKS IN WRAP UP" at bounding box center [97, 98] width 160 height 163
click at [527, 26] on div "Call to Customer Outbound call Location Home Alliance Membership Your caller id…" at bounding box center [455, 34] width 556 height 35
click at [34, 124] on div "ALL TASKS ALL TASKS ACTIVE TASKS TASKS IN WRAP UP +13526724569 Wrap up | 01:38" at bounding box center [97, 98] width 160 height 163
click at [101, 86] on div "ALL TASKS ALL TASKS ACTIVE TASKS TASKS IN WRAP UP +13526724569 Wrap up | 01:40" at bounding box center [97, 98] width 160 height 163
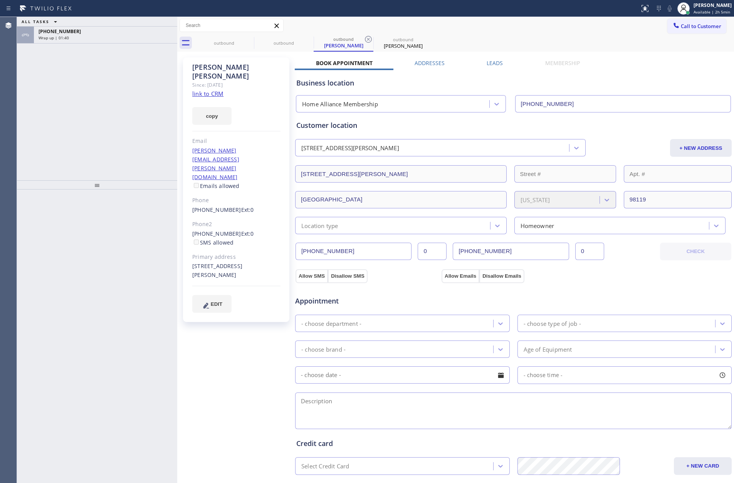
drag, startPoint x: 125, startPoint y: 120, endPoint x: 130, endPoint y: 120, distance: 4.6
click at [129, 120] on div "ALL TASKS ALL TASKS ACTIVE TASKS TASKS IN WRAP UP +13526724569 Wrap up | 01:40" at bounding box center [97, 98] width 160 height 163
drag, startPoint x: 679, startPoint y: 29, endPoint x: 661, endPoint y: 29, distance: 18.1
click at [680, 28] on span "Call to Customer" at bounding box center [700, 26] width 40 height 7
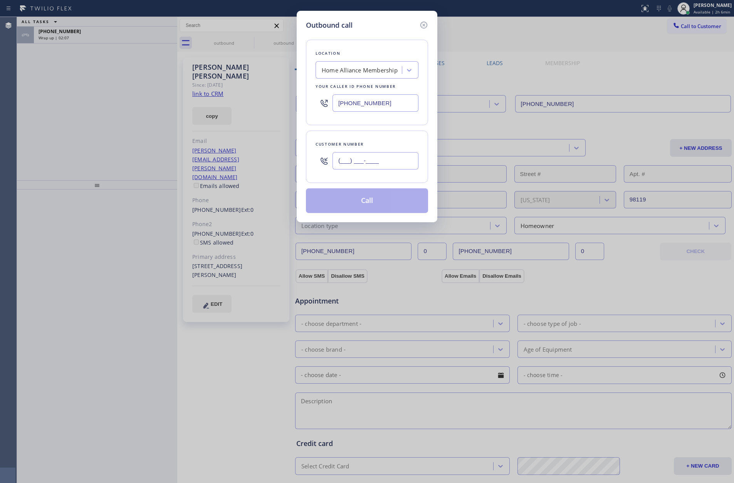
click at [400, 160] on input "(___) ___-____" at bounding box center [375, 160] width 86 height 17
paste input "818) 857-9657"
type input "(818) 857-9657"
click at [380, 201] on button "Call" at bounding box center [367, 200] width 122 height 25
click at [51, 86] on div "Outbound call Location Home Alliance Membership Your caller id phone number (85…" at bounding box center [367, 241] width 734 height 483
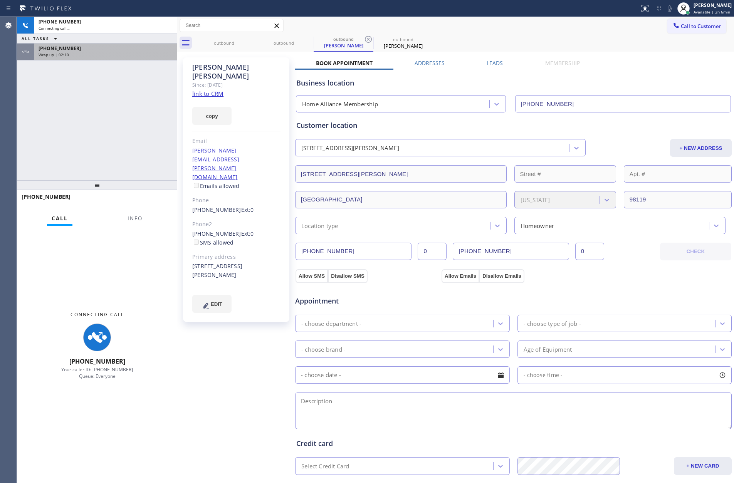
click at [109, 44] on div "+13526724569 Wrap up | 02:10" at bounding box center [104, 52] width 140 height 17
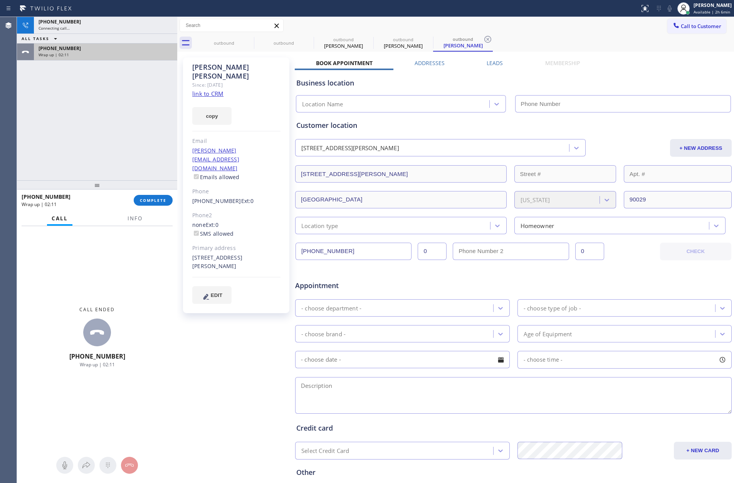
drag, startPoint x: 114, startPoint y: 57, endPoint x: 127, endPoint y: 122, distance: 66.1
click at [116, 54] on div "+13526724569 Wrap up | 02:11" at bounding box center [97, 52] width 160 height 17
click at [117, 54] on div "Wrap up | 02:11" at bounding box center [106, 54] width 134 height 5
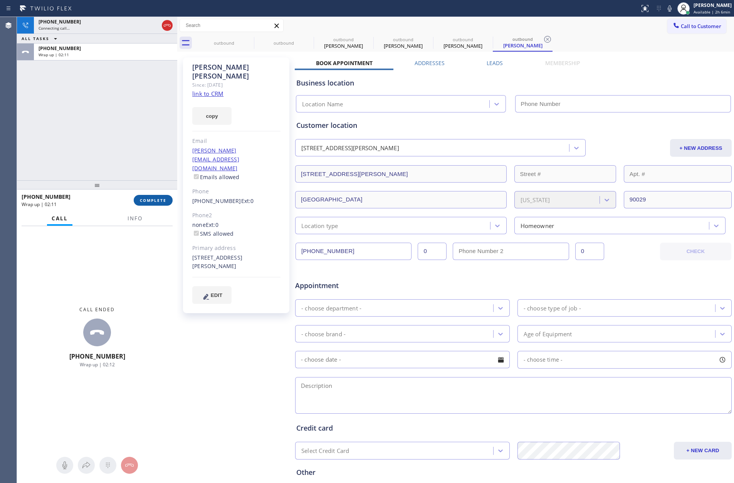
click at [149, 200] on span "COMPLETE" at bounding box center [153, 200] width 27 height 5
click at [140, 132] on div "+18188579657 Connecting call… ALL TASKS ALL TASKS ACTIVE TASKS TASKS IN WRAP UP…" at bounding box center [97, 98] width 160 height 163
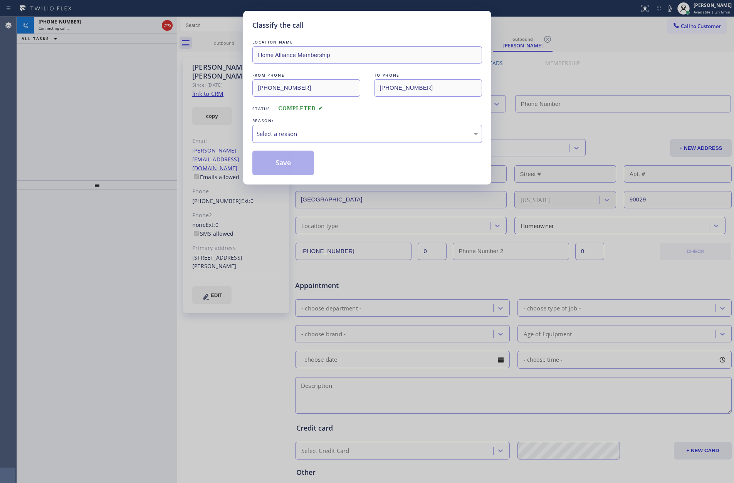
click at [282, 132] on div "Select a reason" at bounding box center [366, 133] width 221 height 9
click at [280, 159] on button "Save" at bounding box center [283, 163] width 62 height 25
type input "[PHONE_NUMBER]"
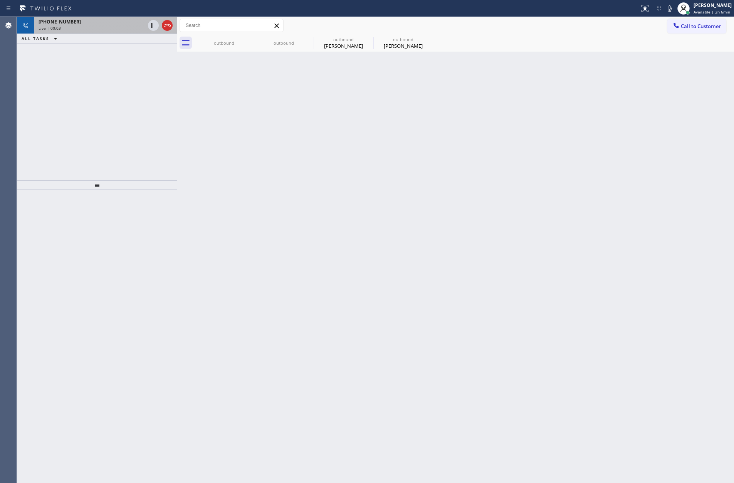
click at [86, 28] on div "Live | 00:03" at bounding box center [92, 27] width 106 height 5
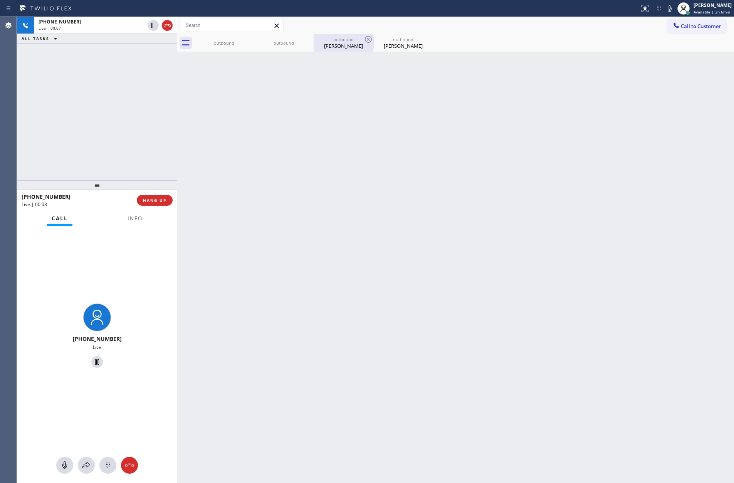
click at [344, 46] on div "Justin Lopez" at bounding box center [343, 45] width 58 height 7
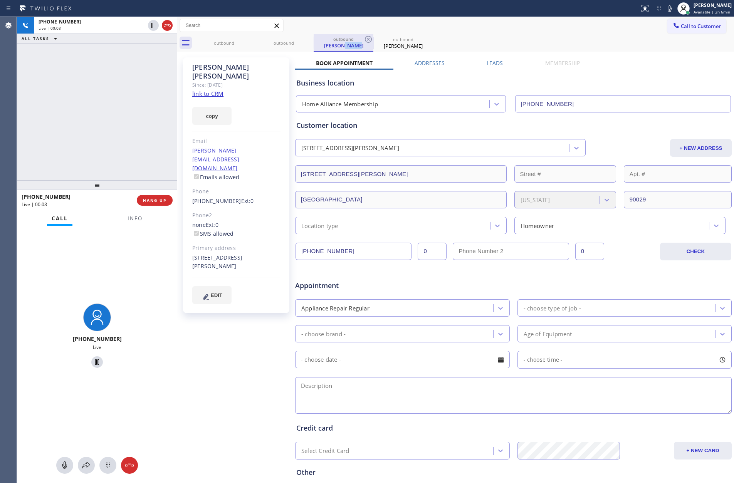
click at [344, 46] on div "Justin Lopez" at bounding box center [343, 45] width 58 height 7
click at [215, 90] on link "link to CRM" at bounding box center [207, 94] width 31 height 8
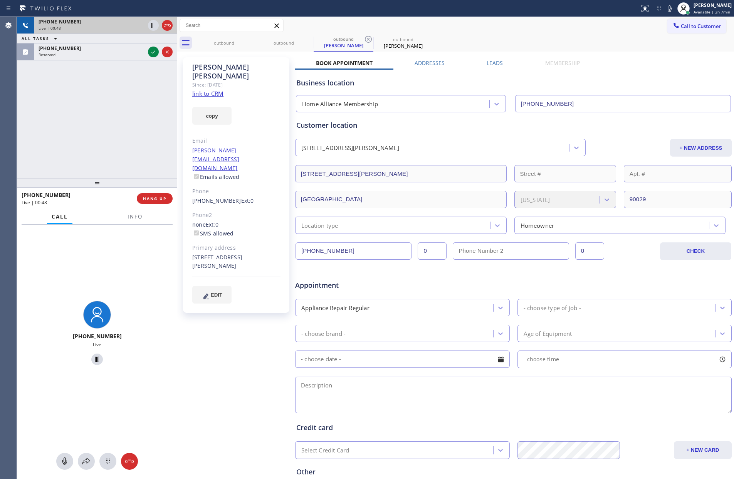
click at [127, 97] on div "+18188579657 Live | 00:48 ALL TASKS ALL TASKS ACTIVE TASKS TASKS IN WRAP UP (62…" at bounding box center [97, 98] width 160 height 162
click at [165, 23] on icon at bounding box center [167, 25] width 9 height 9
click at [129, 170] on div "+18188579657 Live | 00:50 ALL TASKS ALL TASKS ACTIVE TASKS TASKS IN WRAP UP (62…" at bounding box center [97, 98] width 160 height 162
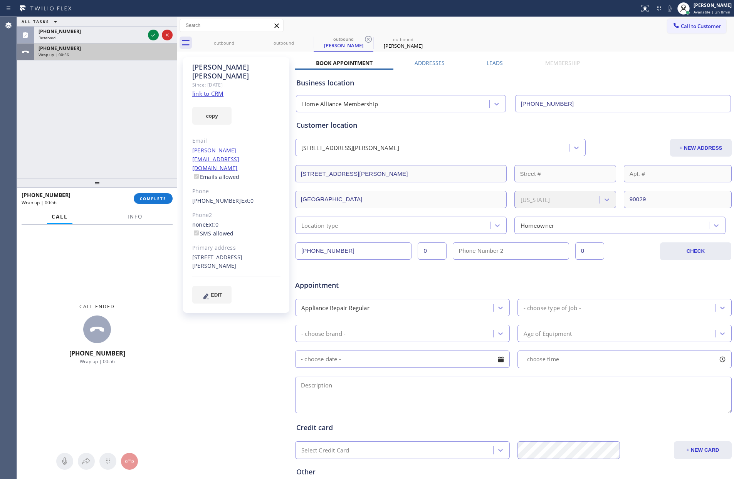
click at [109, 111] on div "ALL TASKS ALL TASKS ACTIVE TASKS TASKS IN WRAP UP (626) 391-1800 Reserved +1818…" at bounding box center [97, 98] width 160 height 162
click at [145, 126] on div "ALL TASKS ALL TASKS ACTIVE TASKS TASKS IN WRAP UP (626) 391-1800 Reserved +1818…" at bounding box center [97, 98] width 160 height 162
click at [118, 141] on div "ALL TASKS ALL TASKS ACTIVE TASKS TASKS IN WRAP UP (626) 391-1800 Reserved +1818…" at bounding box center [97, 98] width 160 height 162
drag, startPoint x: 151, startPoint y: 199, endPoint x: 138, endPoint y: 124, distance: 76.2
click at [151, 199] on span "COMPLETE" at bounding box center [153, 198] width 27 height 5
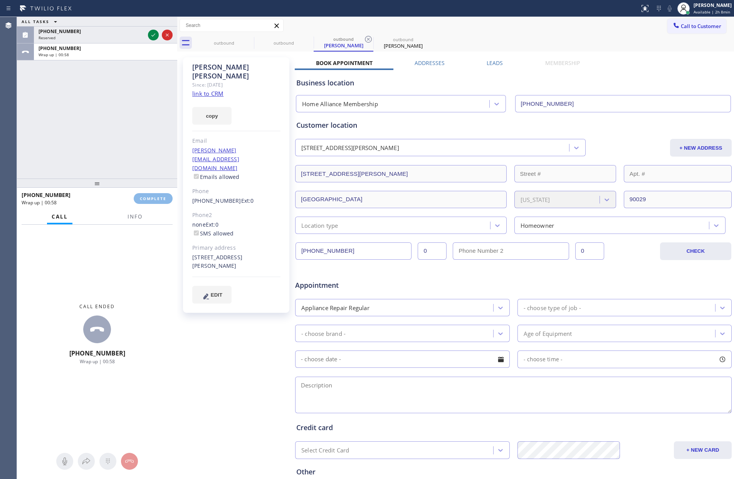
click at [138, 124] on div "ALL TASKS ALL TASKS ACTIVE TASKS TASKS IN WRAP UP (626) 391-1800 Reserved +1818…" at bounding box center [97, 98] width 160 height 162
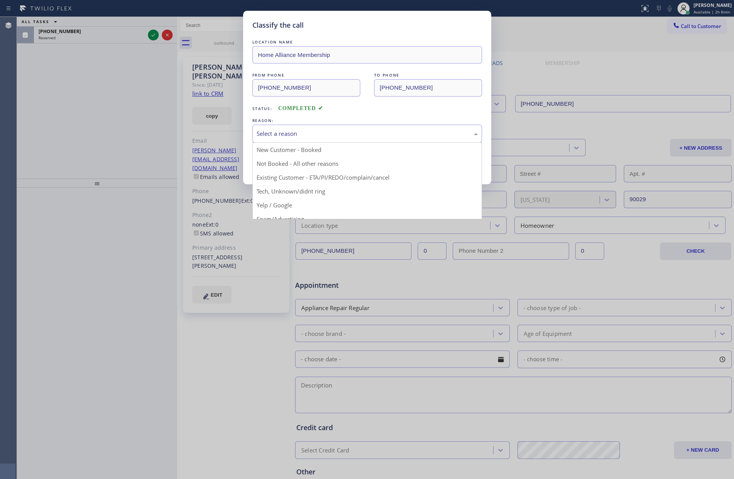
click at [319, 132] on div "Select a reason" at bounding box center [366, 133] width 221 height 9
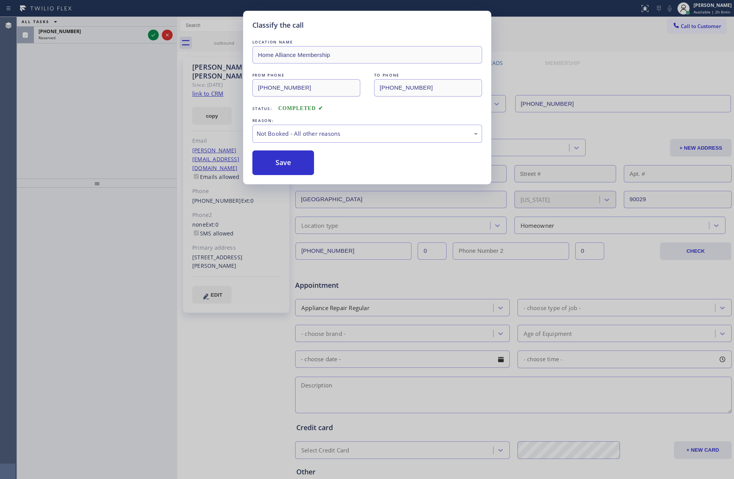
click at [280, 163] on button "Save" at bounding box center [283, 163] width 62 height 25
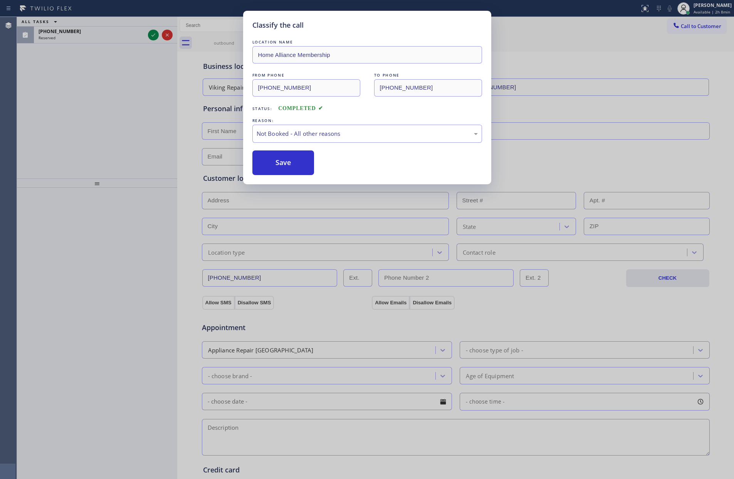
click at [280, 163] on button "Save" at bounding box center [283, 163] width 62 height 25
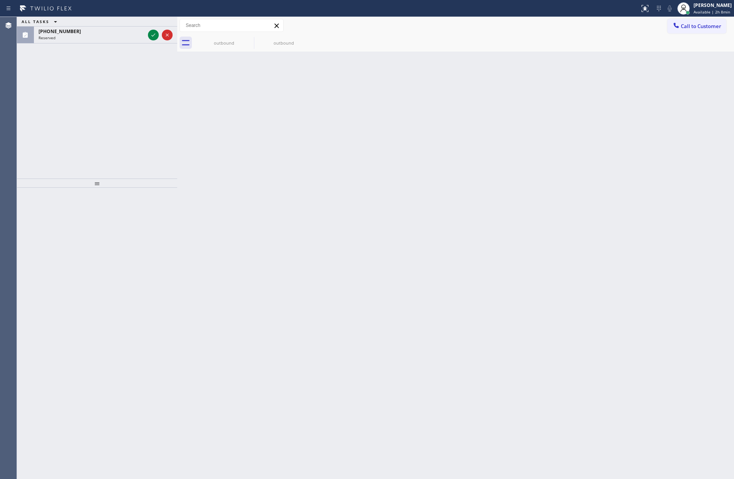
drag, startPoint x: 144, startPoint y: 118, endPoint x: 149, endPoint y: 48, distance: 70.2
click at [146, 110] on div "ALL TASKS ALL TASKS ACTIVE TASKS TASKS IN WRAP UP (626) 391-1800 Reserved" at bounding box center [97, 98] width 160 height 162
click at [121, 40] on div "Reserved" at bounding box center [92, 37] width 106 height 5
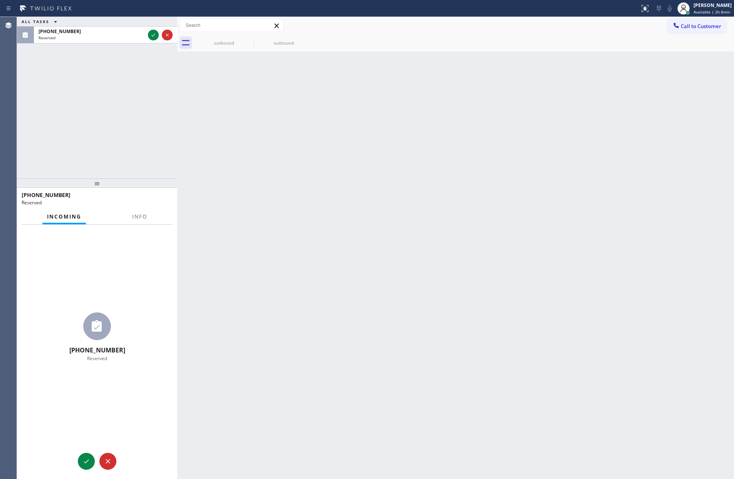
click at [158, 183] on div at bounding box center [97, 183] width 160 height 9
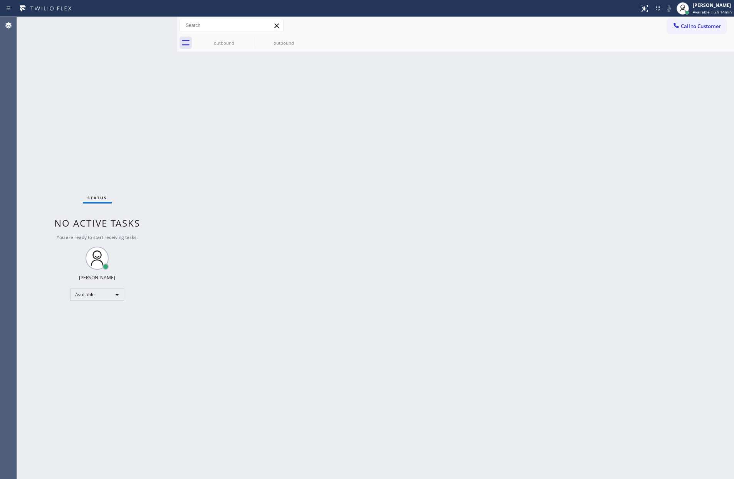
click at [322, 224] on div "Back to Dashboard Change Sender ID Customers Technicians Select a contact Outbo…" at bounding box center [455, 248] width 556 height 463
click at [428, 88] on div "Back to Dashboard Change Sender ID Customers Technicians Select a contact Outbo…" at bounding box center [455, 248] width 556 height 463
click at [282, 164] on div "Back to Dashboard Change Sender ID Customers Technicians Select a contact Outbo…" at bounding box center [455, 248] width 556 height 463
drag, startPoint x: 459, startPoint y: 309, endPoint x: 689, endPoint y: 72, distance: 329.8
click at [482, 293] on div "Back to Dashboard Change Sender ID Customers Technicians Select a contact Outbo…" at bounding box center [455, 248] width 556 height 463
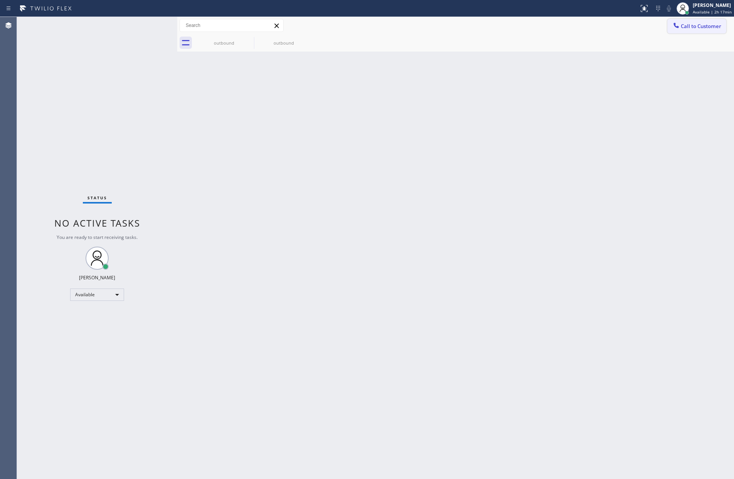
click at [692, 25] on span "Call to Customer" at bounding box center [700, 26] width 40 height 7
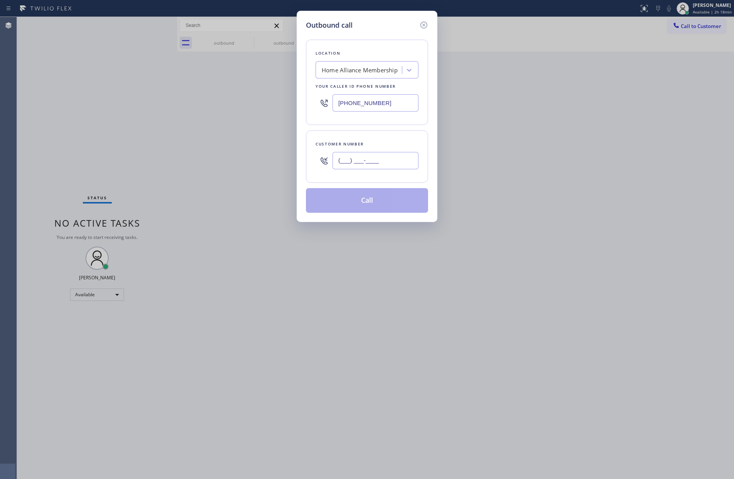
click at [393, 164] on input "(___) ___-____" at bounding box center [375, 160] width 86 height 17
paste input "310) 720-5393"
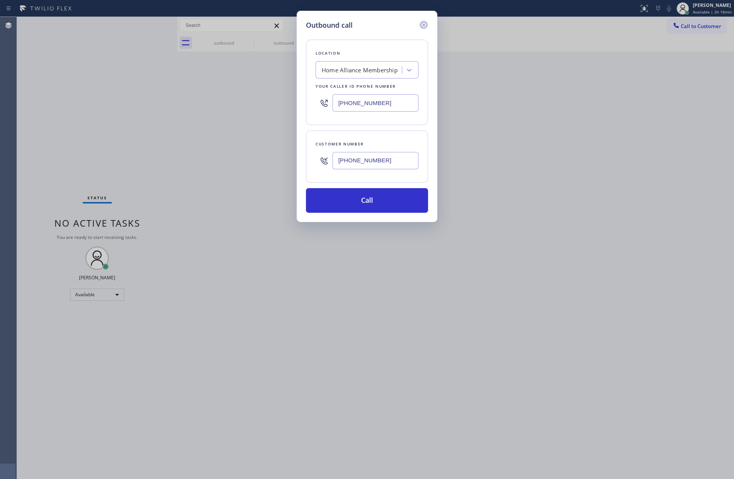
type input "(310) 720-5393"
click at [421, 25] on icon at bounding box center [423, 24] width 9 height 9
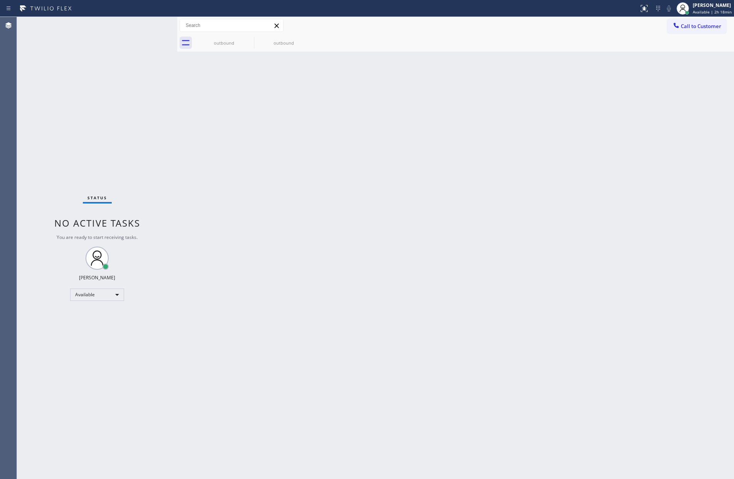
click at [518, 199] on div "Back to Dashboard Change Sender ID Customers Technicians Select a contact Outbo…" at bounding box center [455, 248] width 556 height 463
click at [713, 8] on div "[PERSON_NAME]" at bounding box center [711, 5] width 39 height 7
click at [676, 51] on button "Unavailable" at bounding box center [695, 51] width 77 height 10
click at [439, 230] on div "Back to Dashboard Change Sender ID Customers Technicians Select a contact Outbo…" at bounding box center [455, 248] width 556 height 463
click at [103, 294] on div "Available" at bounding box center [97, 295] width 54 height 12
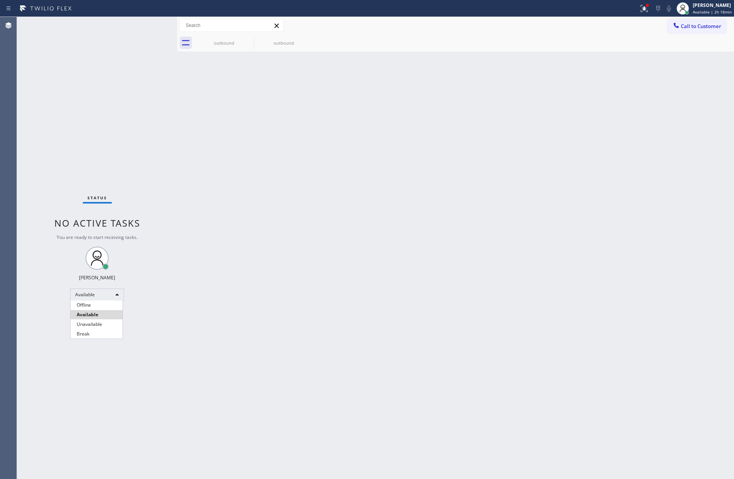
click at [355, 176] on div at bounding box center [367, 239] width 734 height 479
click at [311, 236] on div "Back to Dashboard Change Sender ID Customers Technicians Select a contact Outbo…" at bounding box center [455, 248] width 556 height 463
click at [118, 292] on div "Available" at bounding box center [97, 295] width 54 height 12
click at [95, 325] on li "Unavailable" at bounding box center [96, 324] width 52 height 9
click at [387, 258] on div "Back to Dashboard Change Sender ID Customers Technicians Select a contact Outbo…" at bounding box center [455, 248] width 556 height 463
